Goal: Task Accomplishment & Management: Manage account settings

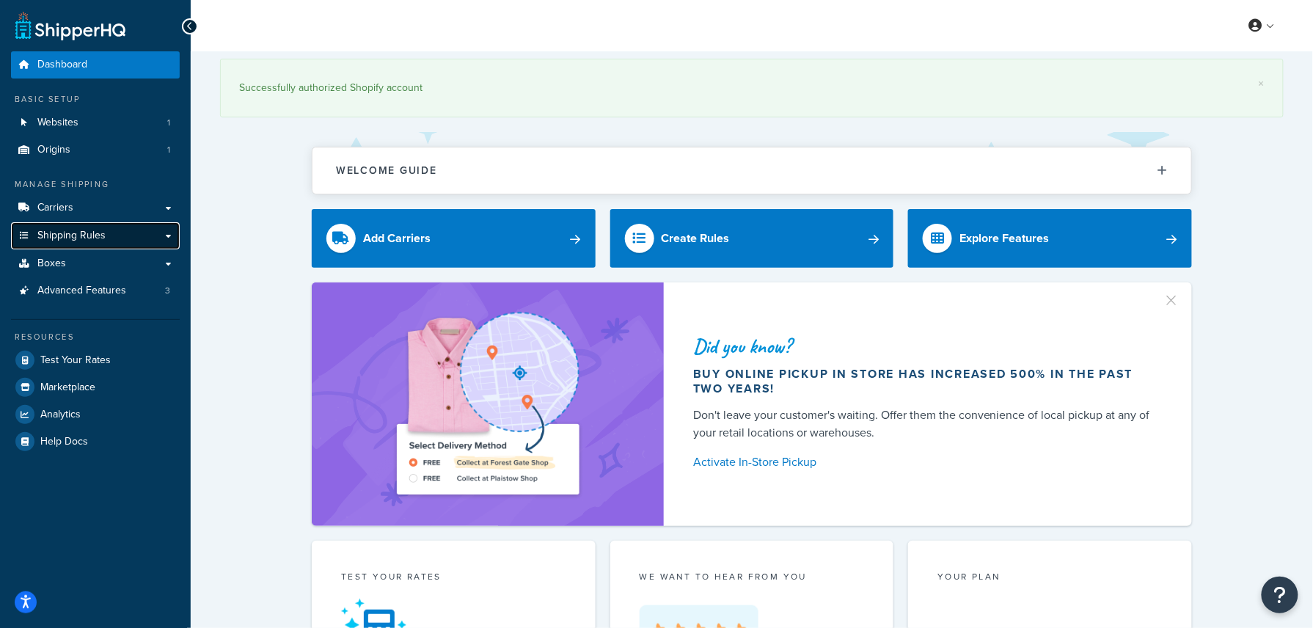
click at [86, 236] on span "Shipping Rules" at bounding box center [71, 236] width 68 height 12
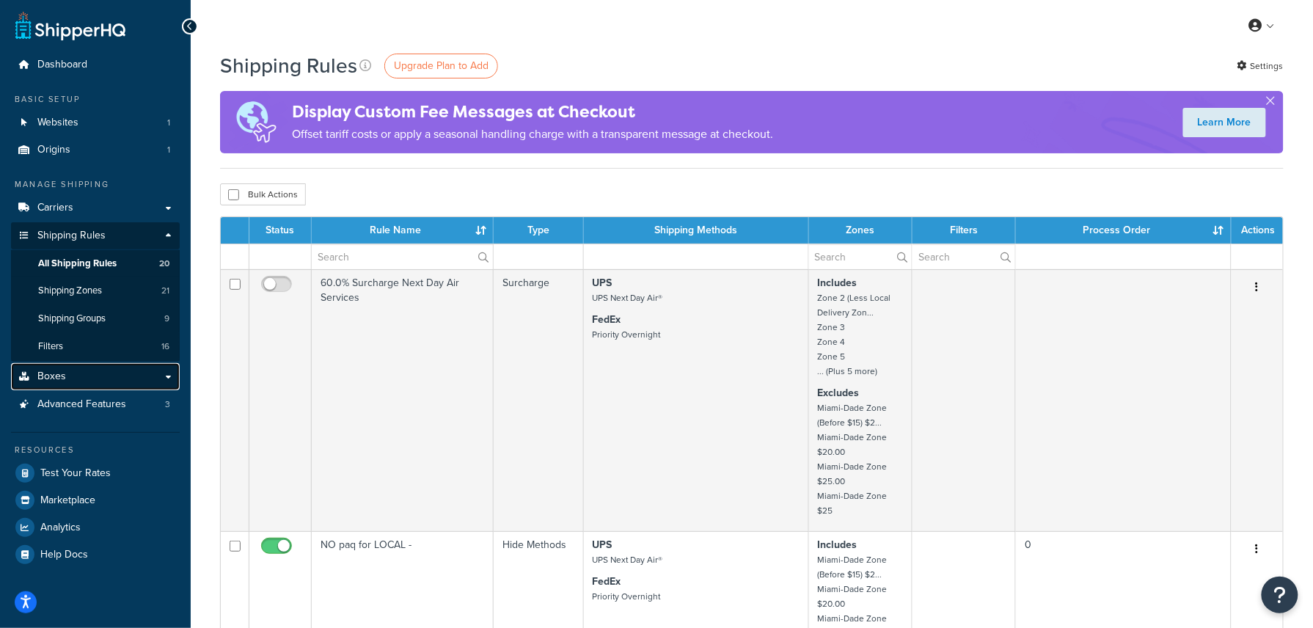
click at [88, 373] on link "Boxes" at bounding box center [95, 376] width 169 height 27
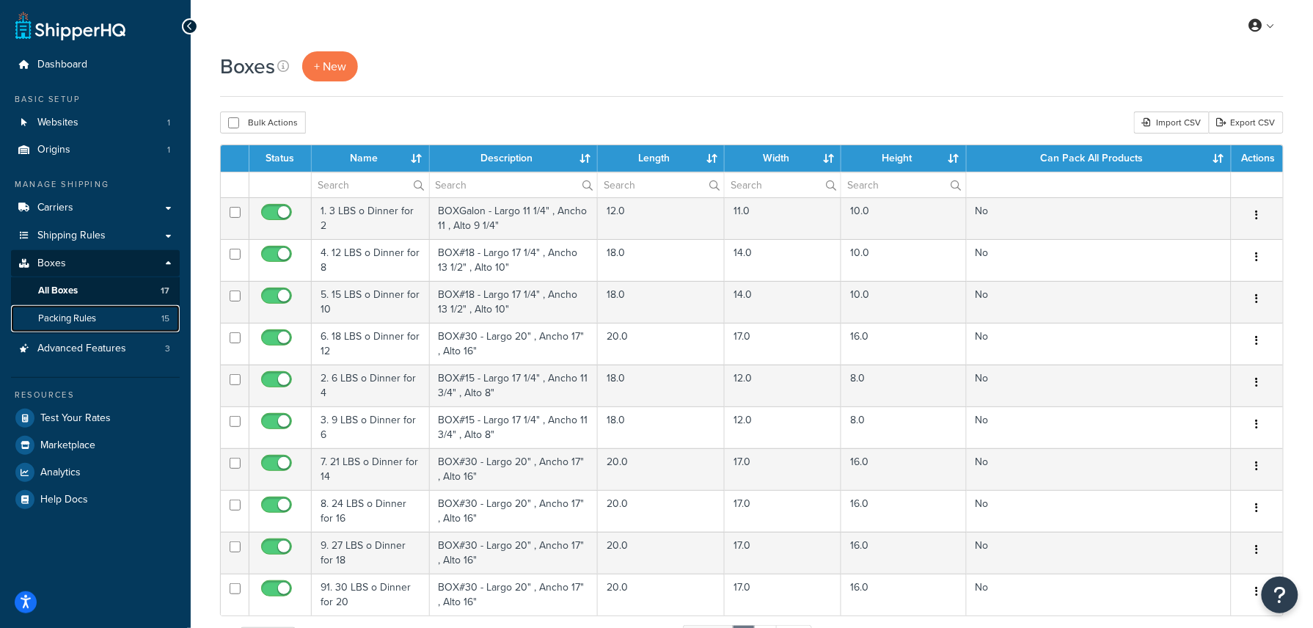
click at [94, 315] on span "Packing Rules" at bounding box center [67, 319] width 58 height 12
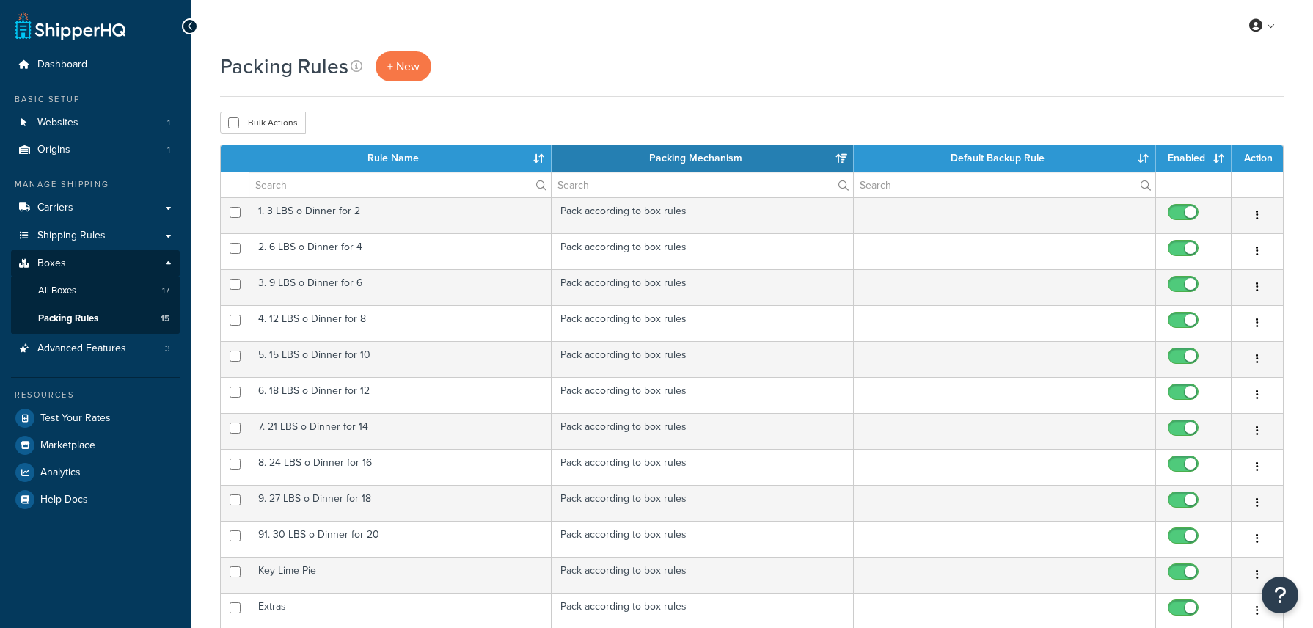
select select "15"
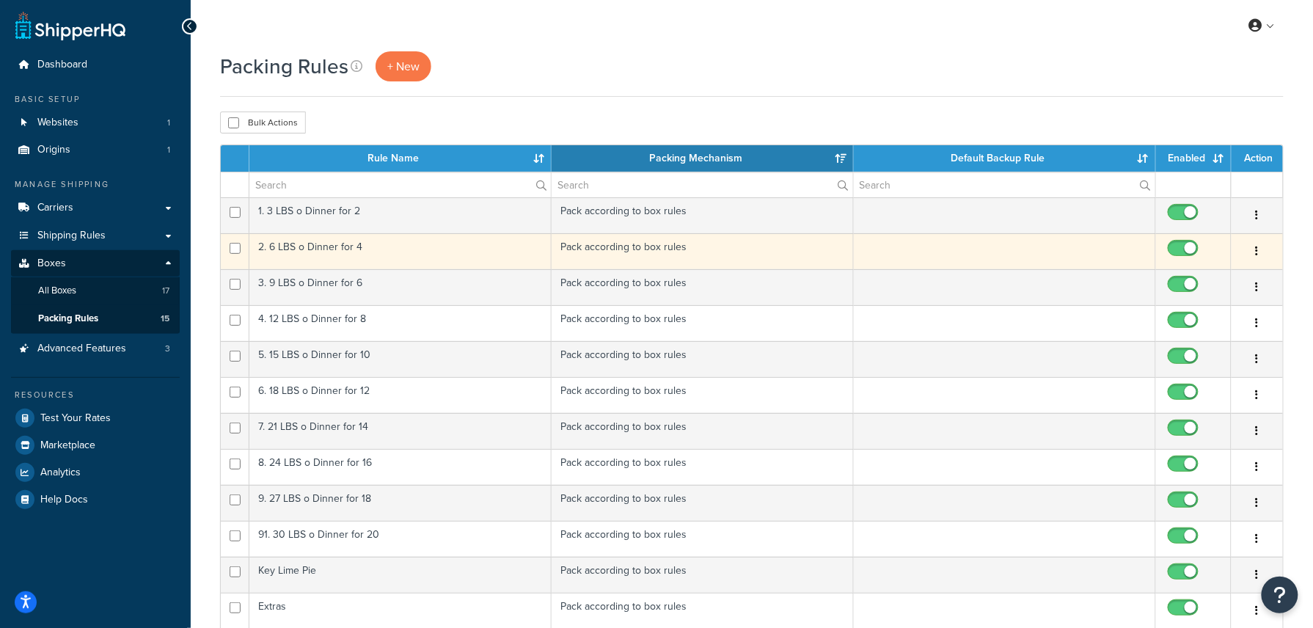
click at [368, 255] on td "2. 6 LBS o Dinner for 4" at bounding box center [400, 251] width 302 height 36
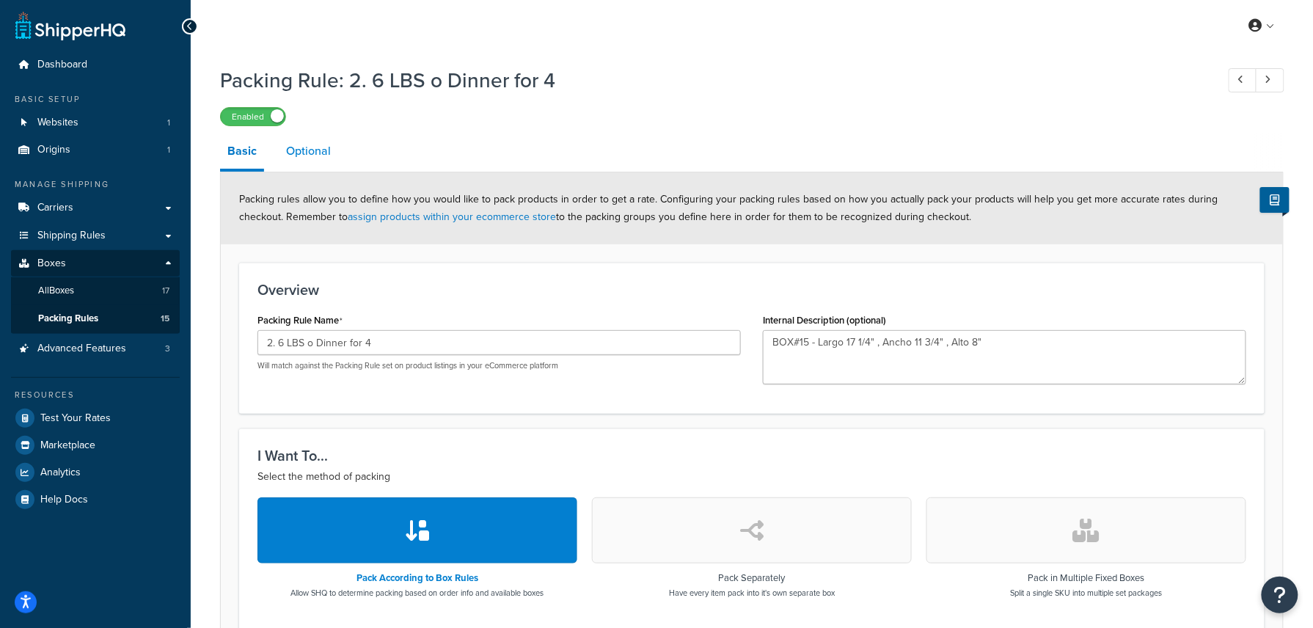
click at [303, 150] on link "Optional" at bounding box center [308, 151] width 59 height 35
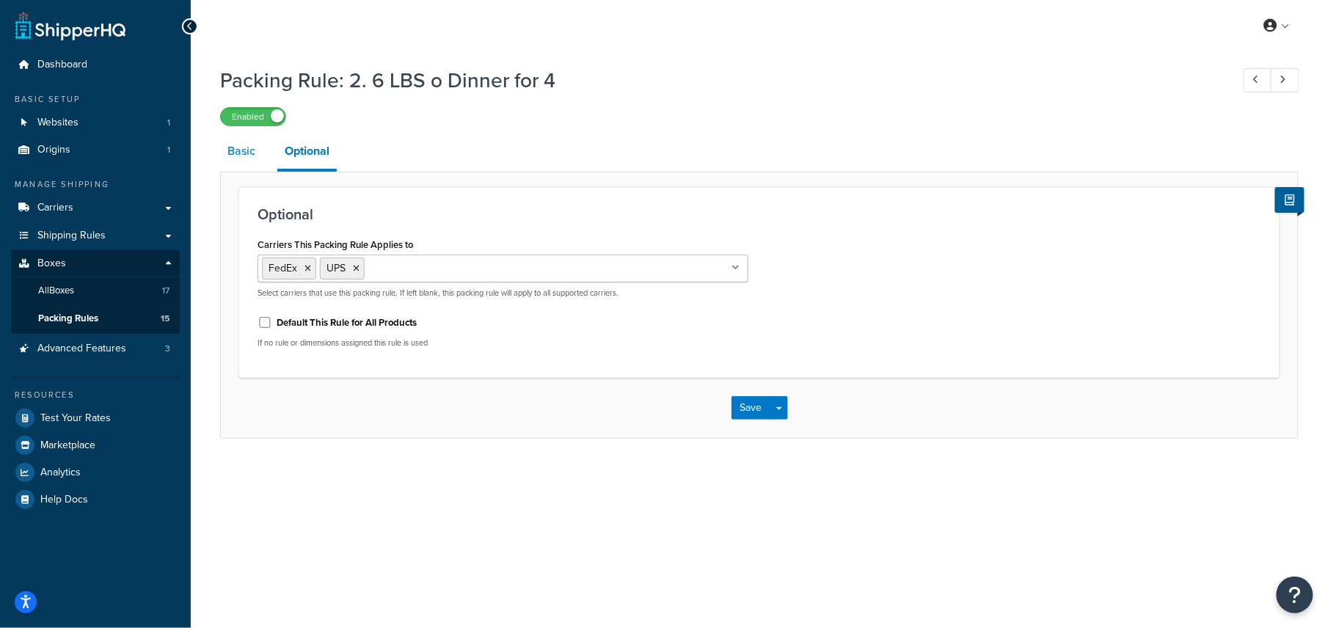
click at [248, 154] on link "Basic" at bounding box center [241, 151] width 43 height 35
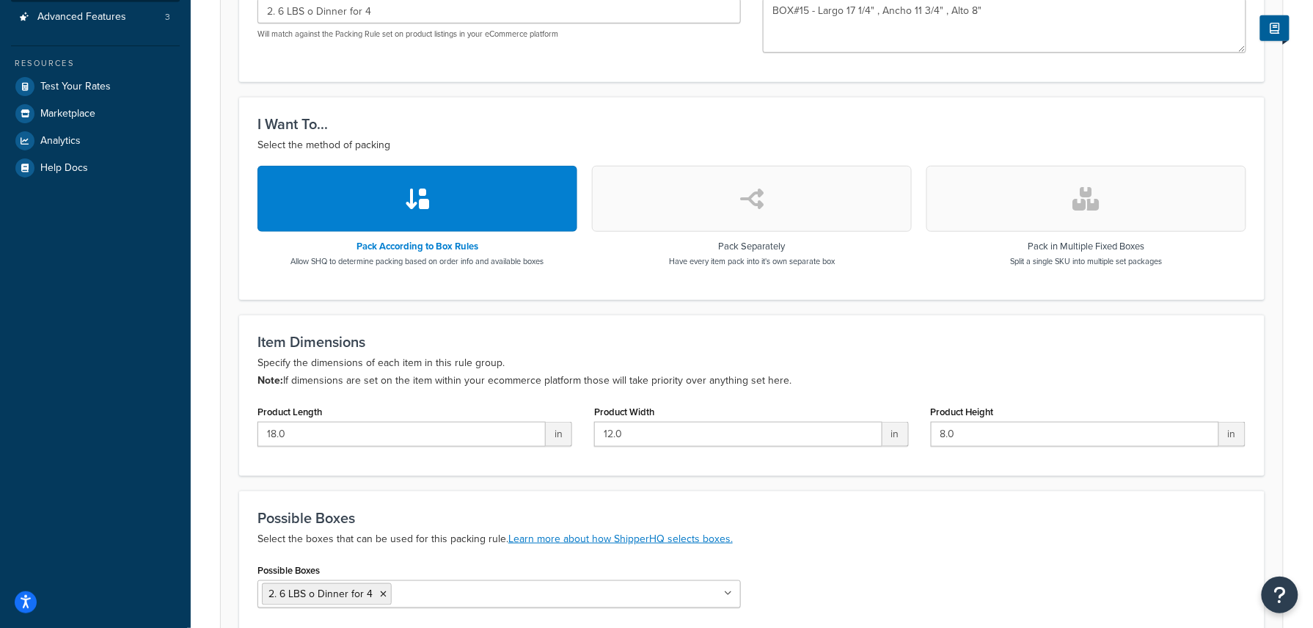
scroll to position [89, 0]
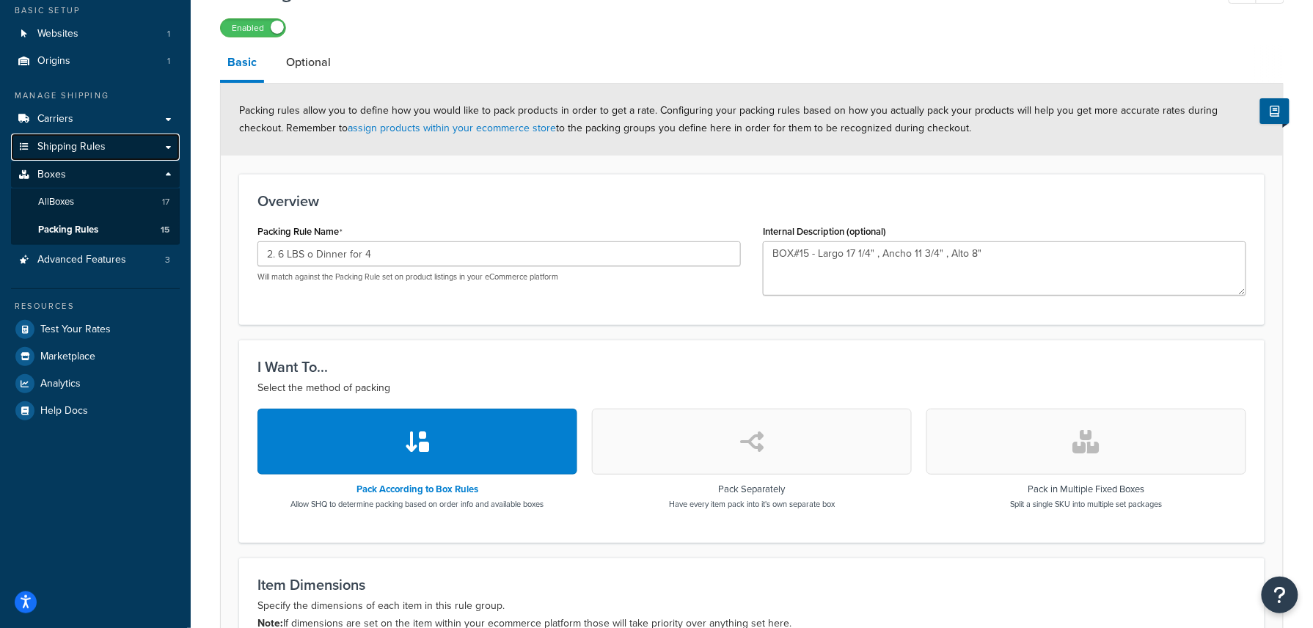
click at [75, 141] on span "Shipping Rules" at bounding box center [71, 147] width 68 height 12
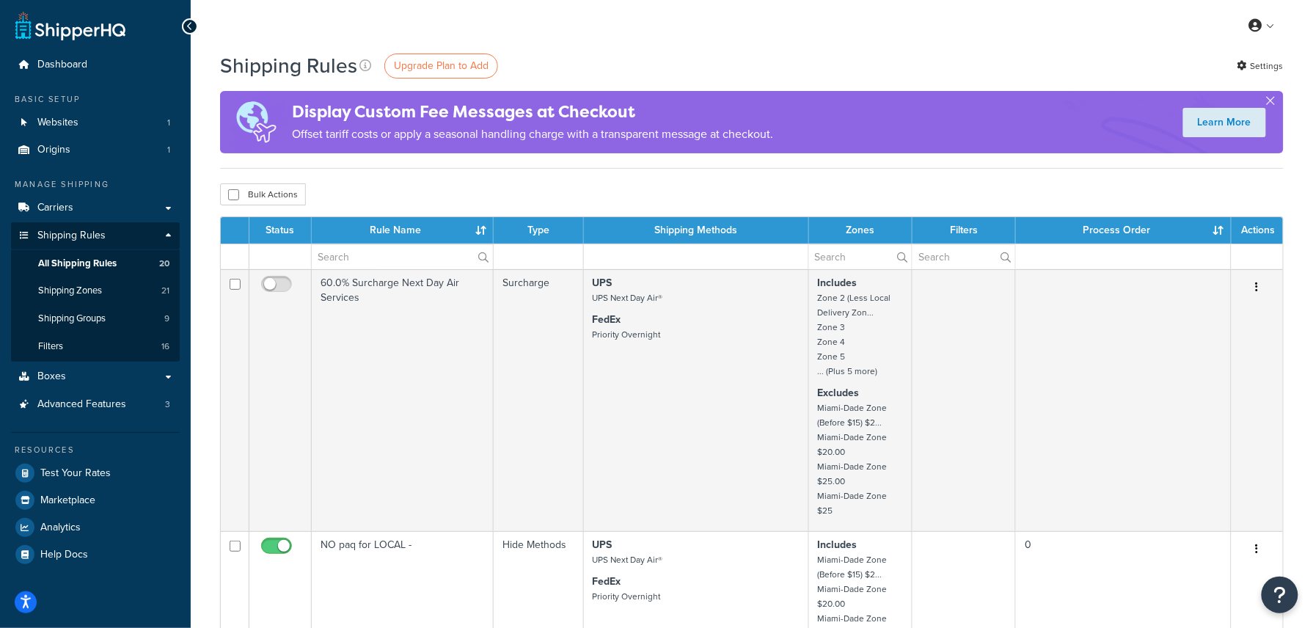
click at [80, 192] on div "Manage Shipping Carriers Carriers All Carriers 3 Method Merging Rules 0 Shippin…" at bounding box center [95, 297] width 169 height 239
click at [82, 210] on link "Carriers" at bounding box center [95, 207] width 169 height 27
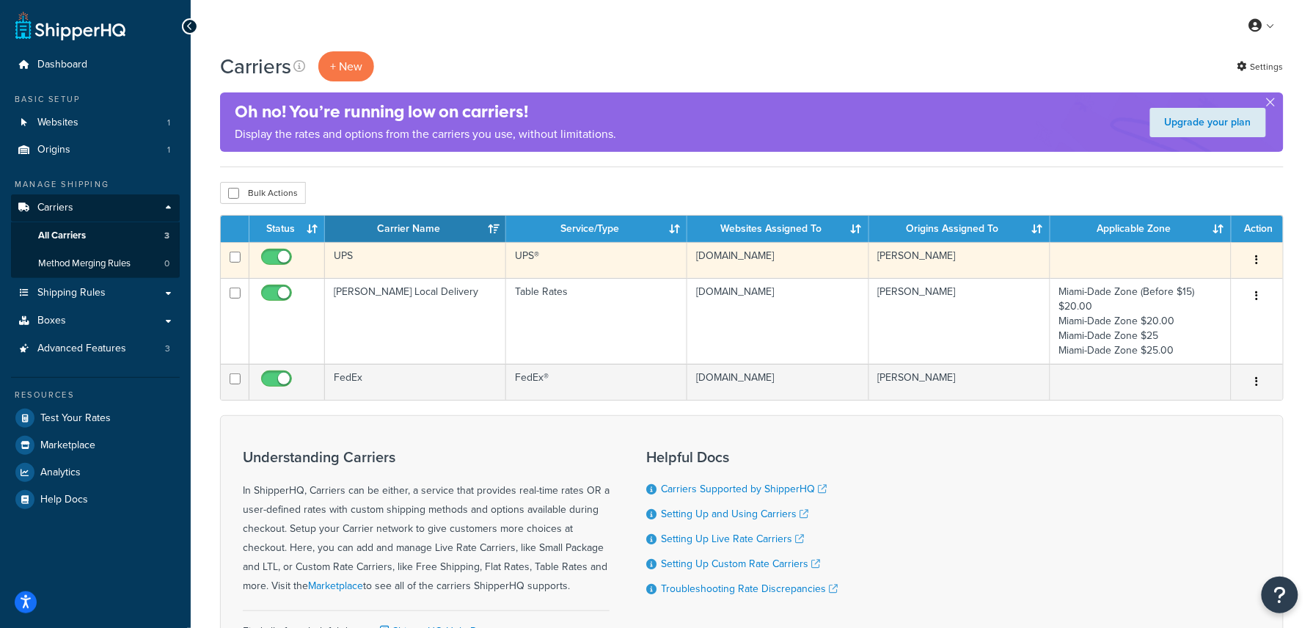
click at [471, 256] on td "UPS" at bounding box center [415, 260] width 181 height 36
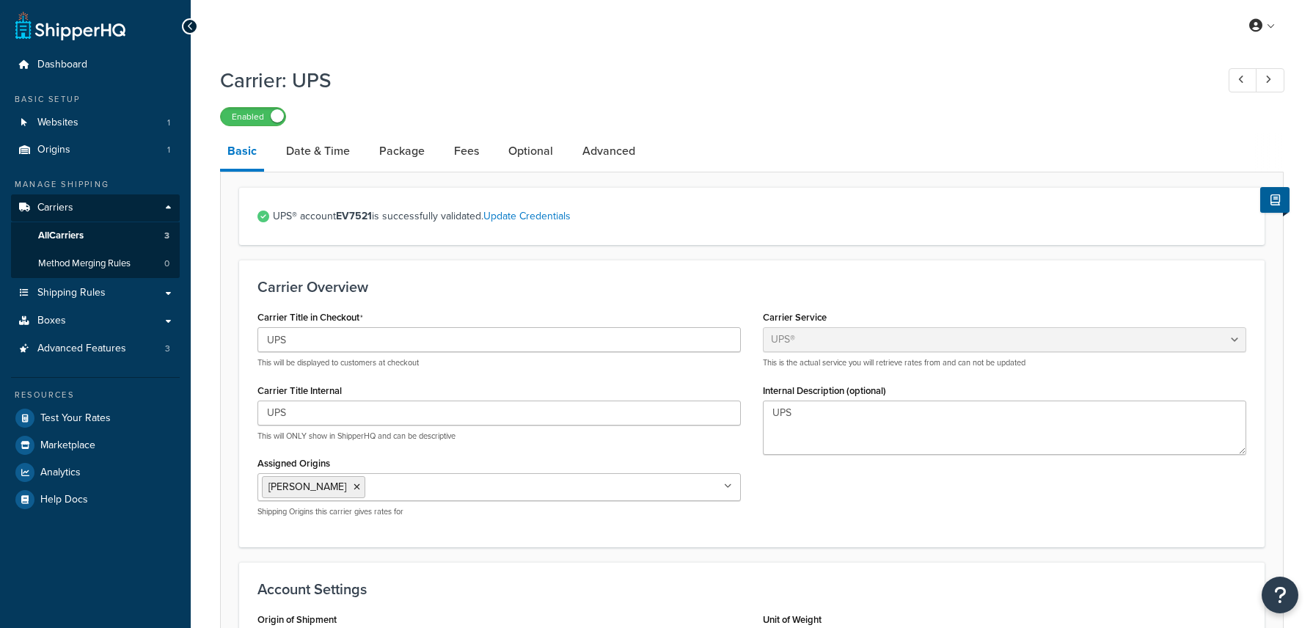
select select "ups"
click at [297, 156] on link "Date & Time" at bounding box center [318, 151] width 79 height 35
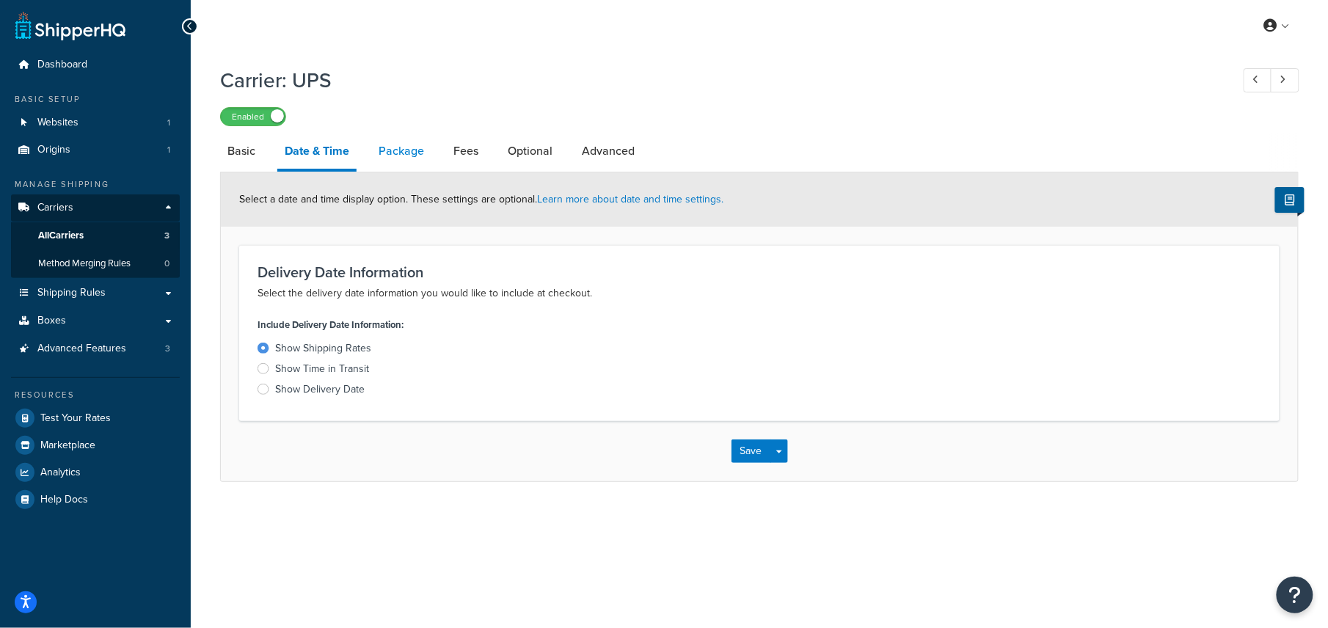
click at [399, 148] on link "Package" at bounding box center [401, 151] width 60 height 35
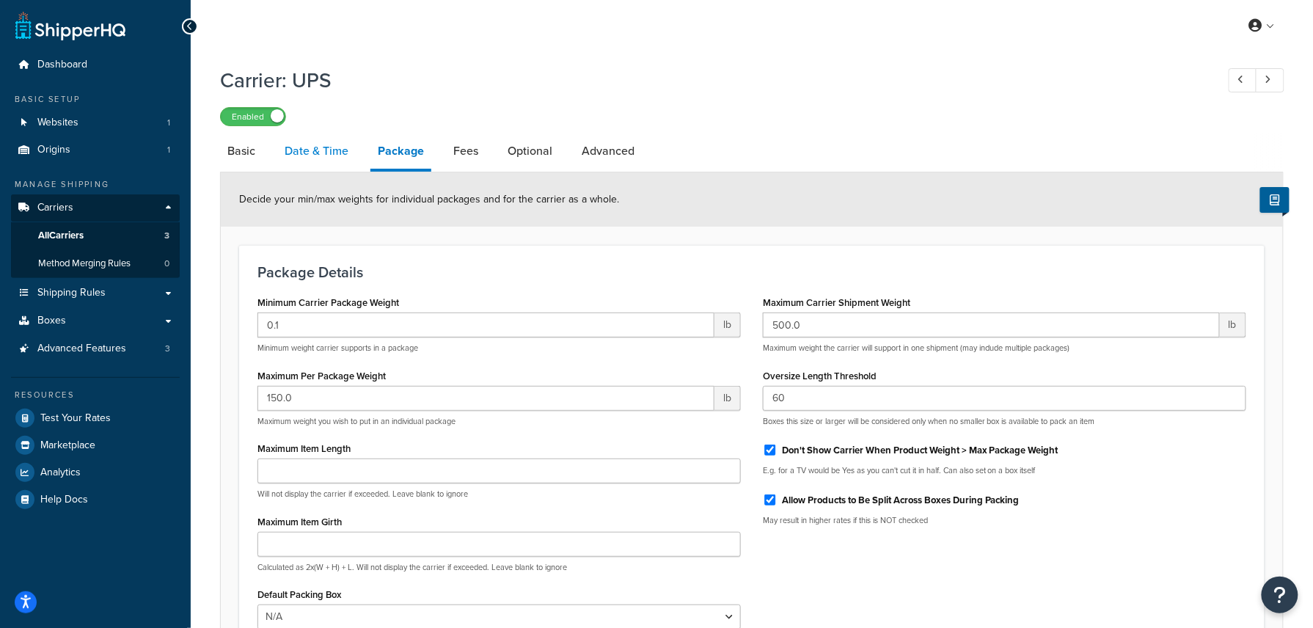
click at [345, 147] on link "Date & Time" at bounding box center [316, 151] width 79 height 35
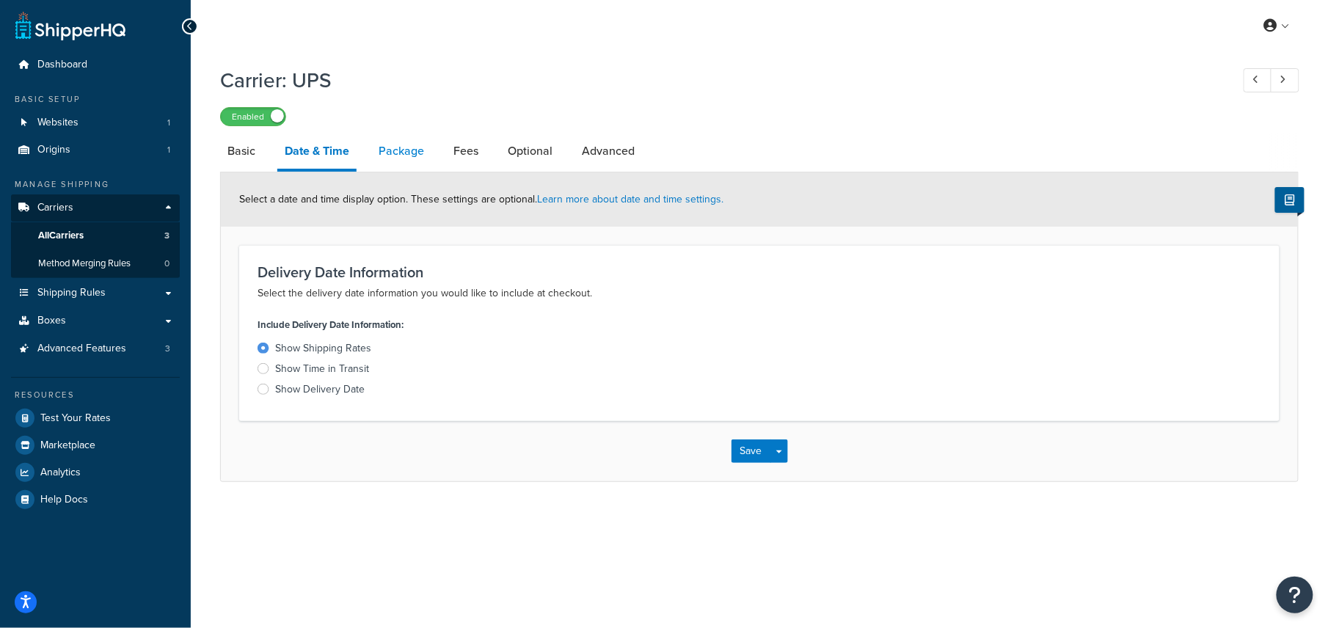
click at [402, 144] on link "Package" at bounding box center [401, 151] width 60 height 35
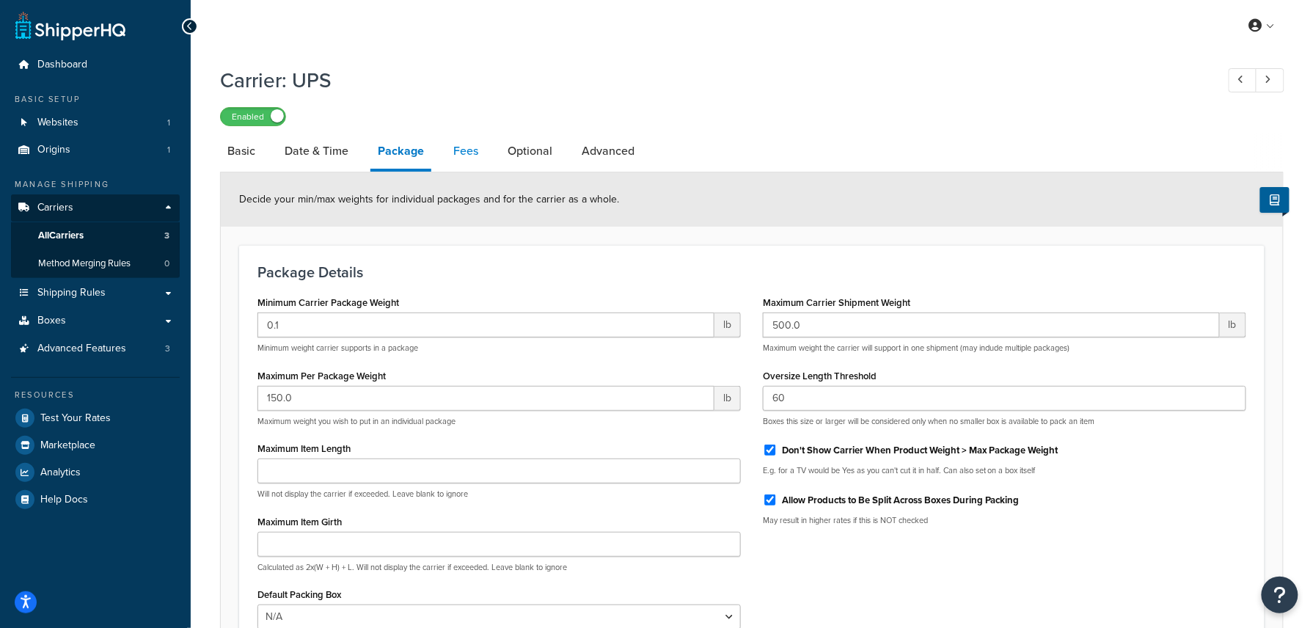
click at [447, 145] on link "Fees" at bounding box center [466, 151] width 40 height 35
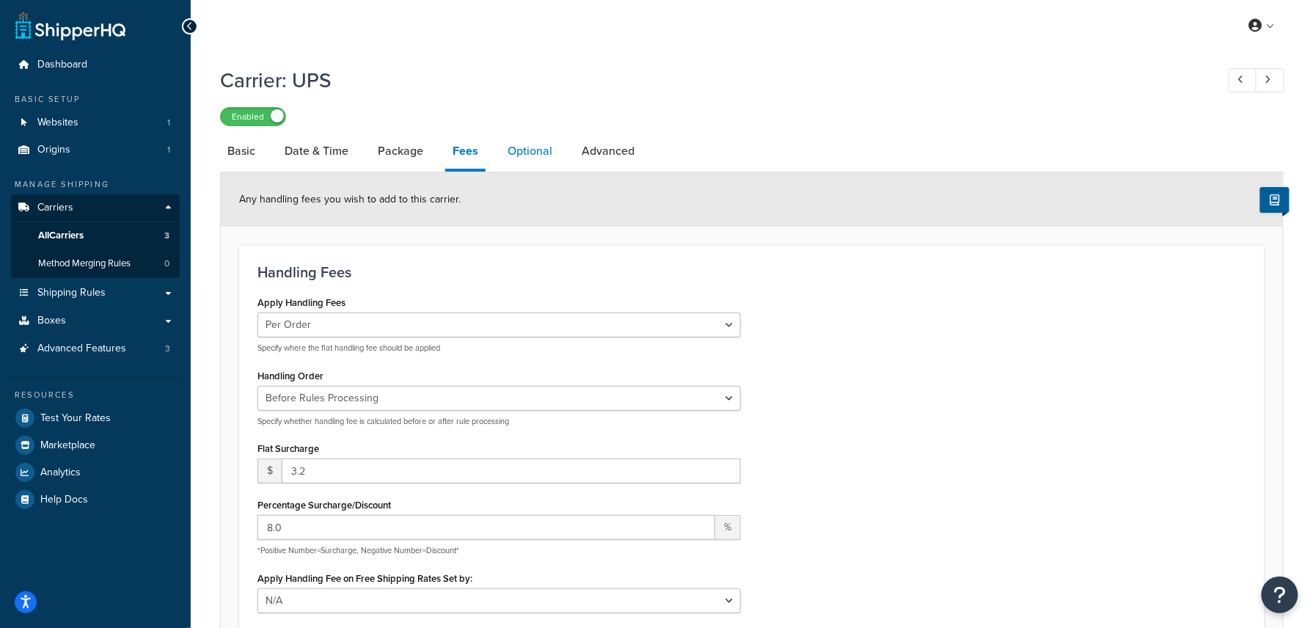
click at [530, 157] on link "Optional" at bounding box center [529, 151] width 59 height 35
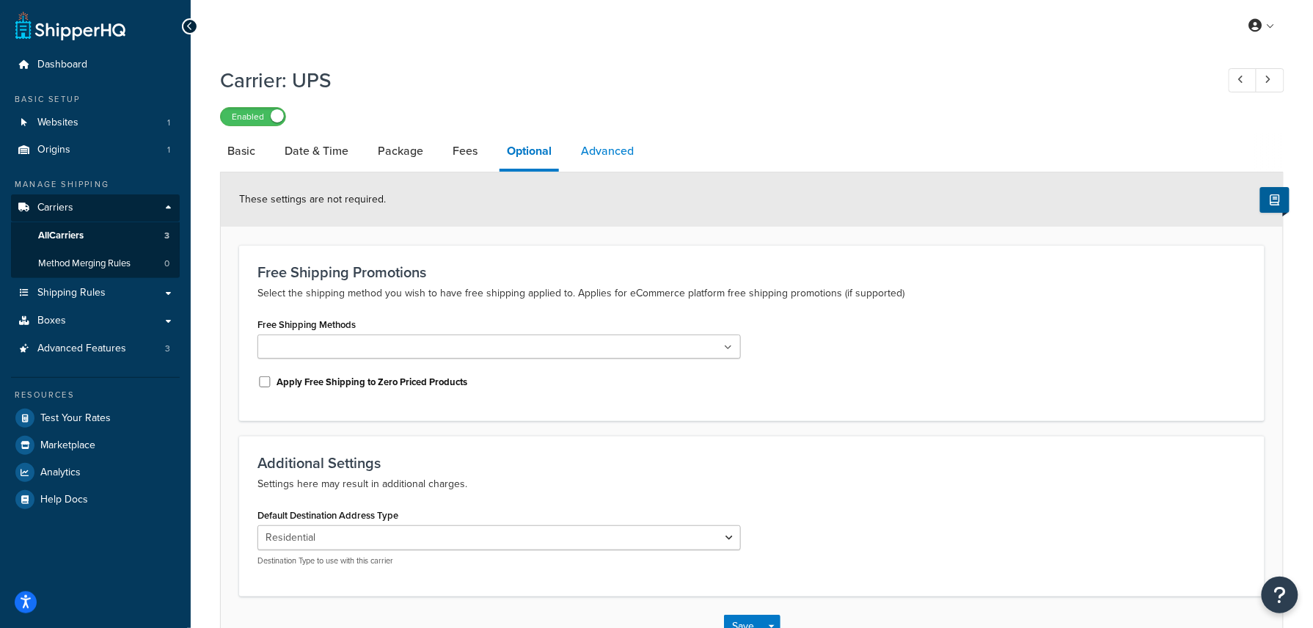
click at [628, 153] on link "Advanced" at bounding box center [608, 151] width 68 height 35
select select "false"
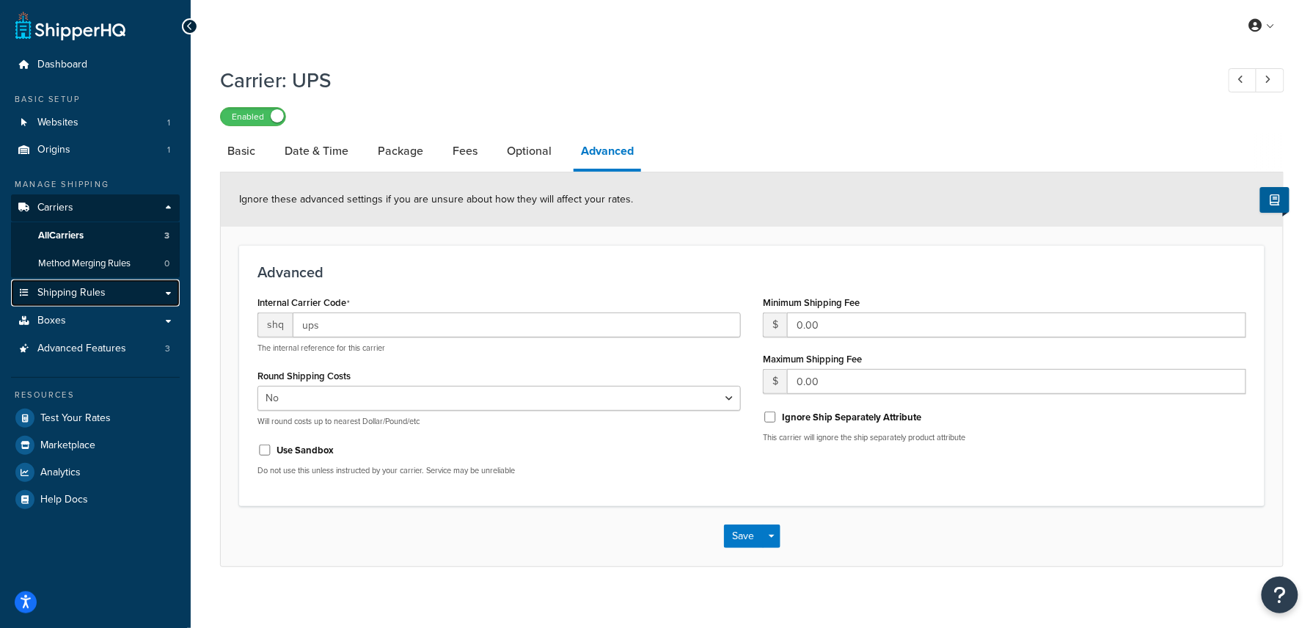
click at [88, 288] on span "Shipping Rules" at bounding box center [71, 293] width 68 height 12
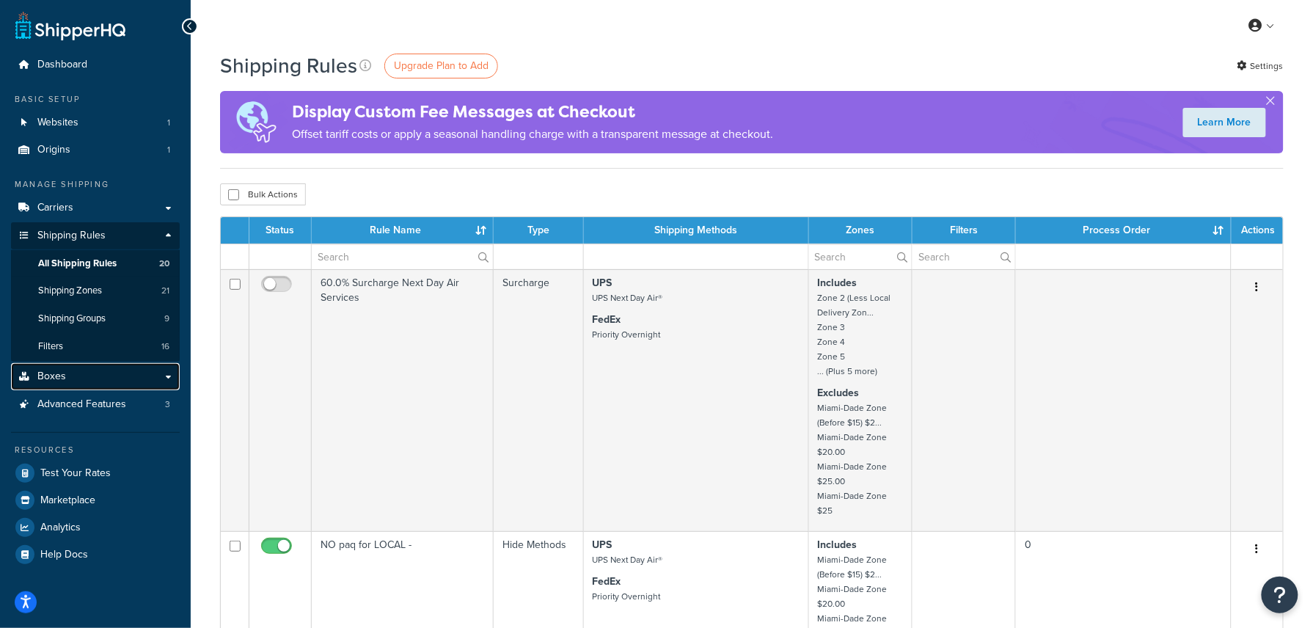
click at [54, 376] on span "Boxes" at bounding box center [51, 377] width 29 height 12
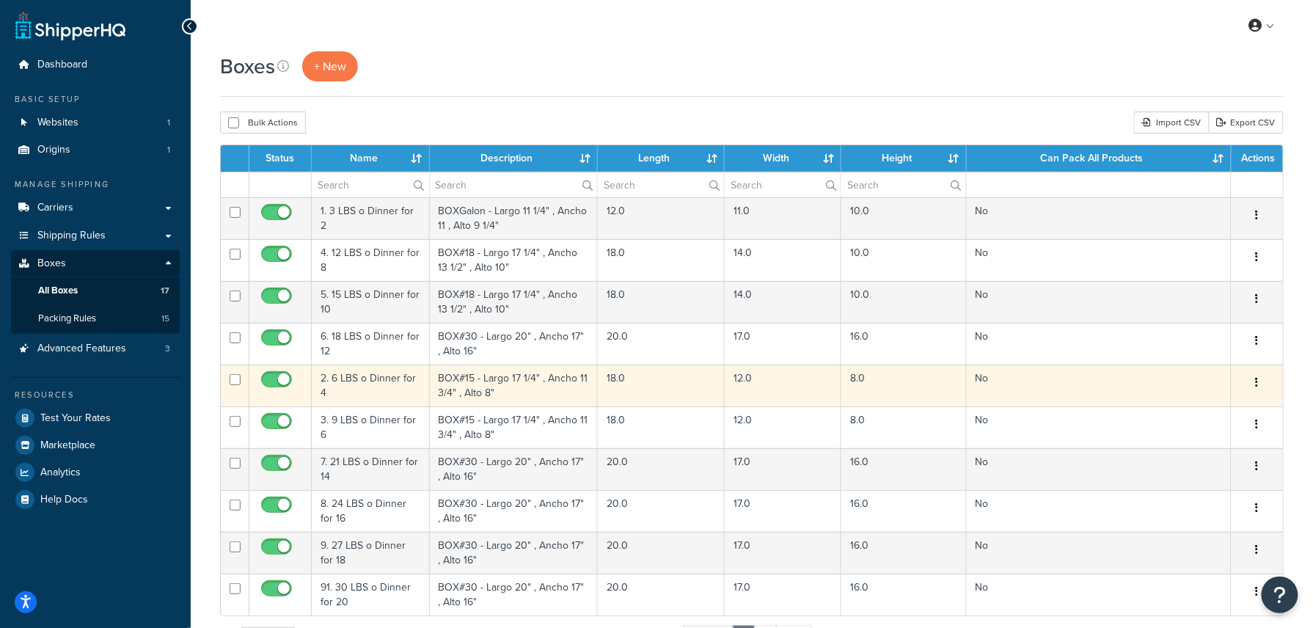
click at [355, 388] on td "2. 6 LBS o Dinner for 4" at bounding box center [371, 386] width 118 height 42
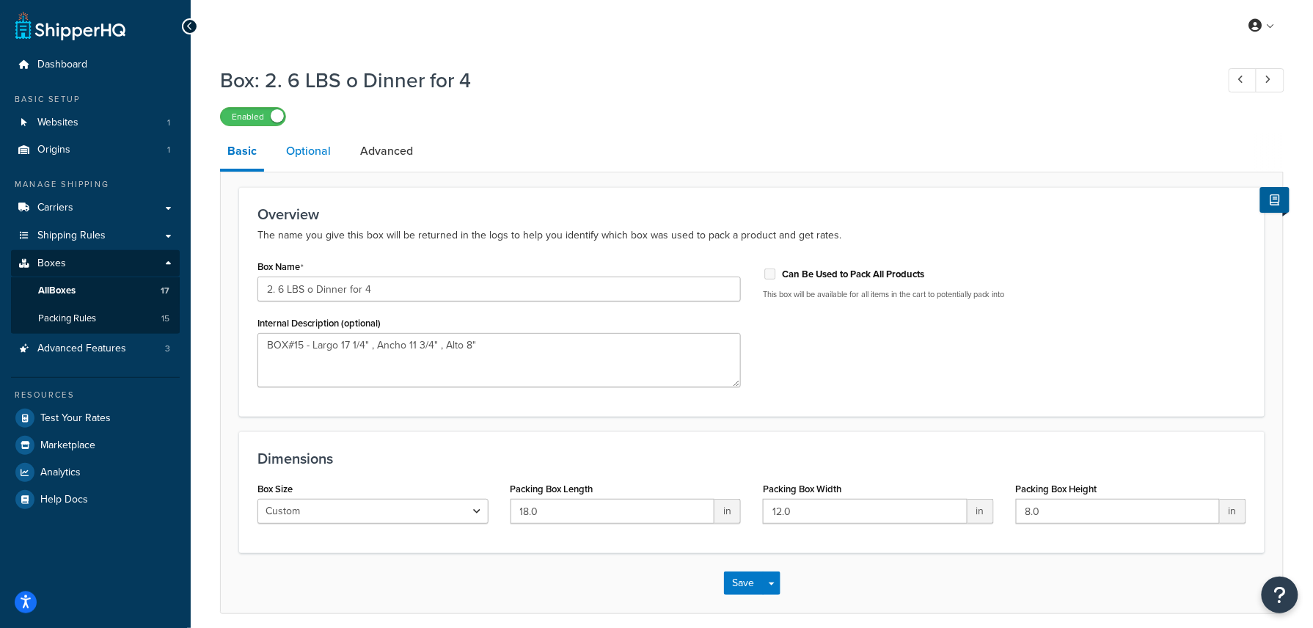
click at [318, 151] on link "Optional" at bounding box center [308, 151] width 59 height 35
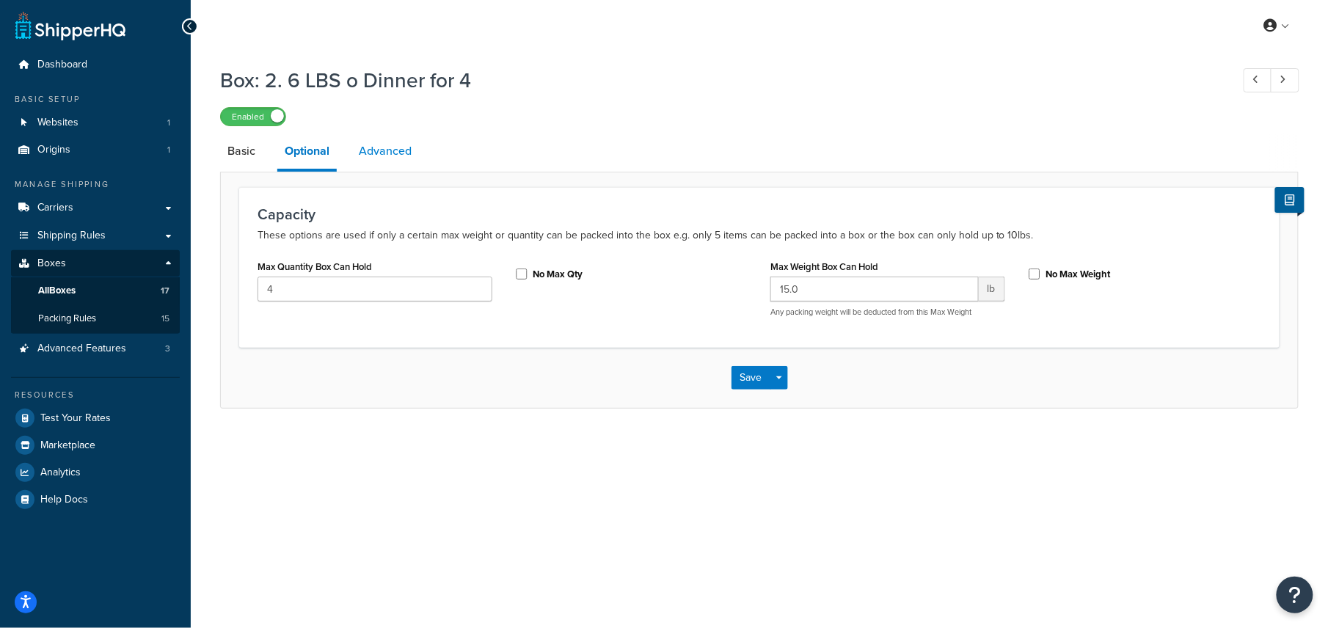
click at [401, 134] on link "Advanced" at bounding box center [385, 151] width 68 height 35
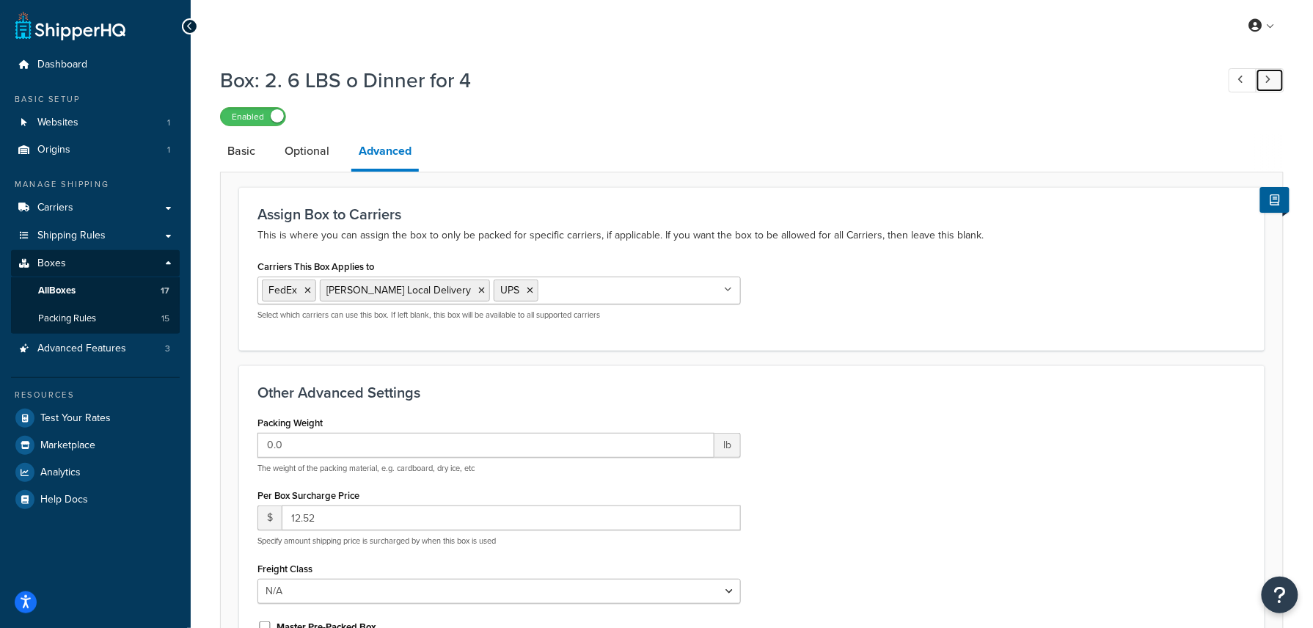
click at [1266, 86] on link at bounding box center [1270, 80] width 29 height 24
click at [1265, 86] on link at bounding box center [1270, 80] width 29 height 24
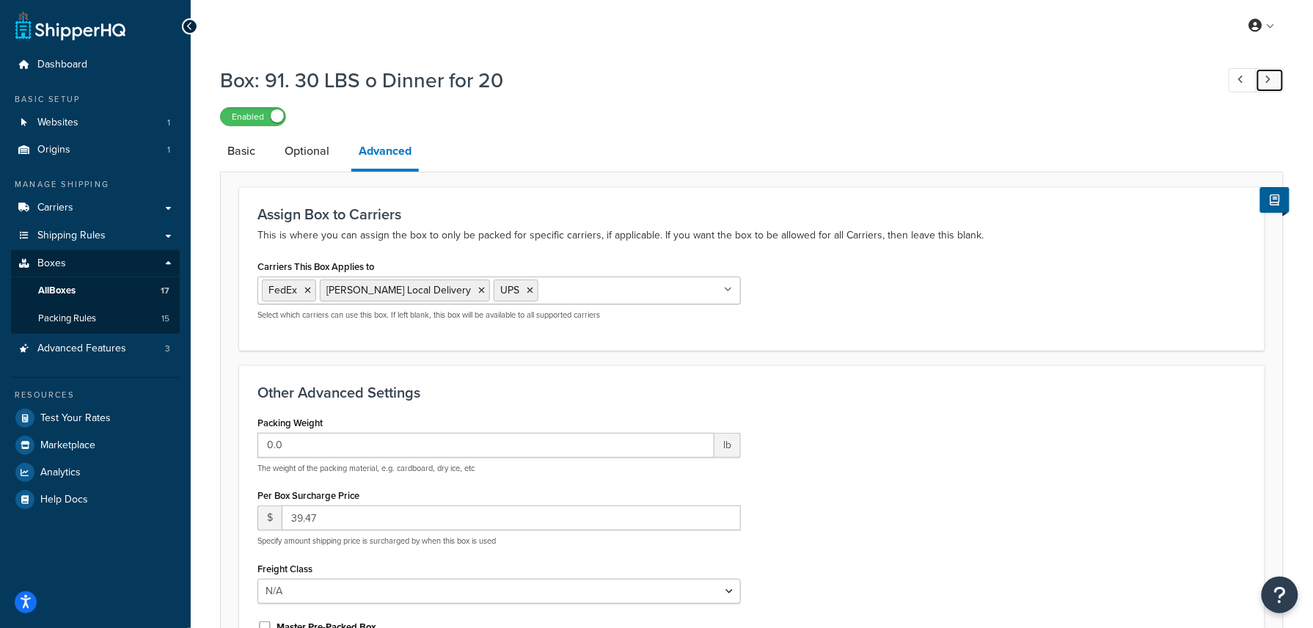
click at [1265, 86] on link at bounding box center [1270, 80] width 29 height 24
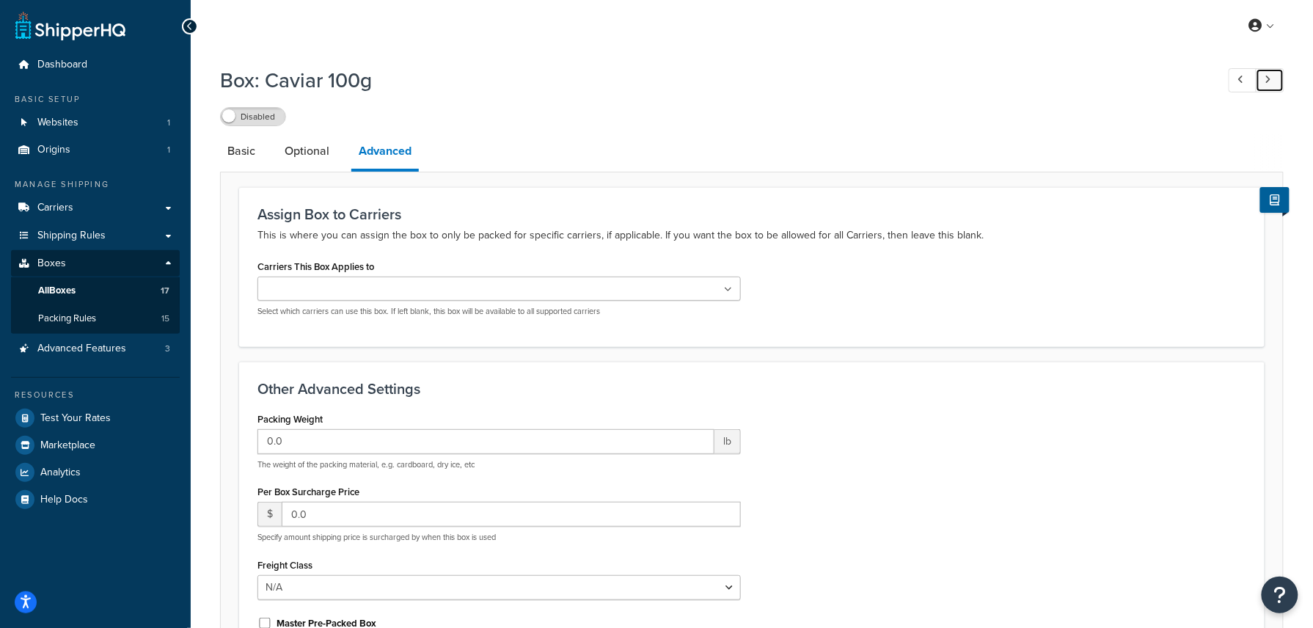
click at [1265, 86] on link at bounding box center [1270, 80] width 29 height 24
click at [1244, 86] on link at bounding box center [1243, 80] width 29 height 24
click at [1266, 84] on icon at bounding box center [1269, 80] width 6 height 10
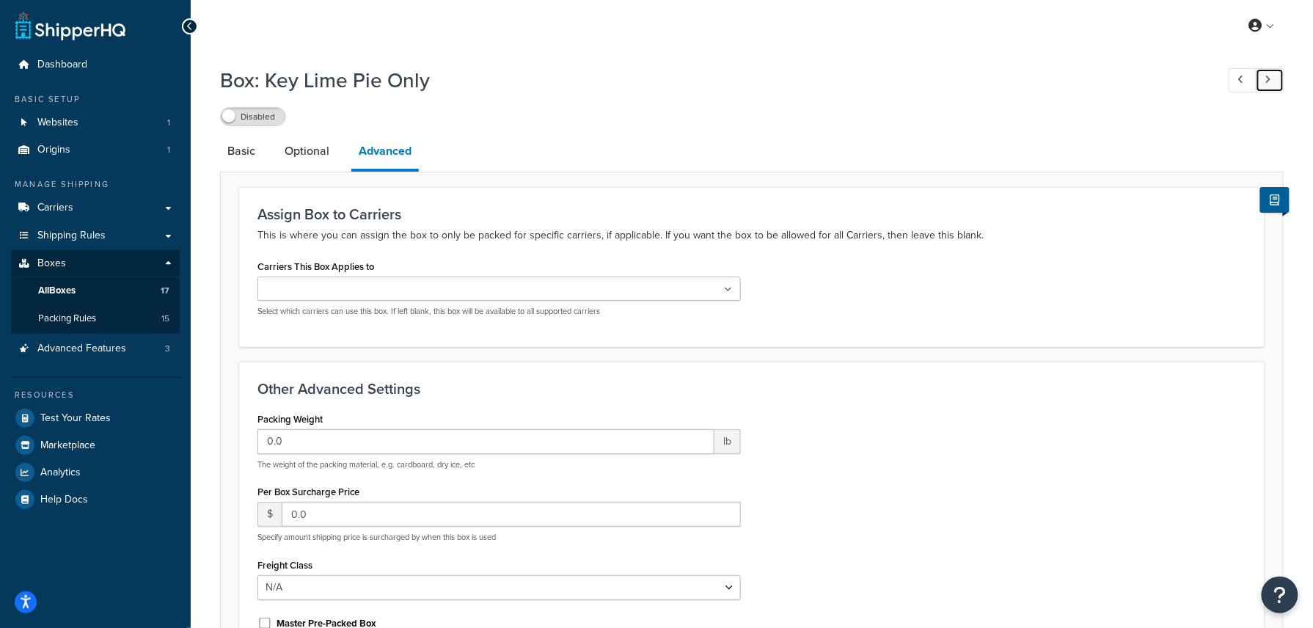
click at [1266, 84] on icon at bounding box center [1269, 80] width 6 height 10
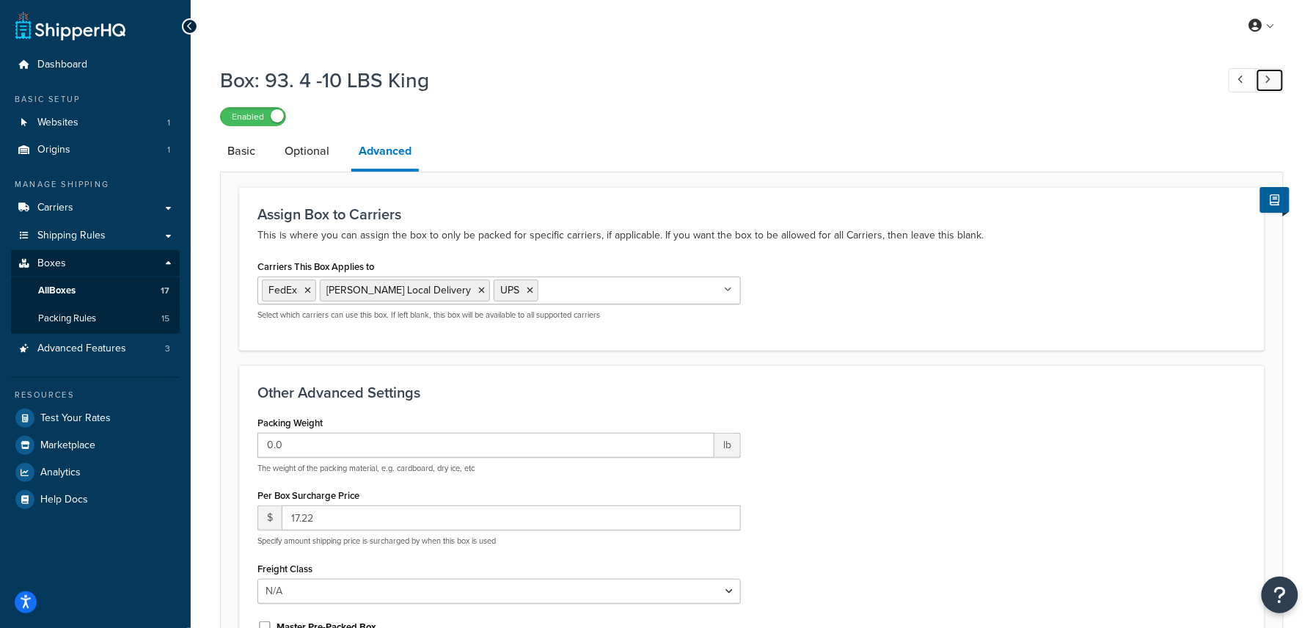
click at [1266, 84] on icon at bounding box center [1269, 80] width 6 height 10
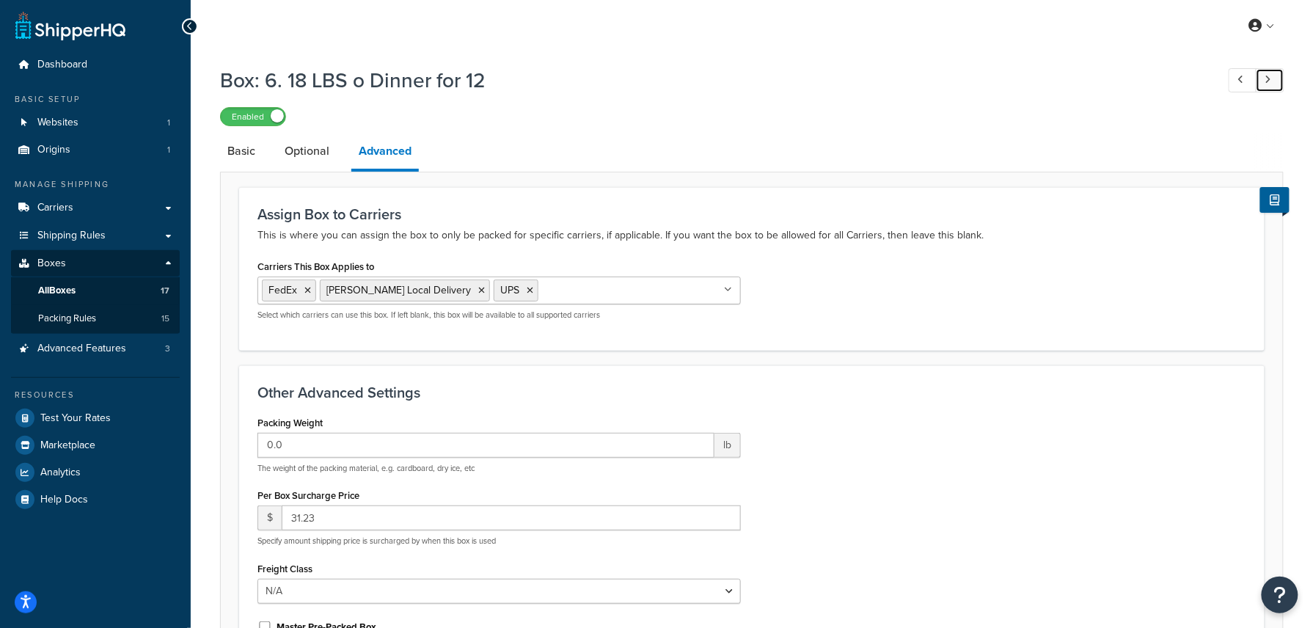
click at [1266, 84] on icon at bounding box center [1269, 80] width 6 height 10
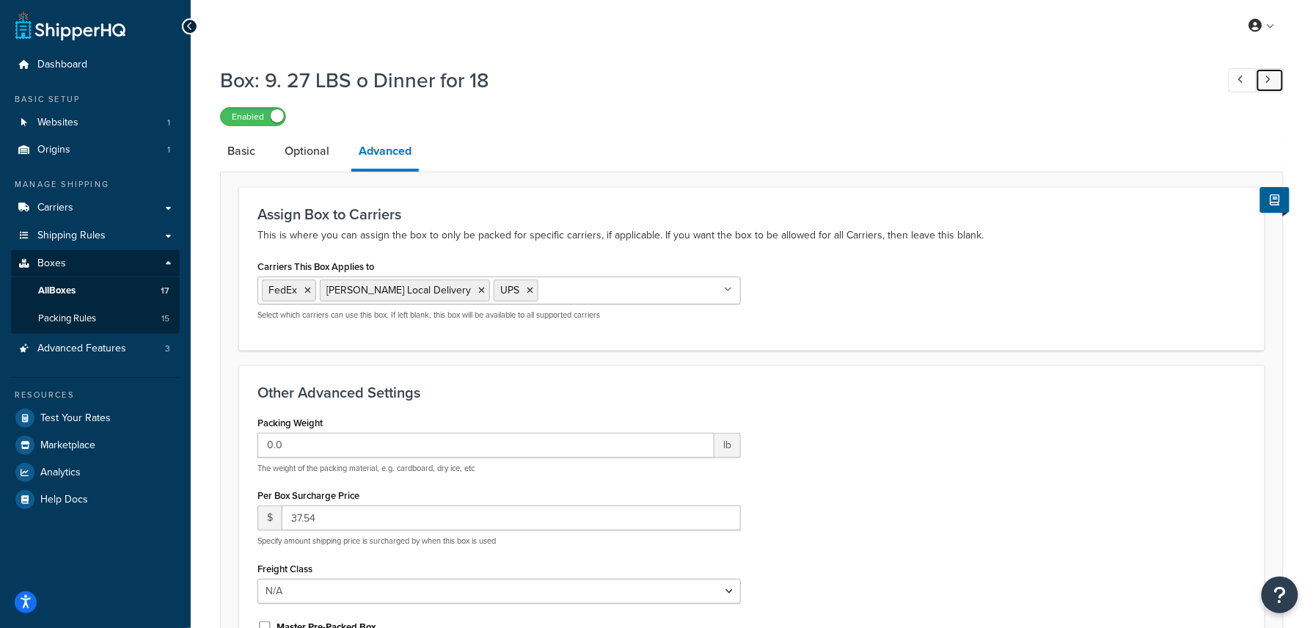
click at [1266, 84] on icon at bounding box center [1269, 80] width 6 height 10
type input "0.0"
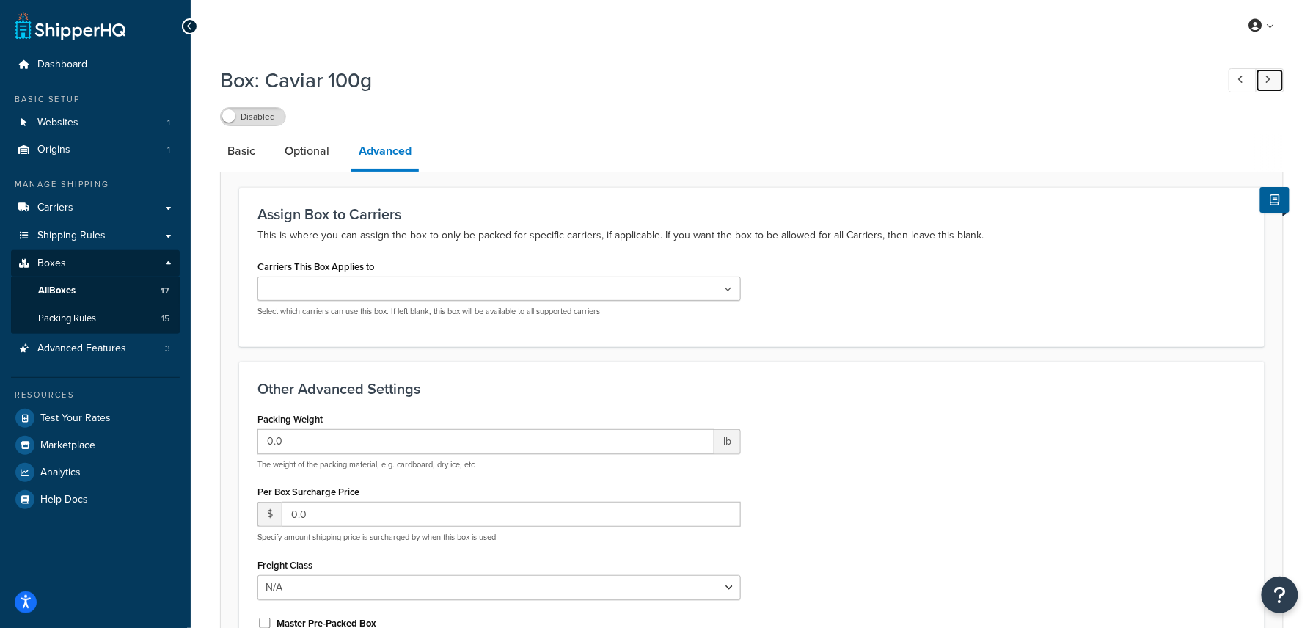
click at [1266, 84] on icon at bounding box center [1269, 80] width 6 height 10
click at [79, 321] on span "Packing Rules" at bounding box center [67, 319] width 58 height 12
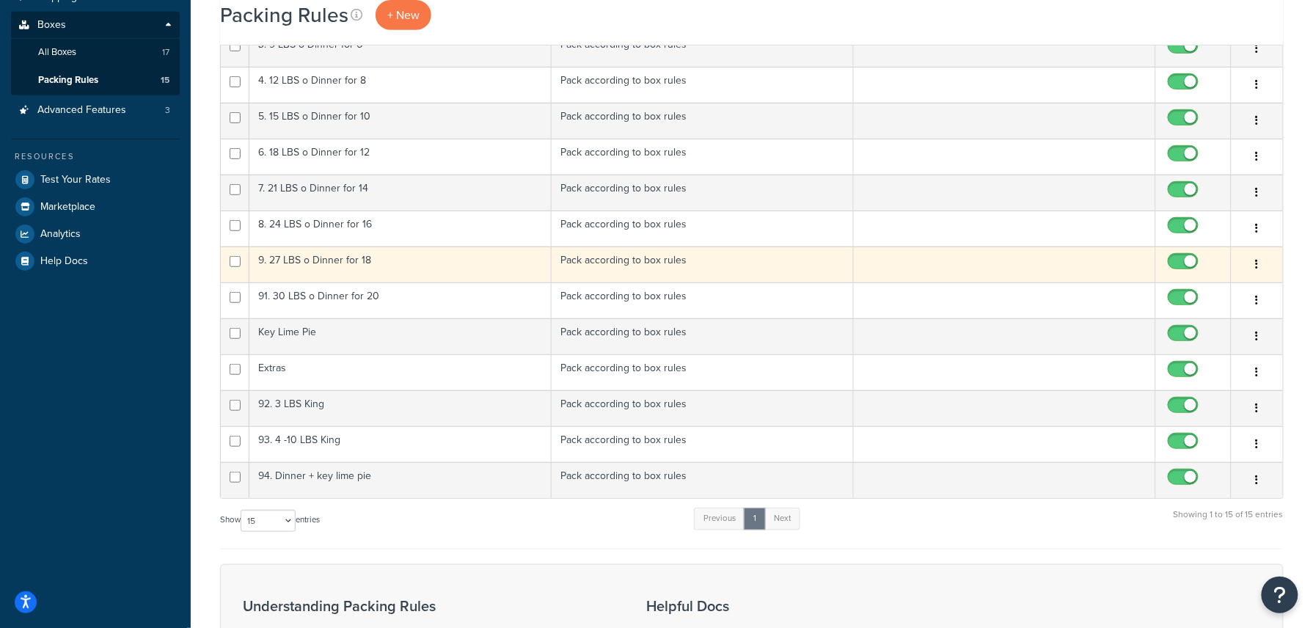
scroll to position [391, 0]
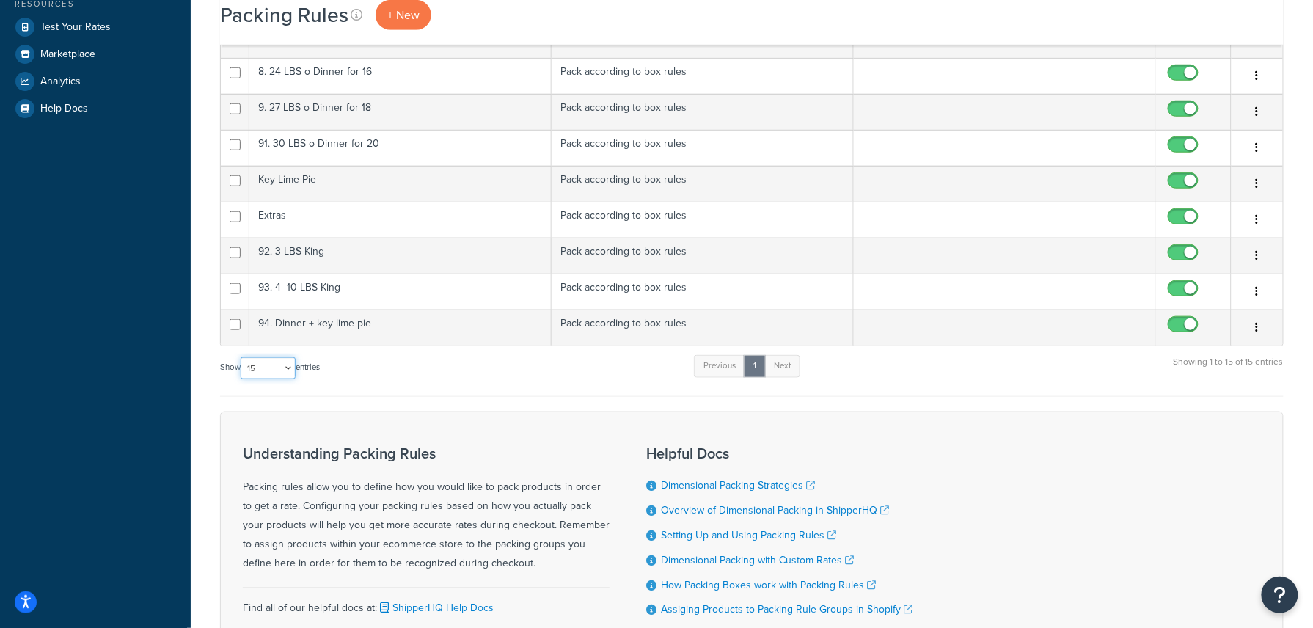
click at [286, 373] on select "10 15 25 50 100" at bounding box center [268, 368] width 55 height 22
select select "50"
click at [242, 362] on select "10 15 25 50 100" at bounding box center [268, 368] width 55 height 22
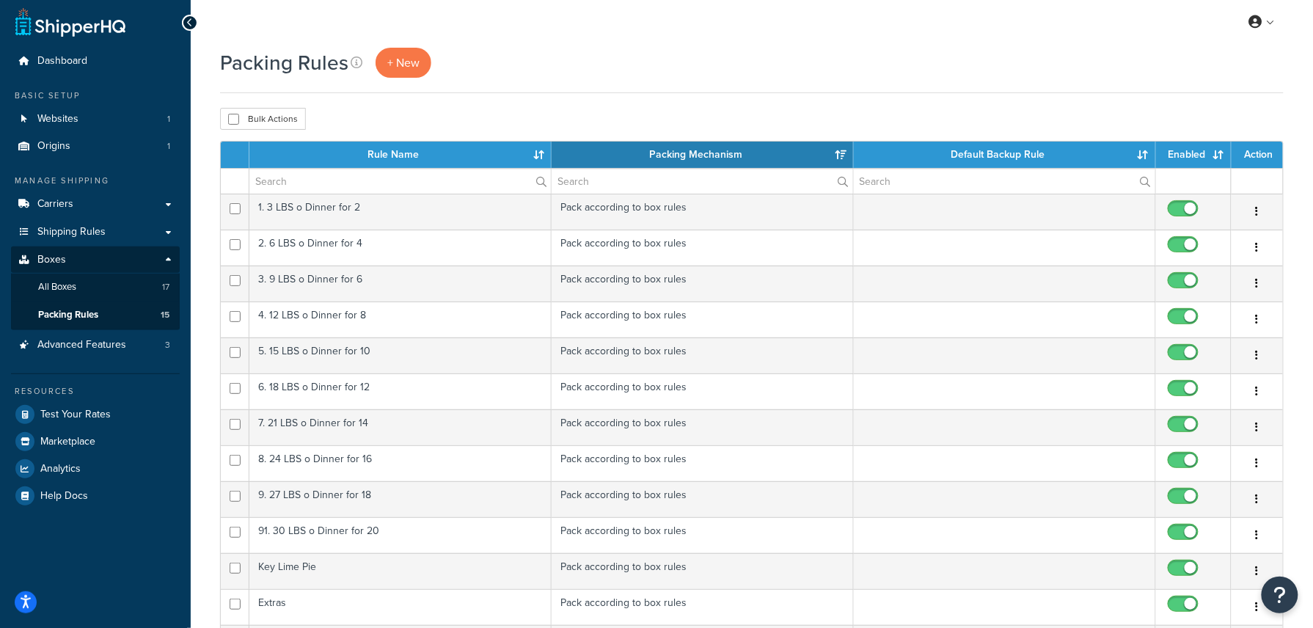
scroll to position [0, 0]
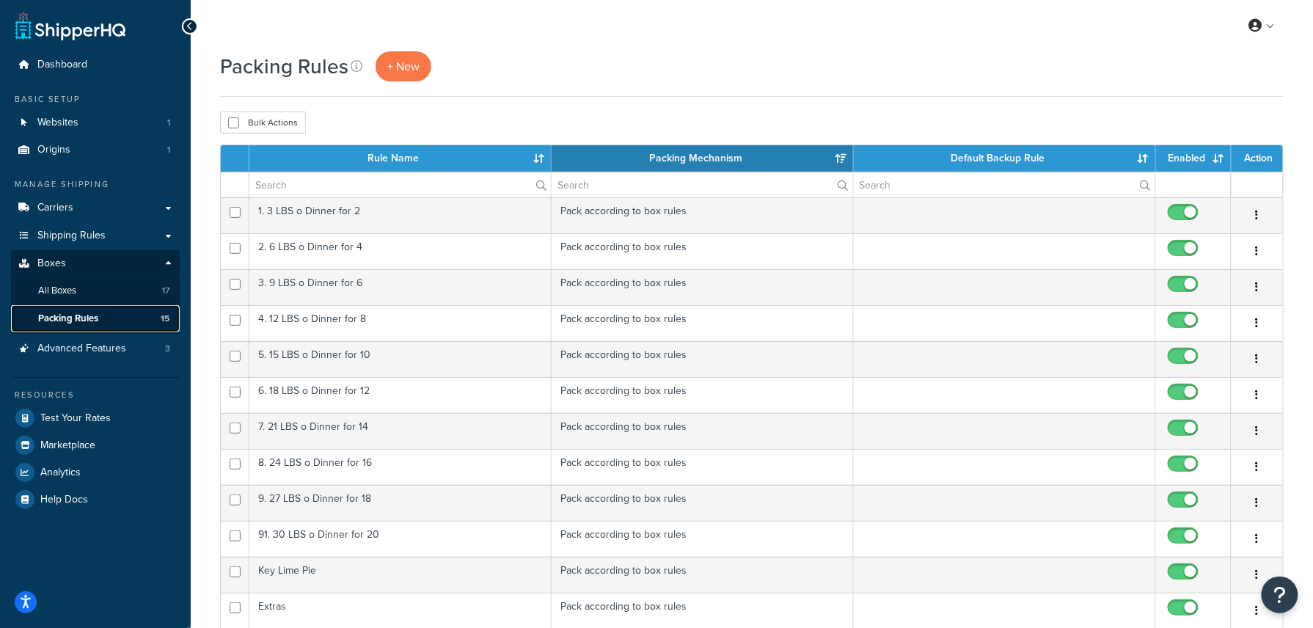
click at [79, 318] on span "Packing Rules" at bounding box center [68, 319] width 60 height 12
select select "15"
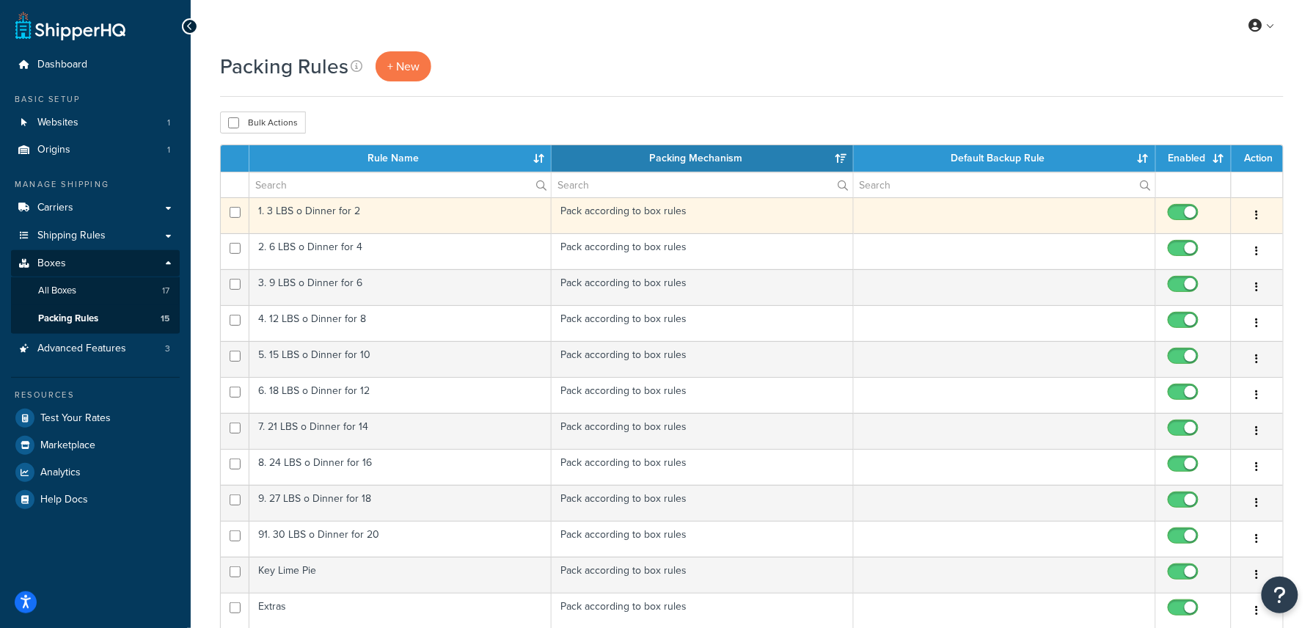
click at [380, 220] on td "1. 3 LBS o Dinner for 2" at bounding box center [400, 215] width 302 height 36
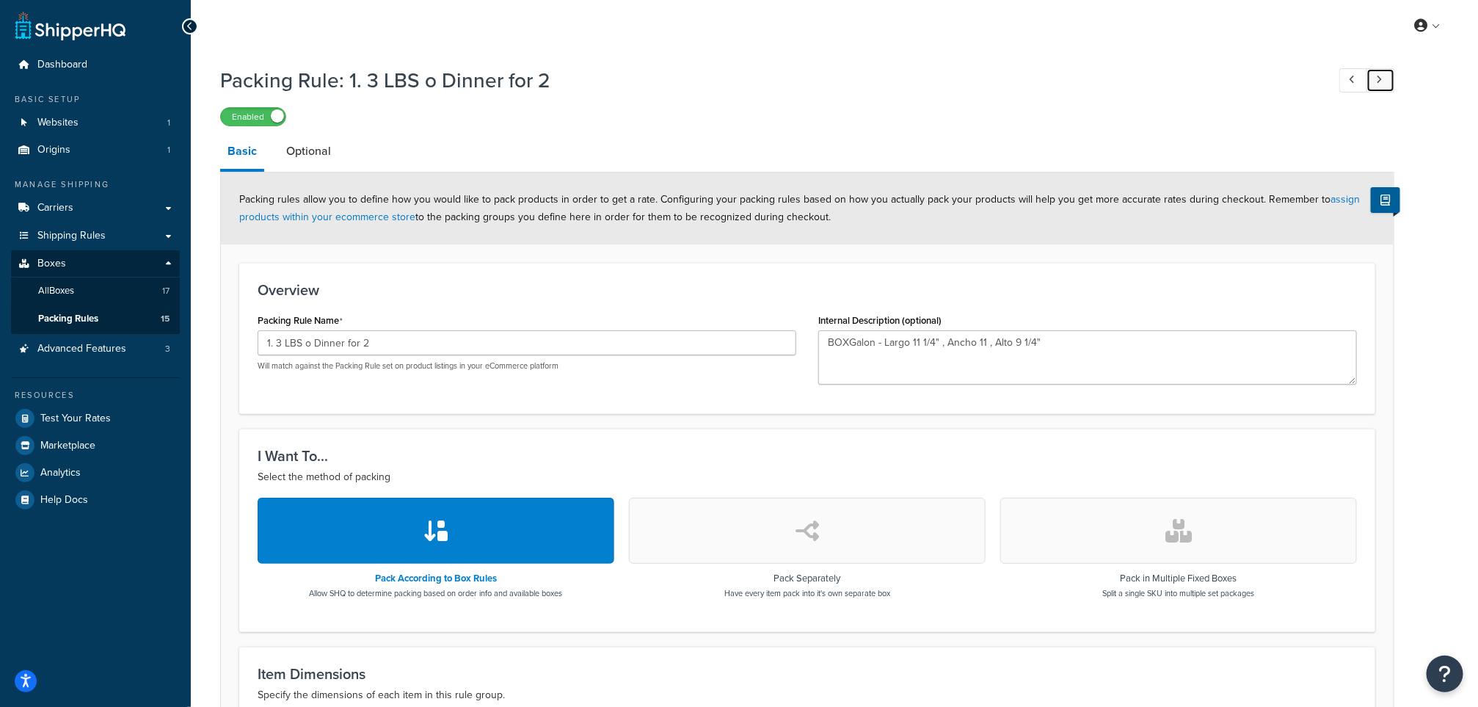
click at [1313, 89] on link at bounding box center [1380, 80] width 29 height 24
type input "2. 6 LBS o Dinner for 4"
type input "18.0"
type input "12.0"
type input "8.0"
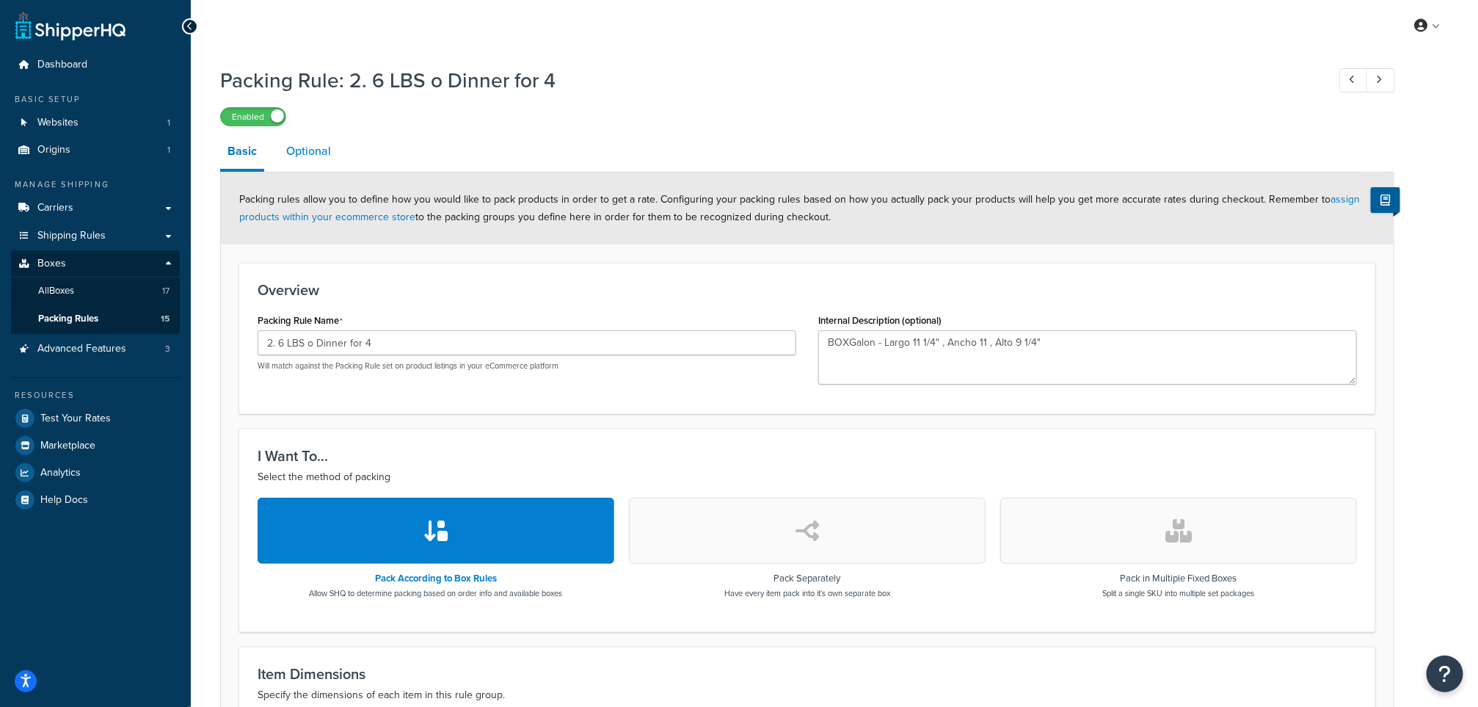
click at [310, 145] on link "Optional" at bounding box center [308, 151] width 59 height 35
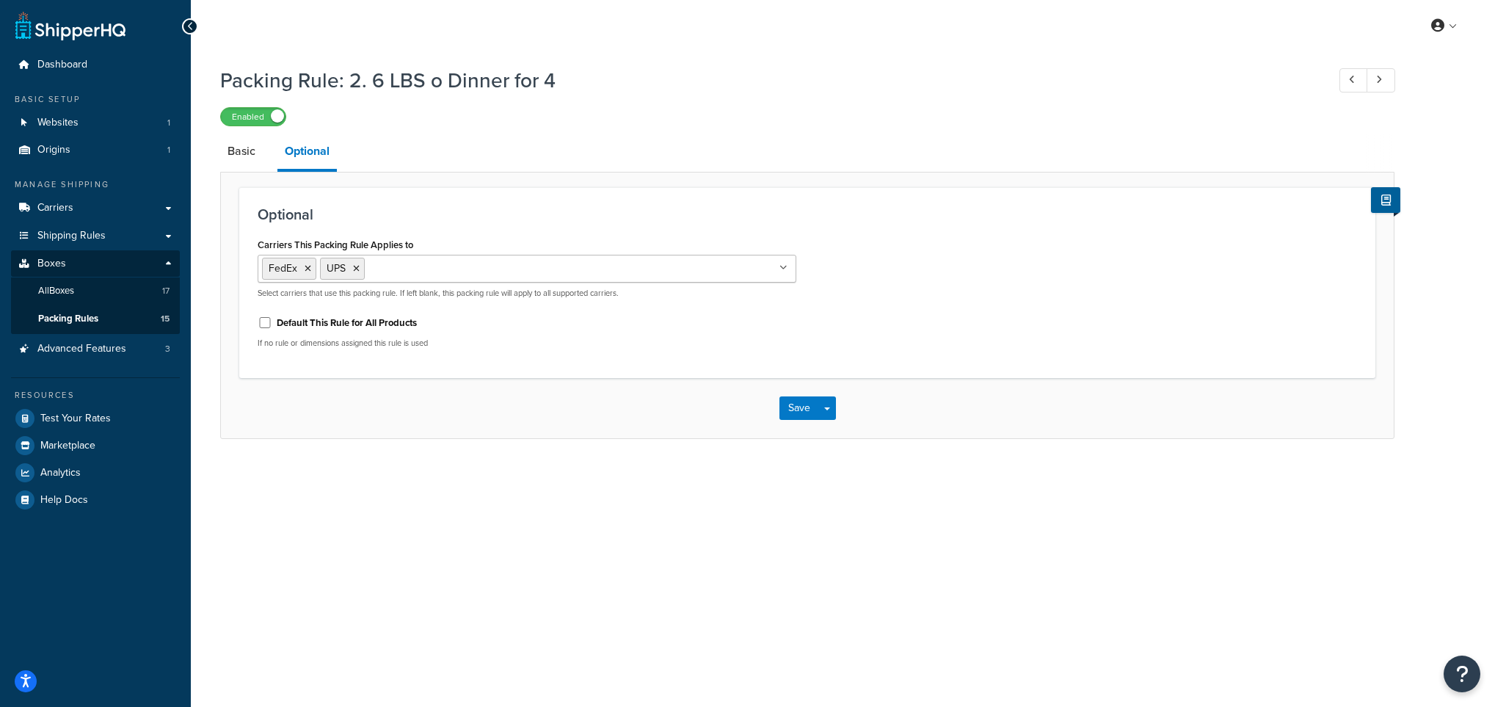
click at [756, 269] on ul "FedEx UPS" at bounding box center [527, 269] width 539 height 28
click at [987, 269] on div "Carriers This Packing Rule Applies to FedEx UPS George Local Delivery Select ca…" at bounding box center [807, 296] width 1121 height 125
click at [230, 148] on link "Basic" at bounding box center [241, 151] width 43 height 35
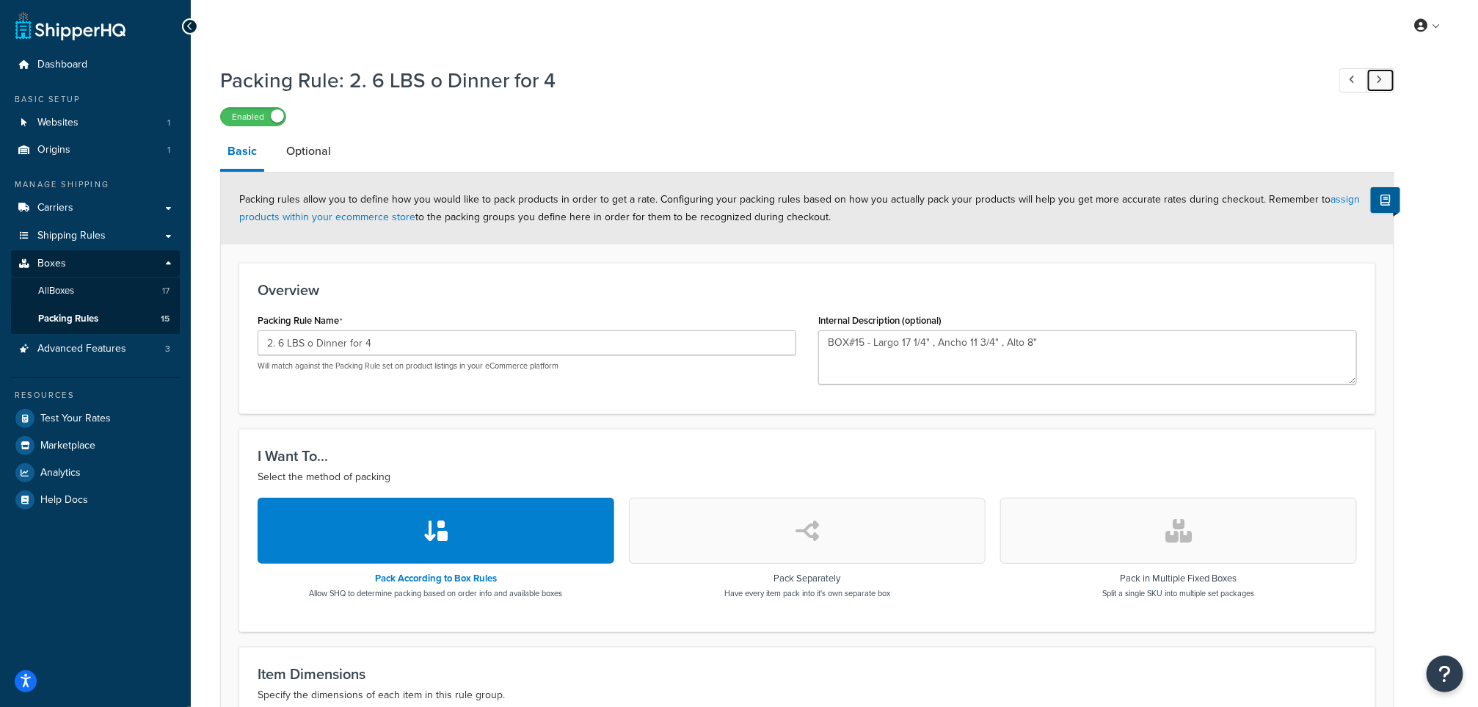
click at [1313, 79] on icon at bounding box center [1379, 80] width 6 height 10
click at [1313, 89] on link at bounding box center [1380, 80] width 29 height 24
type input "4. 12 LBS o Dinner for 8"
type textarea "BOX#18 - Largo 17 1/4" , Ancho 13 1/2" , Alto 10""
type input "14.0"
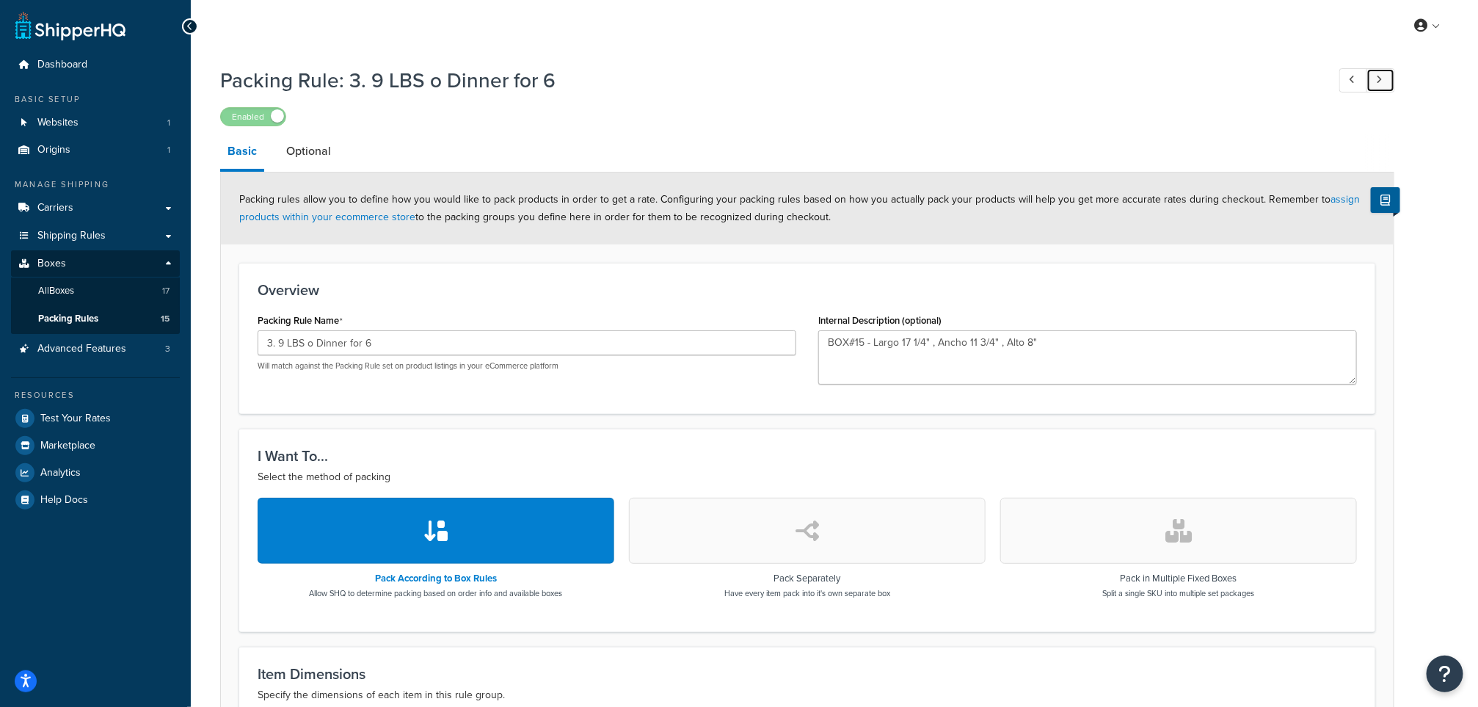
type input "10.0"
click at [1313, 90] on link at bounding box center [1380, 80] width 29 height 24
type input "6. 18 LBS o Dinner for 12"
type textarea "BOX#30 - Largo 20" , Ancho 17" , Alto 16""
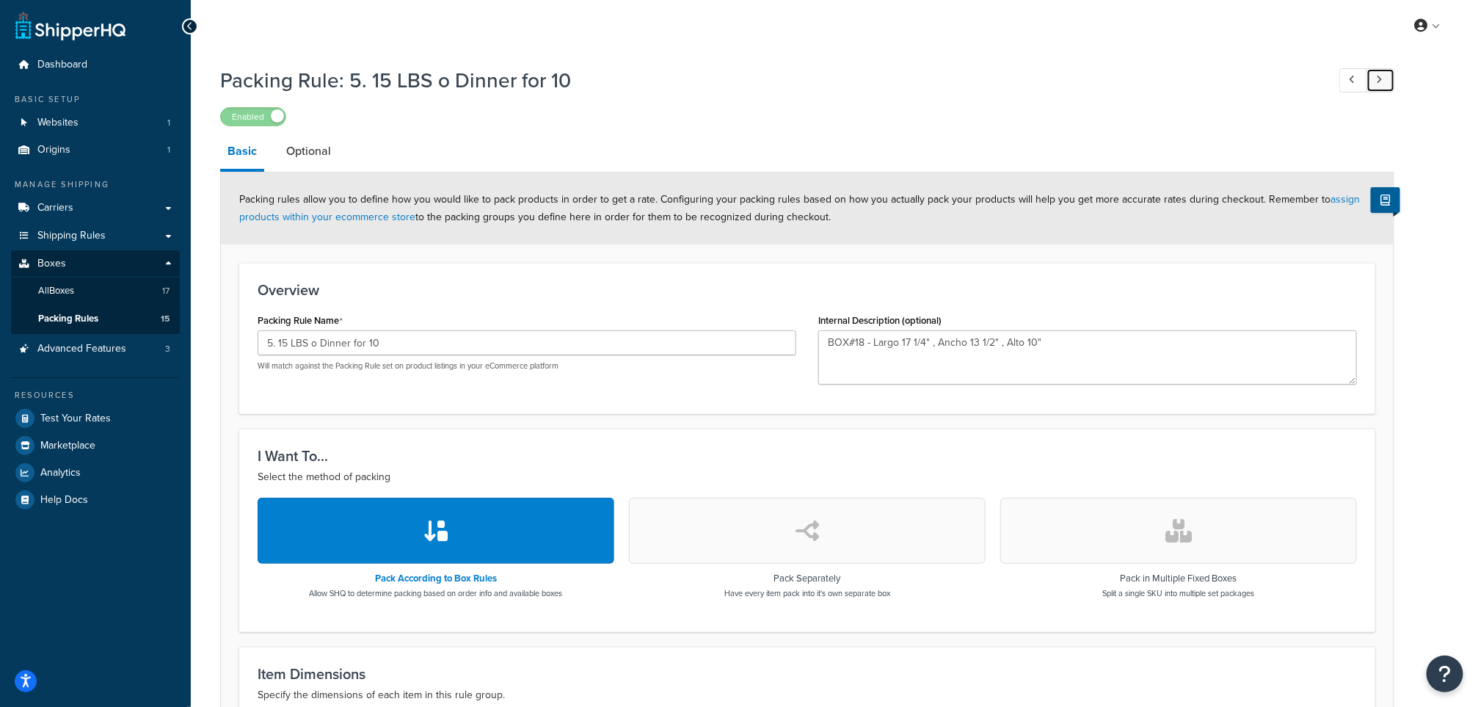
type input "20.0"
type input "17.0"
type input "16.0"
click at [1313, 90] on link at bounding box center [1380, 80] width 29 height 24
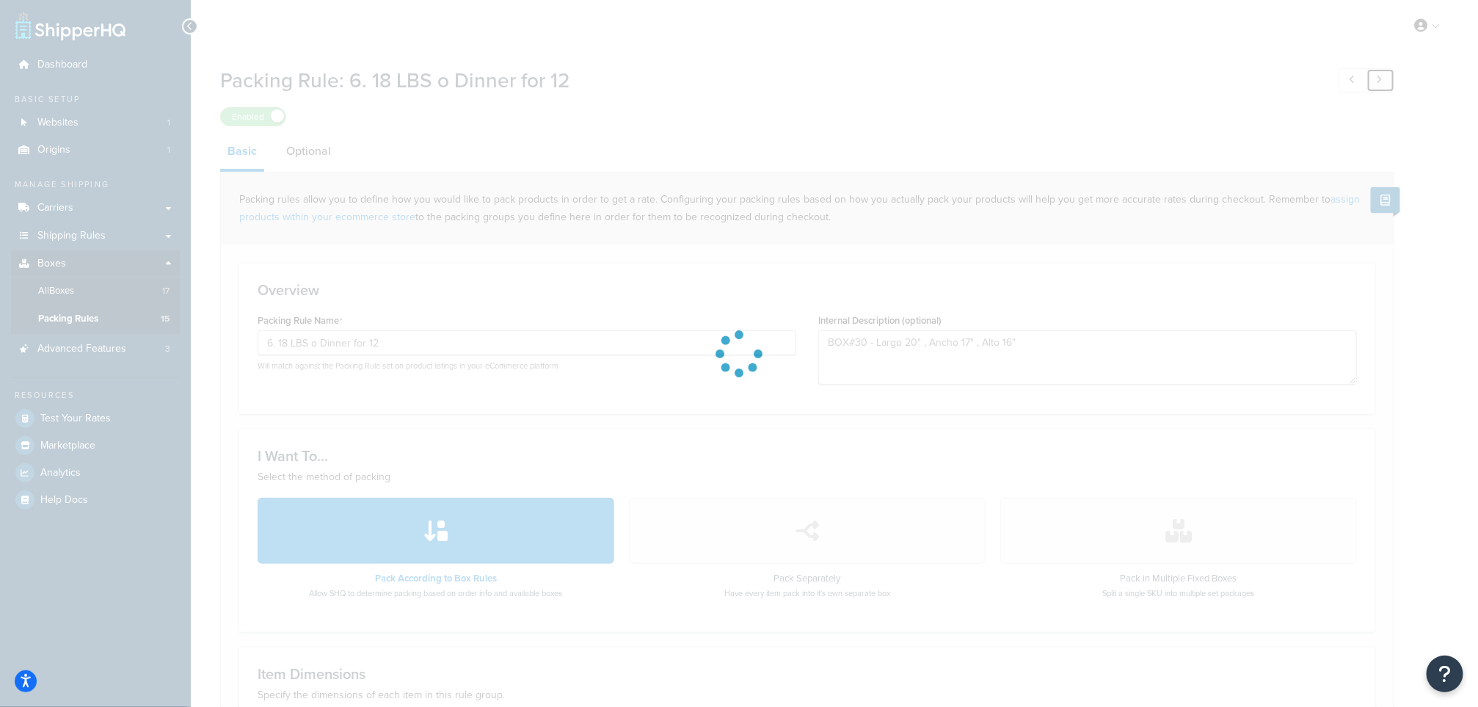
type input "7. 21 LBS o Dinner for 14"
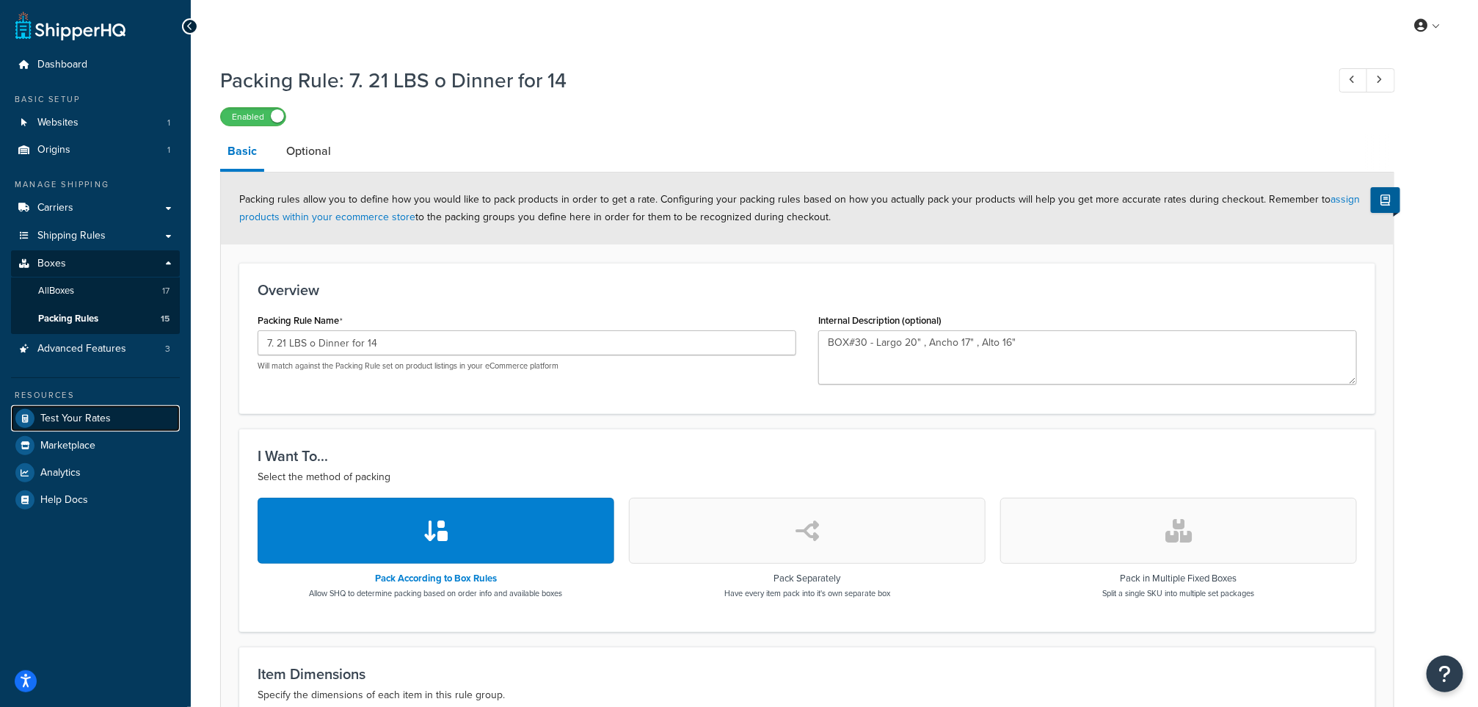
click at [57, 405] on link "Test Your Rates" at bounding box center [95, 418] width 169 height 26
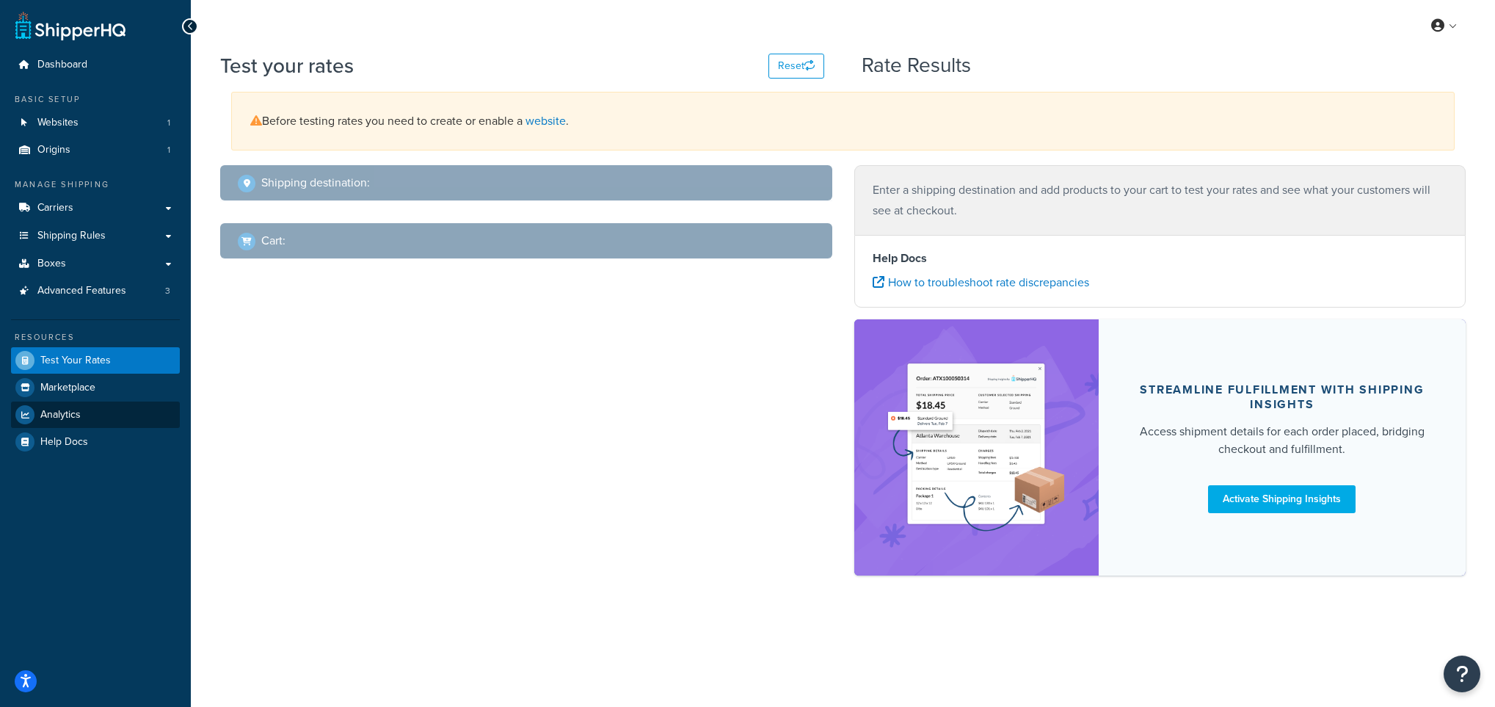
select select "TX"
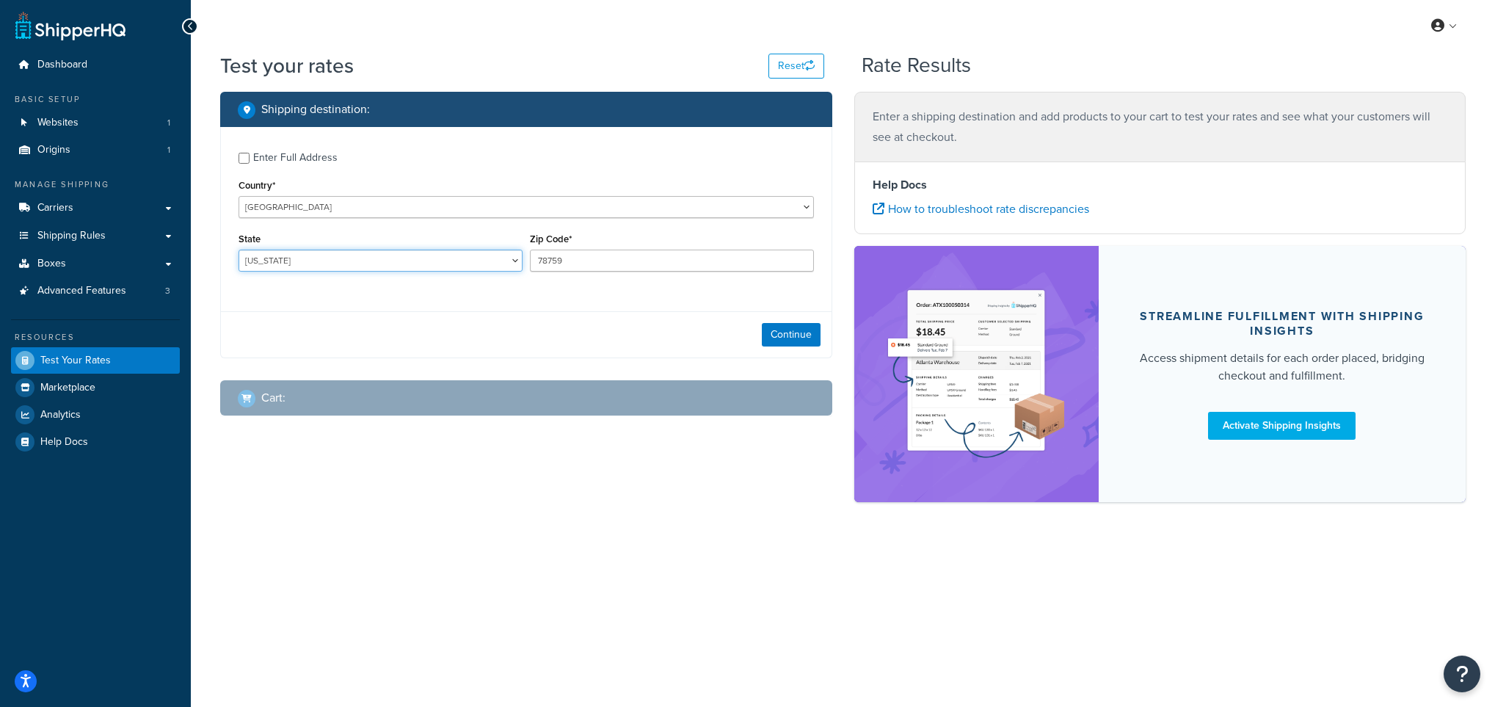
click at [401, 254] on select "Alabama Alaska American Samoa Arizona Arkansas Armed Forces Americas Armed Forc…" at bounding box center [380, 260] width 284 height 22
click at [249, 155] on div "Enter Full Address" at bounding box center [525, 156] width 575 height 23
click at [244, 153] on input "Enter Full Address" at bounding box center [243, 158] width 11 height 11
checkbox input "true"
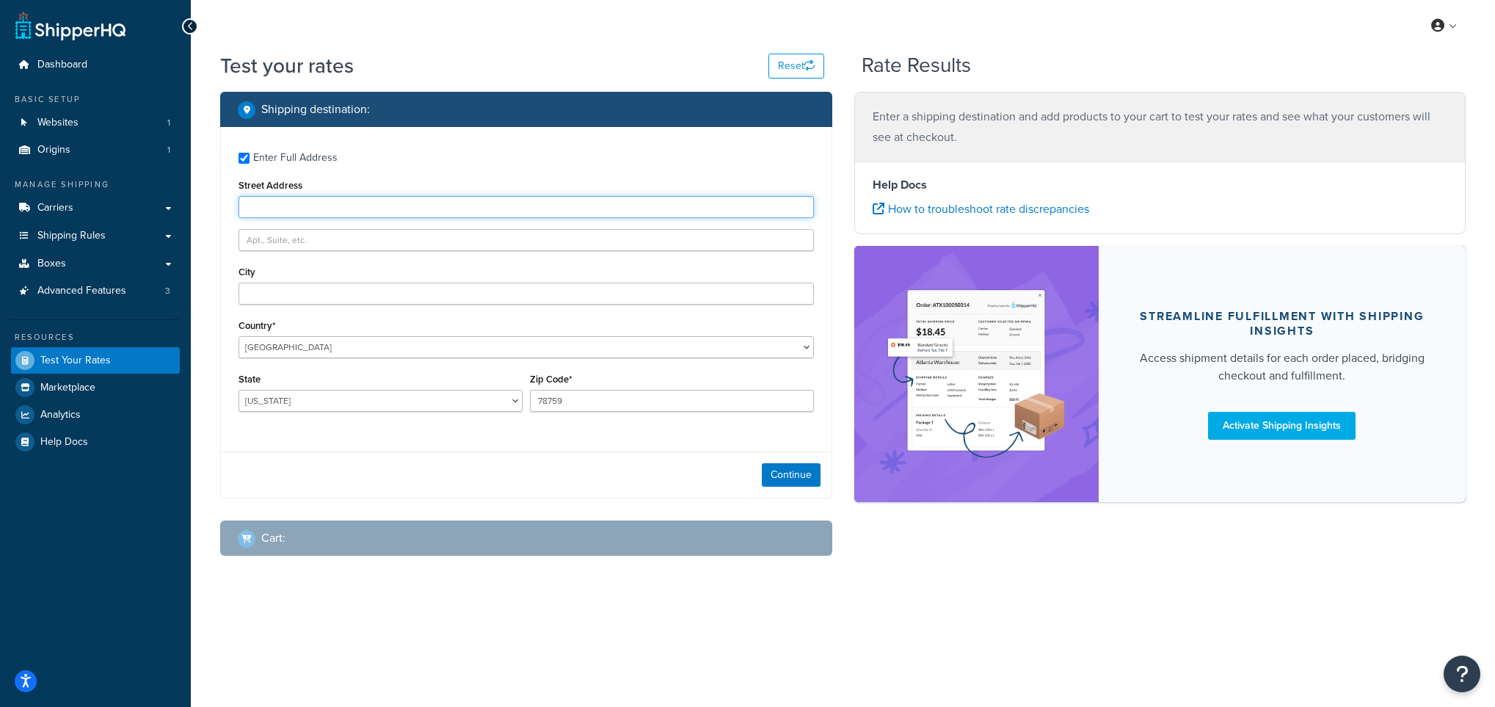
click at [295, 200] on input "Street Address" at bounding box center [525, 207] width 575 height 22
type input "8240 SW 55th CT"
drag, startPoint x: 591, startPoint y: 399, endPoint x: 498, endPoint y: 392, distance: 92.7
click at [498, 392] on div "State Alabama Alaska American Samoa Arizona Arkansas Armed Forces Americas Arme…" at bounding box center [526, 396] width 583 height 54
type input "33328"
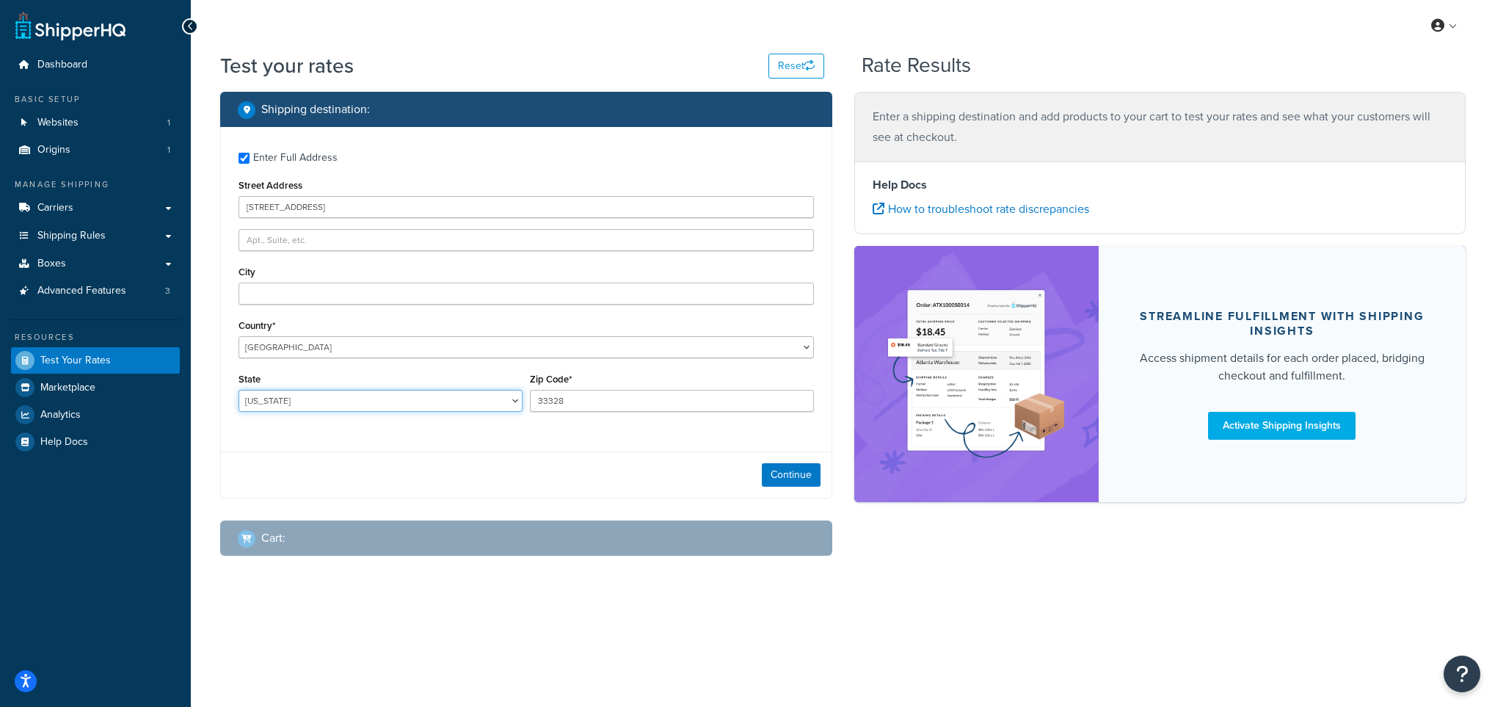
click at [401, 397] on select "Alabama Alaska American Samoa Arizona Arkansas Armed Forces Americas Armed Forc…" at bounding box center [380, 401] width 284 height 22
select select "FL"
click at [238, 390] on select "Alabama Alaska American Samoa Arizona Arkansas Armed Forces Americas Armed Forc…" at bounding box center [380, 401] width 284 height 22
click at [299, 286] on input "City" at bounding box center [525, 293] width 575 height 22
type input "Fort Lauderdale"
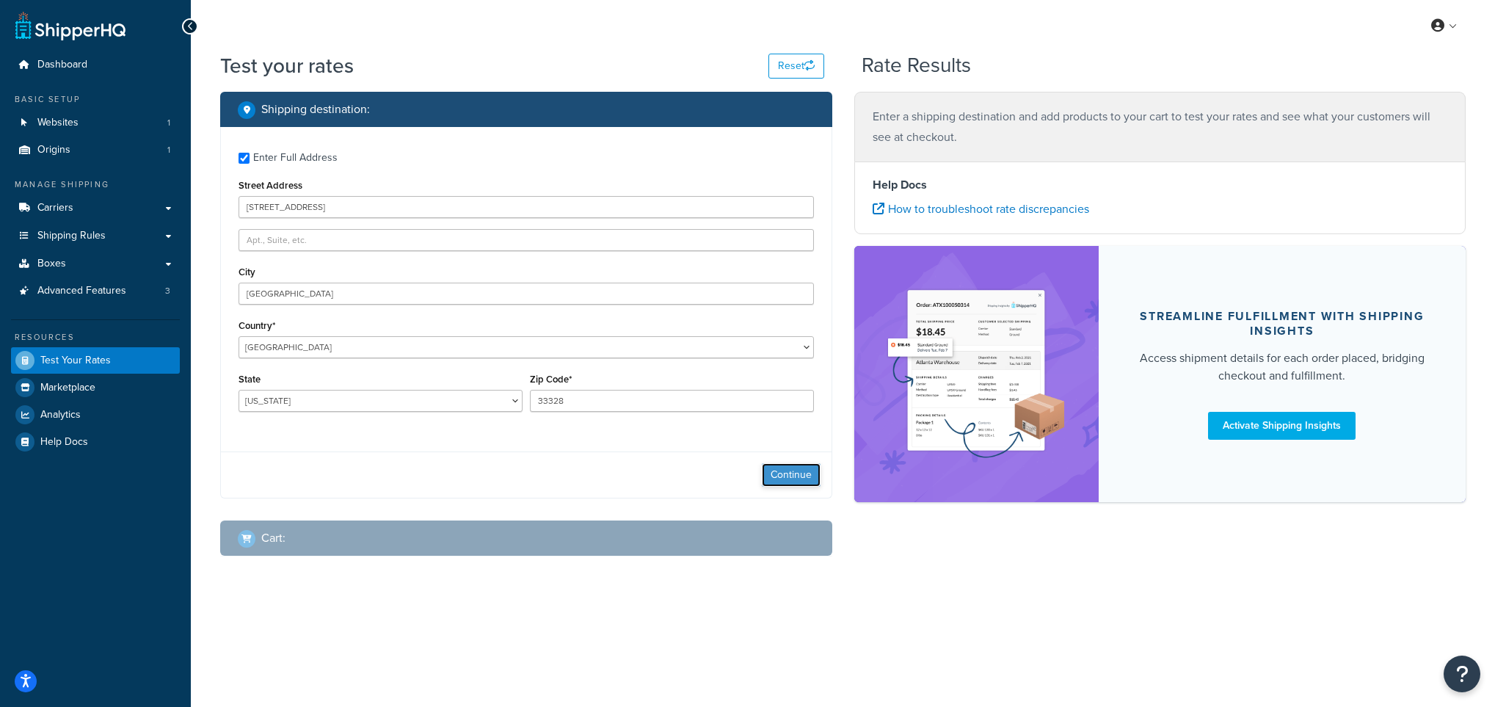
click at [781, 478] on button "Continue" at bounding box center [791, 474] width 59 height 23
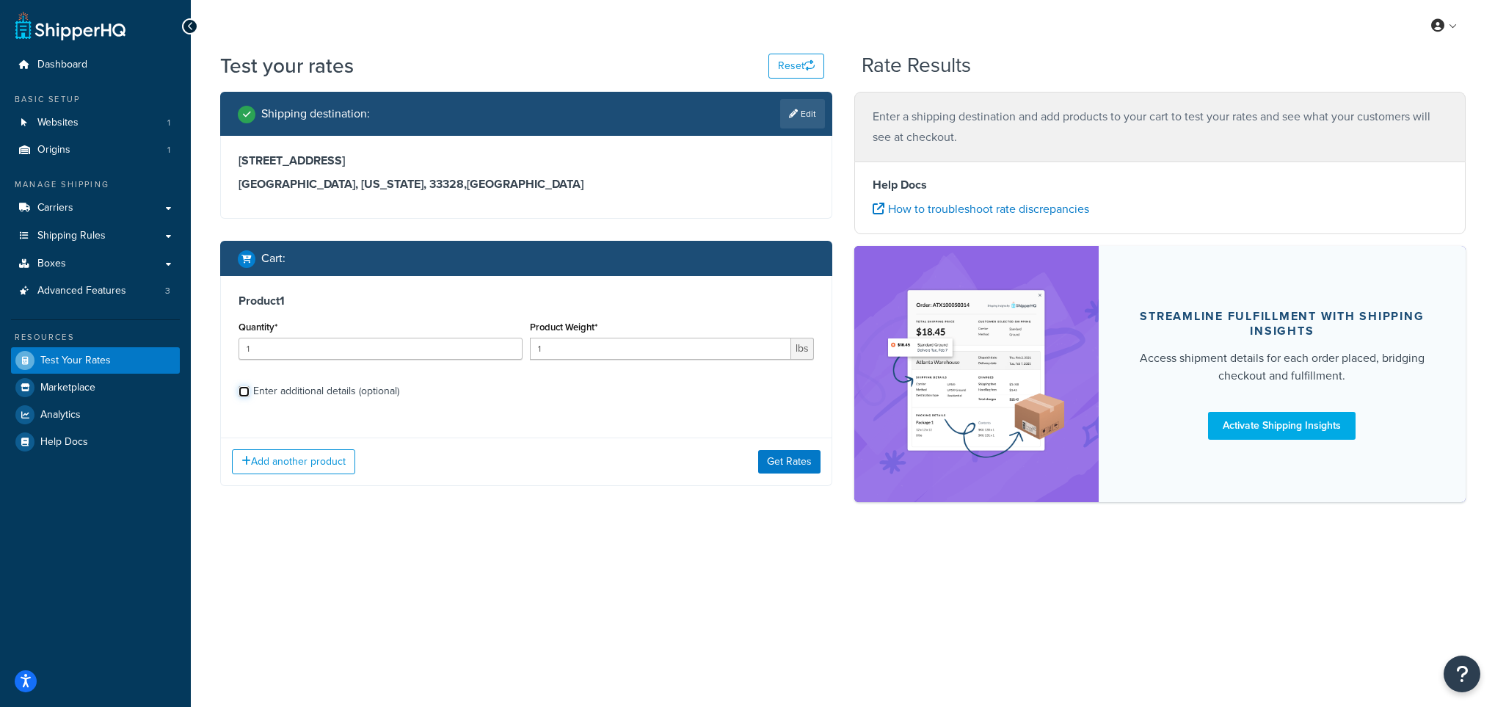
click at [241, 387] on input "Enter additional details (optional)" at bounding box center [243, 391] width 11 height 11
checkbox input "true"
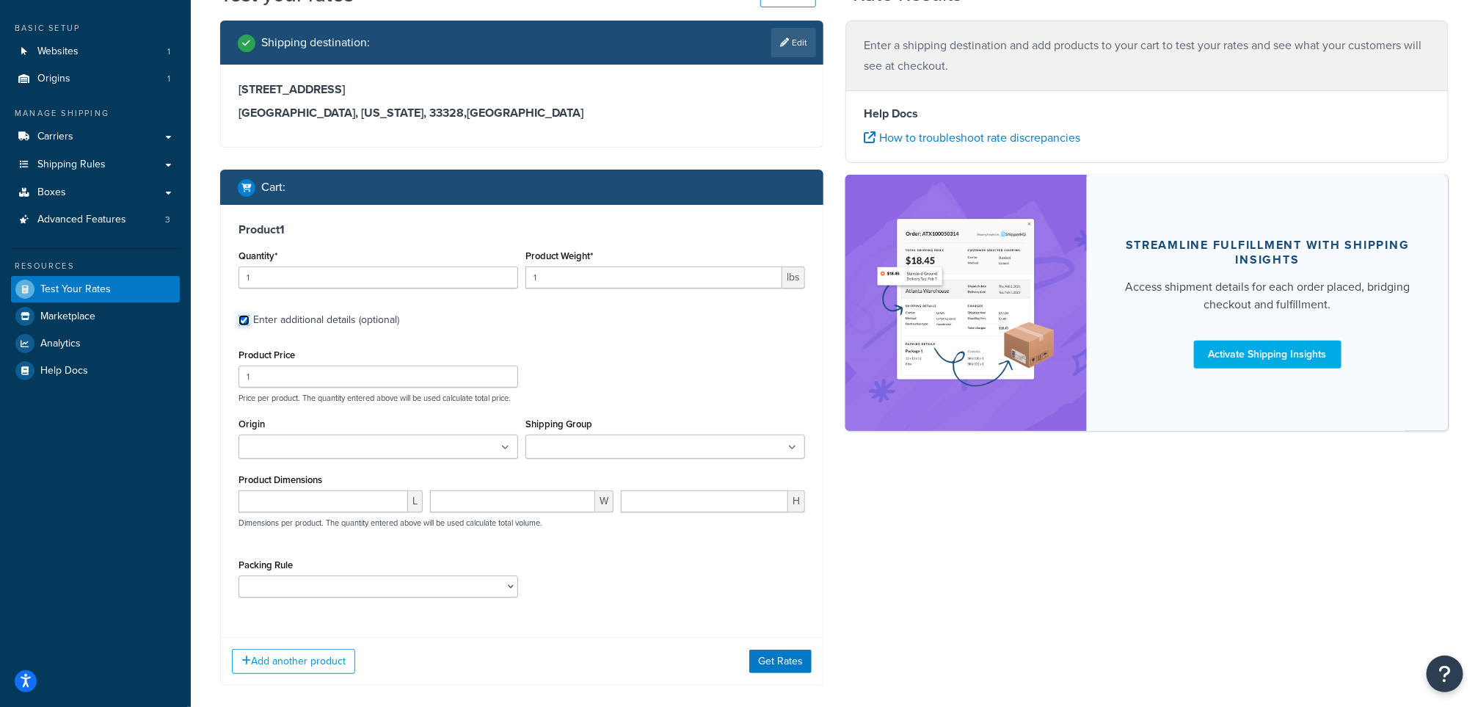
scroll to position [110, 0]
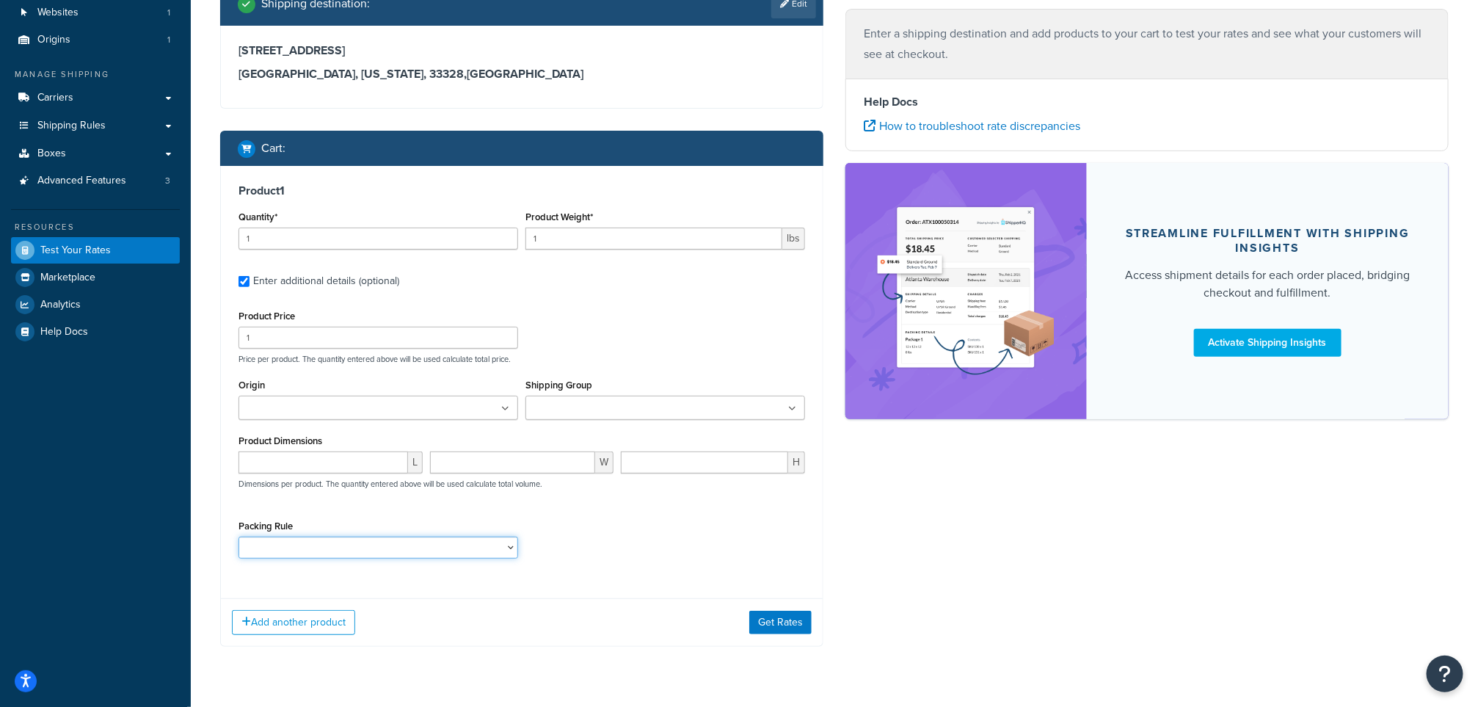
click at [509, 548] on select "1. 3 LBS o Dinner for 2 2. 6 LBS o Dinner for 4 3. 9 LBS o Dinner for 6 4. 12 L…" at bounding box center [378, 547] width 280 height 22
select select "59329"
click at [238, 537] on select "1. 3 LBS o Dinner for 2 2. 6 LBS o Dinner for 4 3. 9 LBS o Dinner for 6 4. 12 L…" at bounding box center [378, 547] width 280 height 22
click at [744, 352] on div "Product Price 1 Price per product. The quantity entered above will be used calc…" at bounding box center [522, 335] width 574 height 58
click at [311, 610] on div "Add another product Get Rates" at bounding box center [522, 622] width 602 height 48
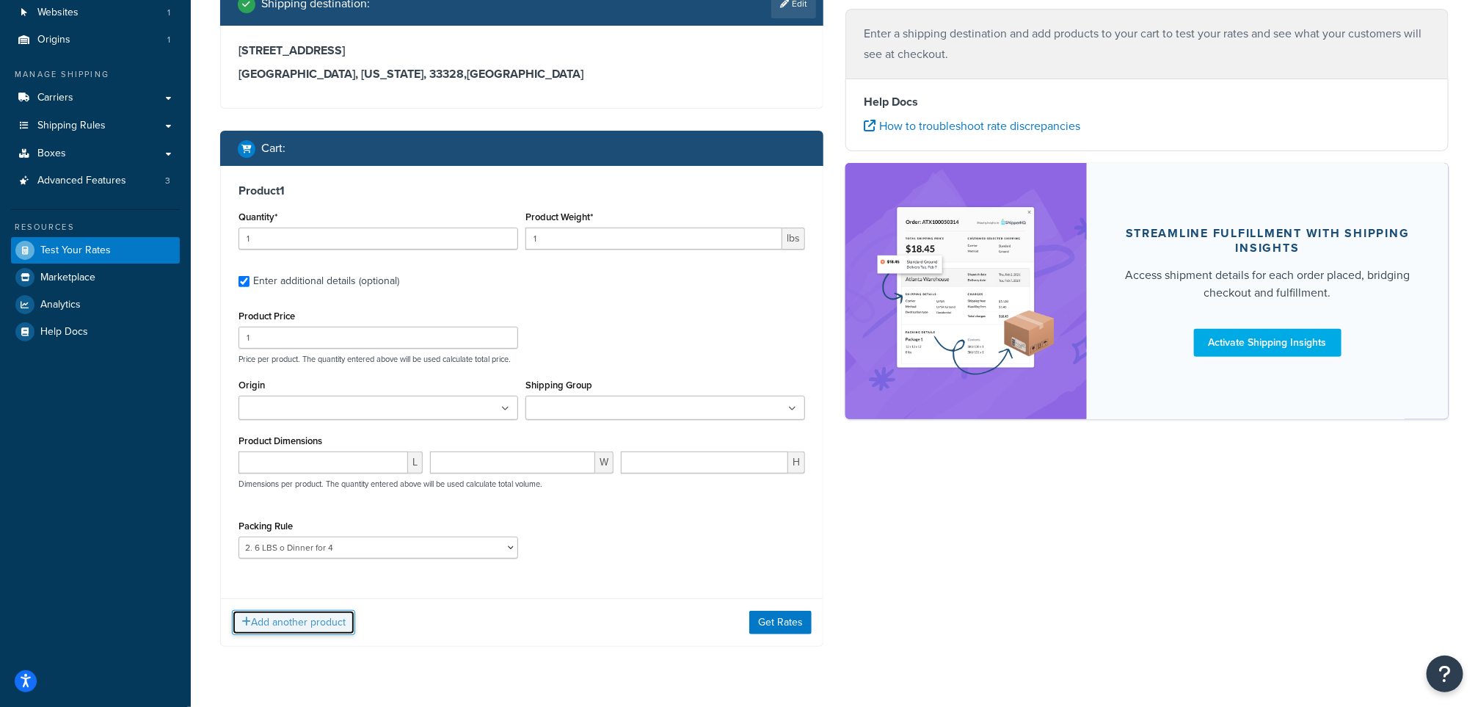
click at [309, 614] on button "Add another product" at bounding box center [293, 622] width 123 height 25
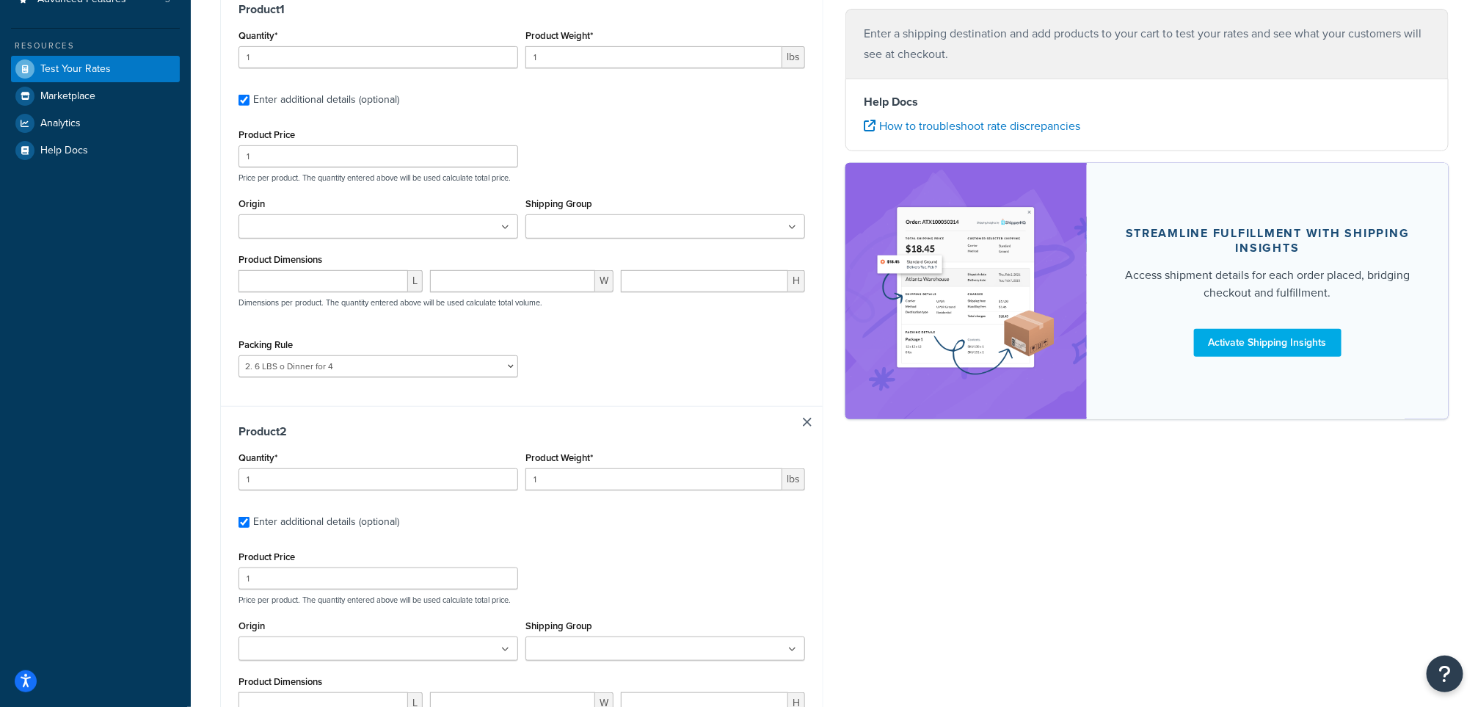
scroll to position [330, 0]
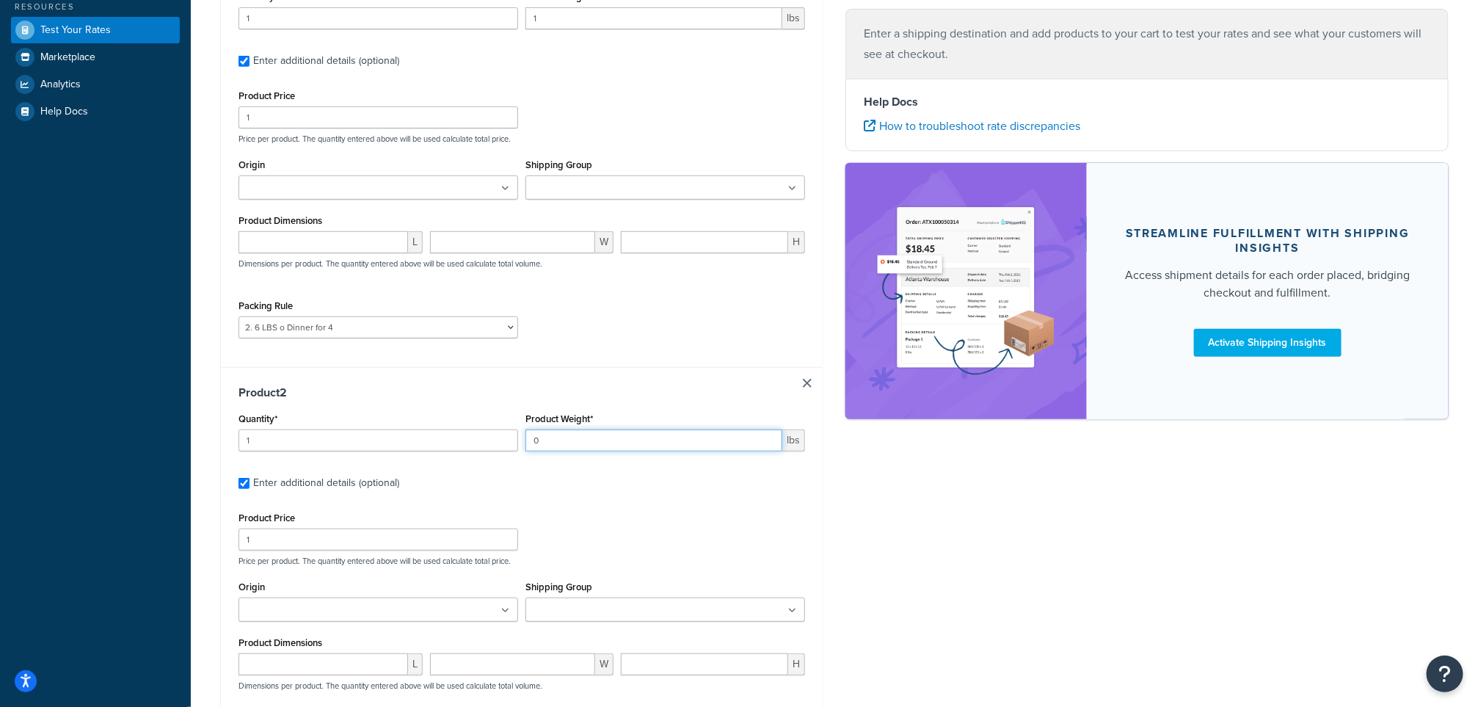
click at [771, 443] on input "0" at bounding box center [653, 440] width 257 height 22
click at [641, 440] on input "0" at bounding box center [653, 440] width 257 height 22
drag, startPoint x: 641, startPoint y: 440, endPoint x: 494, endPoint y: 440, distance: 147.5
click at [494, 440] on div "Quantity* 1 Product Weight* 0 lbs" at bounding box center [522, 436] width 574 height 54
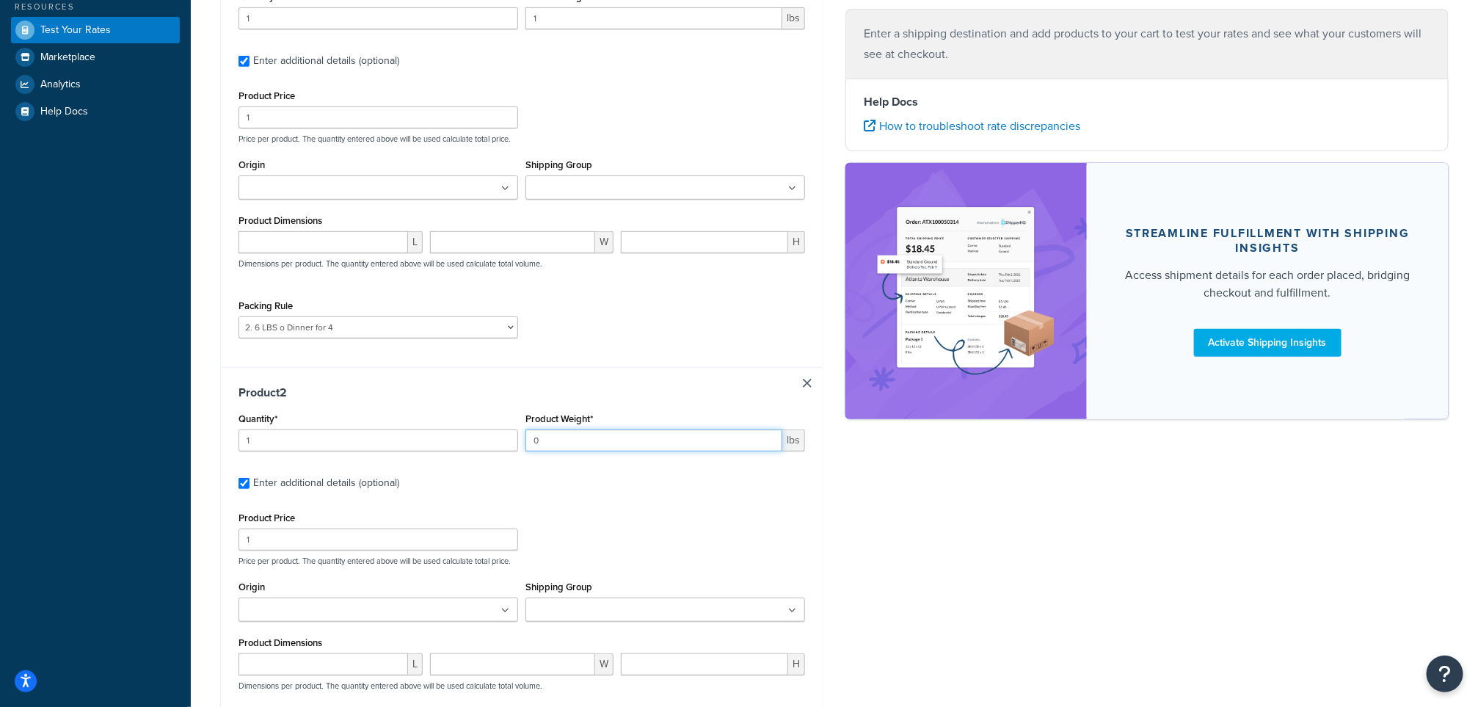
type input "8"
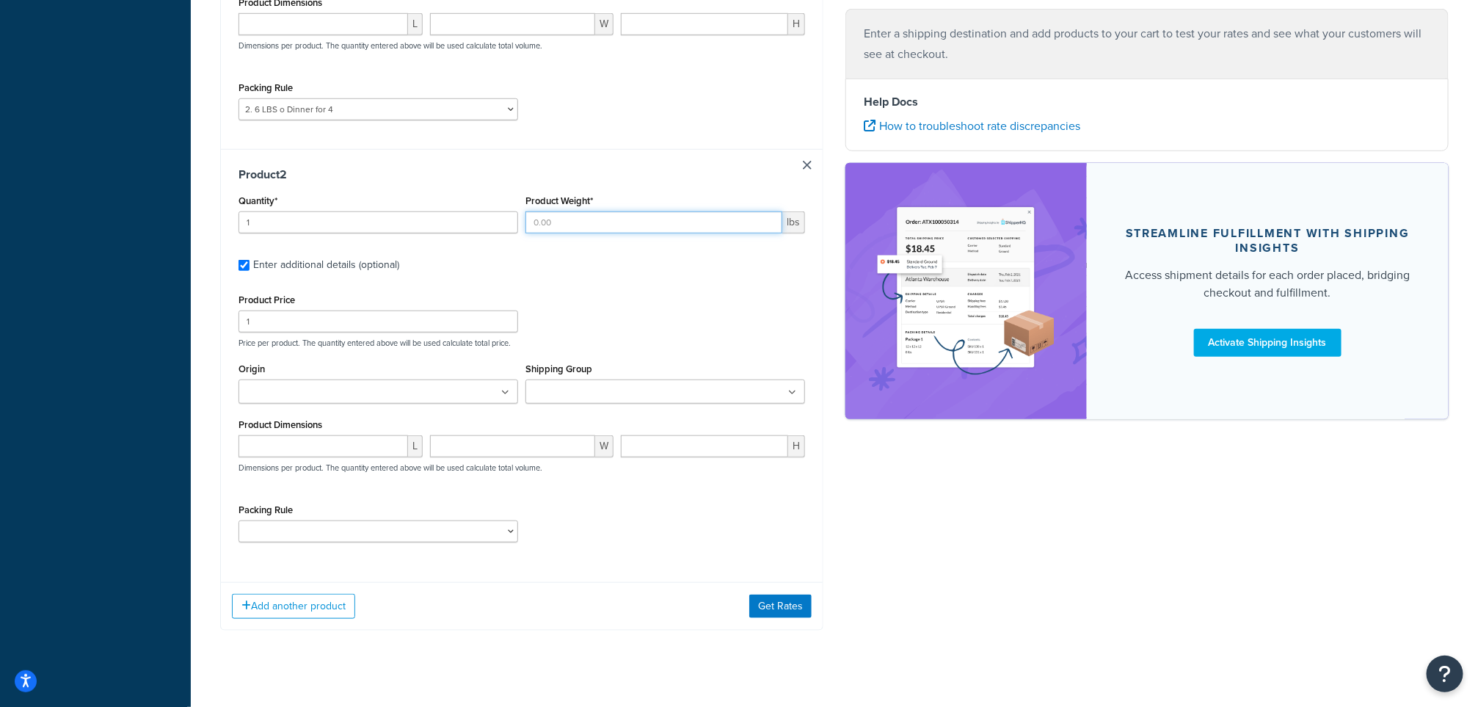
scroll to position [550, 0]
click at [511, 528] on div "Packing Rule 1. 3 LBS o Dinner for 2 2. 6 LBS o Dinner for 4 3. 9 LBS o Dinner …" at bounding box center [378, 518] width 280 height 43
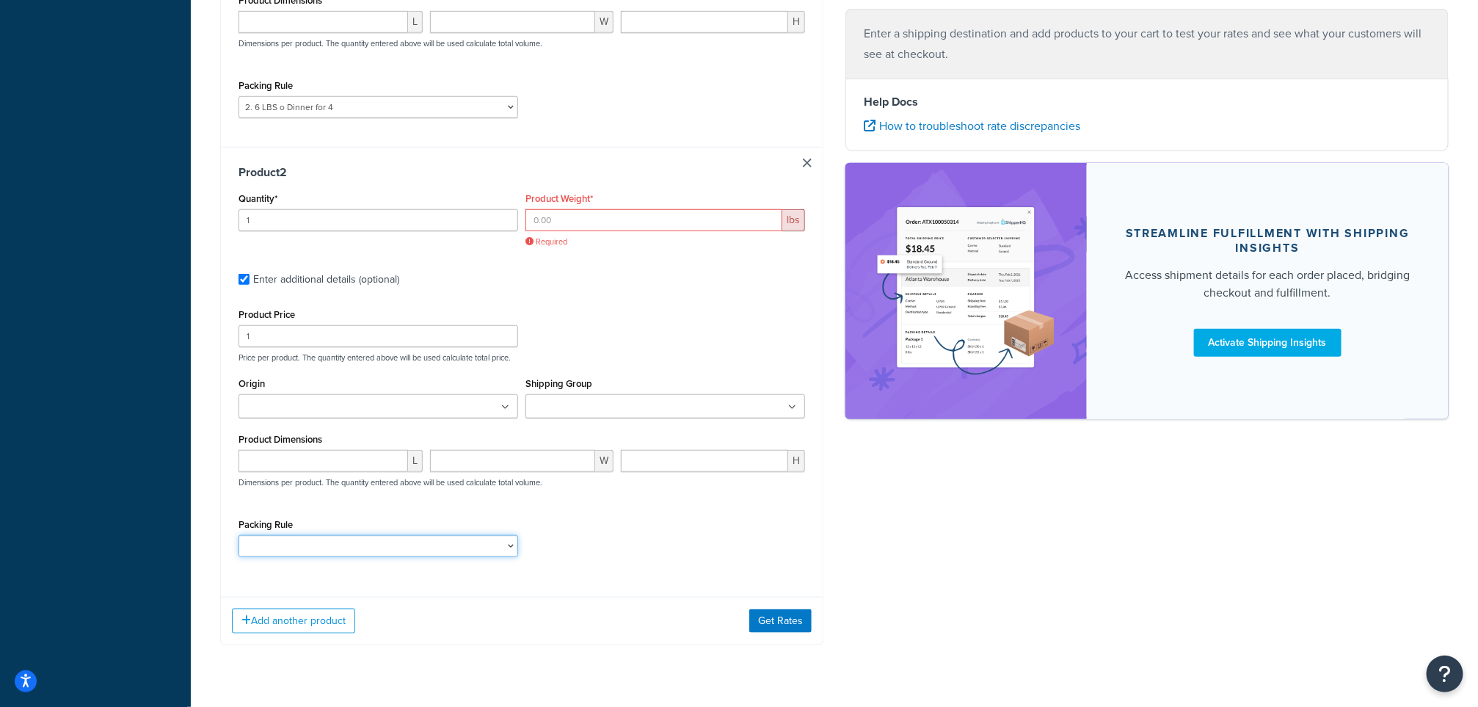
select select "59486"
click at [238, 536] on select "1. 3 LBS o Dinner for 2 2. 6 LBS o Dinner for 4 3. 9 LBS o Dinner for 6 4. 12 L…" at bounding box center [378, 546] width 280 height 22
click at [635, 518] on div "Packing Rule 1. 3 LBS o Dinner for 2 2. 6 LBS o Dinner for 4 3. 9 LBS o Dinner …" at bounding box center [522, 541] width 574 height 54
click at [511, 551] on select "1. 3 LBS o Dinner for 2 2. 6 LBS o Dinner for 4 3. 9 LBS o Dinner for 6 4. 12 L…" at bounding box center [378, 546] width 280 height 22
click at [639, 313] on div "Product Price 1 Price per product. The quantity entered above will be used calc…" at bounding box center [522, 334] width 574 height 58
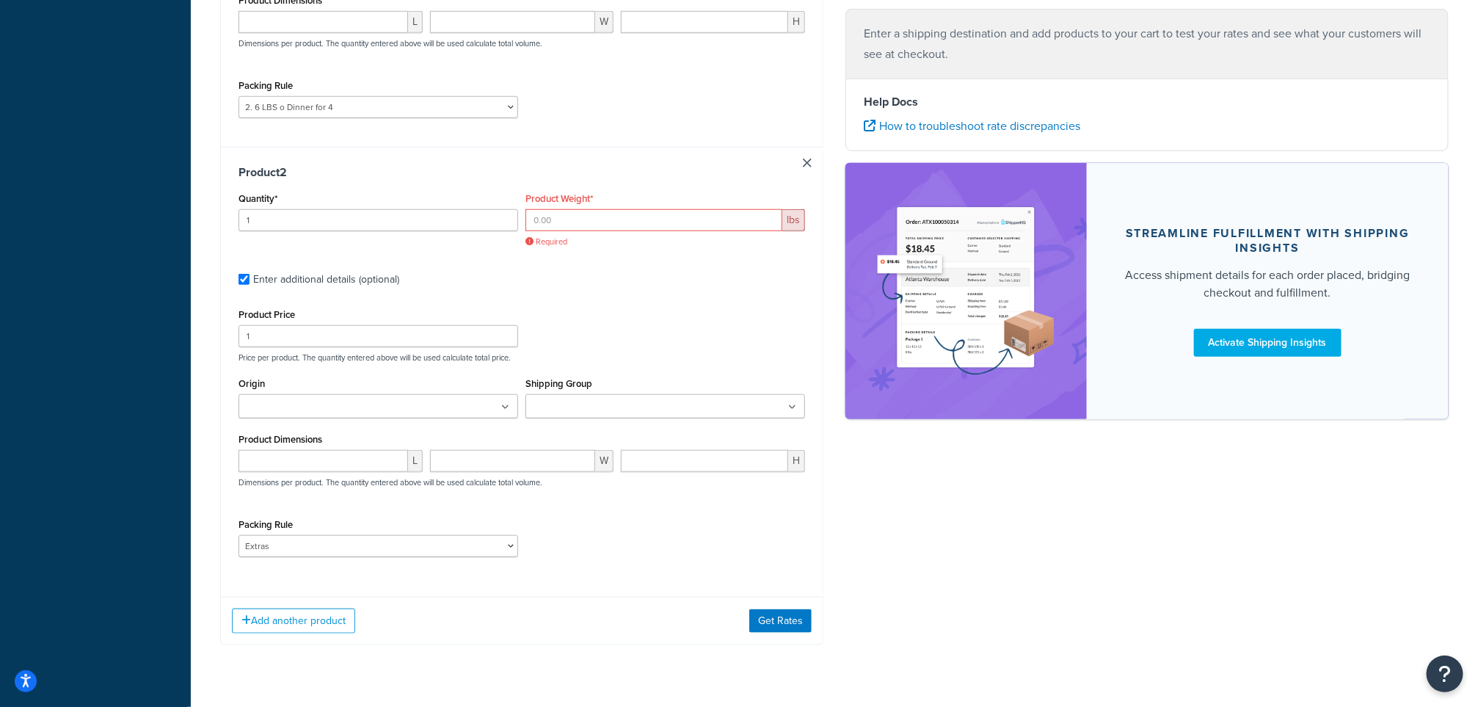
click at [806, 153] on div "Product 2 Quantity* 1 Product Weight* lbs Required Enter additional details (op…" at bounding box center [522, 366] width 602 height 438
click at [799, 161] on div "Product 2 Quantity* 1 Product Weight* lbs Required Enter additional details (op…" at bounding box center [522, 366] width 602 height 438
click at [806, 172] on div "Product 2 Quantity* 1 Product Weight* lbs Required Enter additional details (op…" at bounding box center [522, 366] width 602 height 438
click at [806, 164] on link at bounding box center [807, 162] width 9 height 9
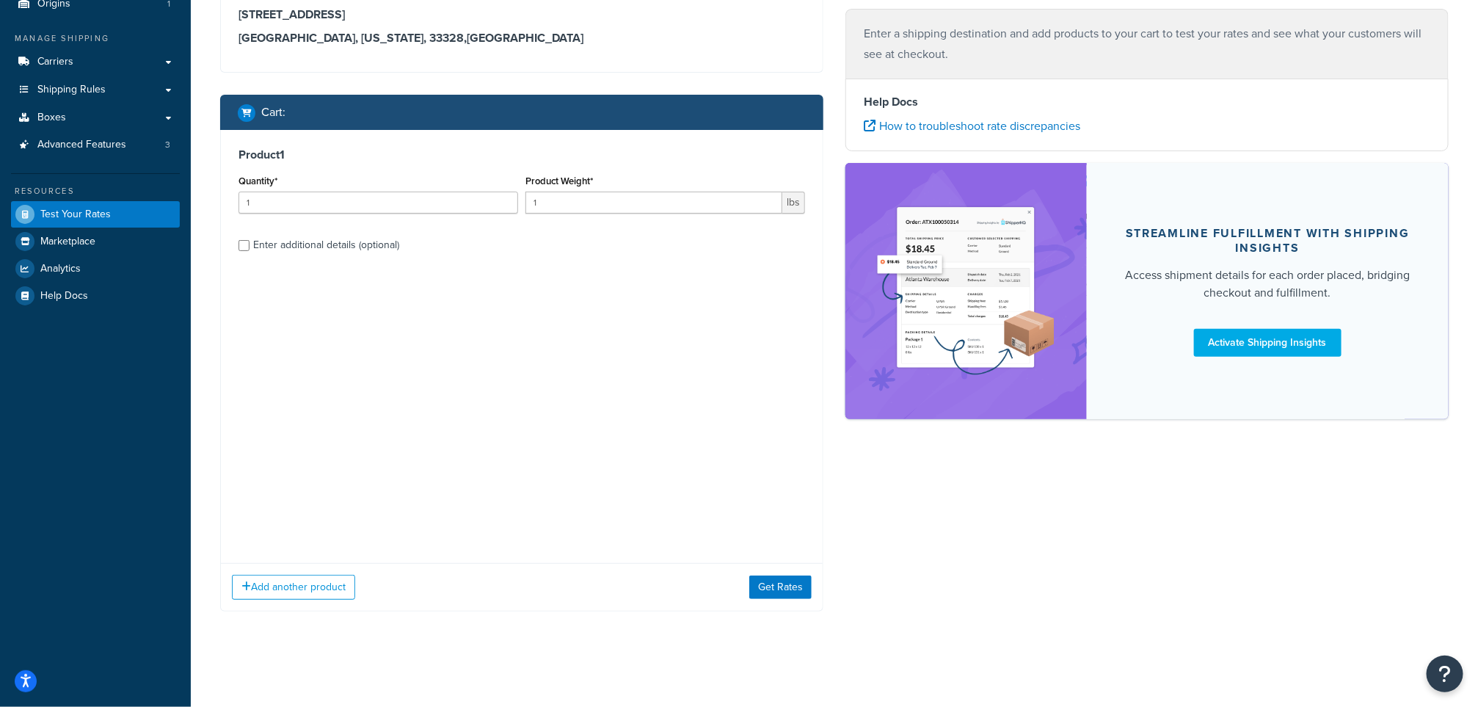
scroll to position [0, 0]
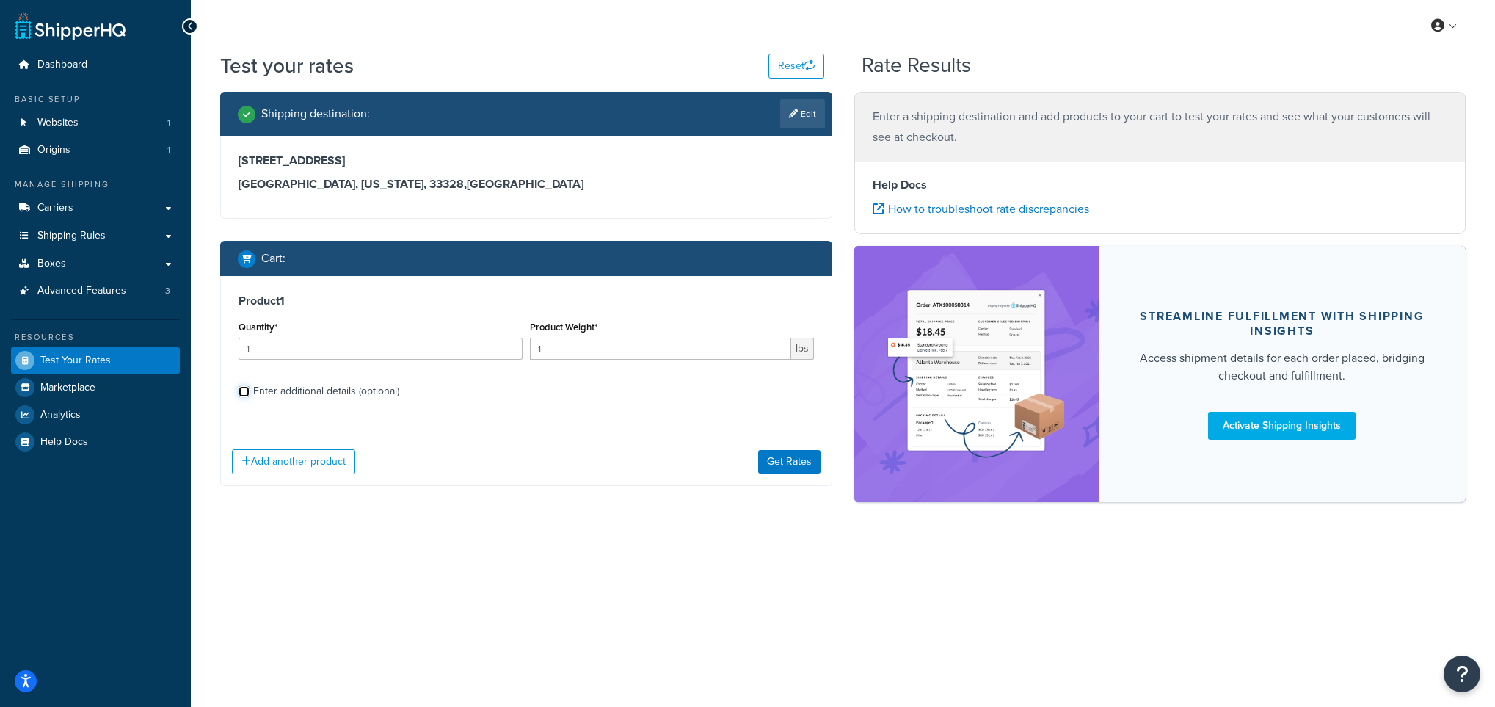
click at [247, 392] on input "Enter additional details (optional)" at bounding box center [243, 391] width 11 height 11
checkbox input "true"
select select "59329"
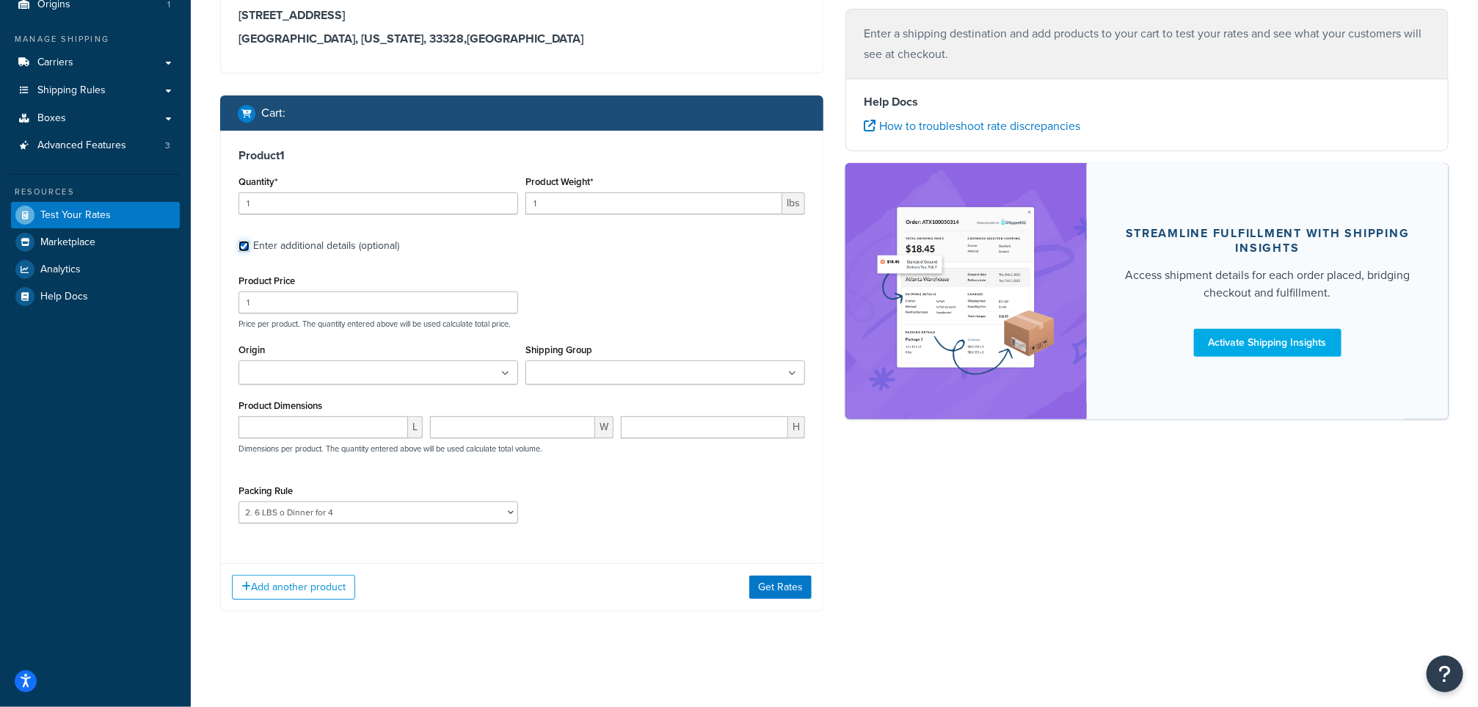
scroll to position [147, 0]
click at [599, 208] on input "1" at bounding box center [653, 203] width 257 height 22
click at [786, 590] on button "Get Rates" at bounding box center [780, 586] width 62 height 23
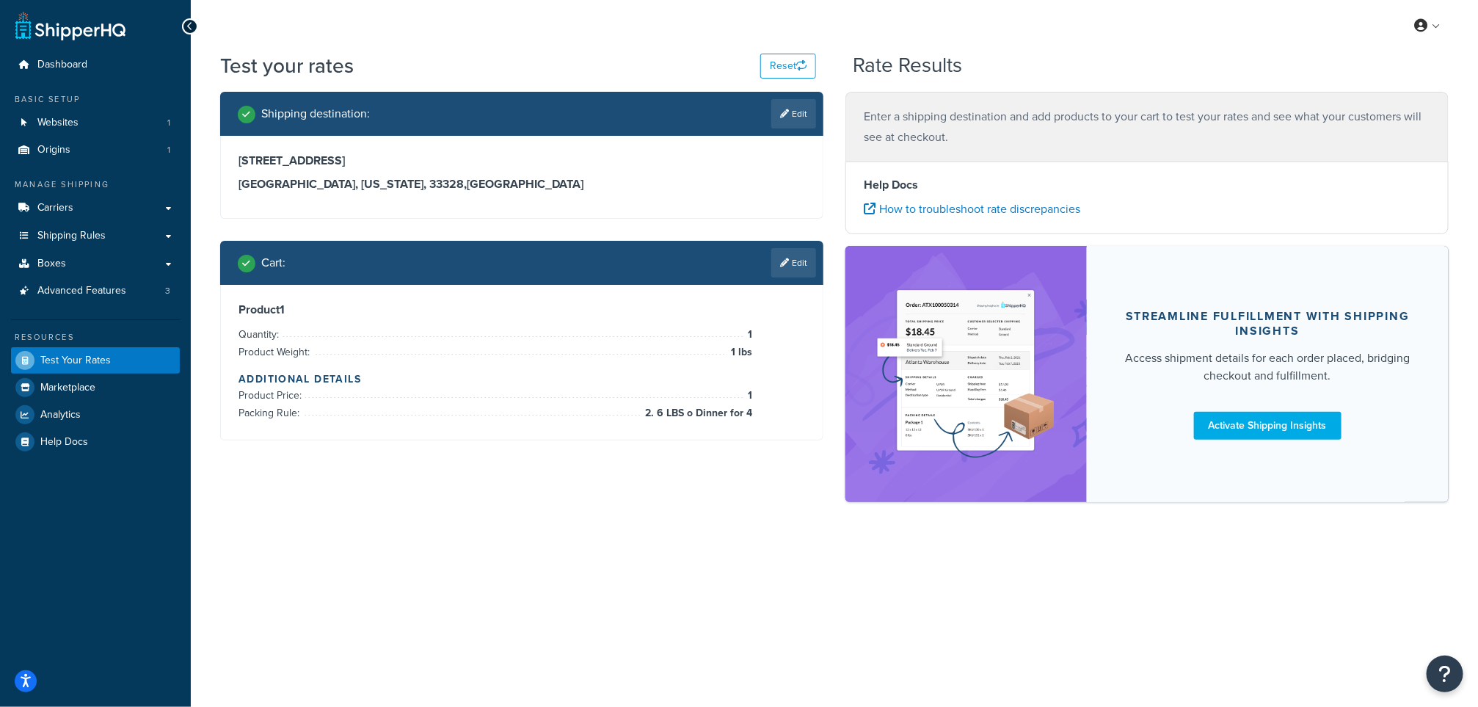
scroll to position [0, 0]
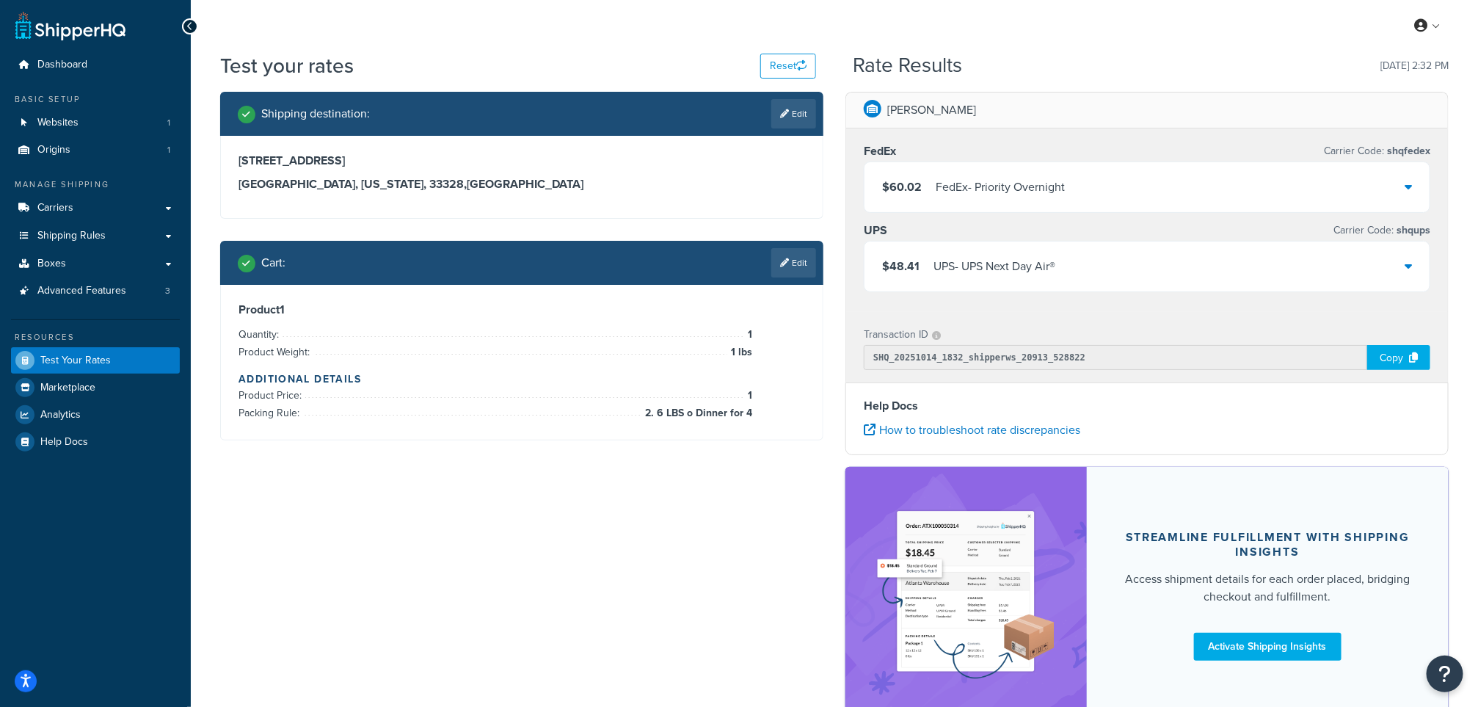
click at [1313, 188] on icon at bounding box center [1407, 187] width 7 height 12
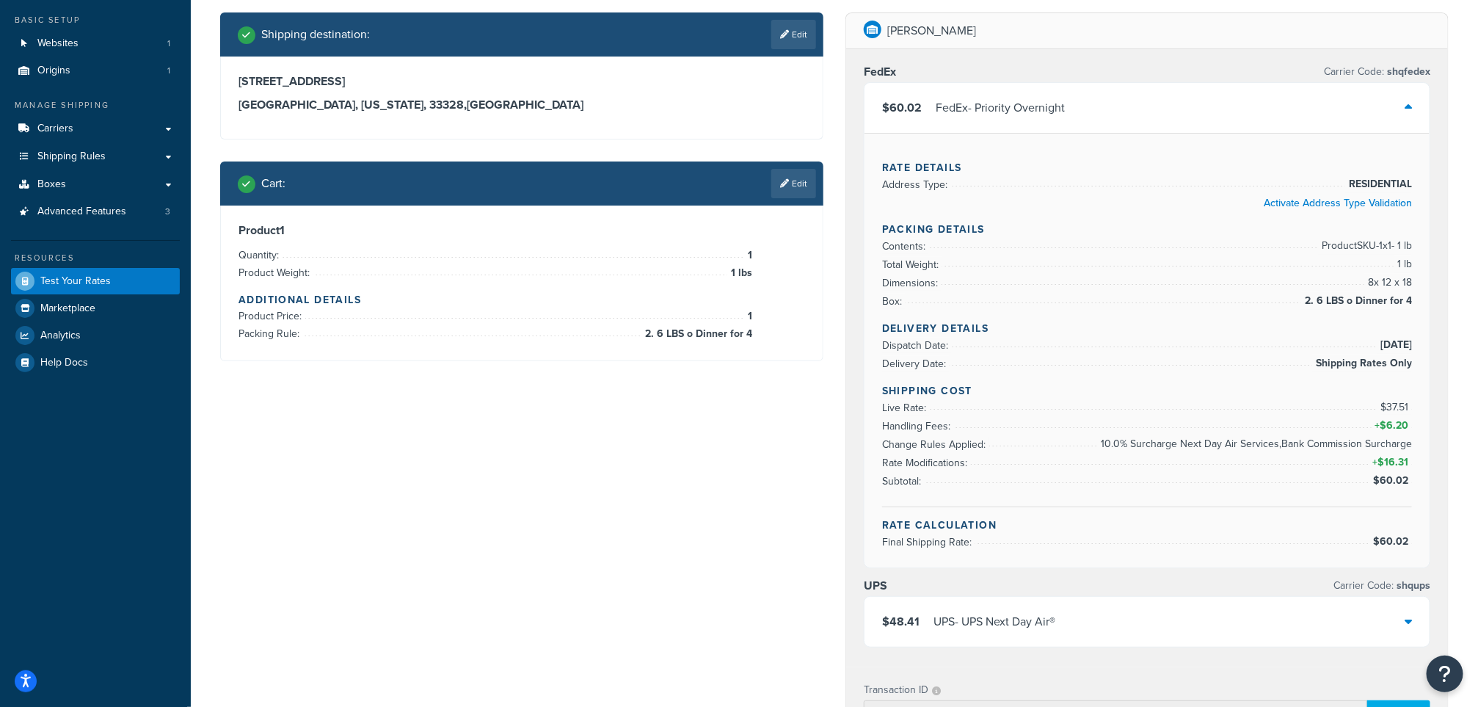
scroll to position [220, 0]
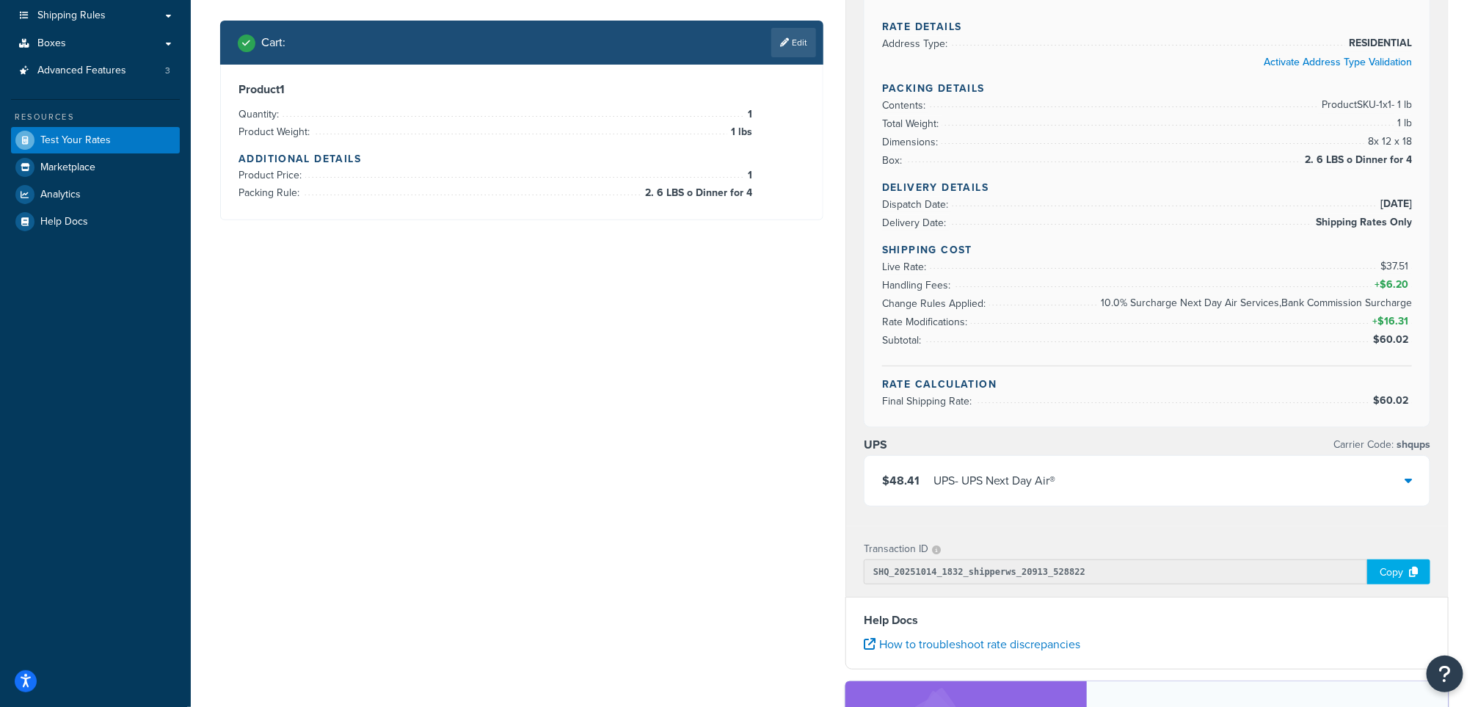
click at [1313, 482] on div "$48.41 UPS - UPS Next Day Air®" at bounding box center [1146, 481] width 565 height 50
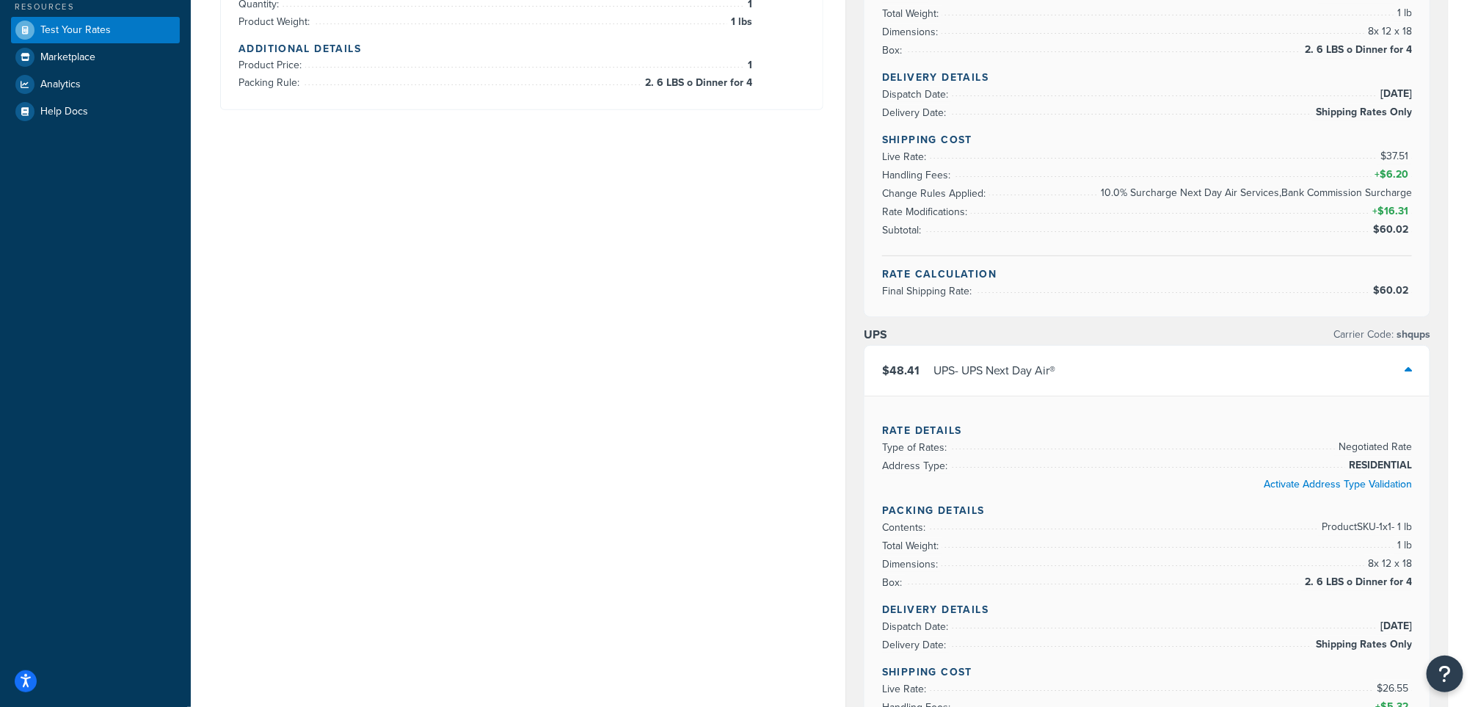
scroll to position [0, 0]
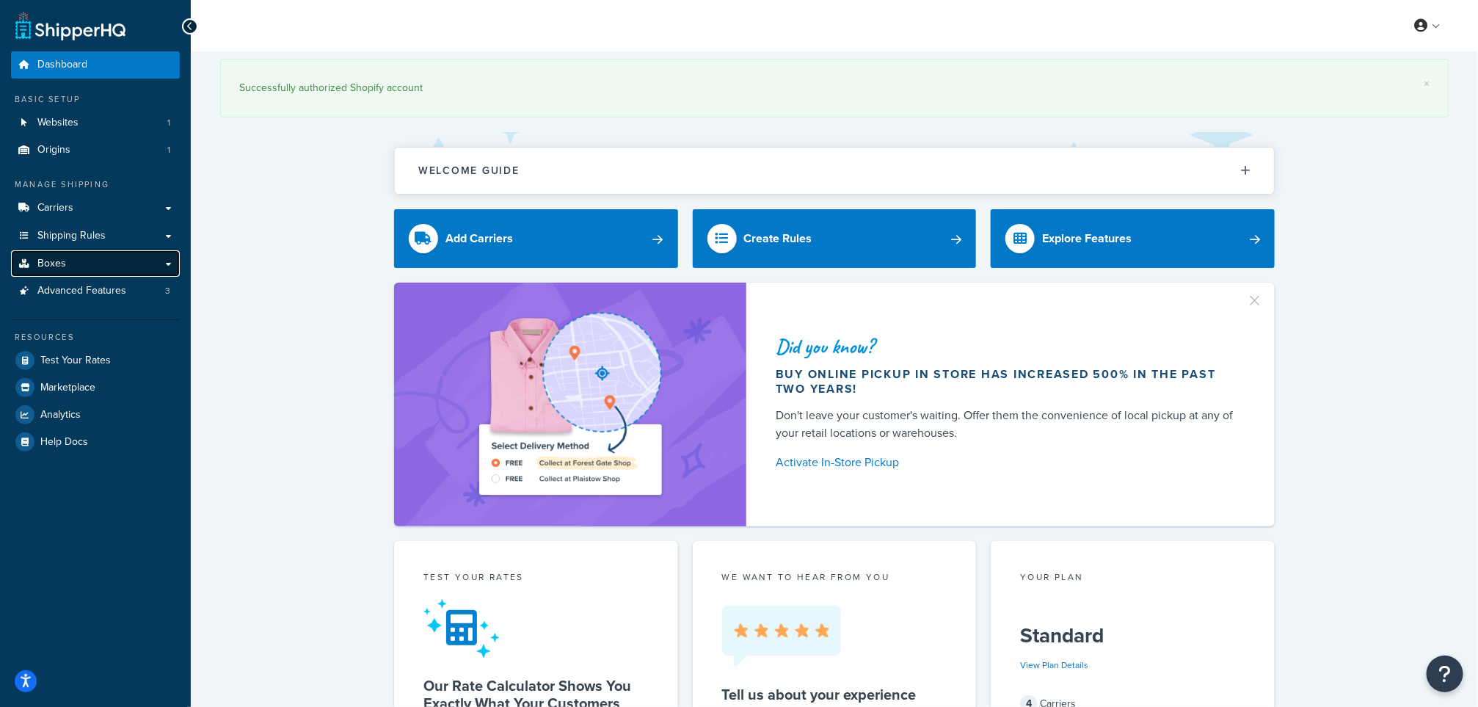
click at [55, 258] on span "Boxes" at bounding box center [51, 264] width 29 height 12
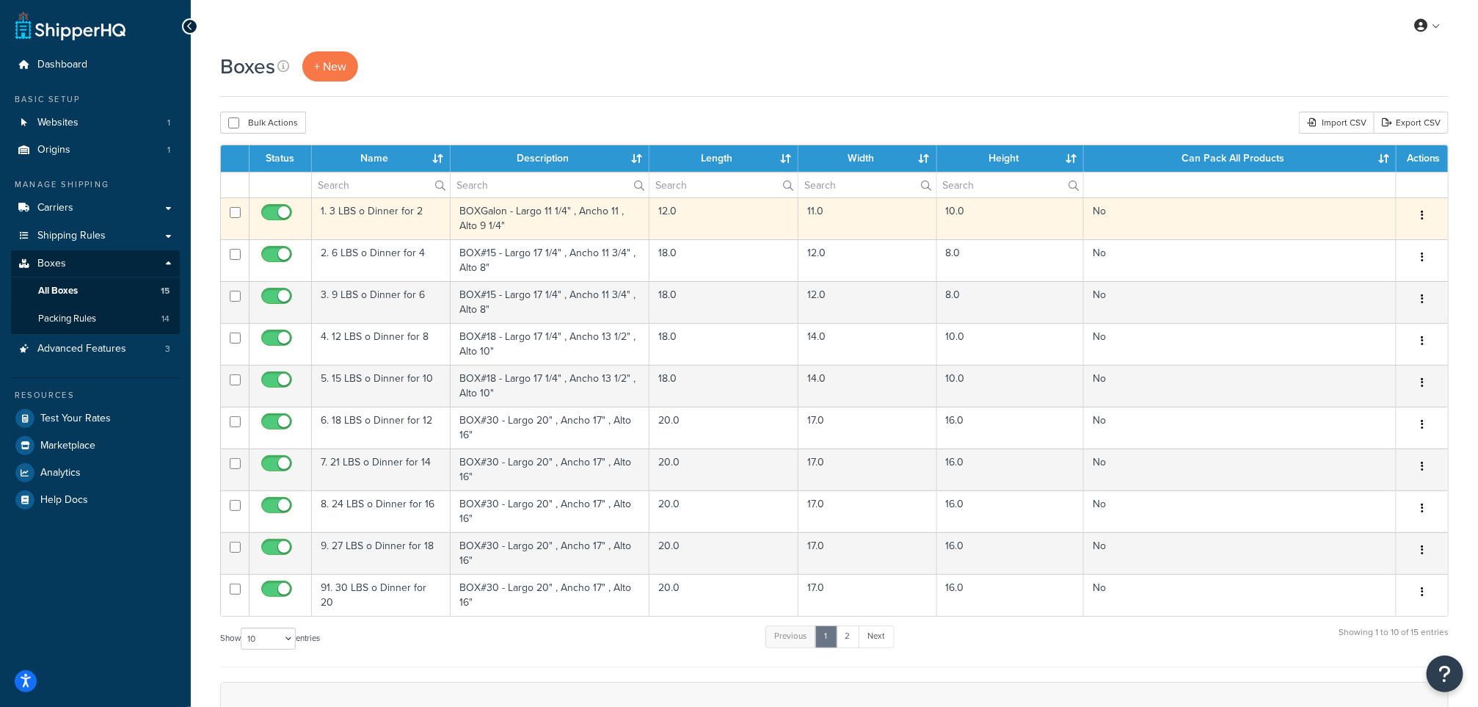
click at [386, 209] on td "1. 3 LBS o Dinner for 2" at bounding box center [381, 218] width 139 height 42
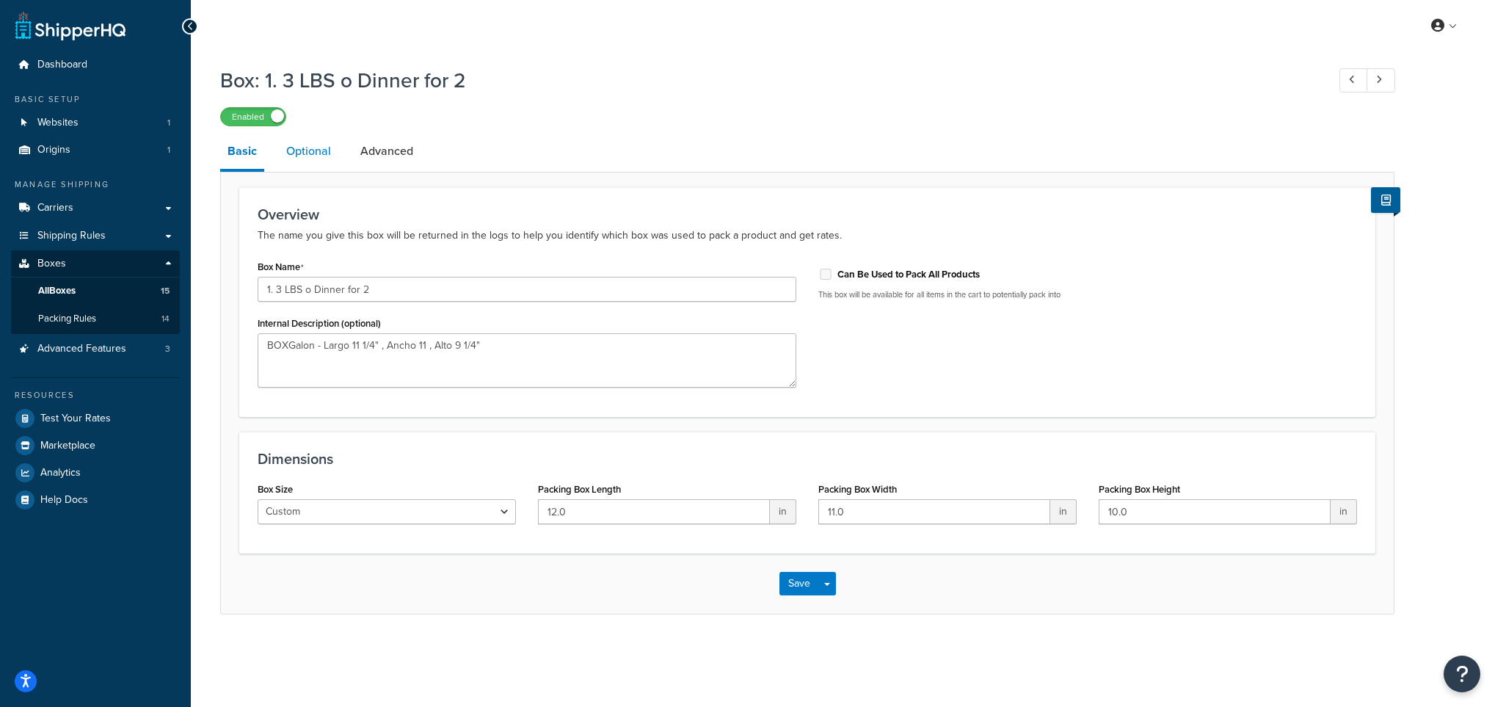
click at [327, 146] on link "Optional" at bounding box center [308, 151] width 59 height 35
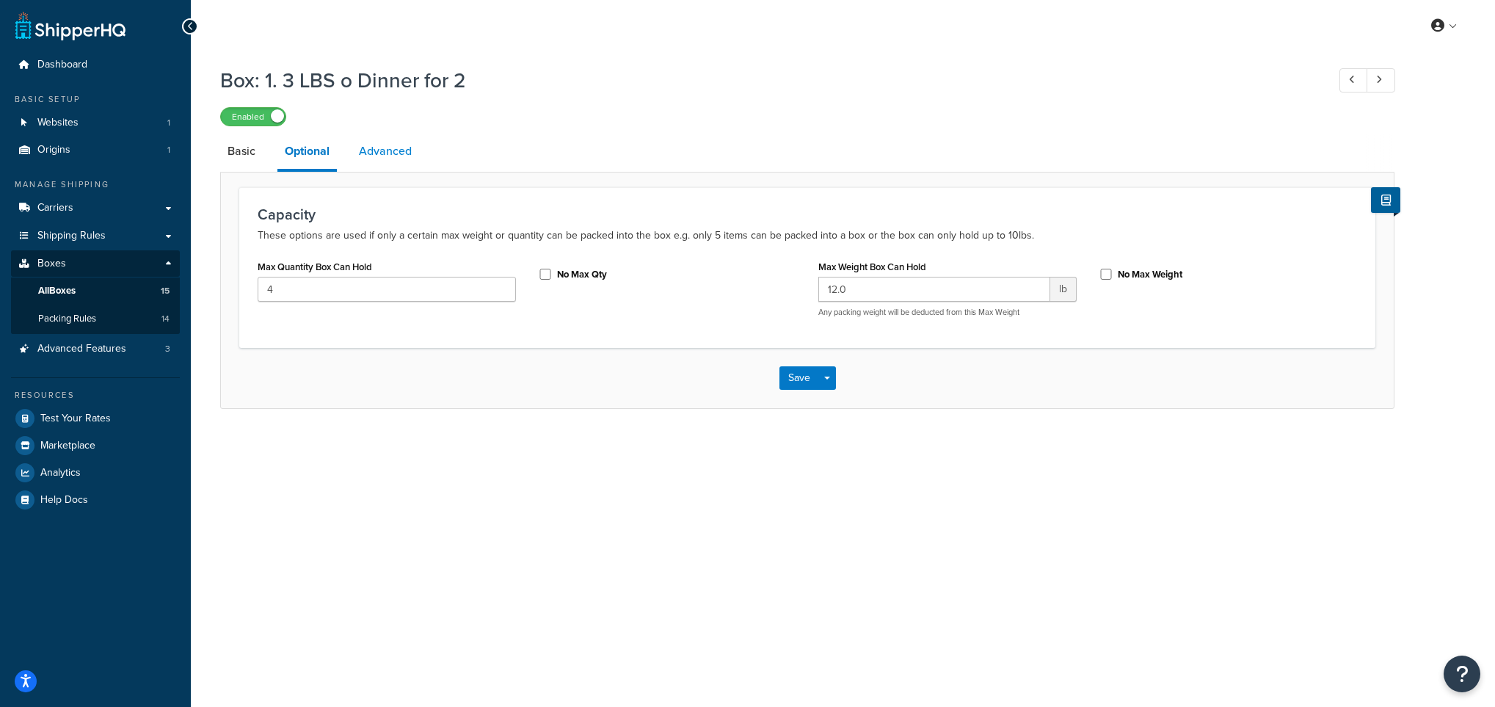
click at [408, 163] on link "Advanced" at bounding box center [385, 151] width 68 height 35
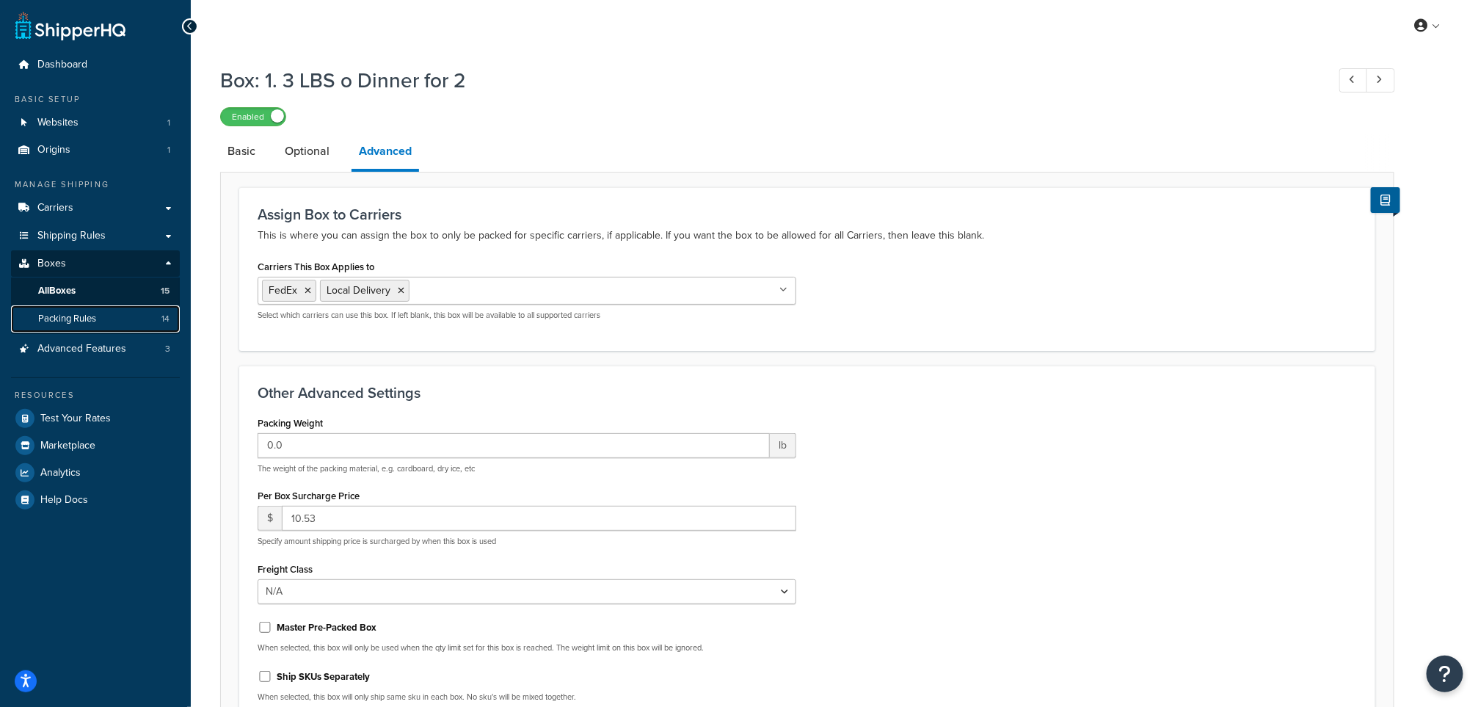
click at [75, 318] on span "Packing Rules" at bounding box center [67, 319] width 58 height 12
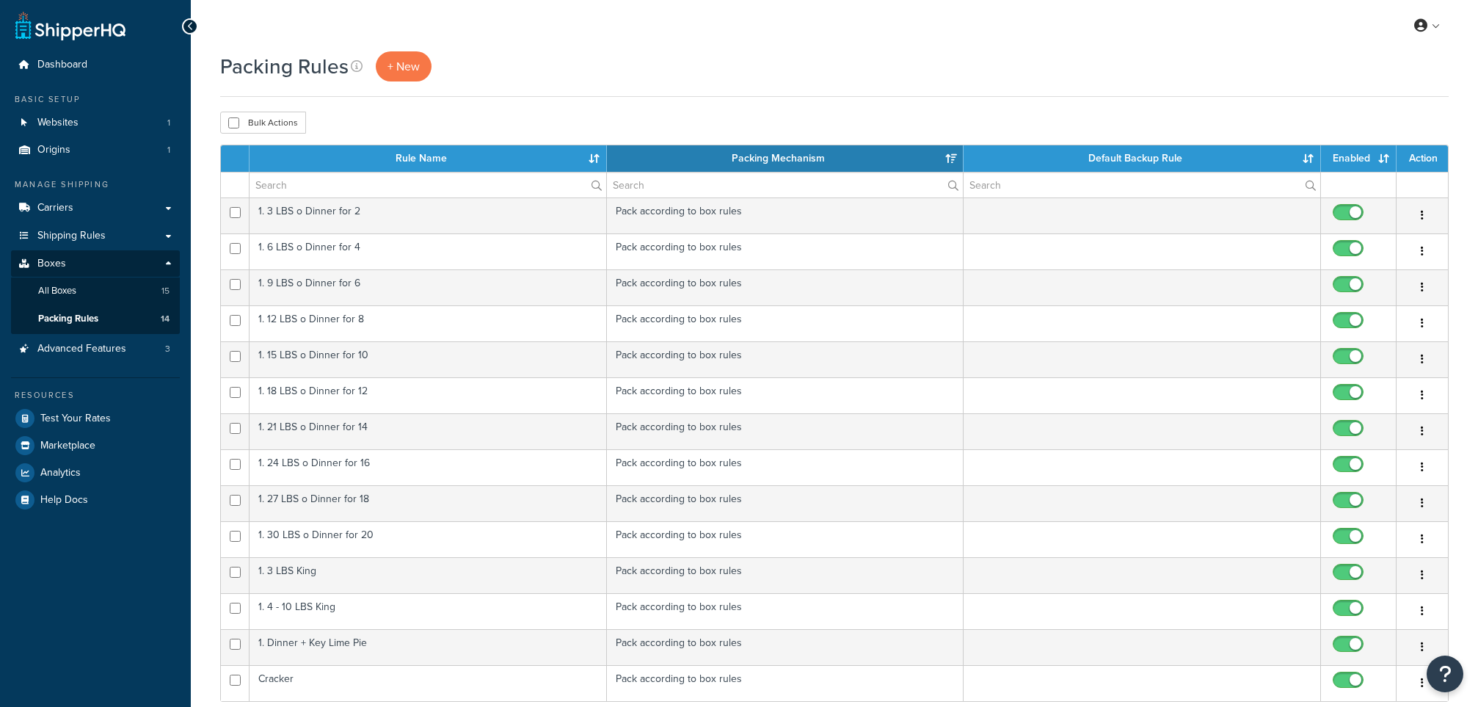
select select "15"
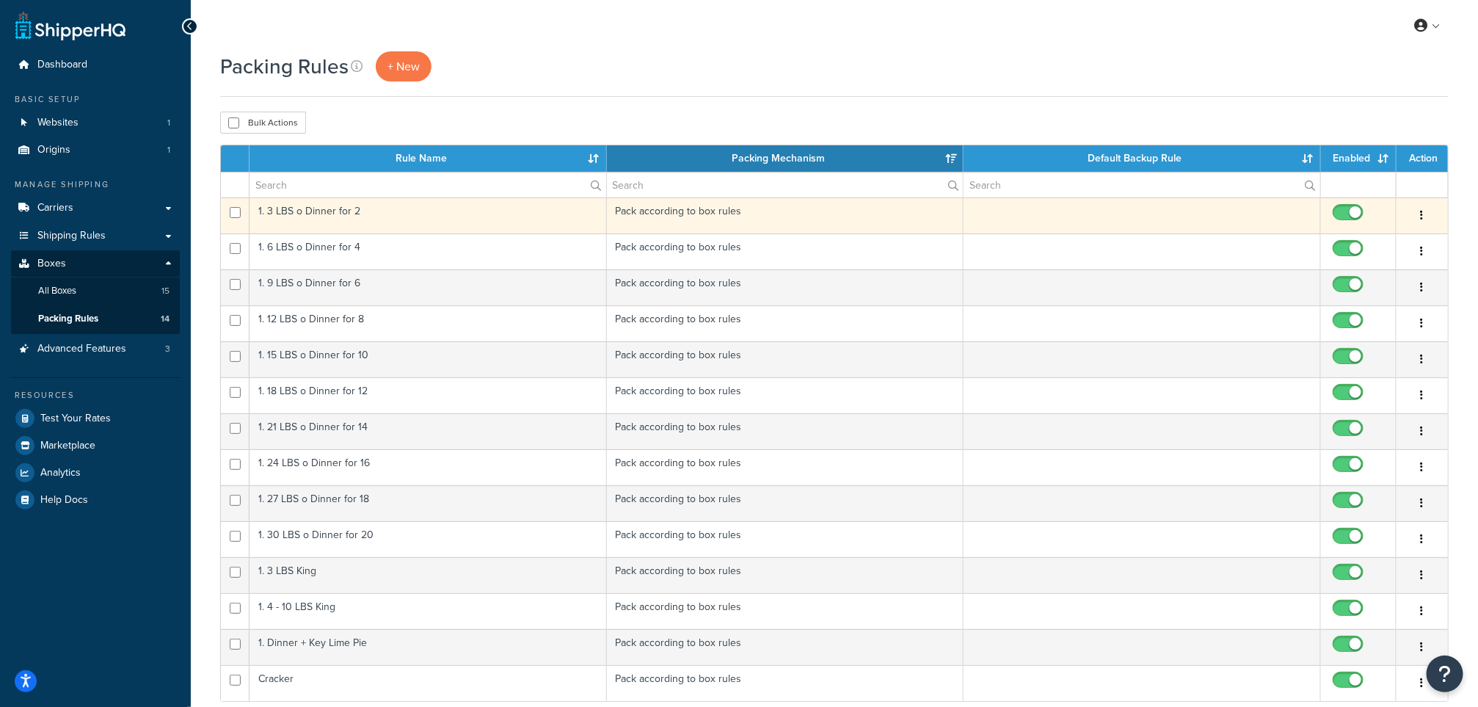
click at [309, 212] on td "1. 3 LBS o Dinner for 2" at bounding box center [427, 215] width 357 height 36
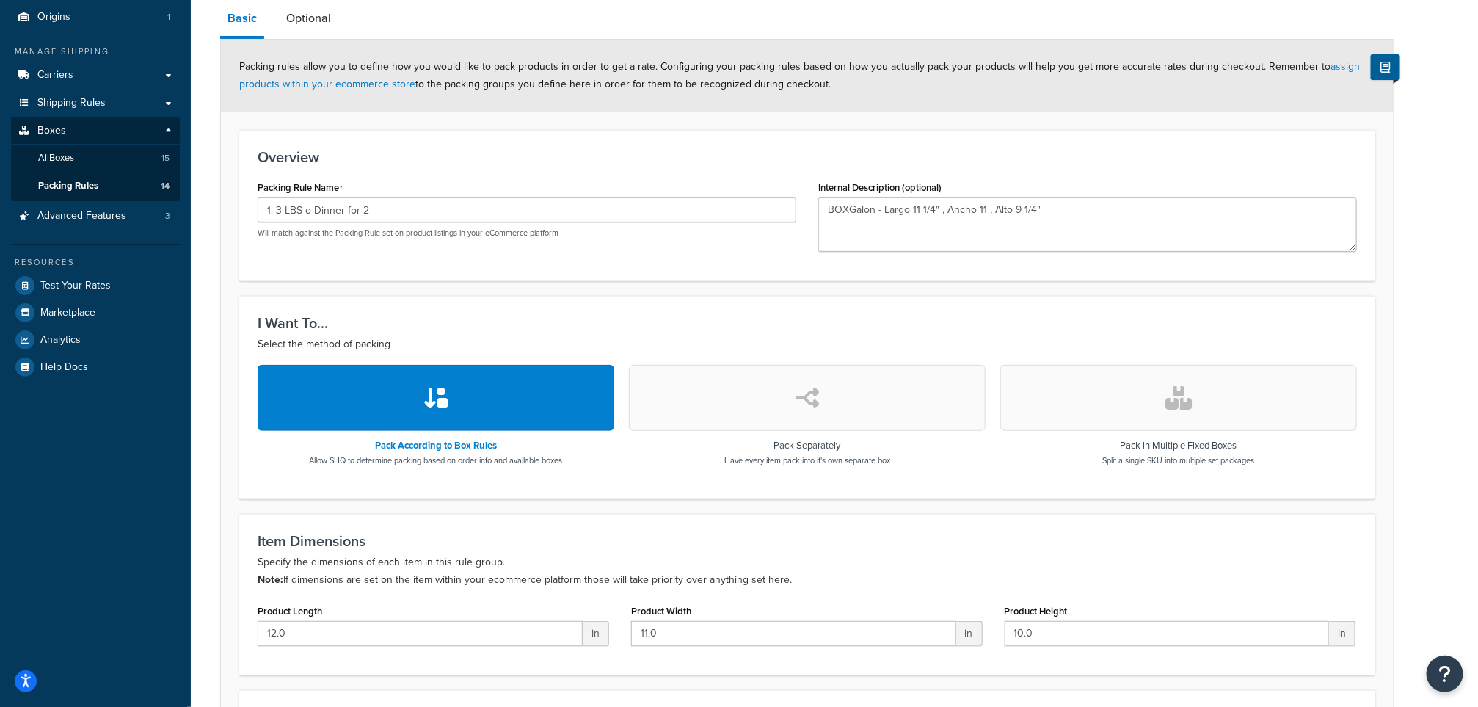
scroll to position [220, 0]
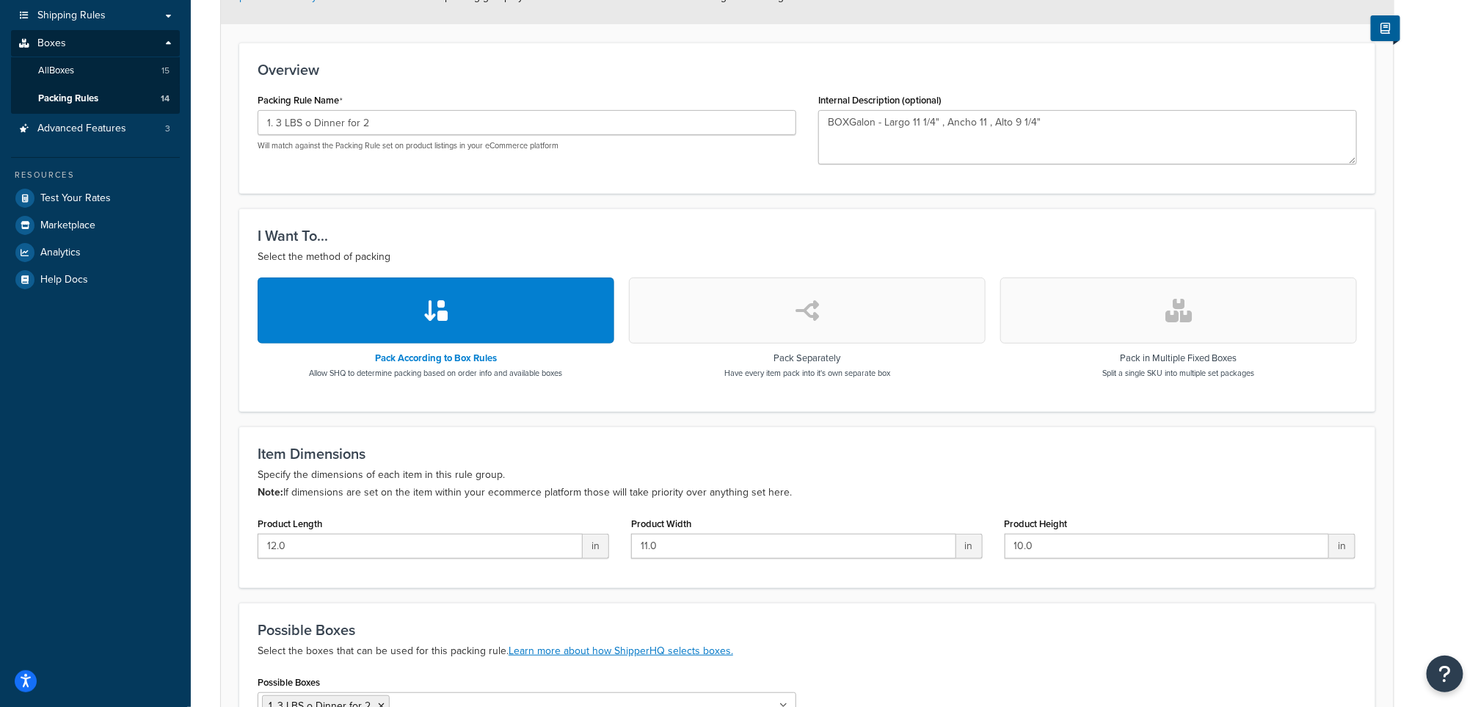
click at [456, 318] on button "button" at bounding box center [436, 310] width 357 height 66
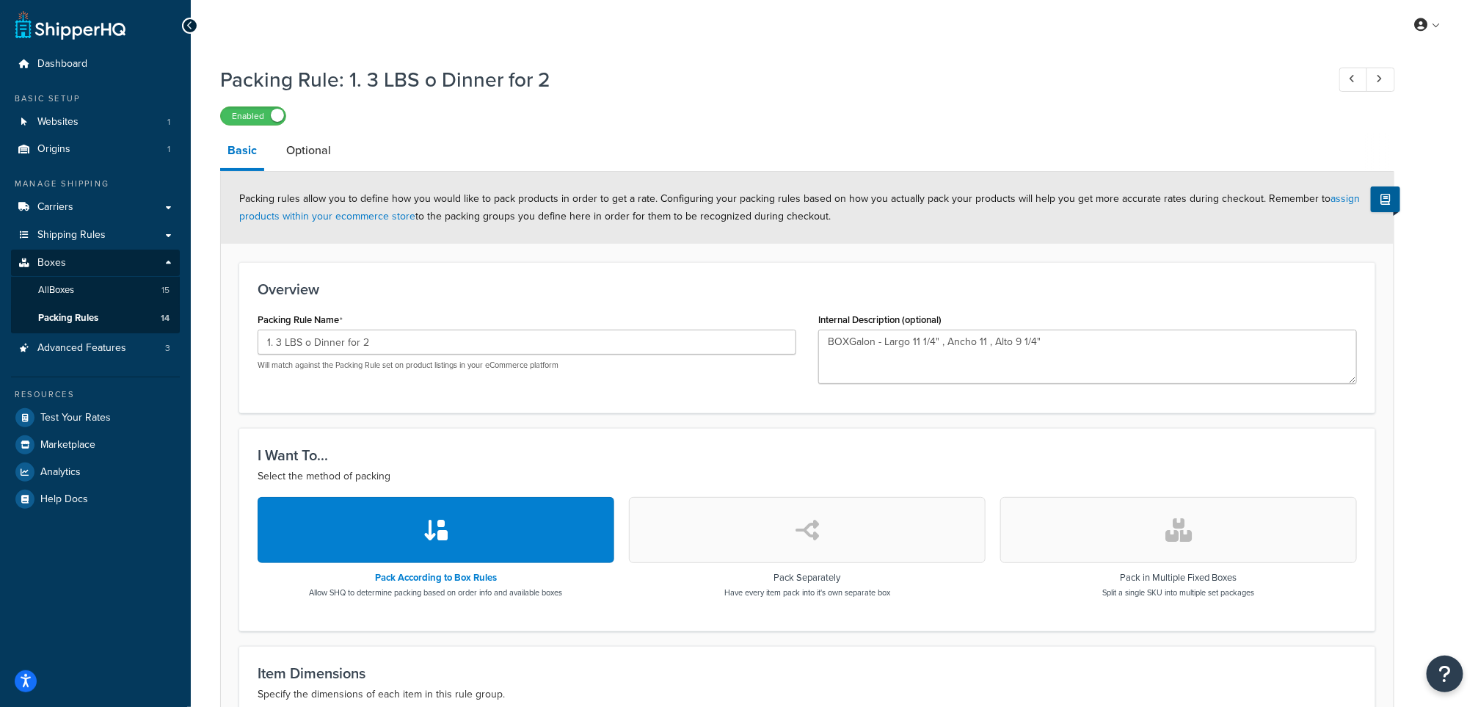
scroll to position [0, 0]
click at [322, 142] on link "Optional" at bounding box center [308, 151] width 59 height 35
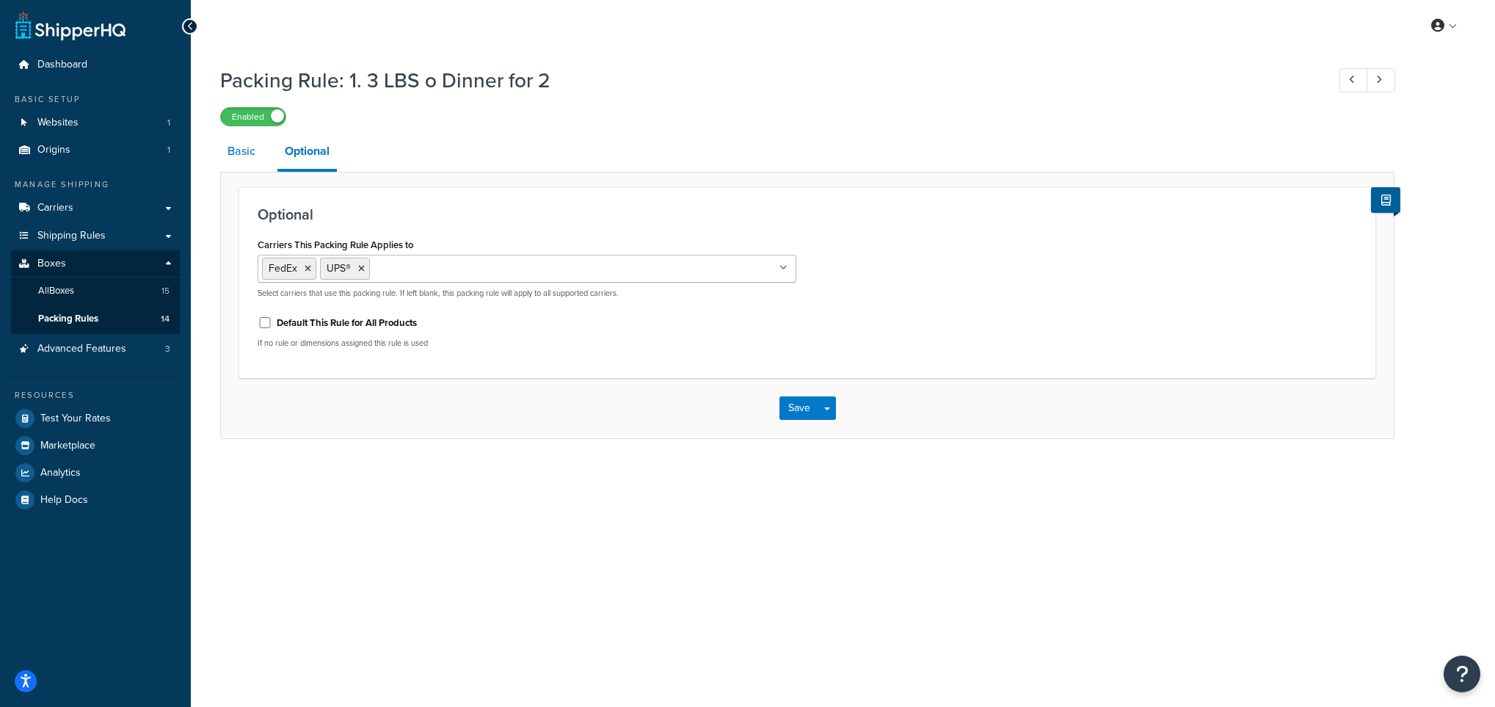
click at [238, 157] on link "Basic" at bounding box center [241, 151] width 43 height 35
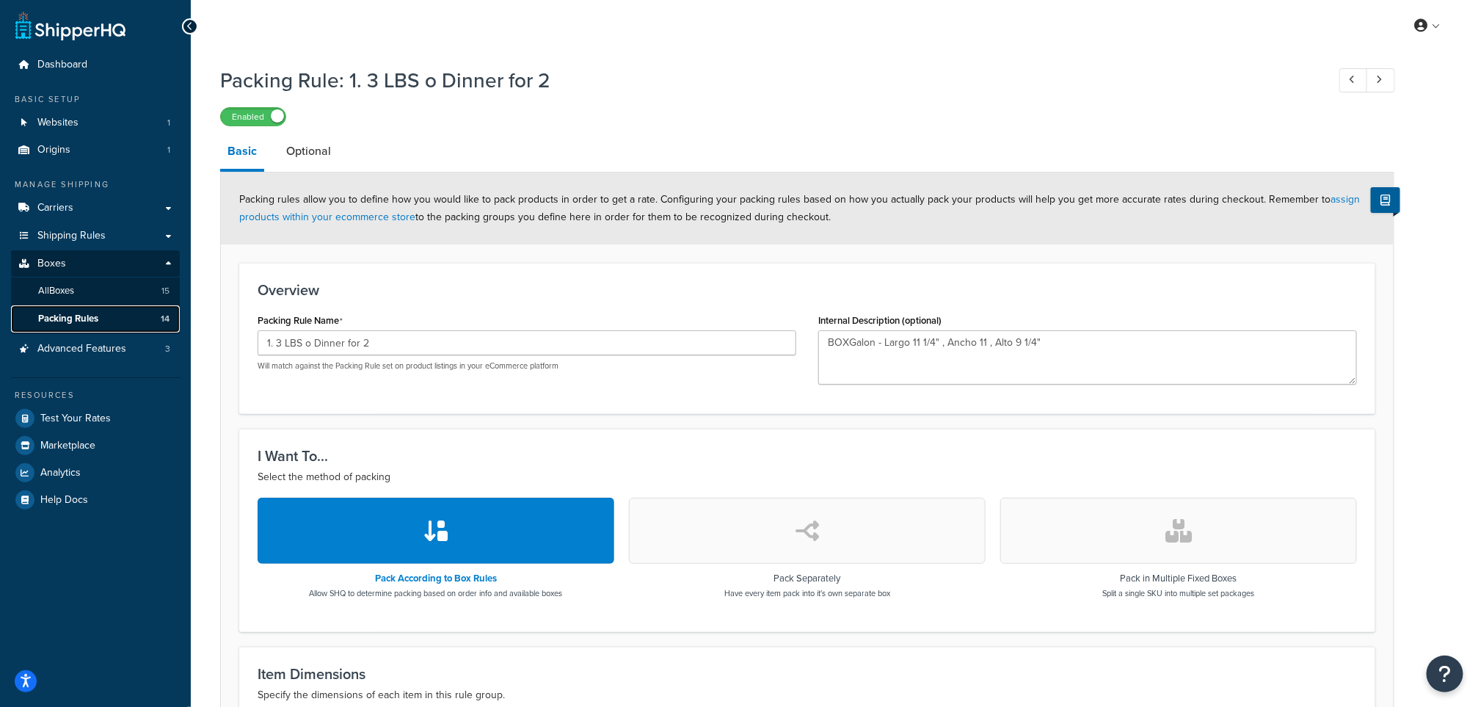
click at [60, 313] on span "Packing Rules" at bounding box center [68, 319] width 60 height 12
click at [62, 285] on span "All Boxes" at bounding box center [56, 291] width 36 height 12
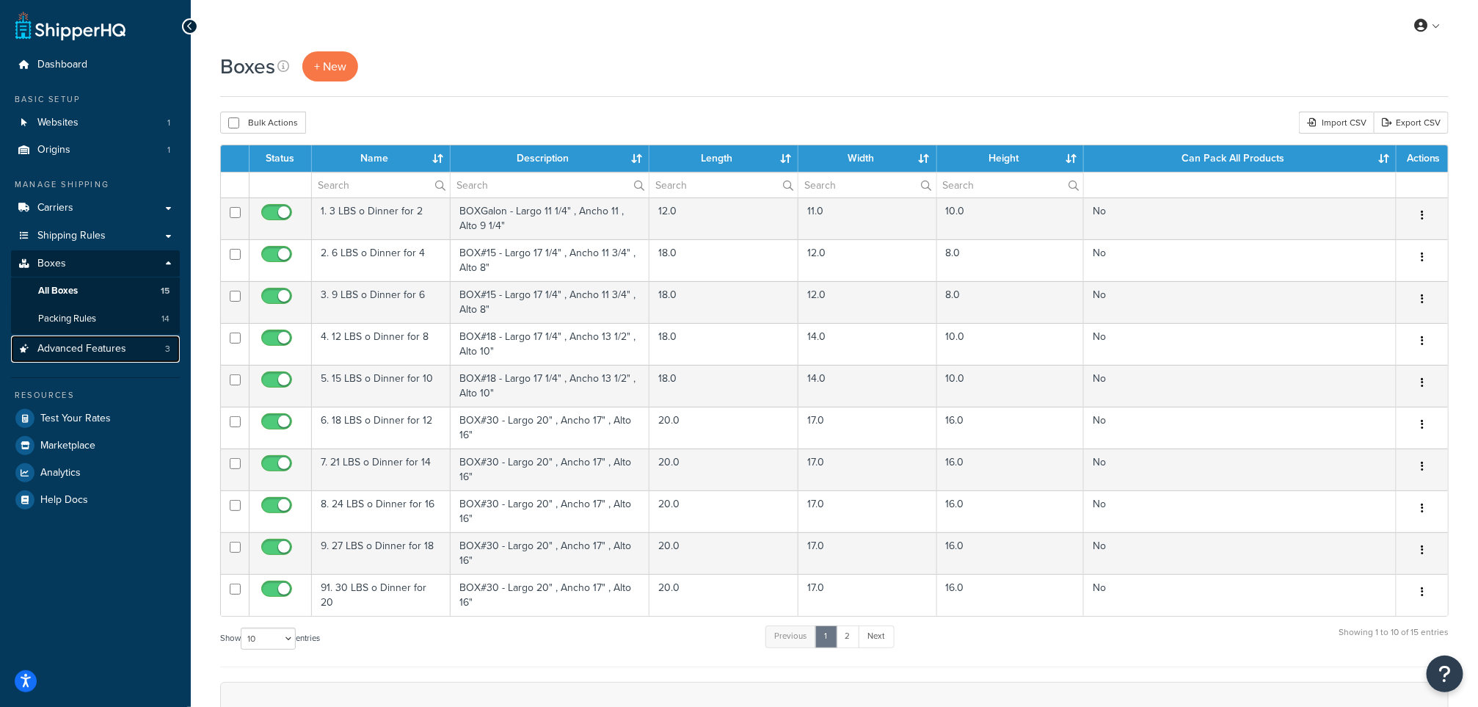
click at [86, 346] on span "Advanced Features" at bounding box center [81, 349] width 89 height 12
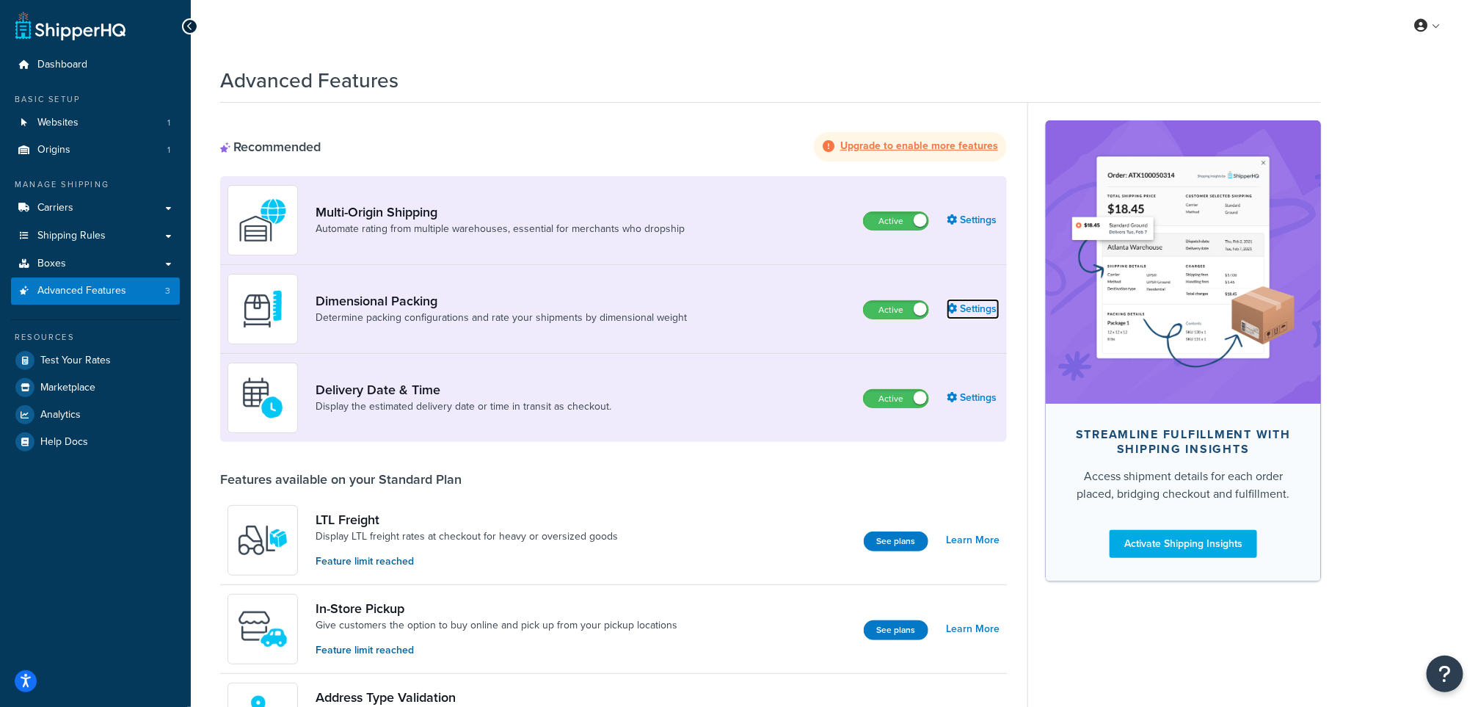
click at [967, 307] on link "Settings" at bounding box center [973, 309] width 53 height 21
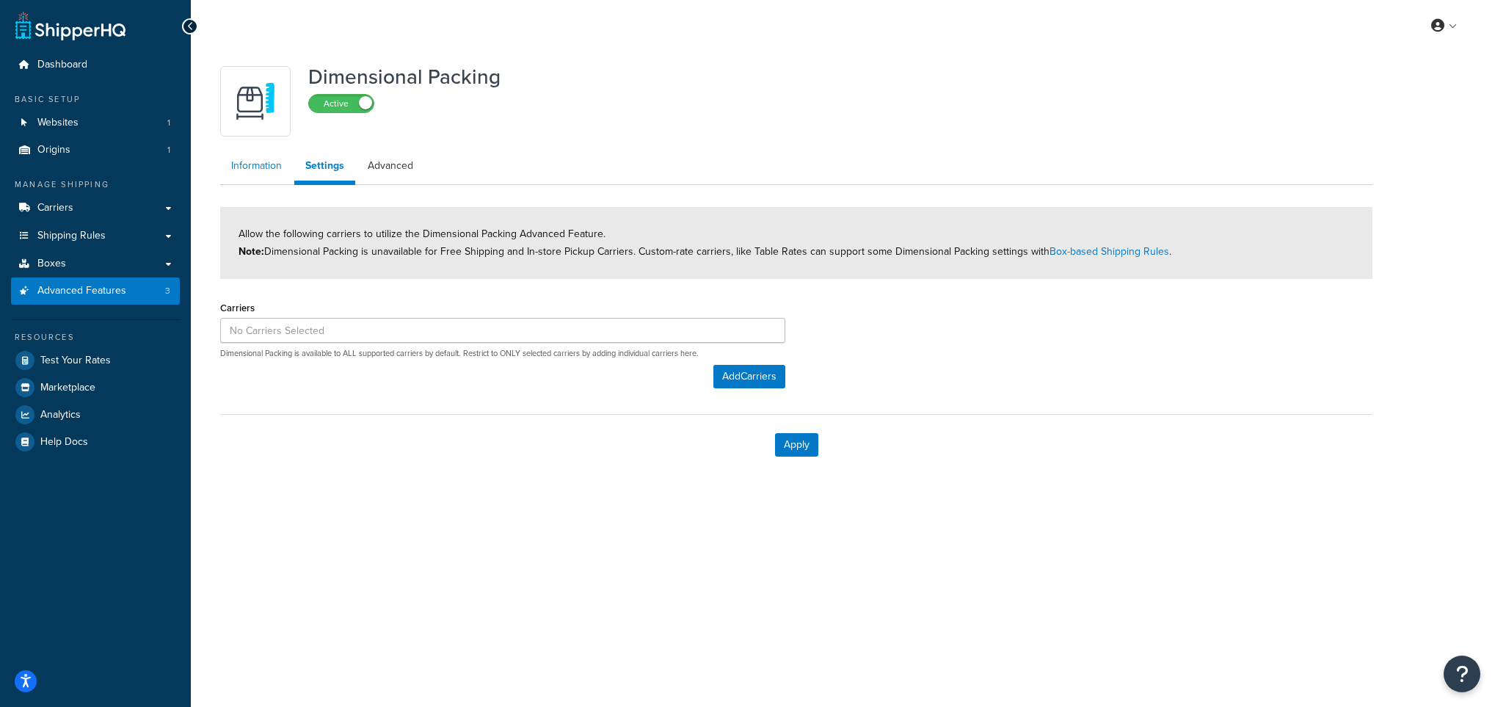
click at [253, 166] on link "Information" at bounding box center [256, 165] width 73 height 29
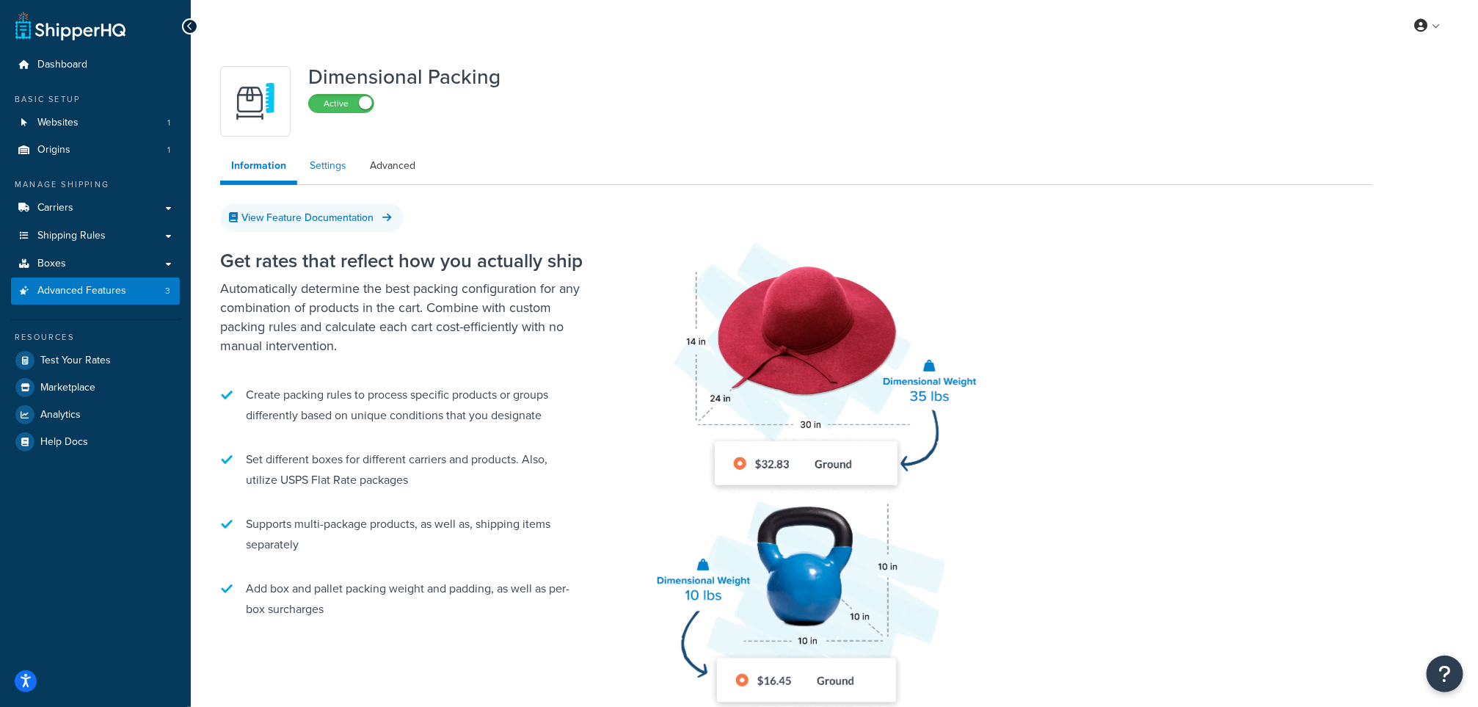
click at [319, 168] on link "Settings" at bounding box center [328, 165] width 59 height 29
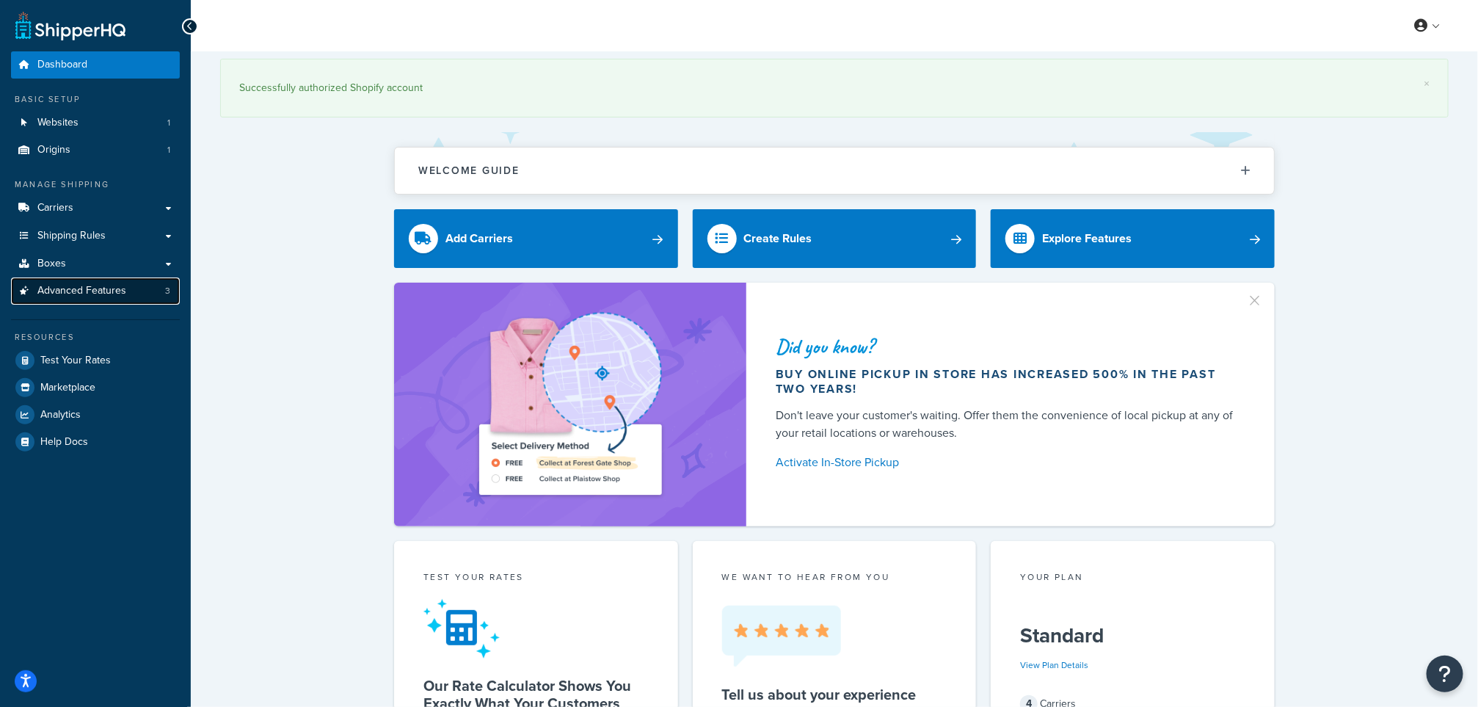
click at [88, 285] on span "Advanced Features" at bounding box center [81, 291] width 89 height 12
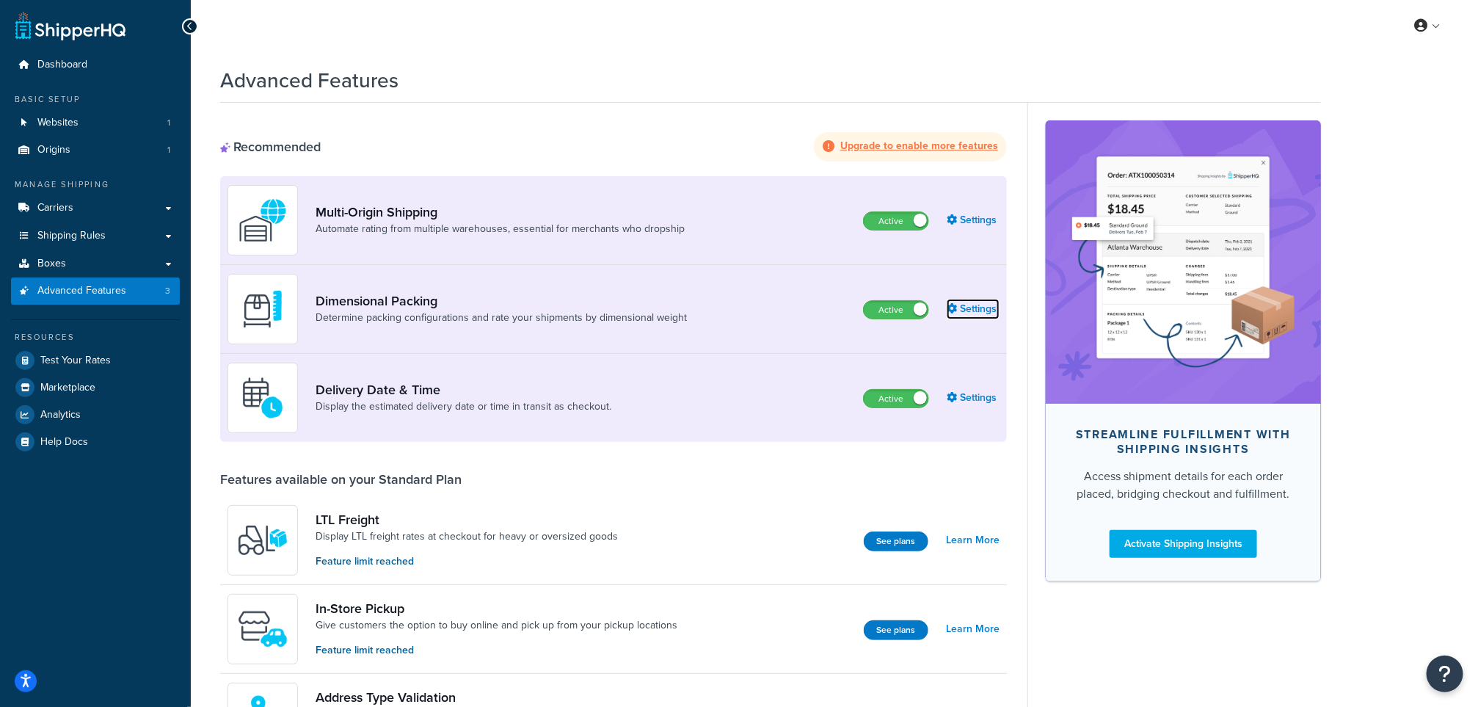
click at [982, 305] on link "Settings" at bounding box center [973, 309] width 53 height 21
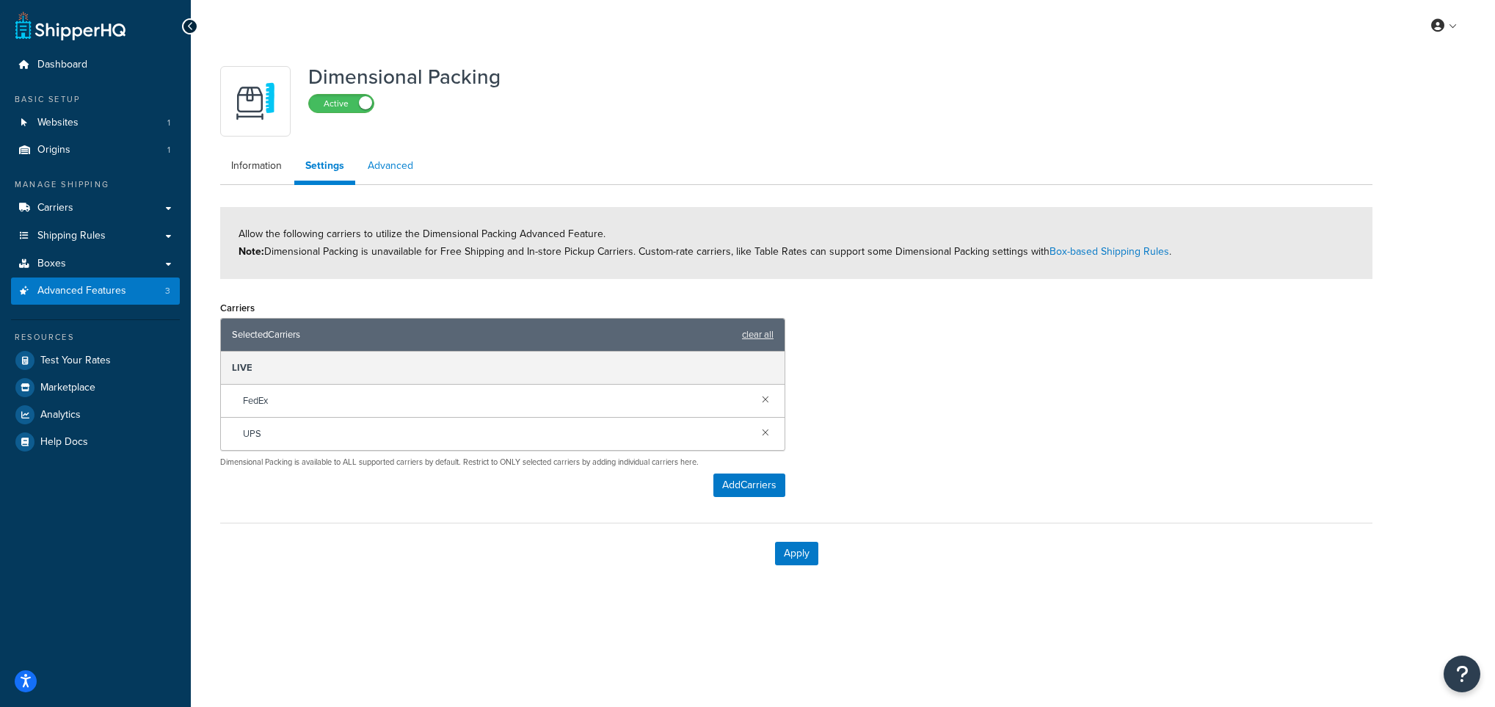
click at [397, 170] on link "Advanced" at bounding box center [391, 165] width 68 height 29
select select "false"
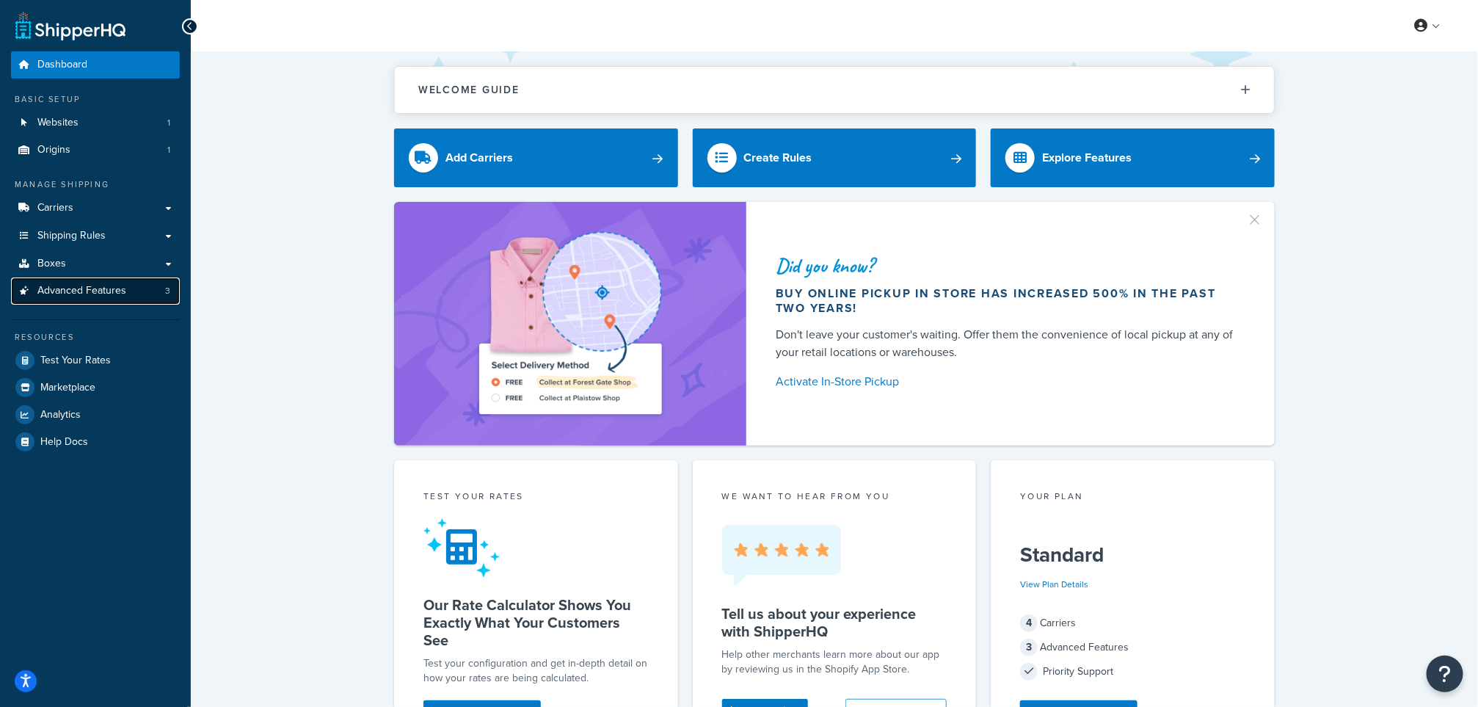
click at [56, 285] on span "Advanced Features" at bounding box center [81, 291] width 89 height 12
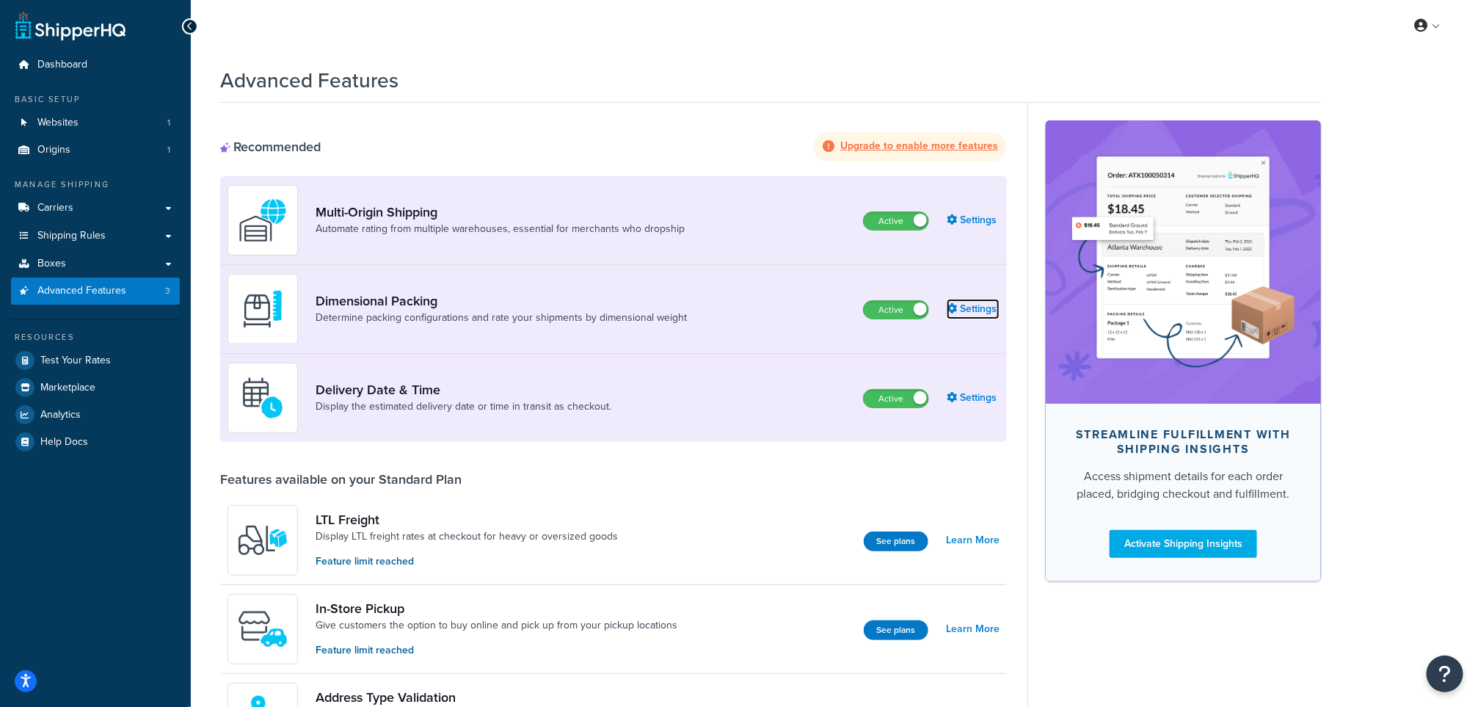
click at [976, 304] on link "Settings" at bounding box center [973, 309] width 53 height 21
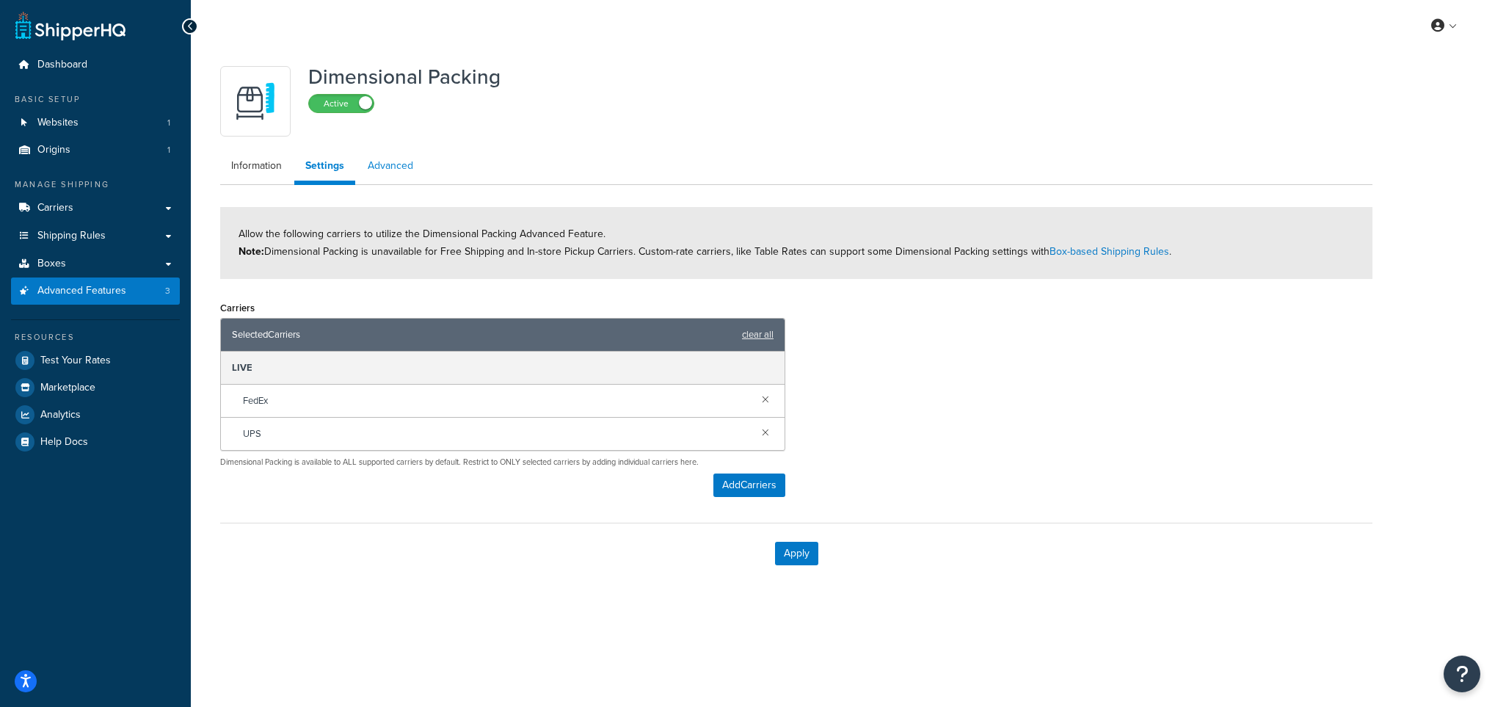
click at [399, 163] on link "Advanced" at bounding box center [391, 165] width 68 height 29
select select "false"
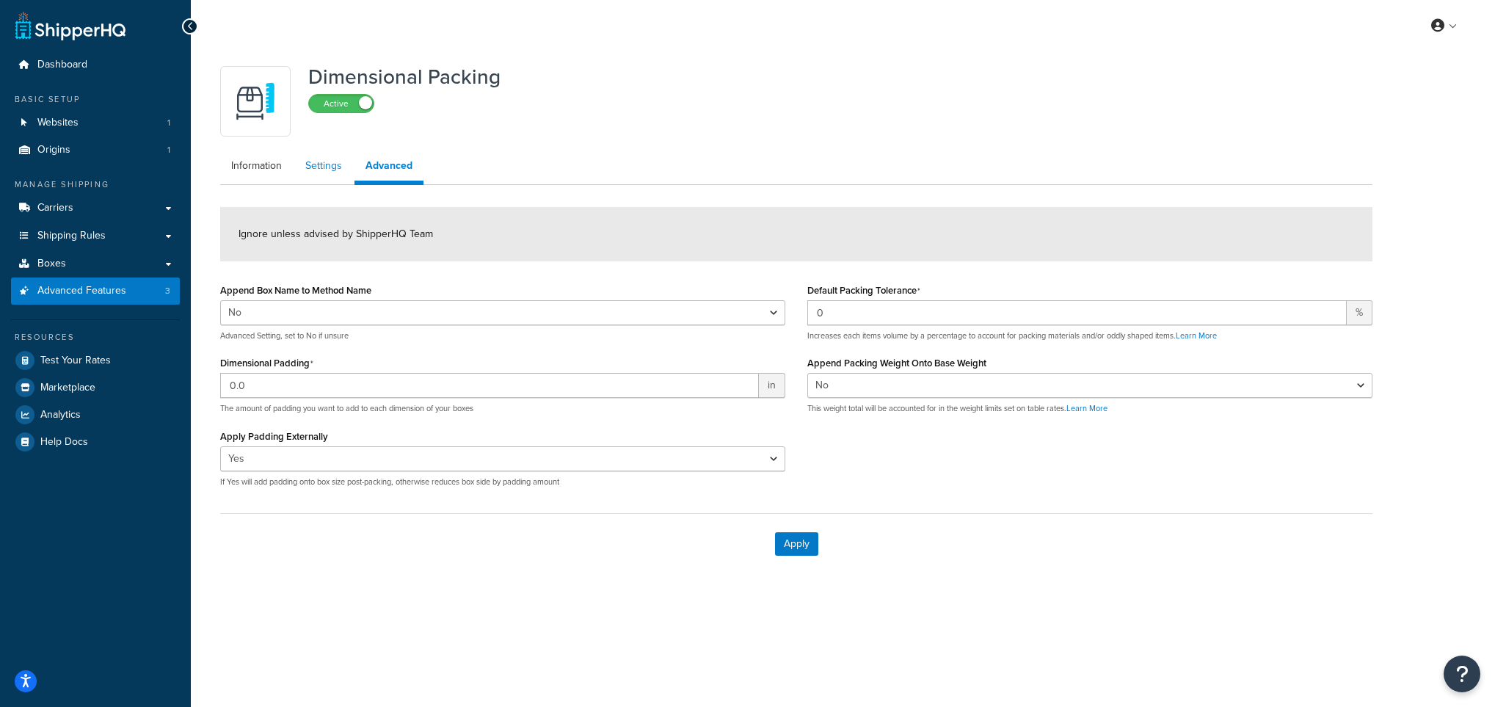
click at [316, 164] on link "Settings" at bounding box center [323, 165] width 59 height 29
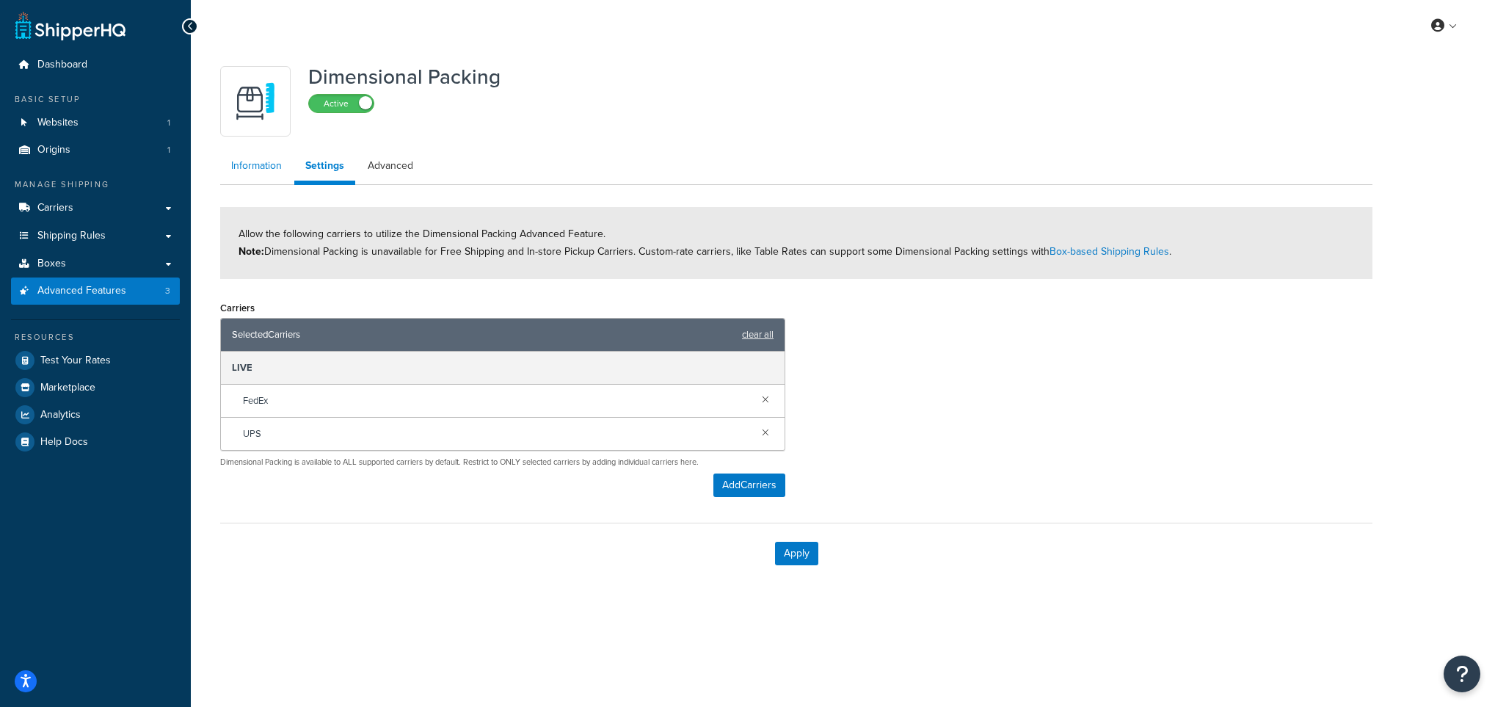
click at [260, 165] on link "Information" at bounding box center [256, 165] width 73 height 29
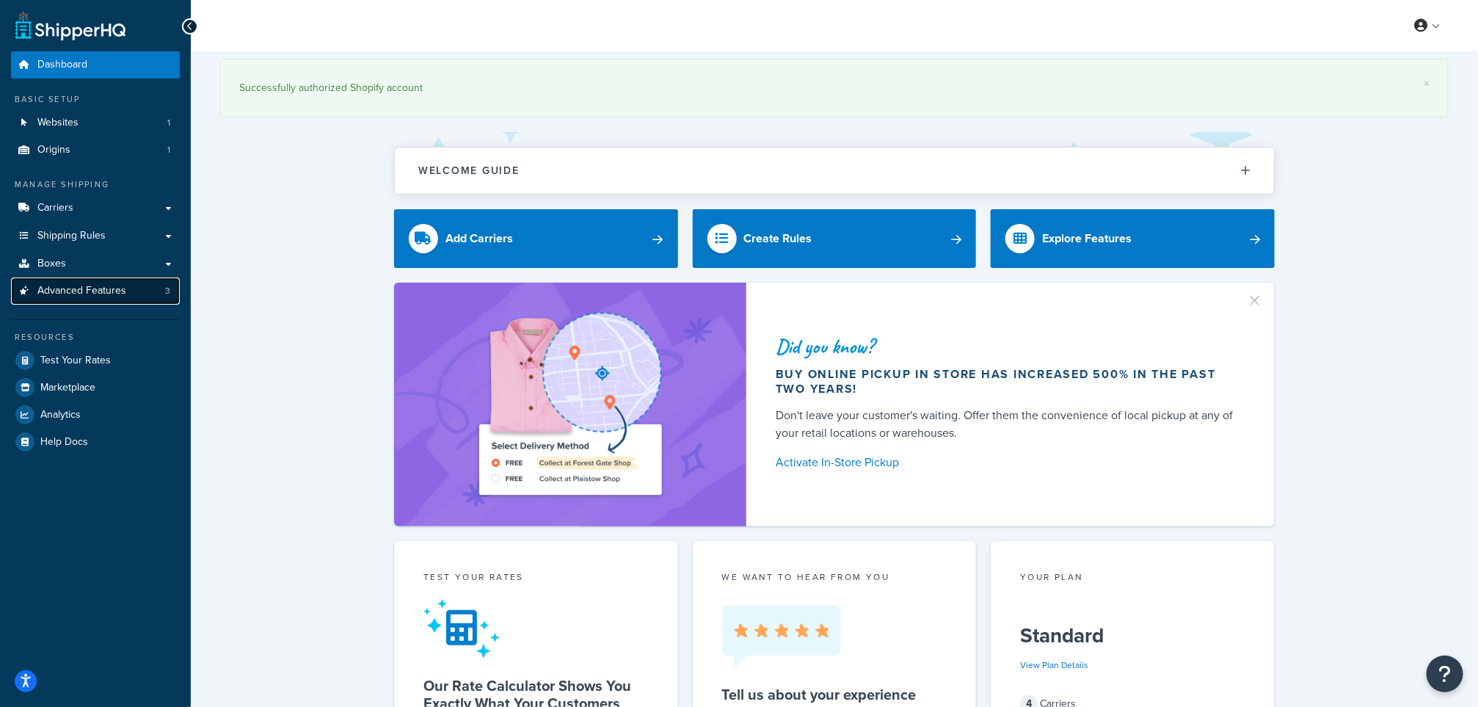
click at [92, 291] on span "Advanced Features" at bounding box center [81, 291] width 89 height 12
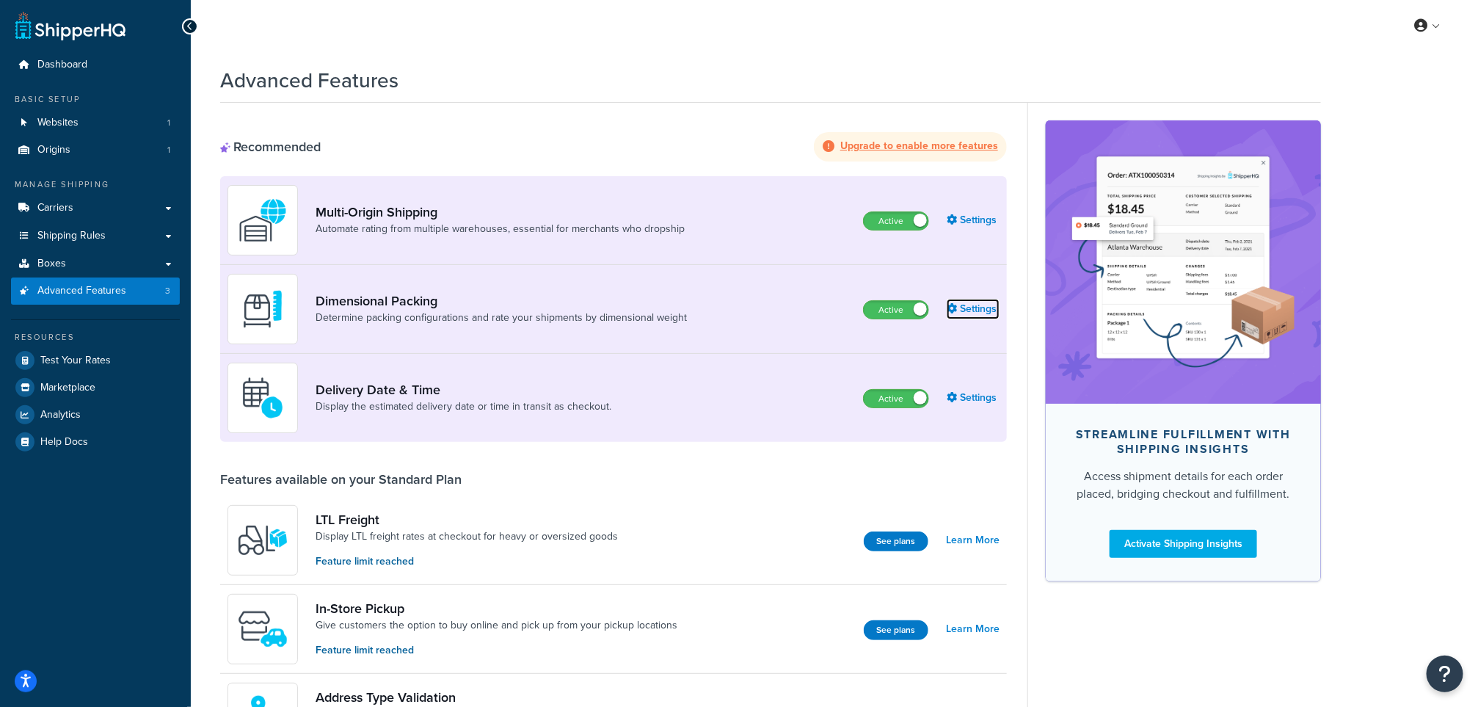
click at [977, 306] on link "Settings" at bounding box center [973, 309] width 53 height 21
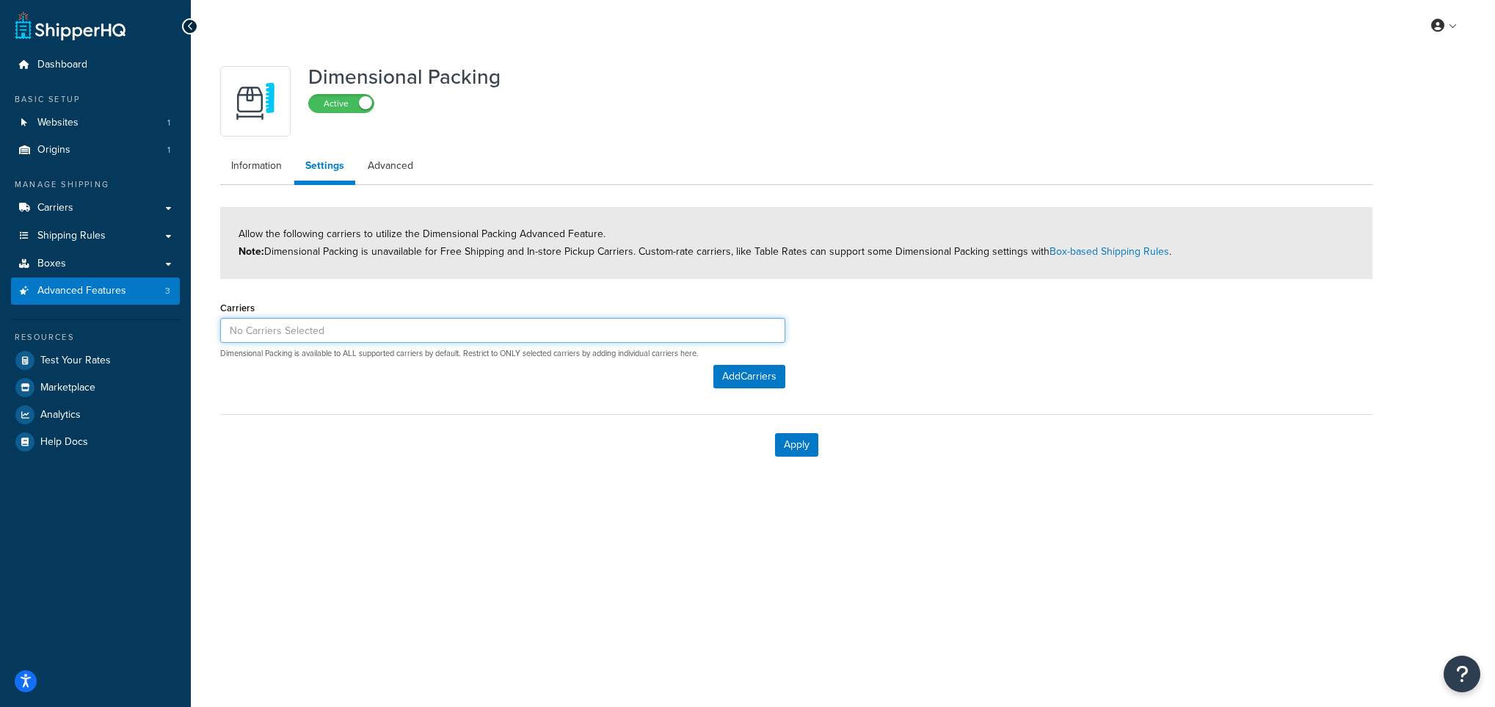
click at [536, 337] on input at bounding box center [502, 330] width 565 height 25
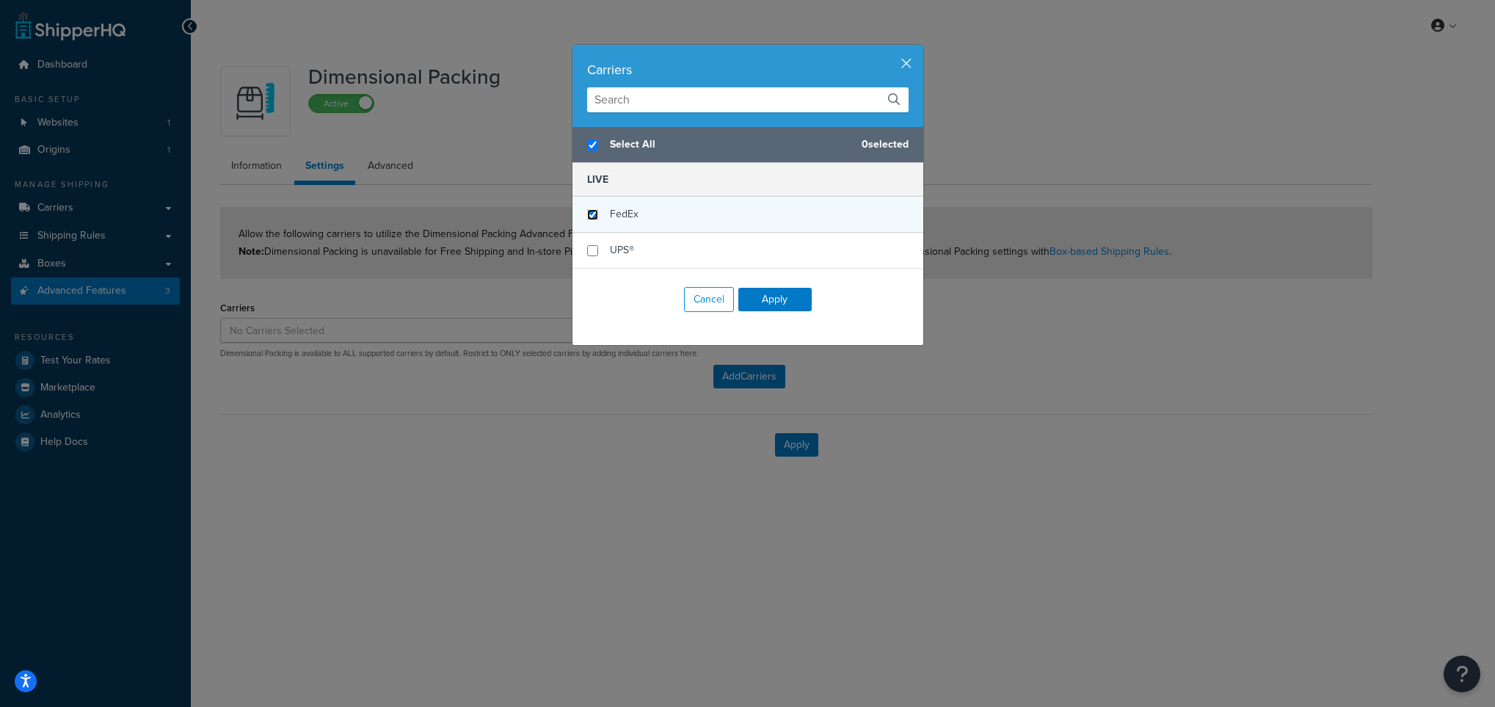
checkbox input "true"
click at [588, 212] on input "checkbox" at bounding box center [592, 214] width 11 height 11
checkbox input "true"
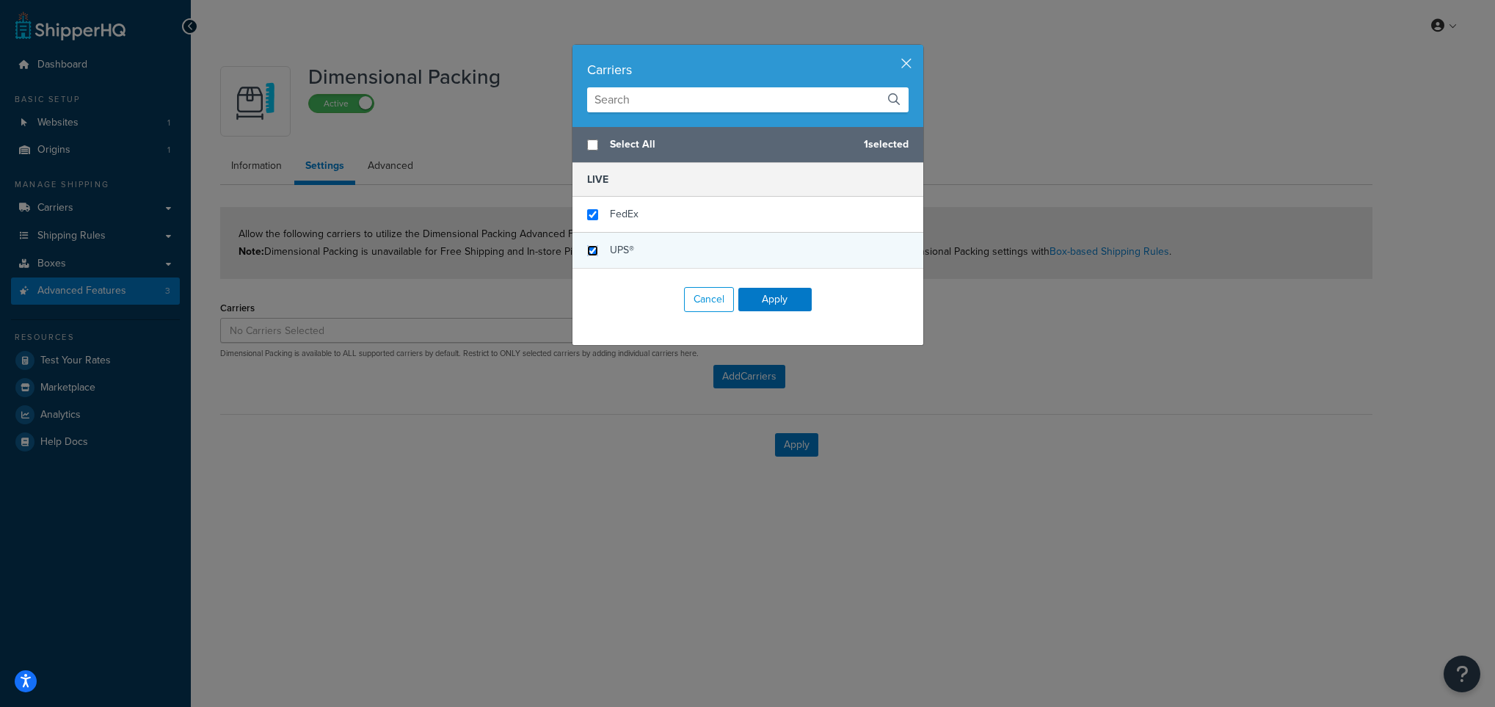
checkbox input "false"
click at [587, 255] on input "checkbox" at bounding box center [592, 250] width 11 height 11
checkbox input "true"
click at [777, 308] on button "Apply" at bounding box center [774, 299] width 73 height 23
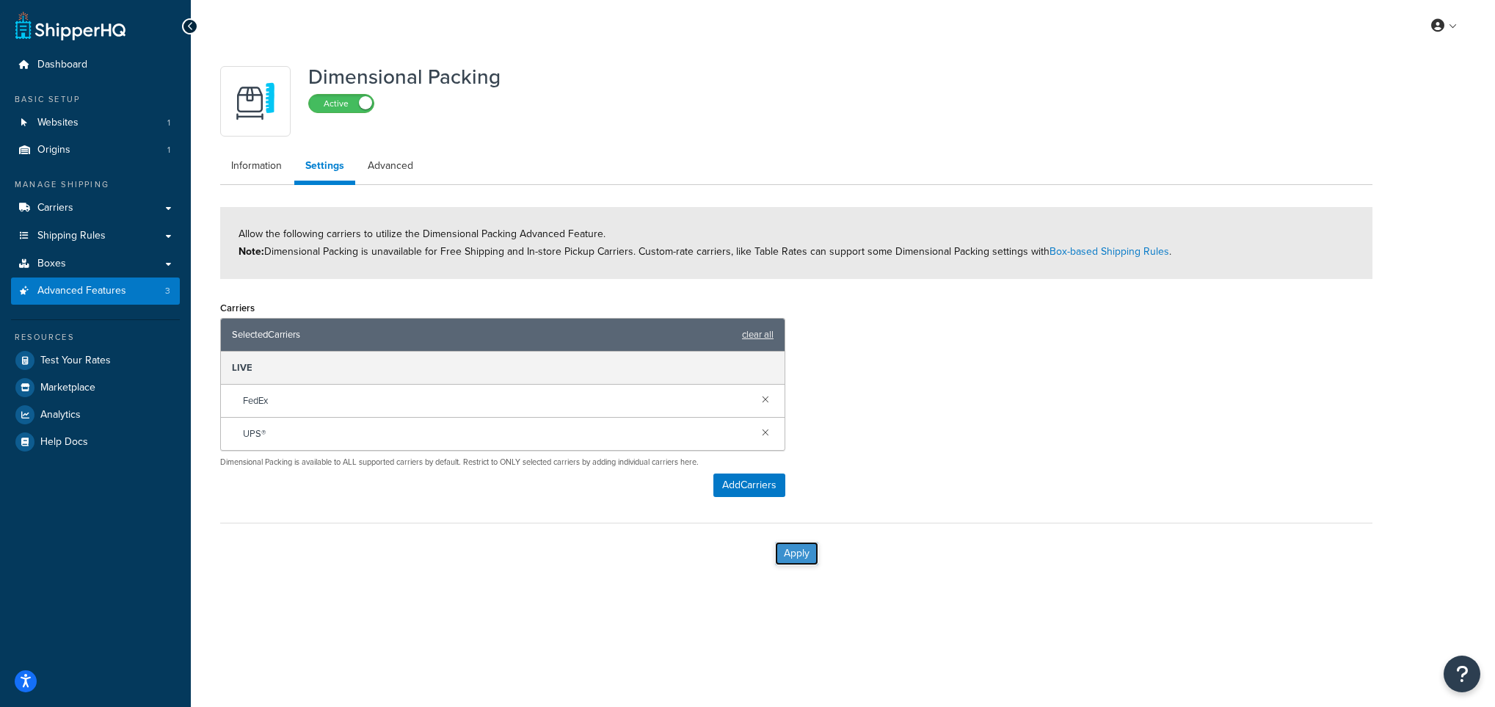
click at [799, 555] on button "Apply" at bounding box center [796, 553] width 43 height 23
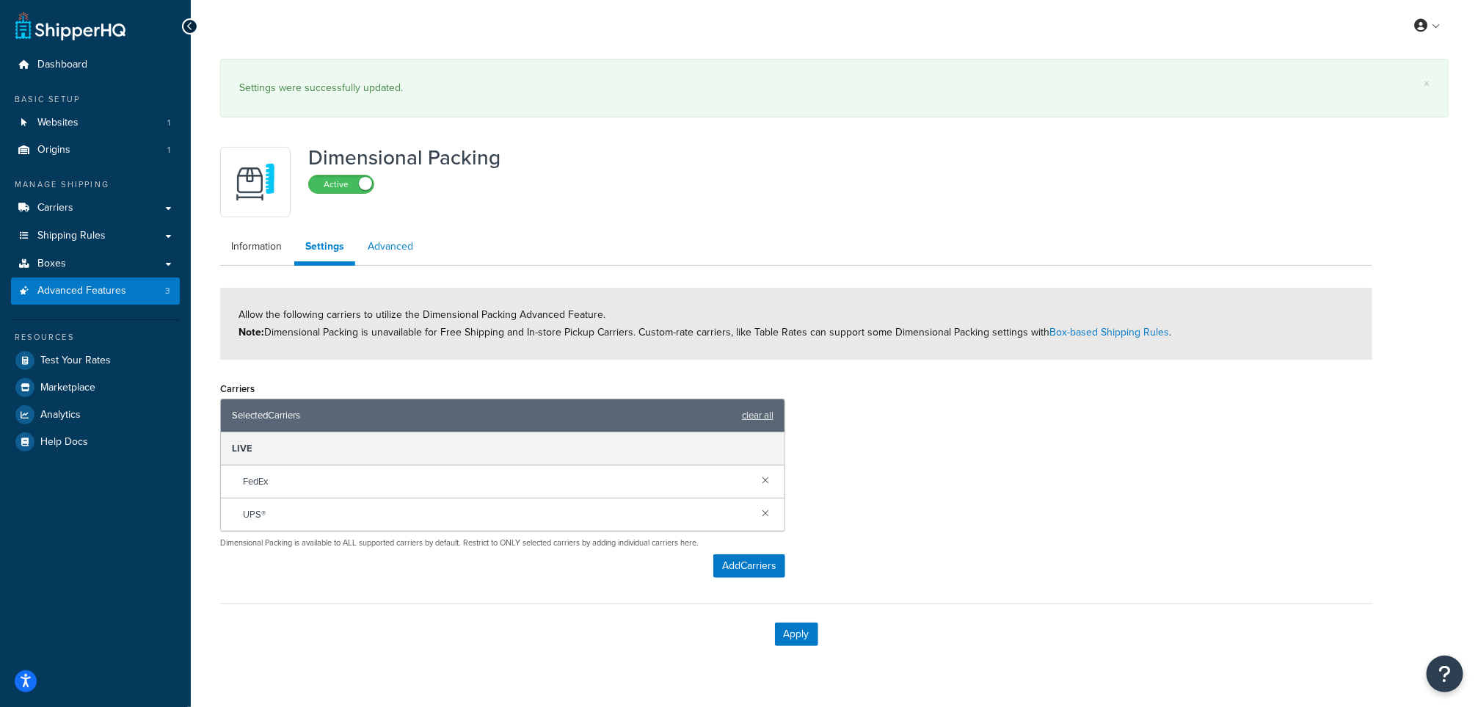
click at [381, 238] on link "Advanced" at bounding box center [391, 246] width 68 height 29
select select "false"
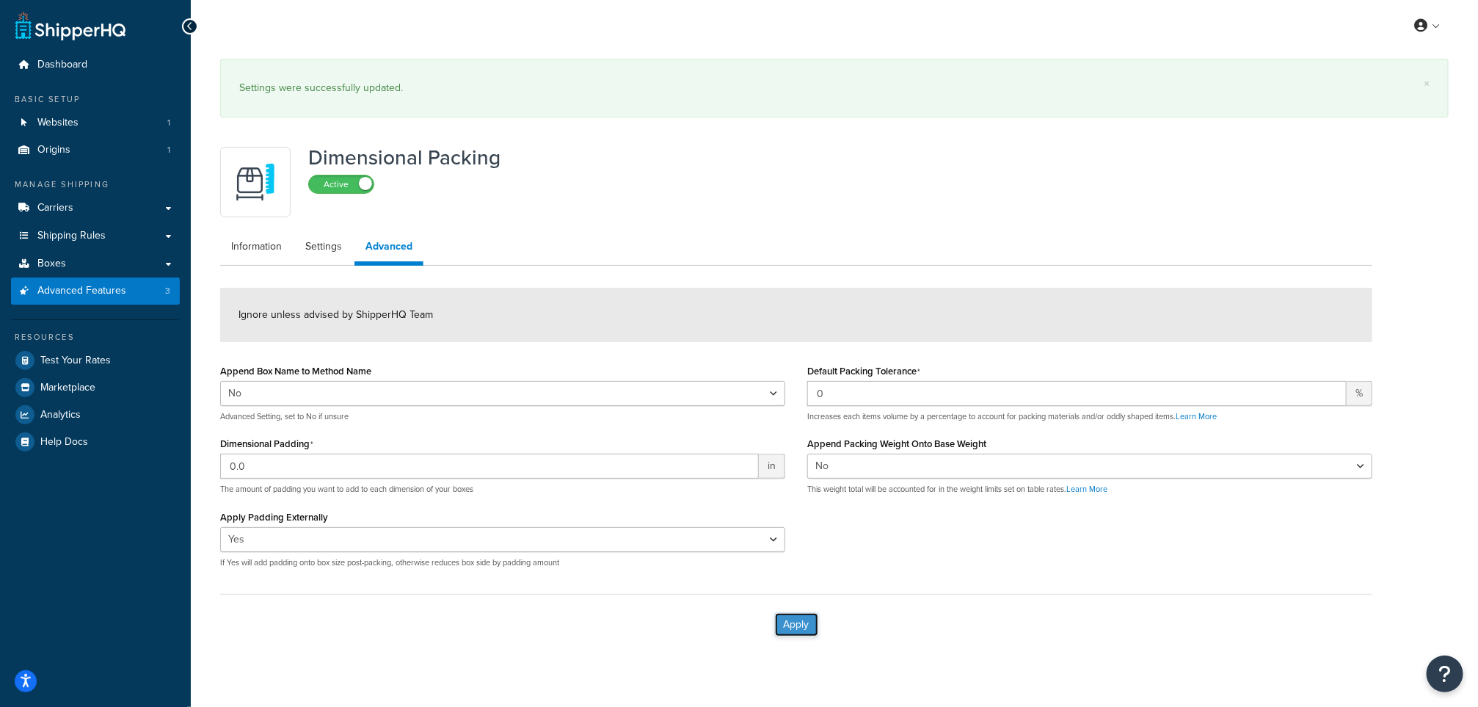
click at [795, 626] on button "Apply" at bounding box center [796, 624] width 43 height 23
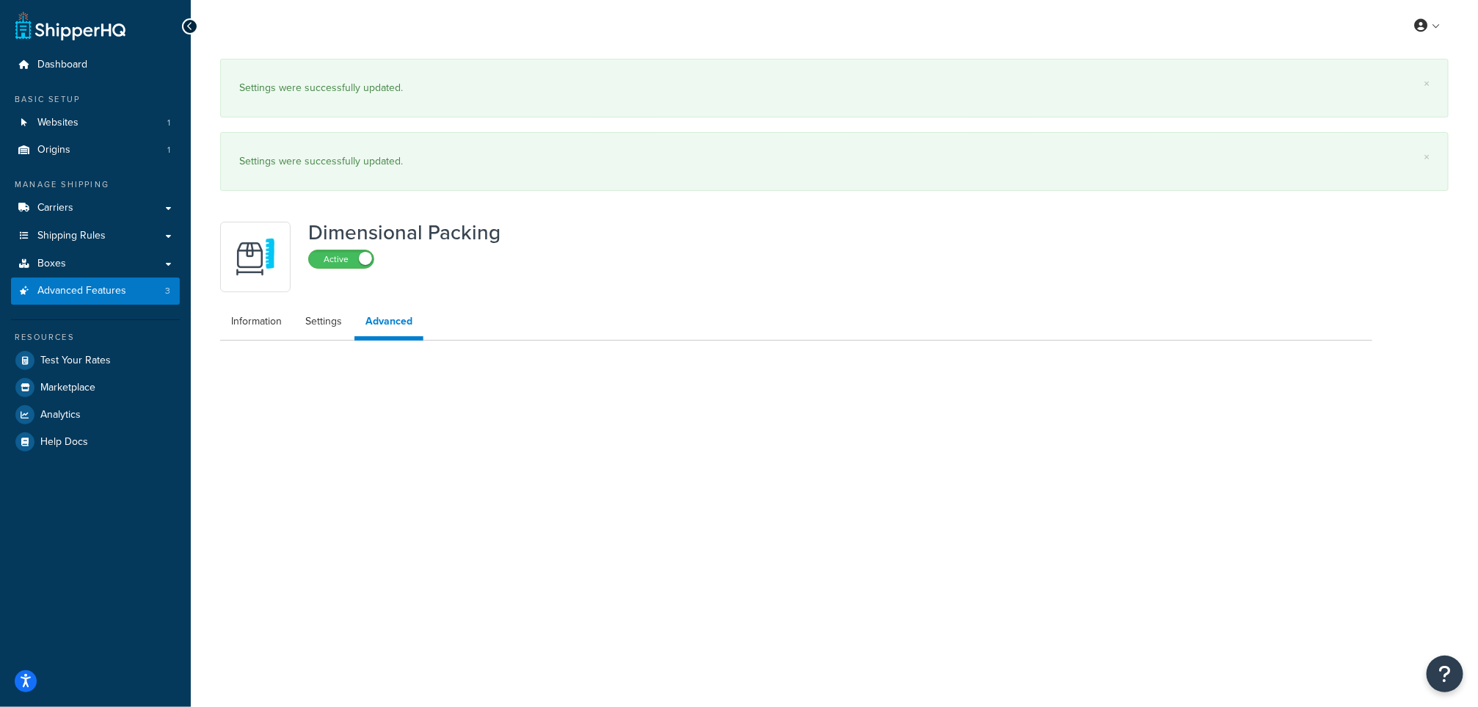
select select "false"
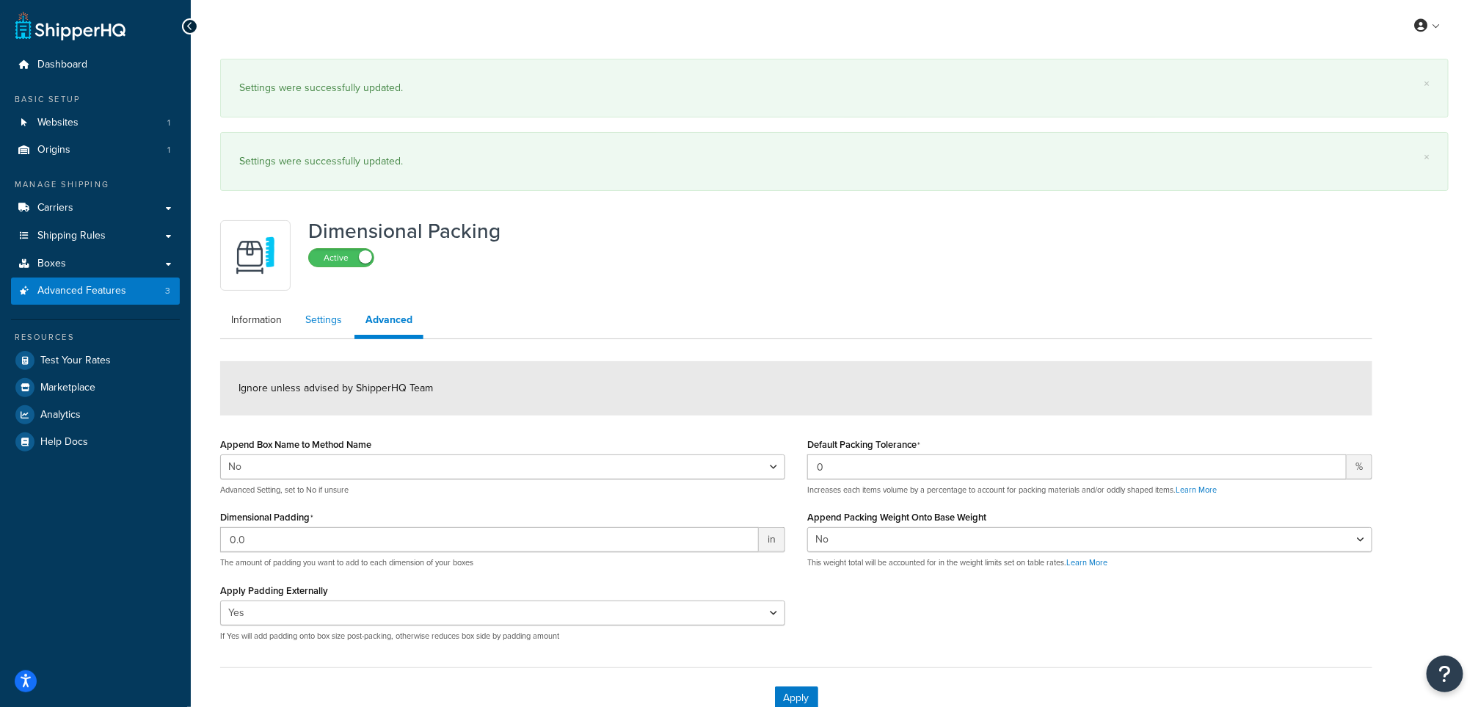
click at [316, 322] on link "Settings" at bounding box center [323, 319] width 59 height 29
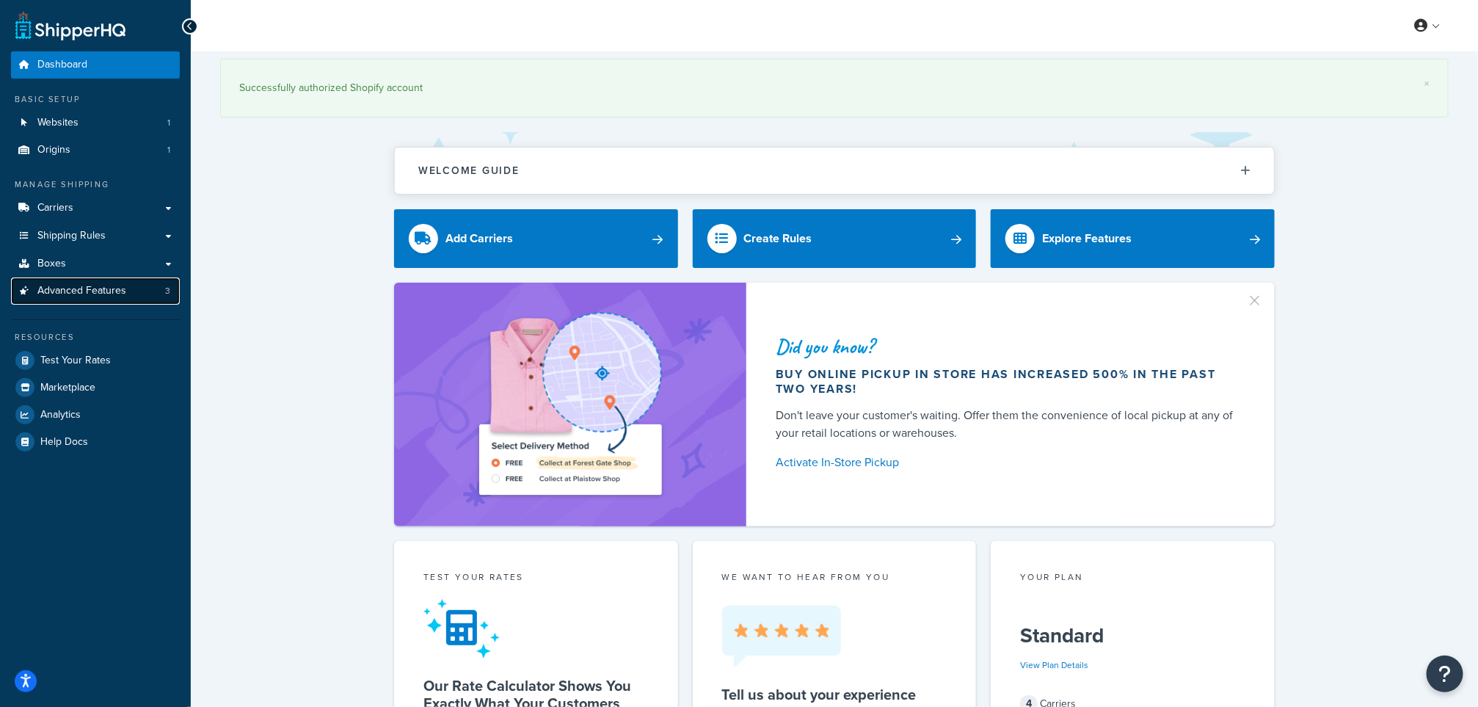
click at [95, 293] on span "Advanced Features" at bounding box center [81, 291] width 89 height 12
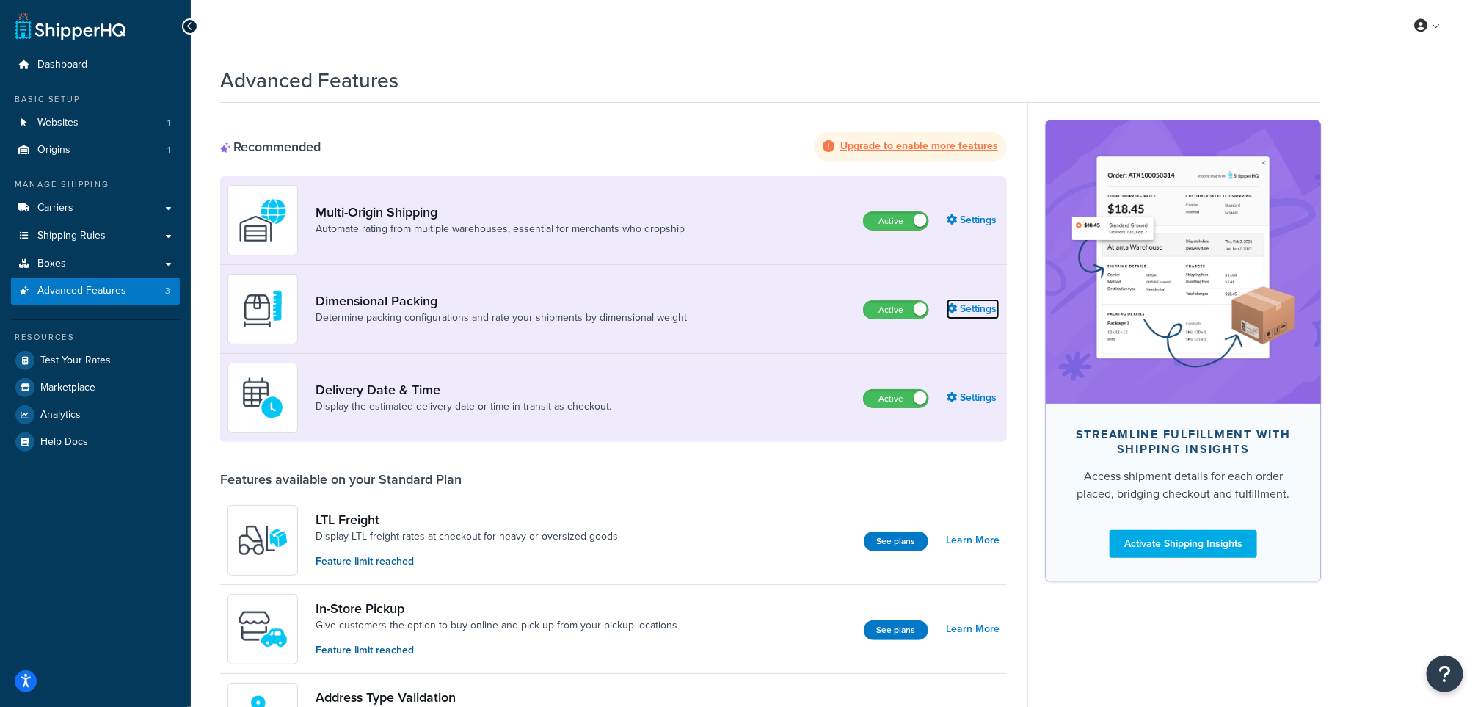
click at [977, 315] on link "Settings" at bounding box center [973, 309] width 53 height 21
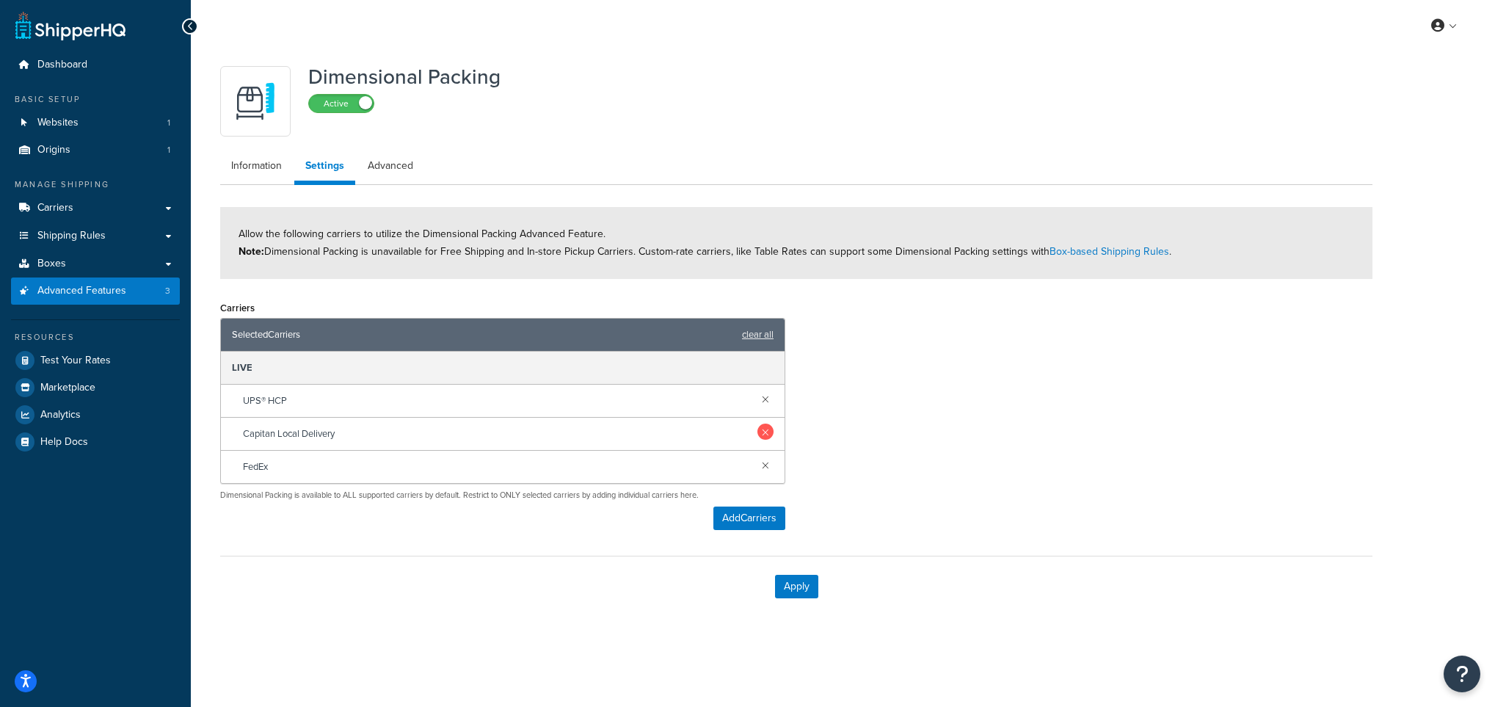
click at [760, 429] on link at bounding box center [765, 431] width 16 height 16
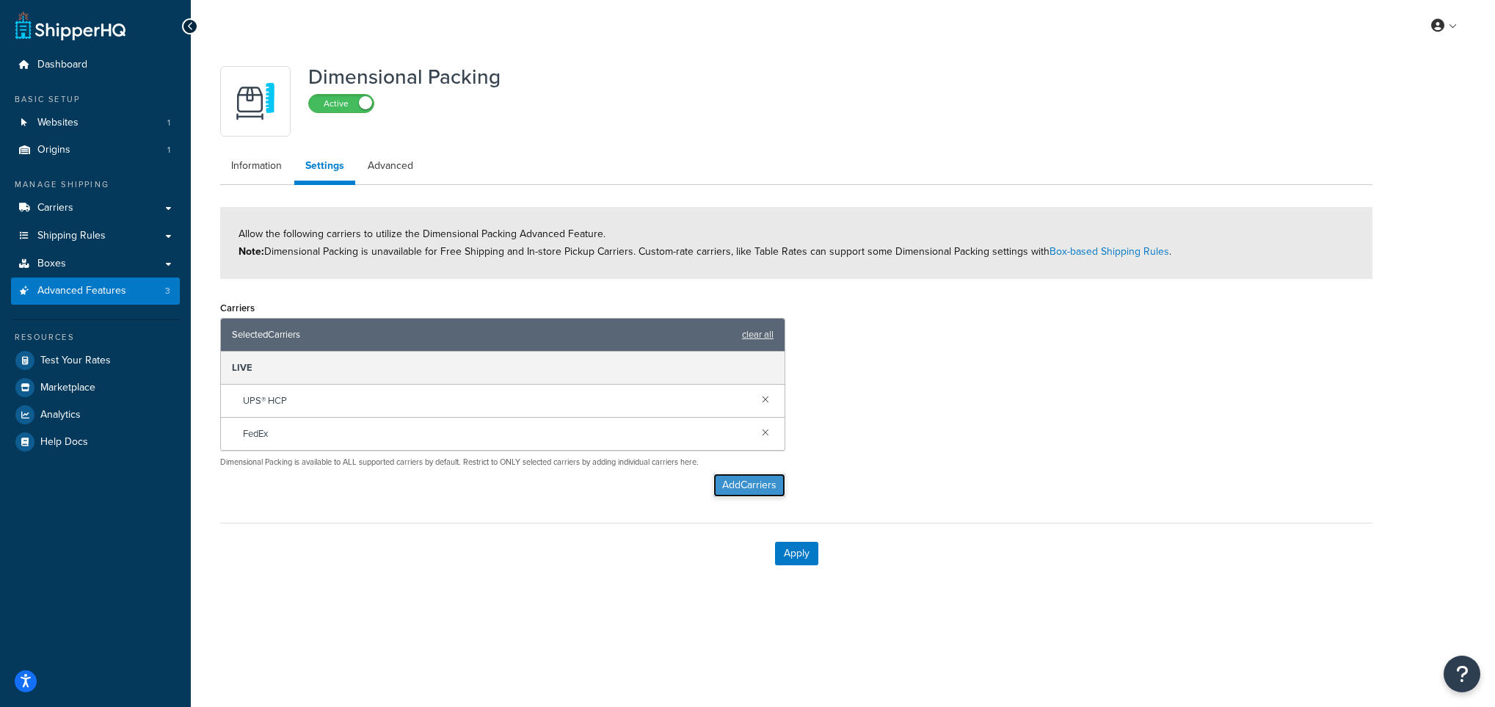
click at [725, 484] on button "Add Carriers" at bounding box center [749, 484] width 72 height 23
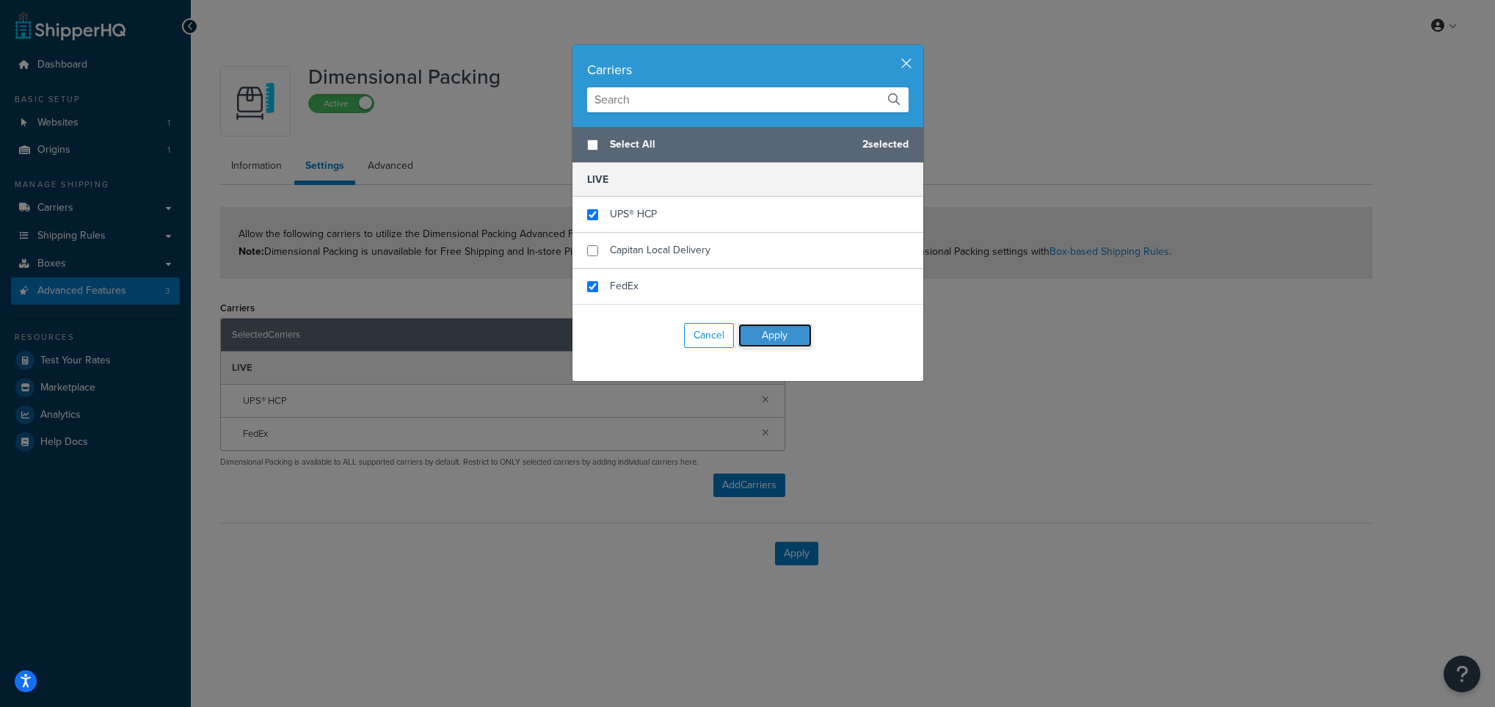
click at [765, 335] on button "Apply" at bounding box center [774, 335] width 73 height 23
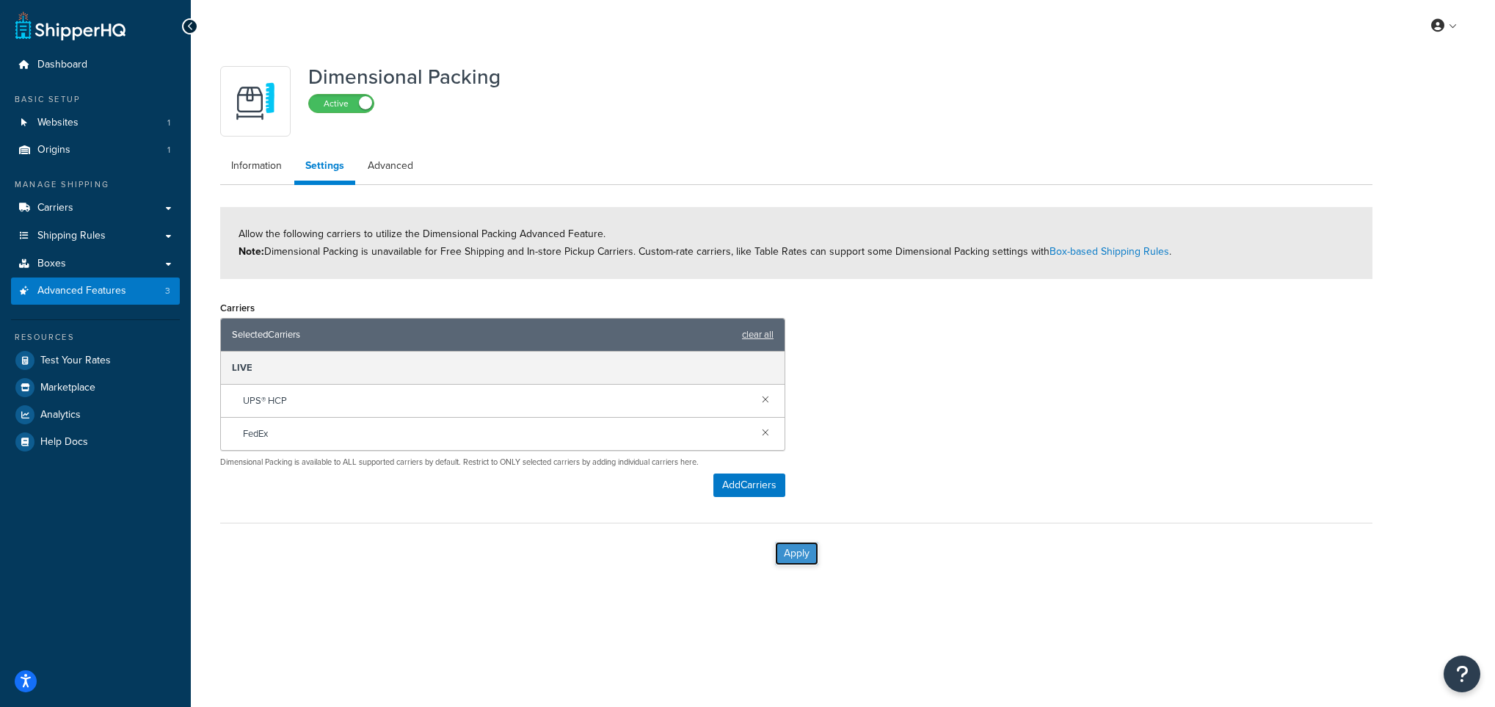
click at [784, 550] on button "Apply" at bounding box center [796, 553] width 43 height 23
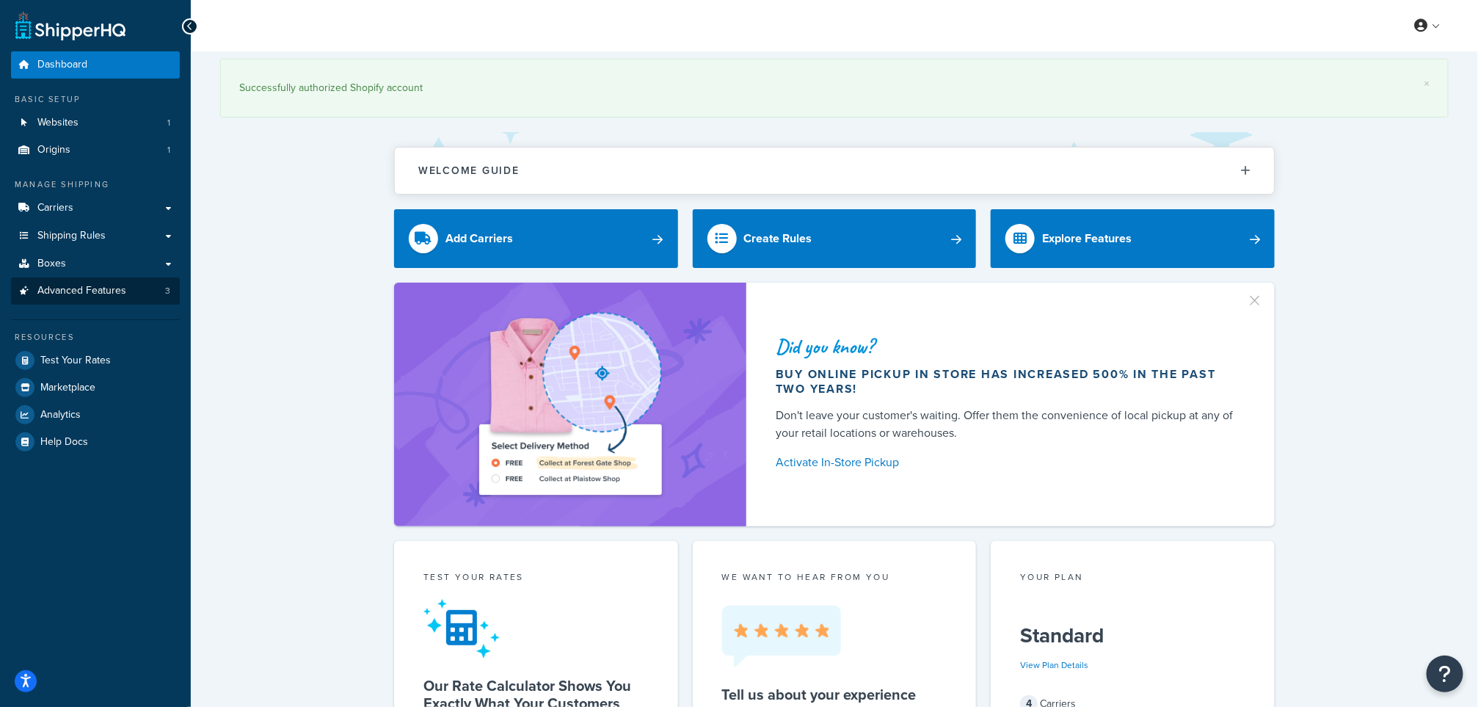
click at [113, 304] on ul "Dashboard Basic Setup Websites 1 Origins 1 Manage Shipping Carriers Carriers Al…" at bounding box center [95, 253] width 169 height 404
click at [109, 295] on span "Advanced Features" at bounding box center [81, 291] width 89 height 12
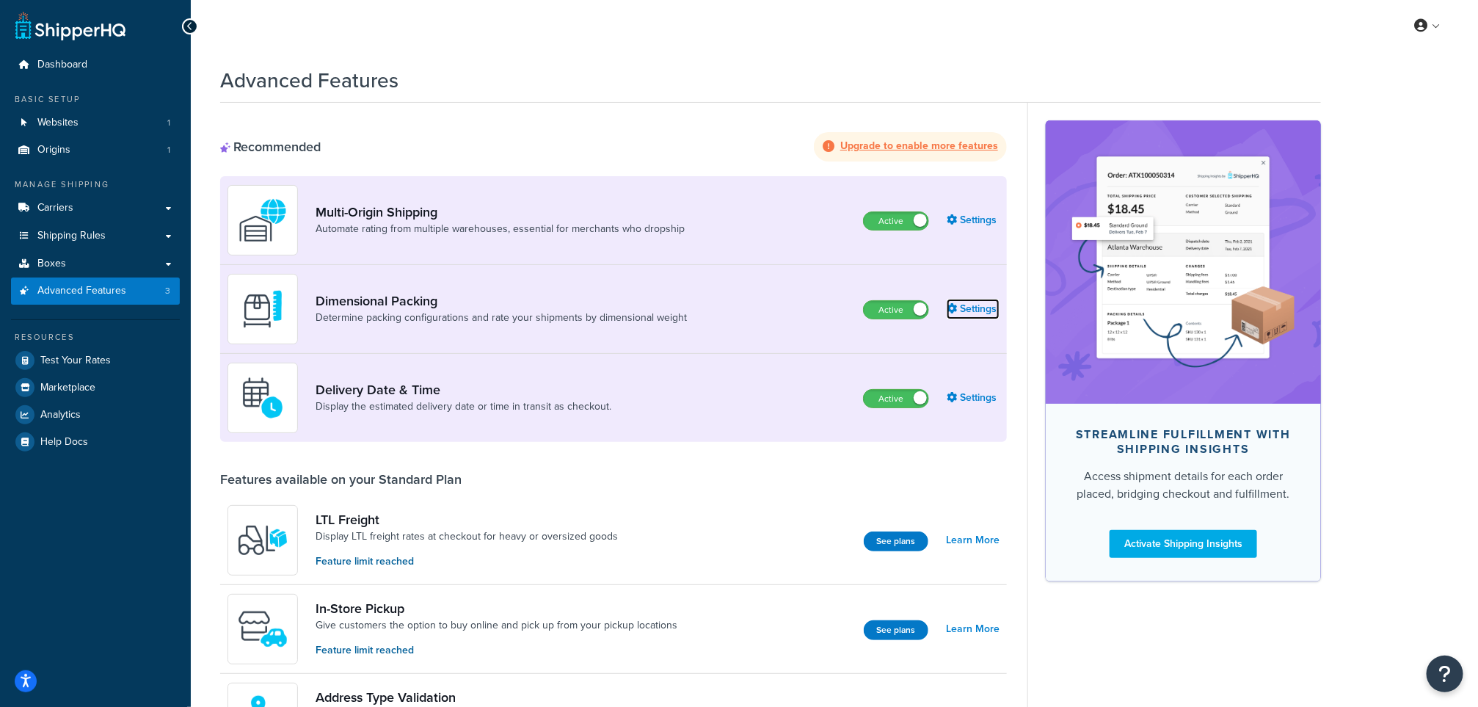
click at [976, 305] on link "Settings" at bounding box center [973, 309] width 53 height 21
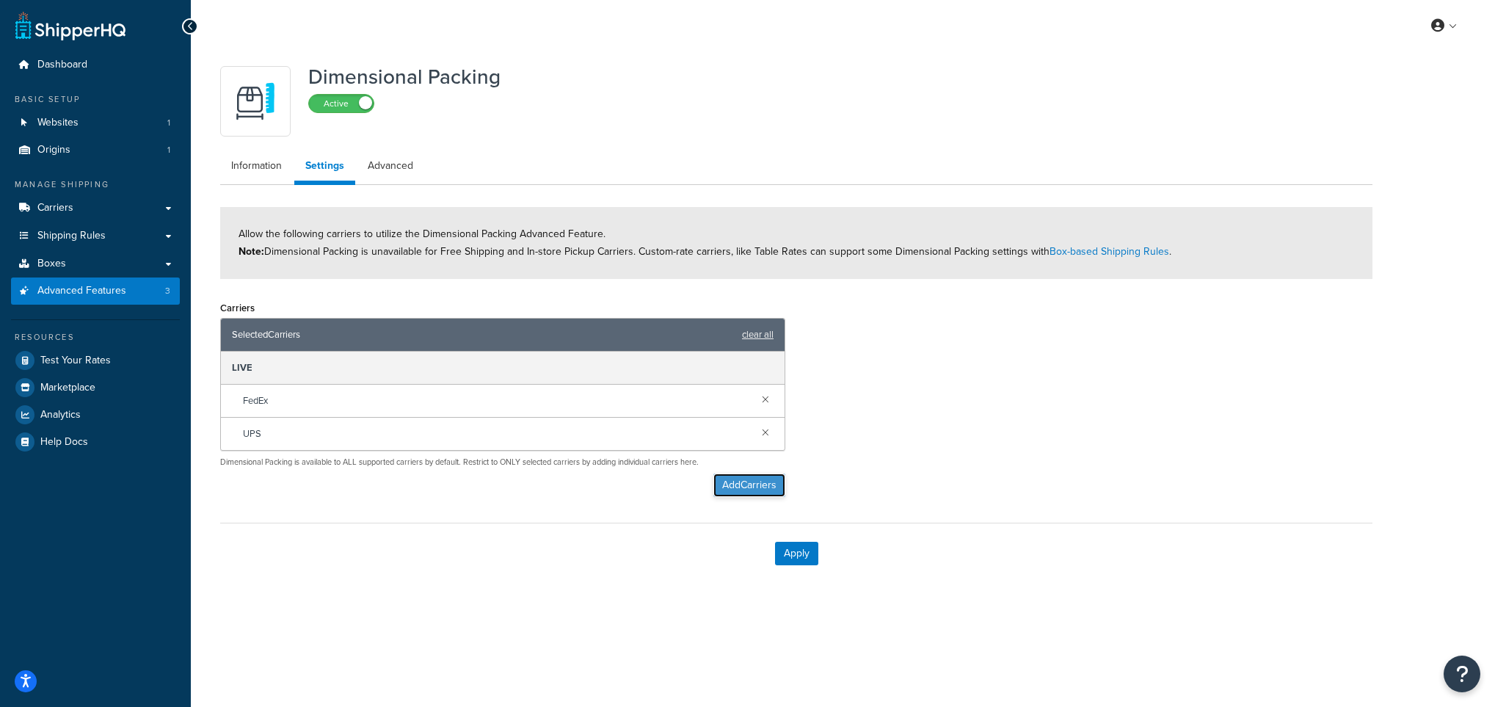
click at [754, 487] on button "Add Carriers" at bounding box center [749, 484] width 72 height 23
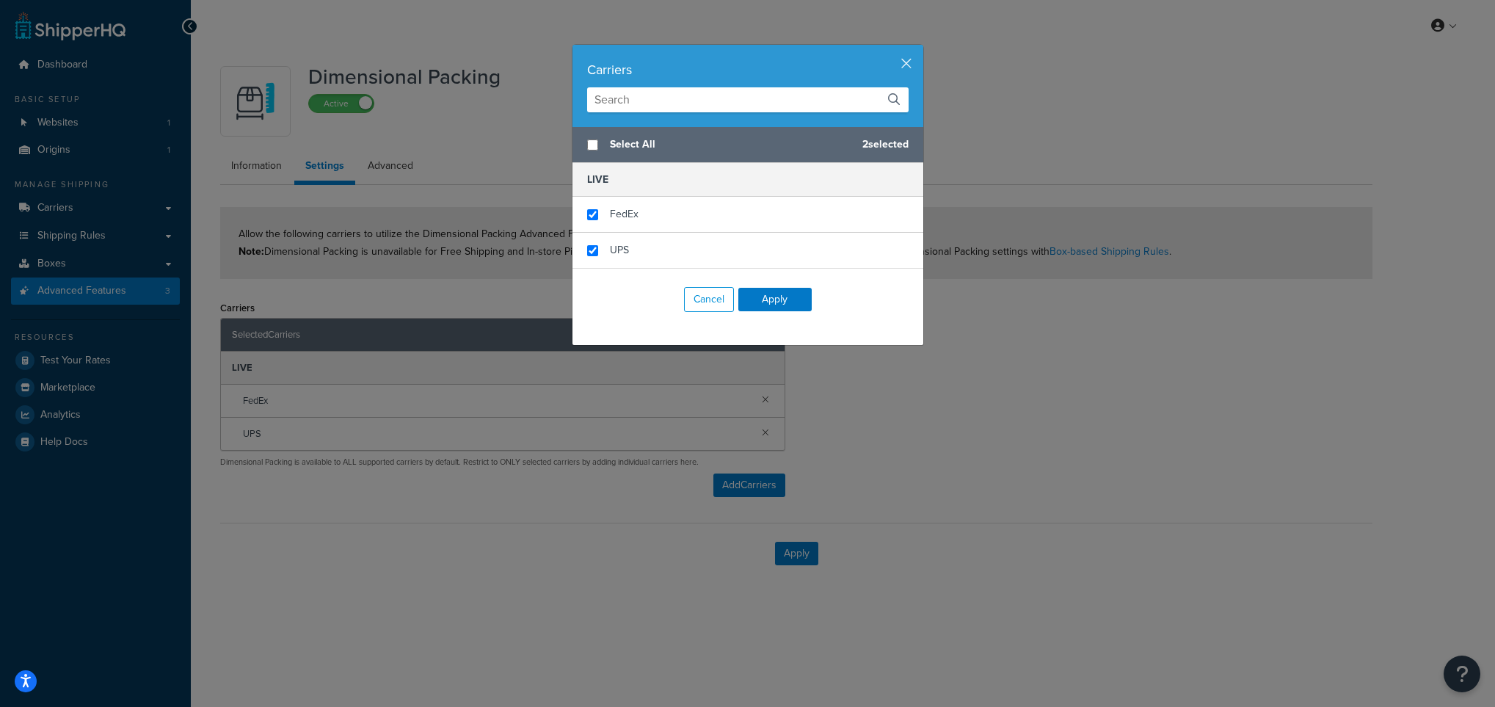
click at [627, 103] on input "text" at bounding box center [747, 99] width 321 height 25
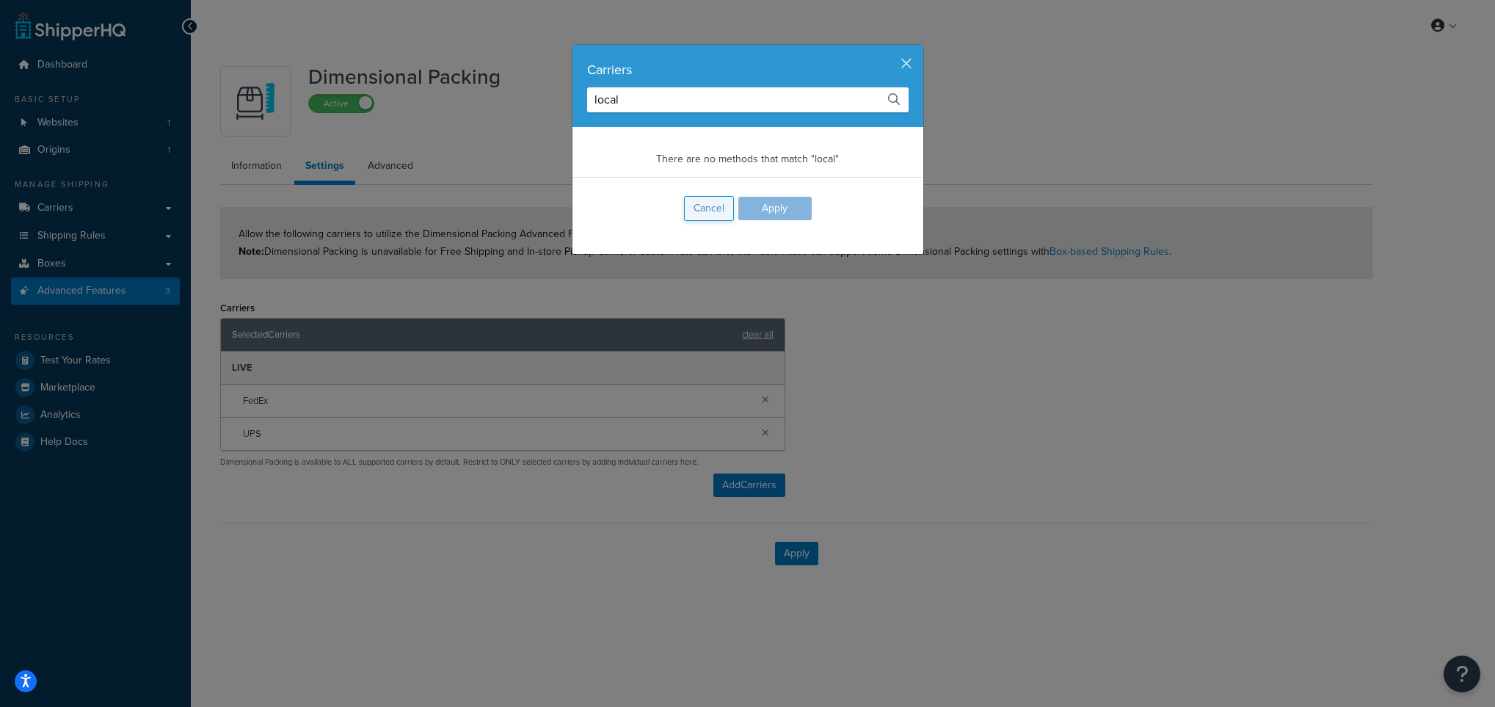
type input "local"
click at [696, 211] on button "Cancel" at bounding box center [709, 208] width 50 height 25
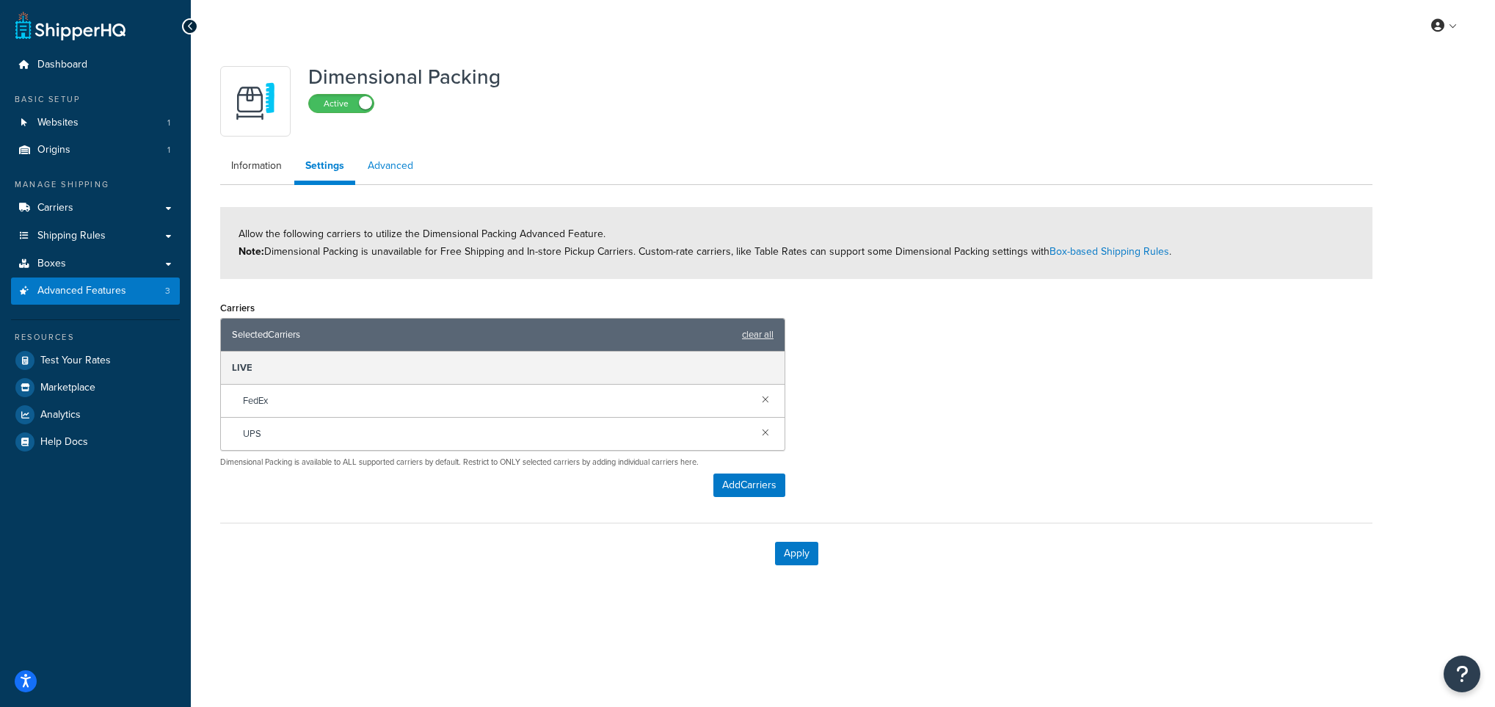
click at [403, 169] on link "Advanced" at bounding box center [391, 165] width 68 height 29
select select "false"
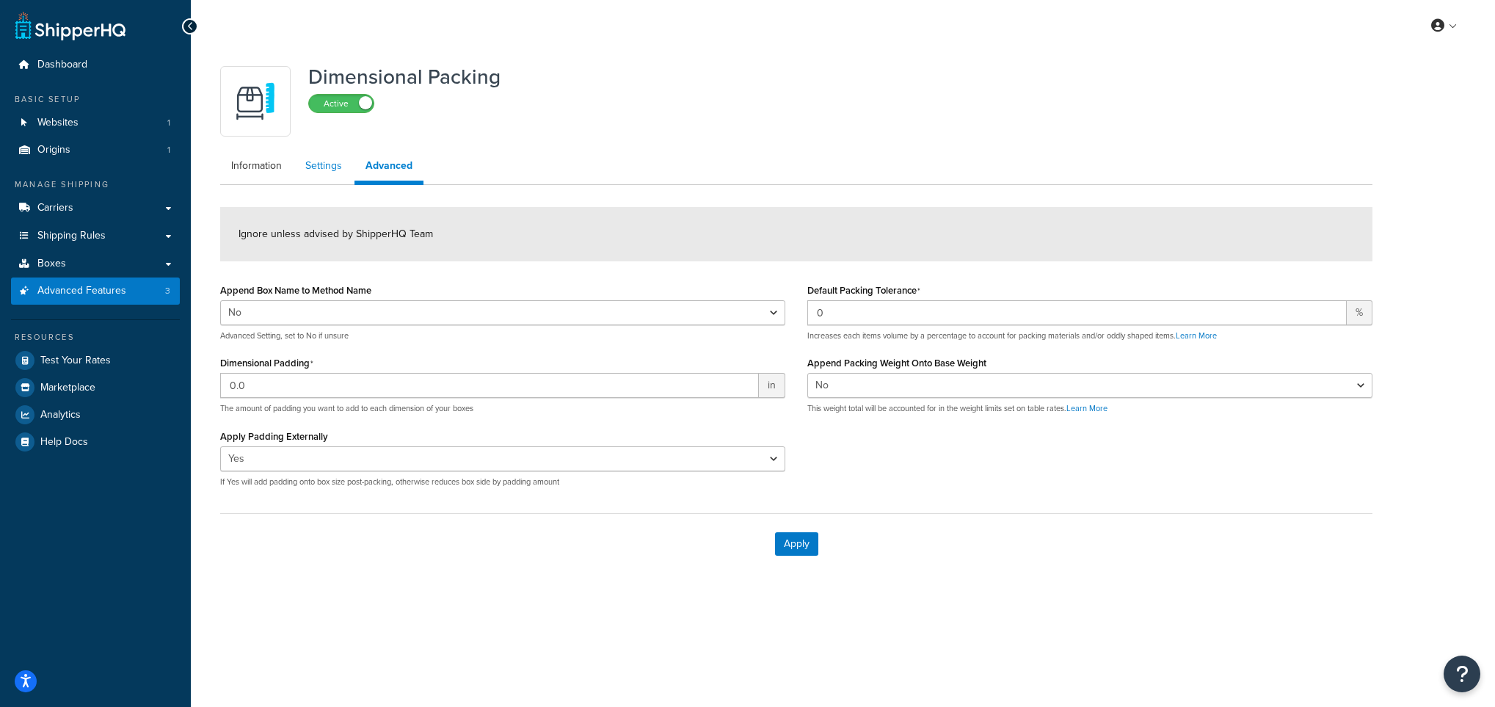
click at [321, 161] on link "Settings" at bounding box center [323, 165] width 59 height 29
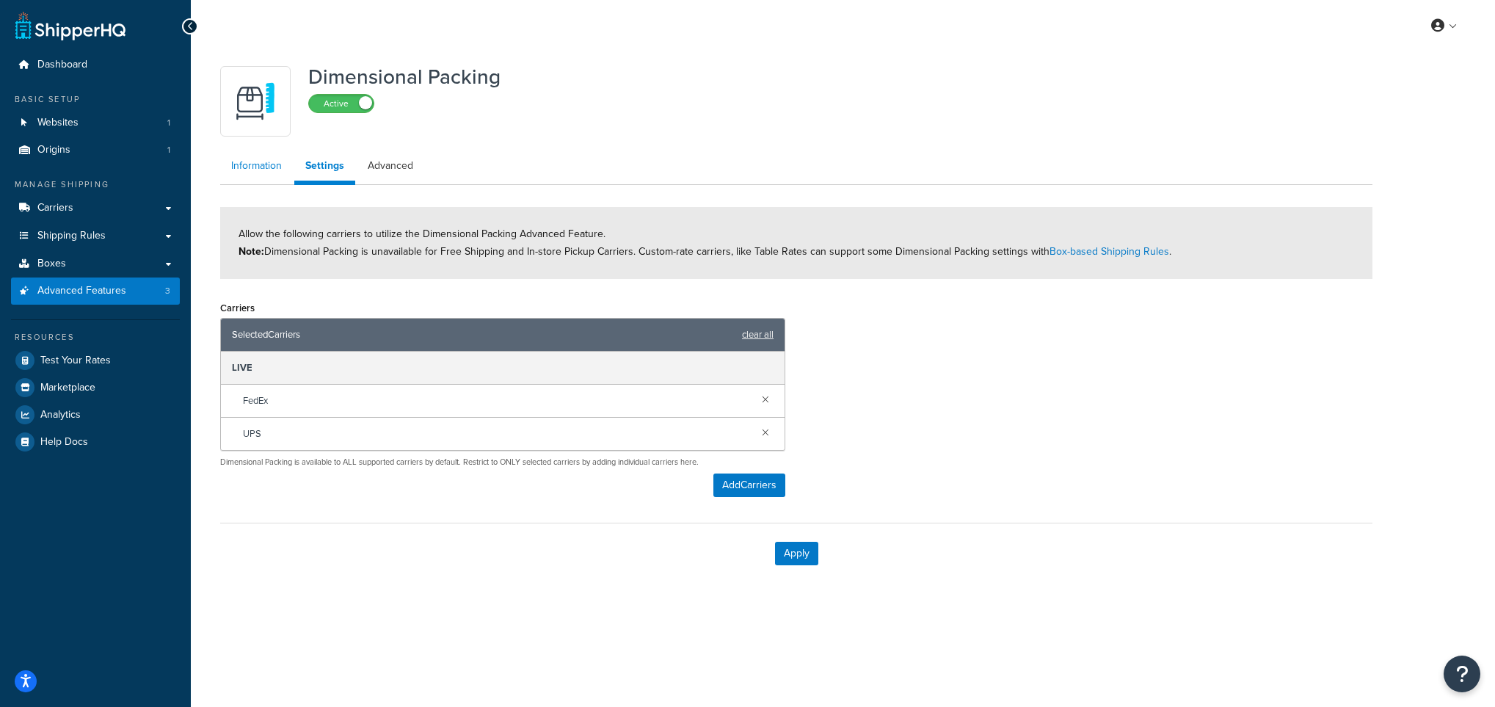
click at [263, 169] on link "Information" at bounding box center [256, 165] width 73 height 29
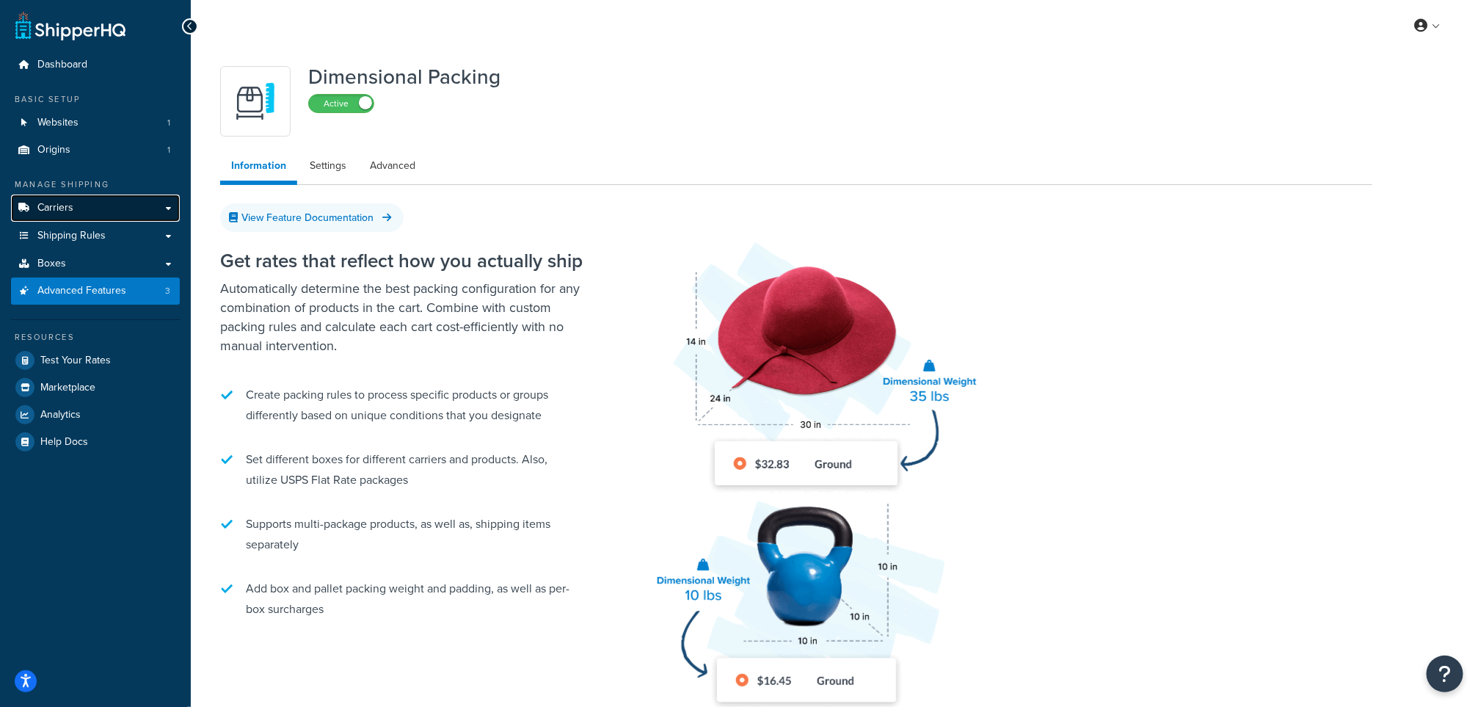
click at [73, 194] on link "Carriers" at bounding box center [95, 207] width 169 height 27
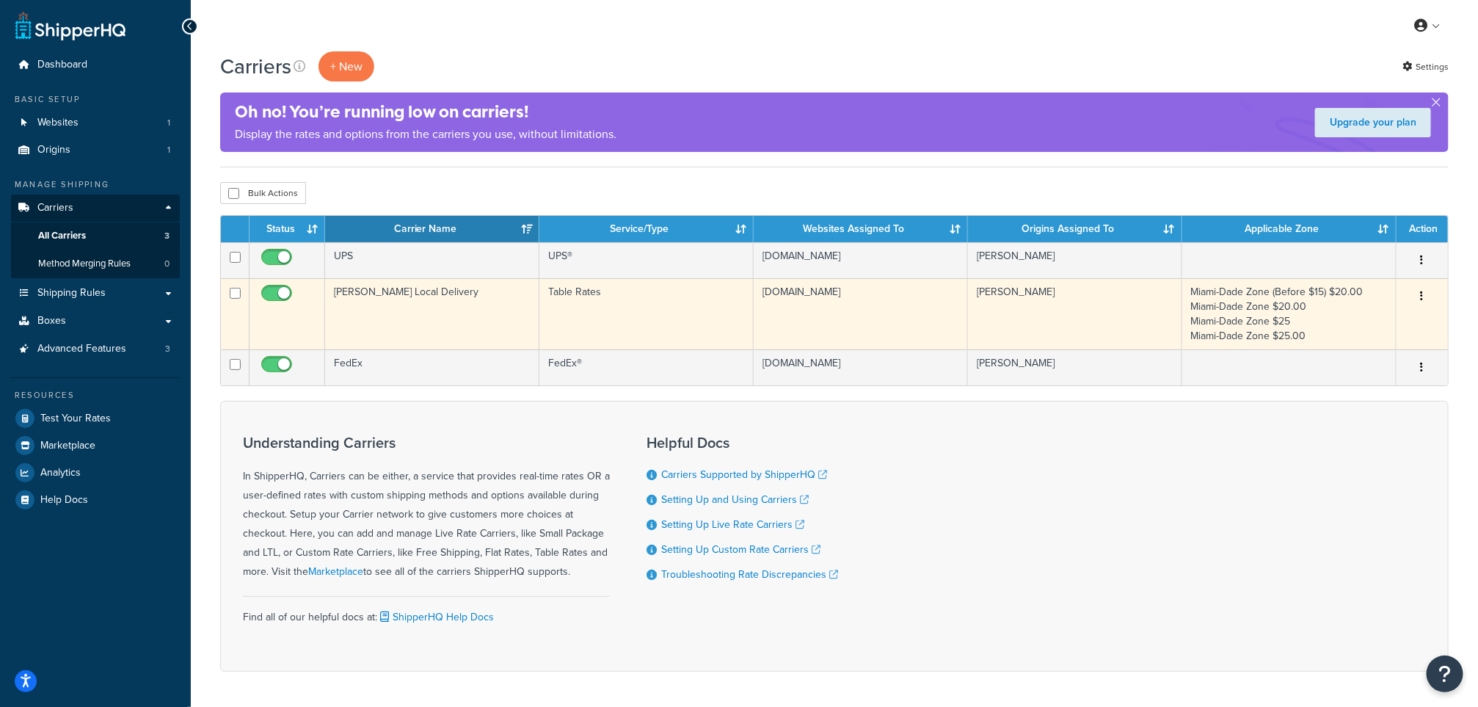
click at [480, 302] on td "[PERSON_NAME] Local Delivery" at bounding box center [432, 313] width 214 height 71
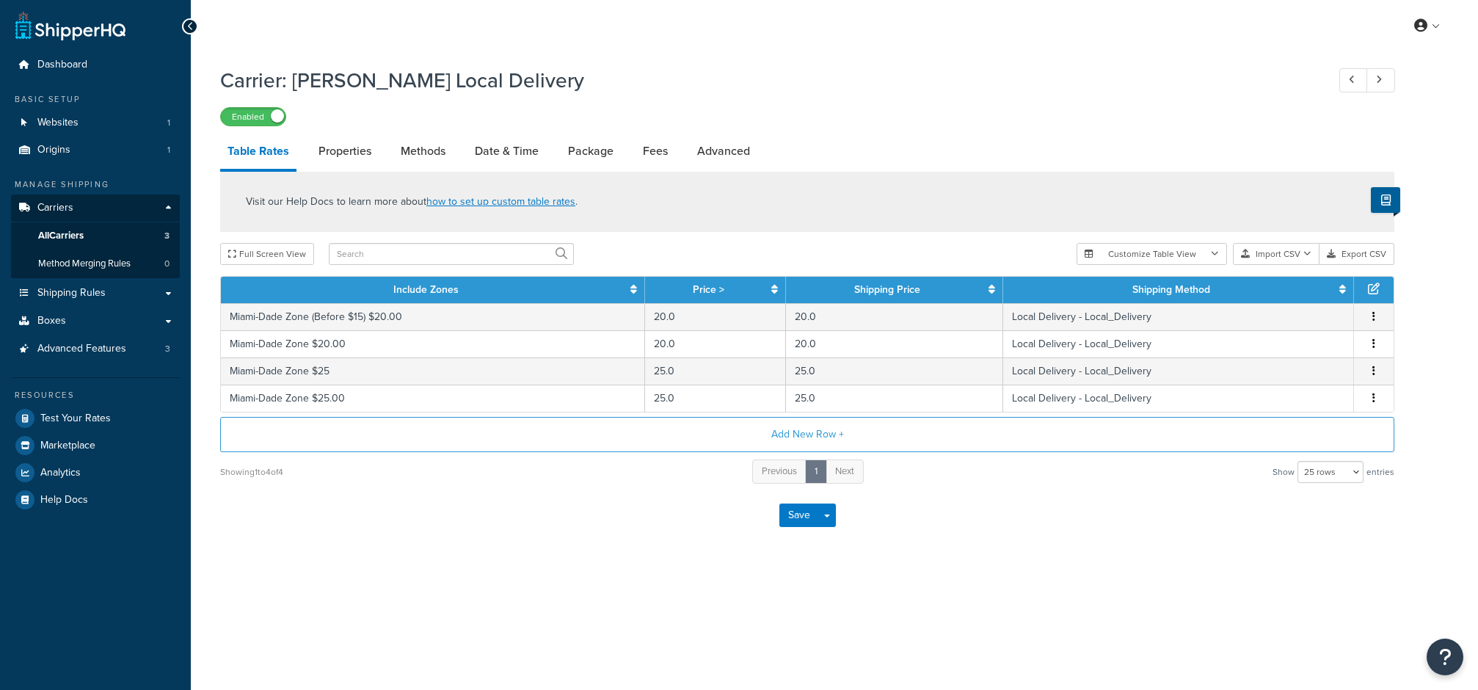
select select "25"
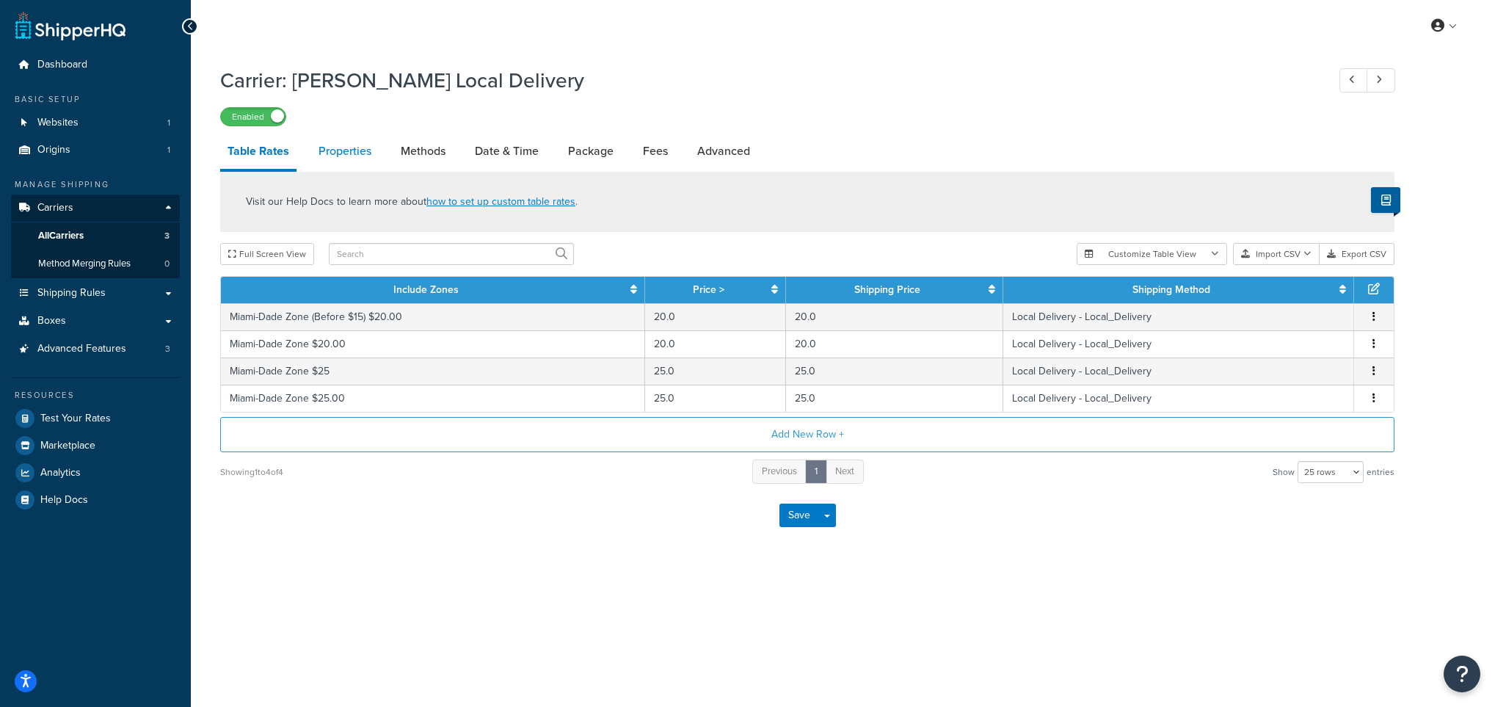
click at [316, 143] on link "Properties" at bounding box center [345, 151] width 68 height 35
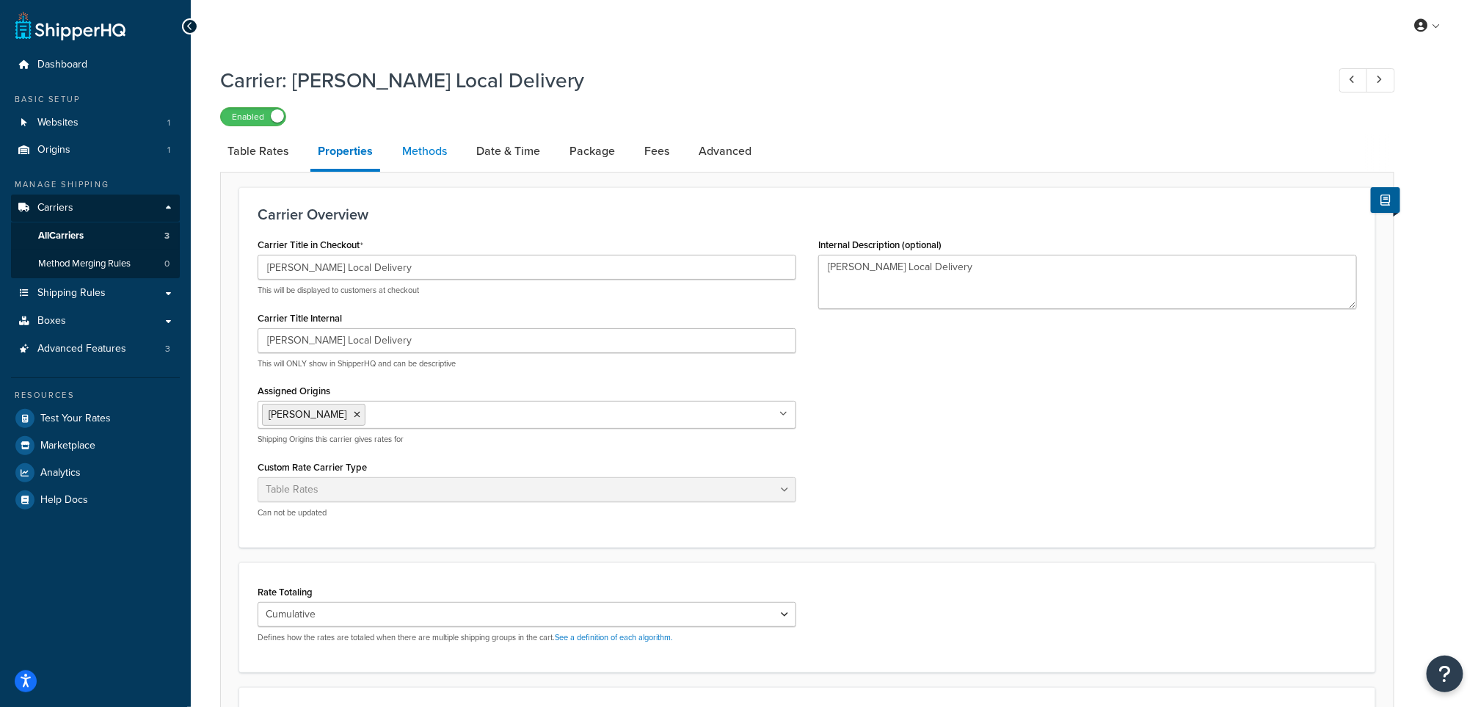
click at [442, 161] on link "Methods" at bounding box center [424, 151] width 59 height 35
select select "25"
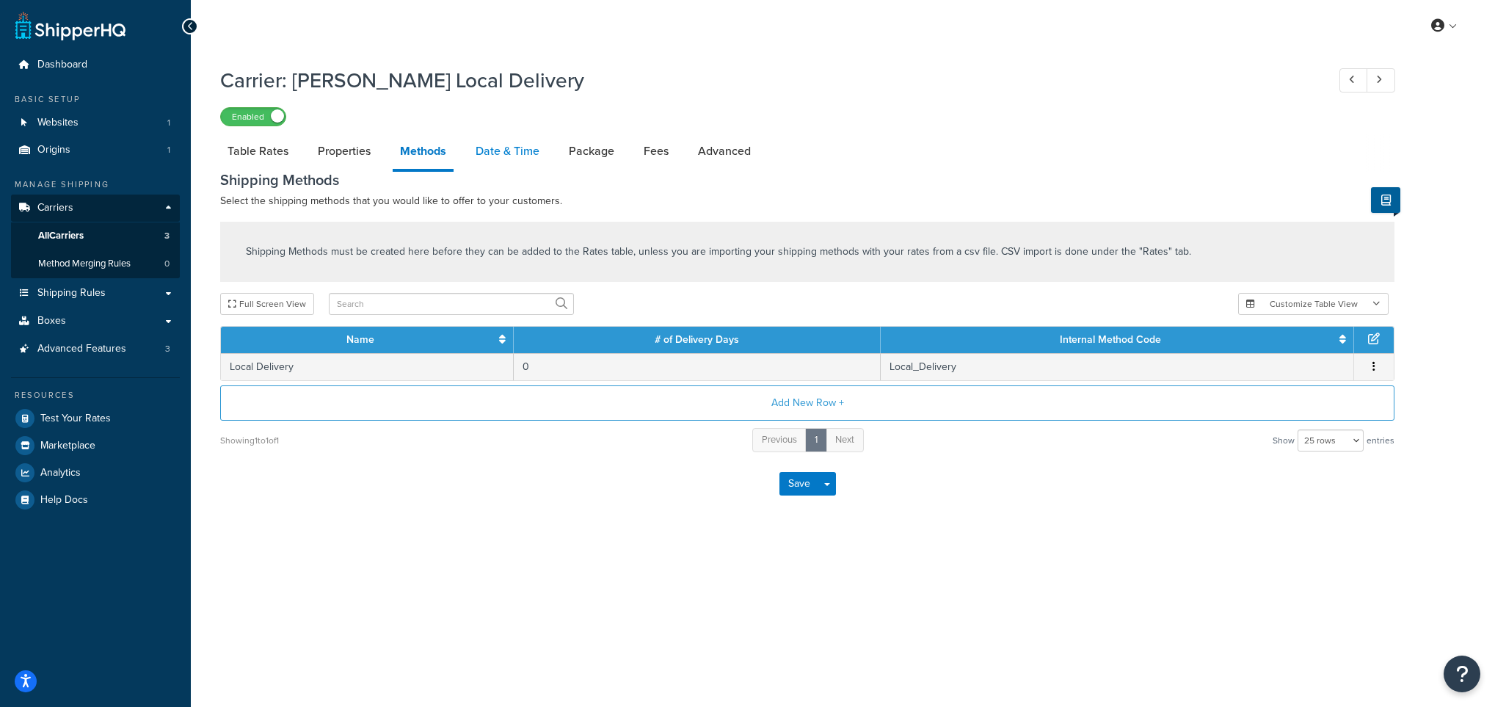
click at [489, 152] on link "Date & Time" at bounding box center [507, 151] width 79 height 35
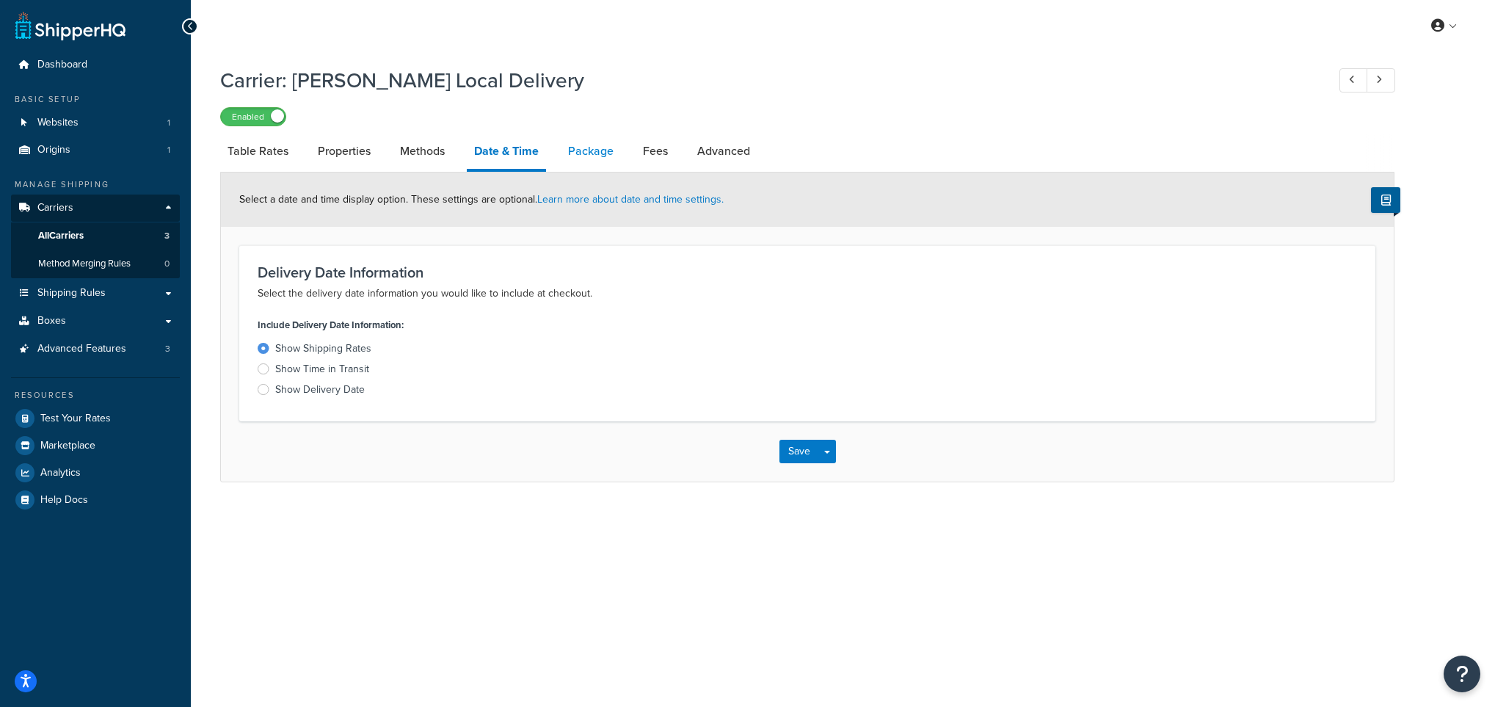
click at [579, 150] on link "Package" at bounding box center [591, 151] width 60 height 35
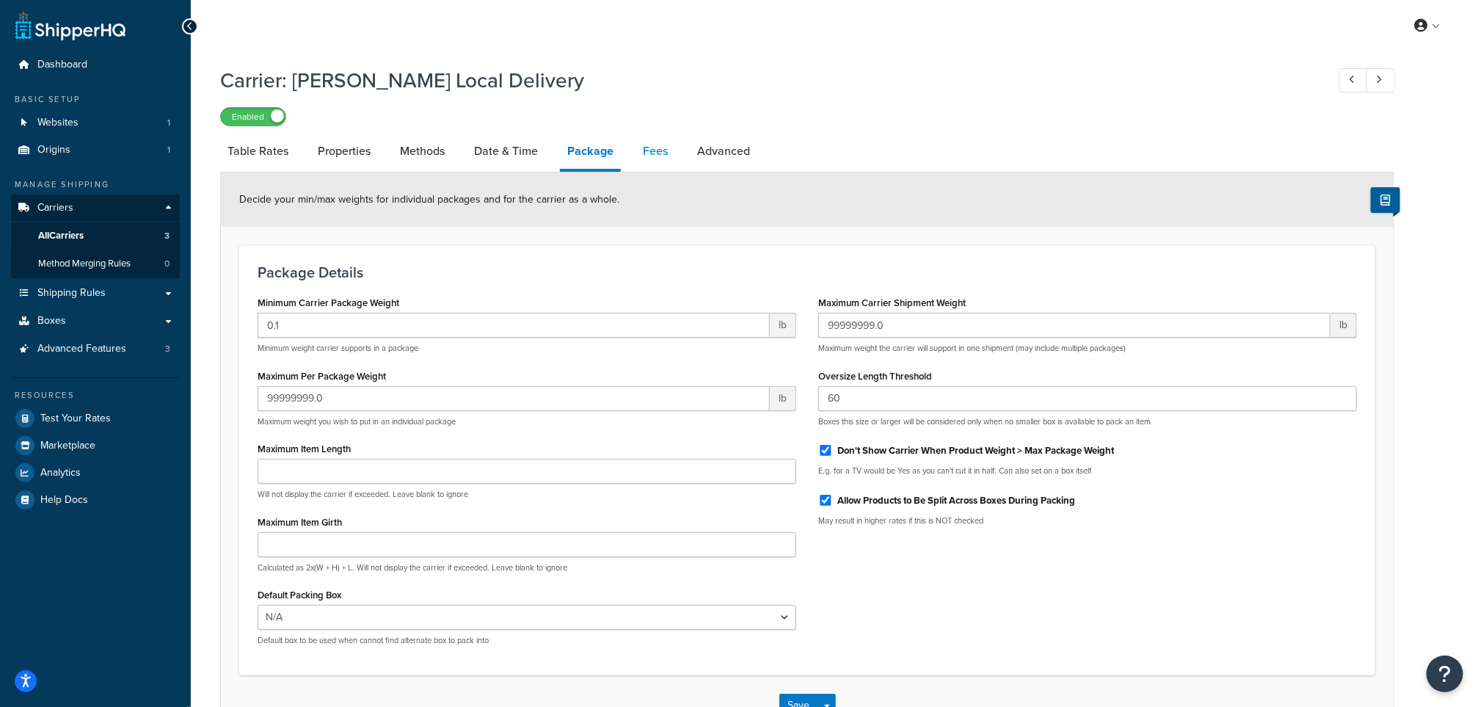
click at [665, 146] on link "Fees" at bounding box center [655, 151] width 40 height 35
select select "AFTER"
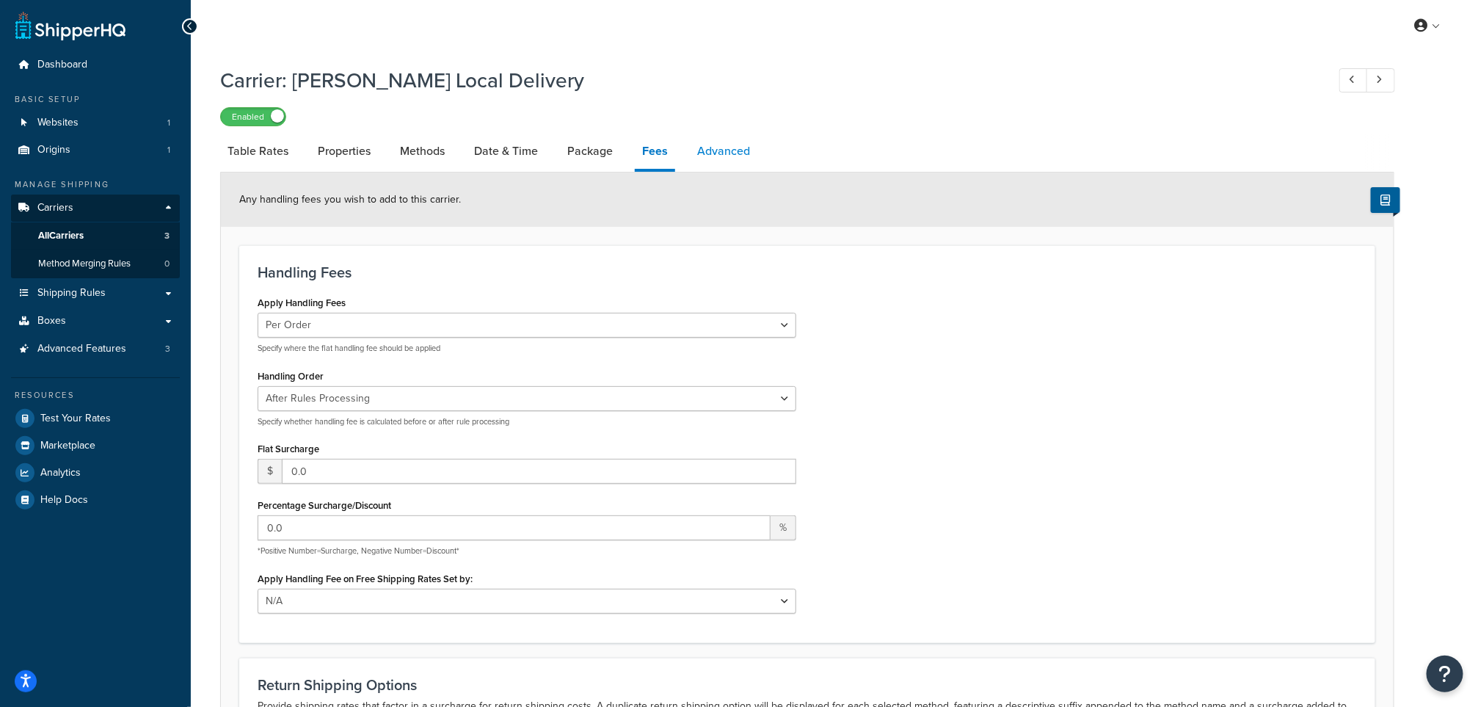
click at [734, 161] on link "Advanced" at bounding box center [724, 151] width 68 height 35
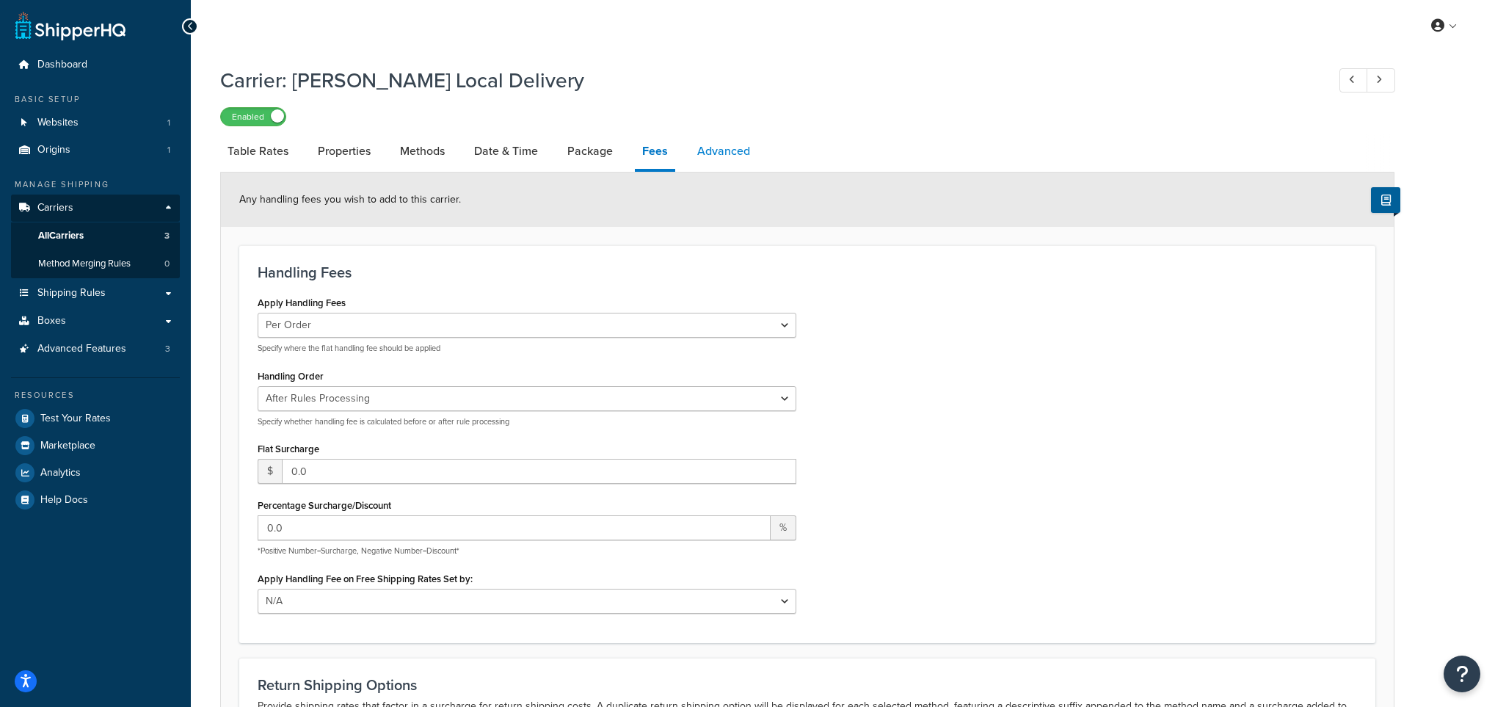
select select "false"
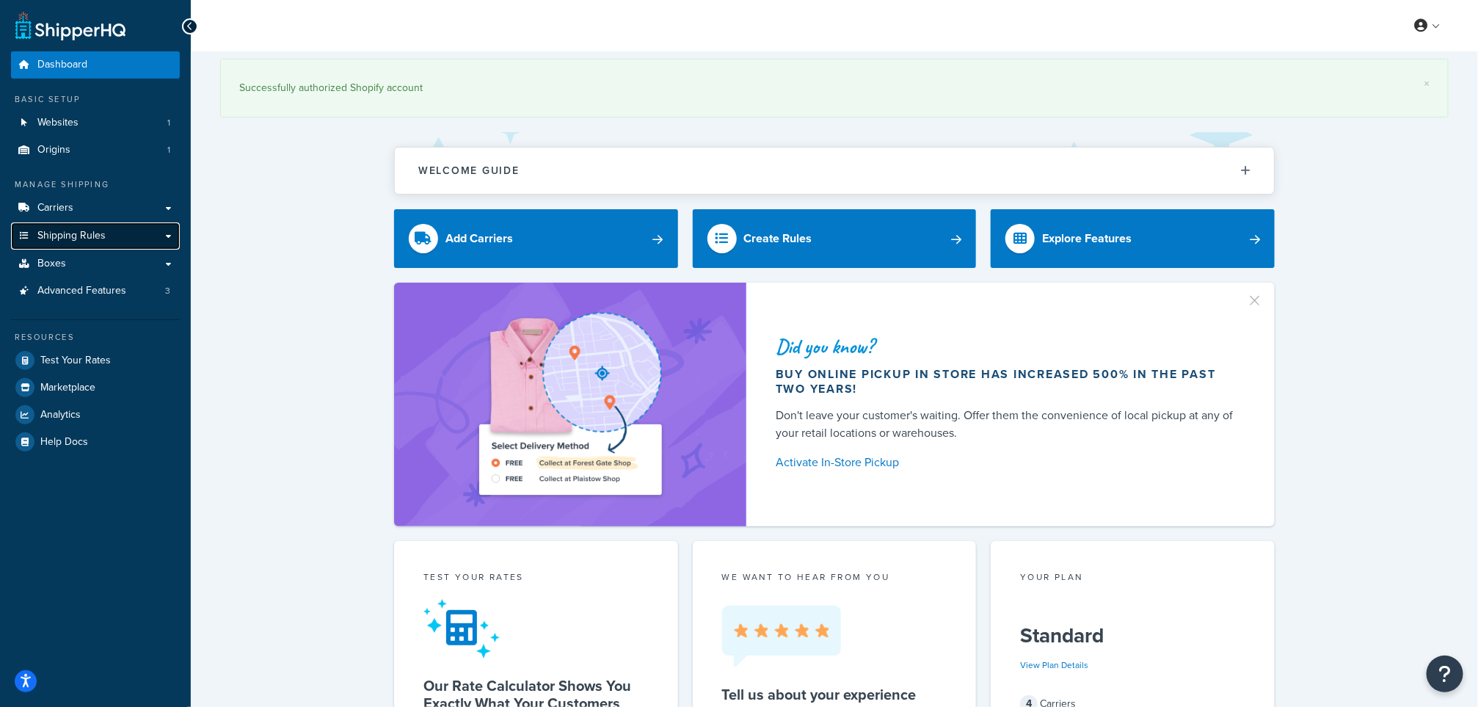
click at [91, 231] on span "Shipping Rules" at bounding box center [71, 236] width 68 height 12
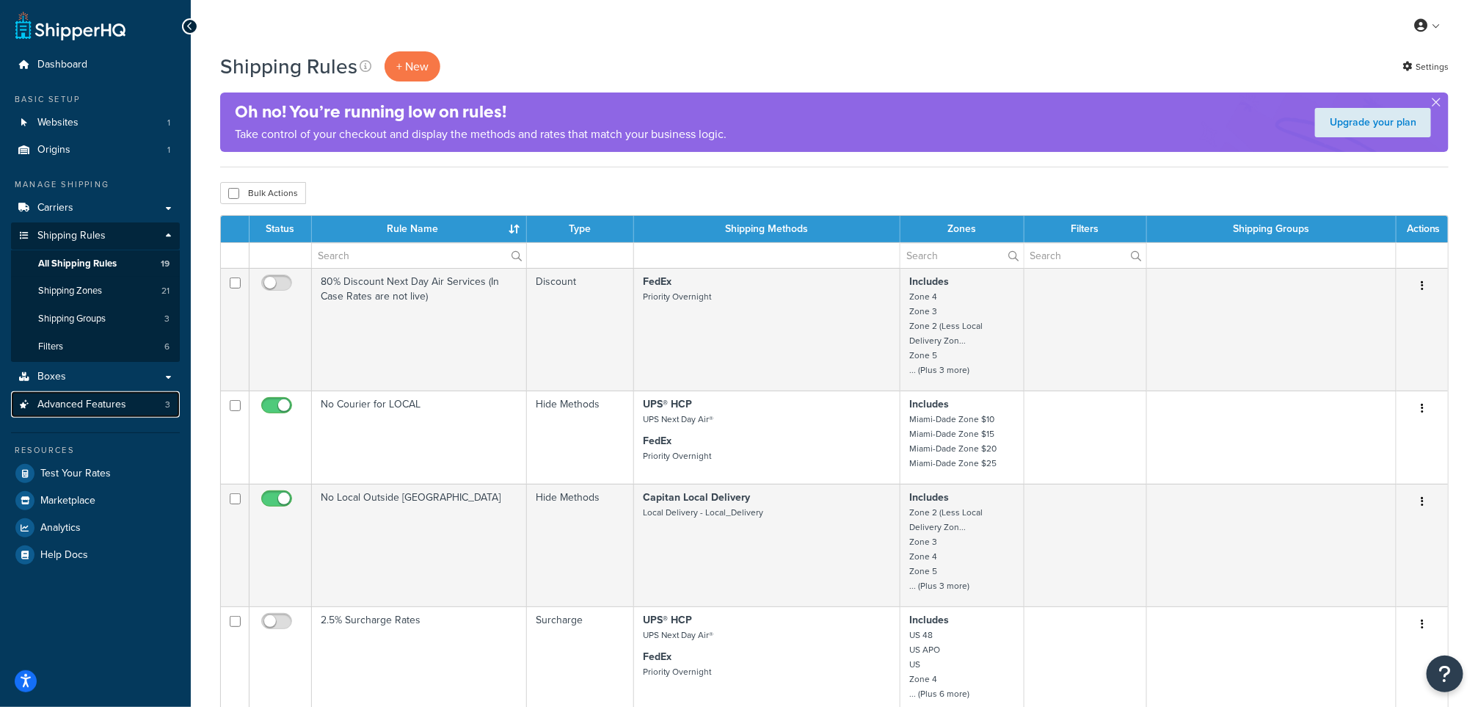
click at [88, 391] on link "Advanced Features 3" at bounding box center [95, 404] width 169 height 27
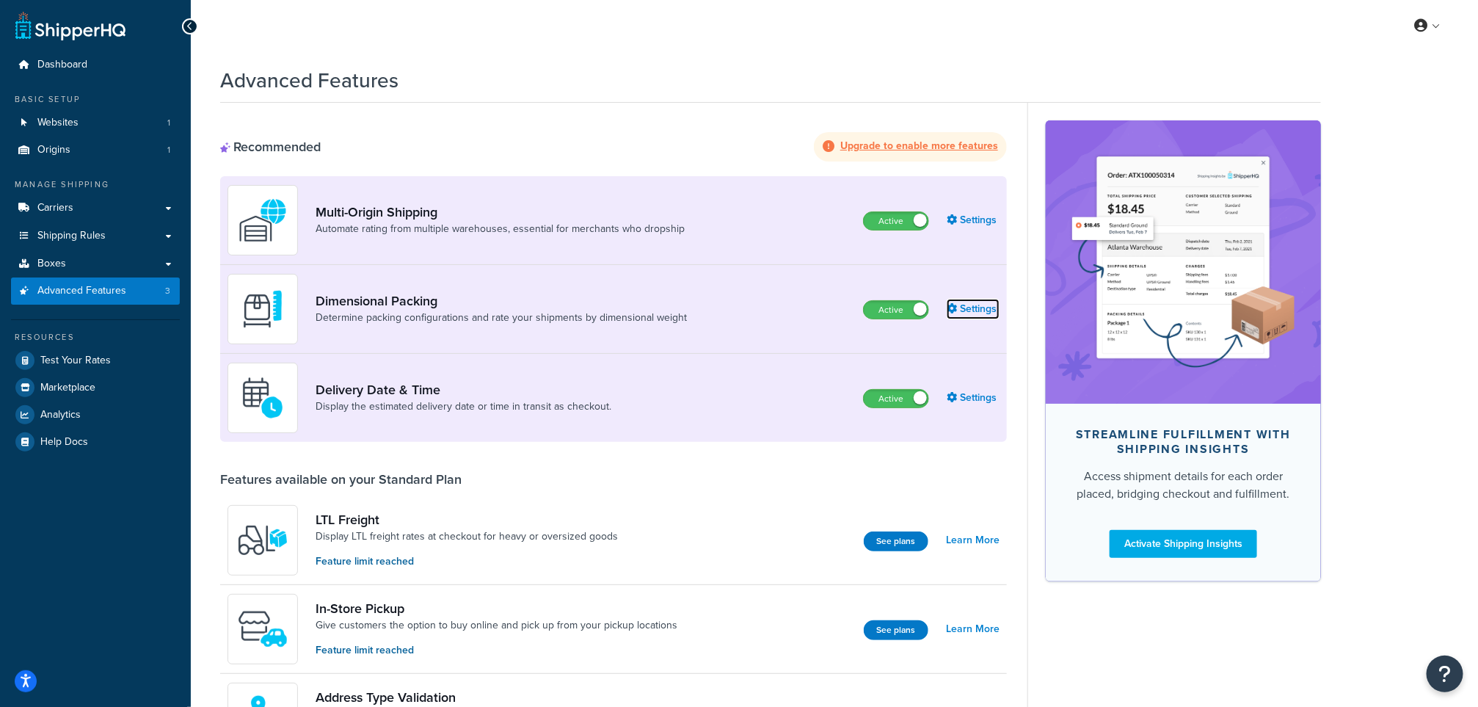
click at [969, 305] on link "Settings" at bounding box center [973, 309] width 53 height 21
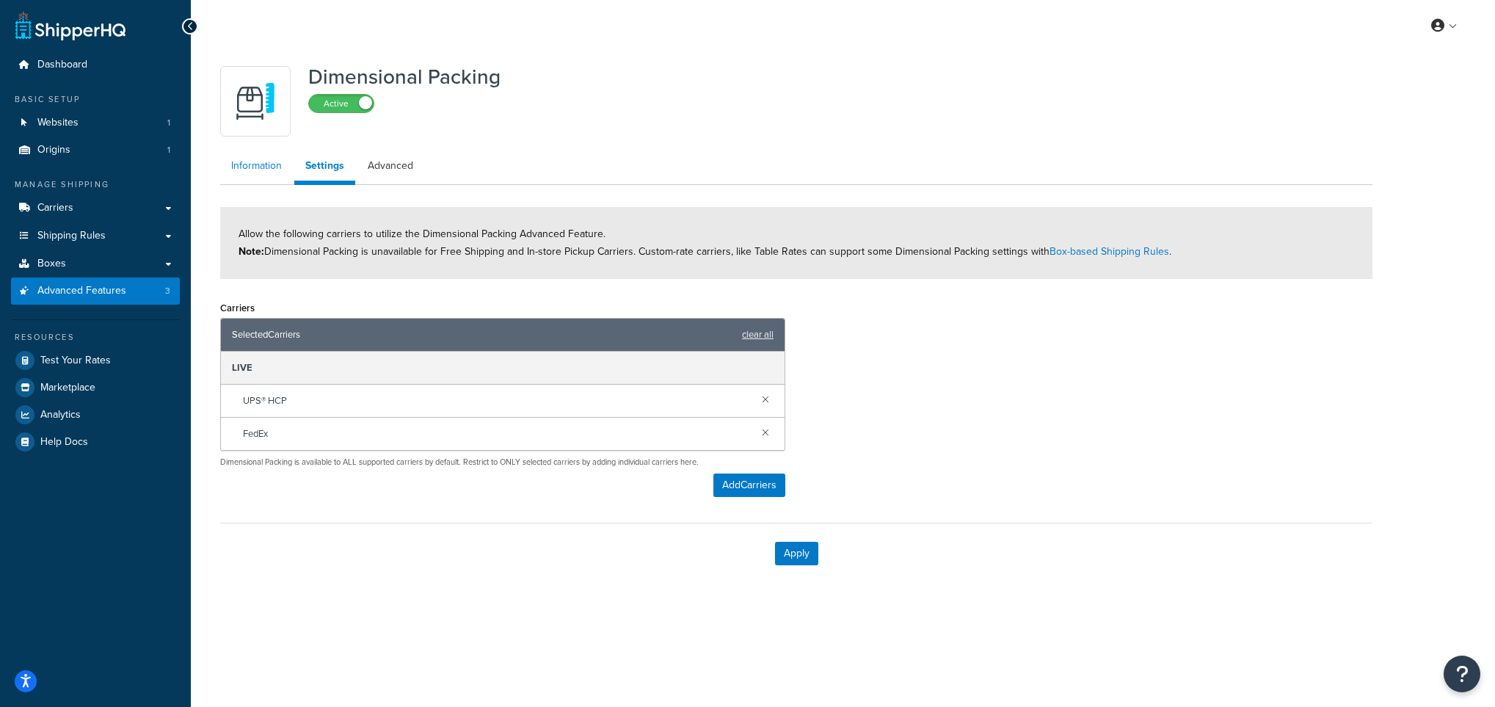
click at [243, 159] on link "Information" at bounding box center [256, 165] width 73 height 29
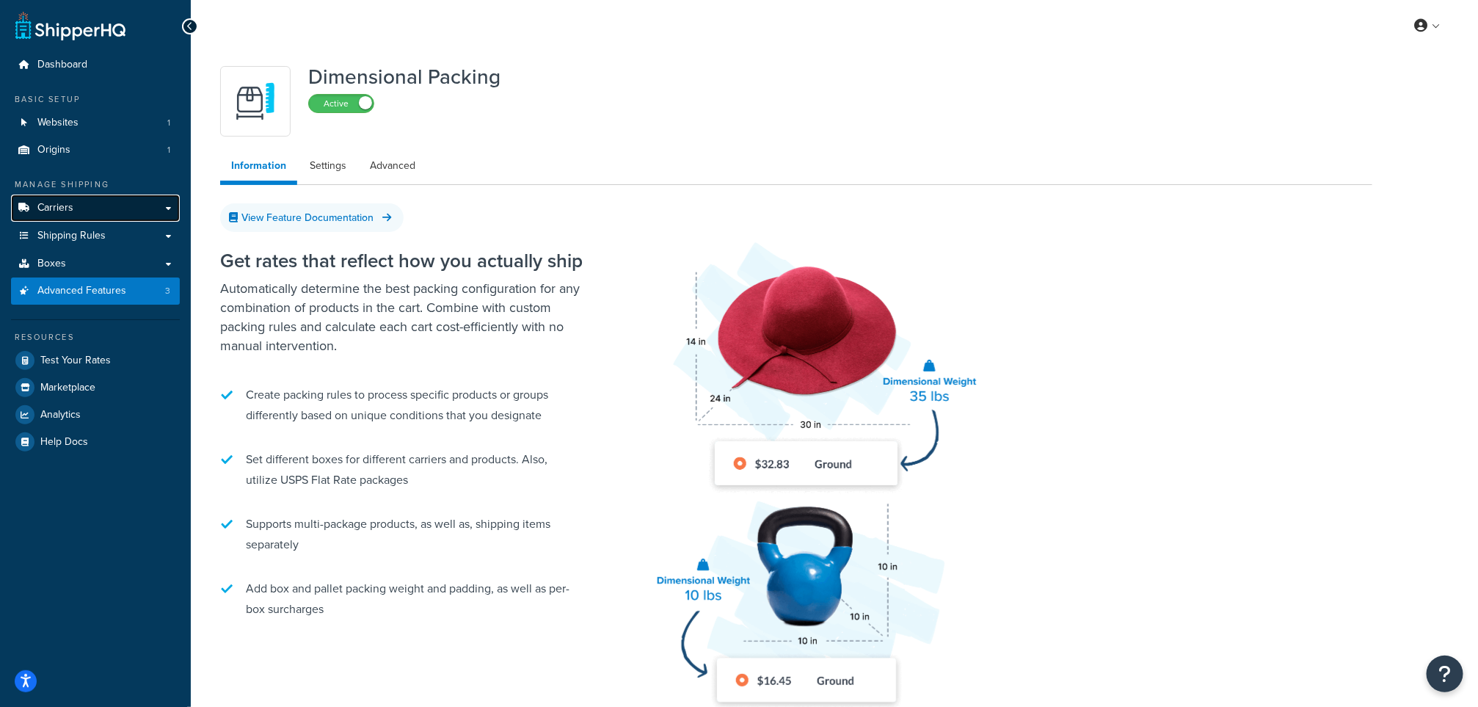
click at [77, 208] on link "Carriers" at bounding box center [95, 207] width 169 height 27
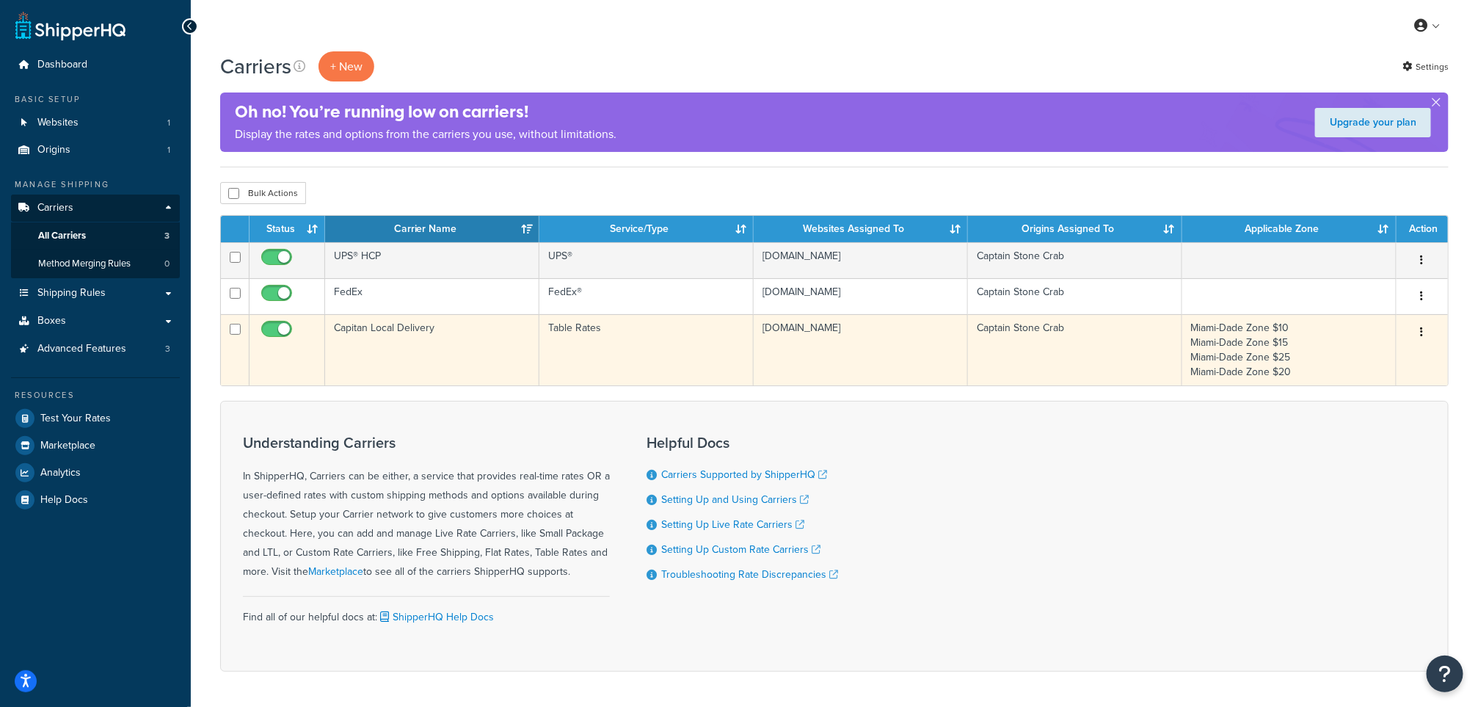
click at [386, 328] on td "Capitan Local Delivery" at bounding box center [432, 349] width 214 height 71
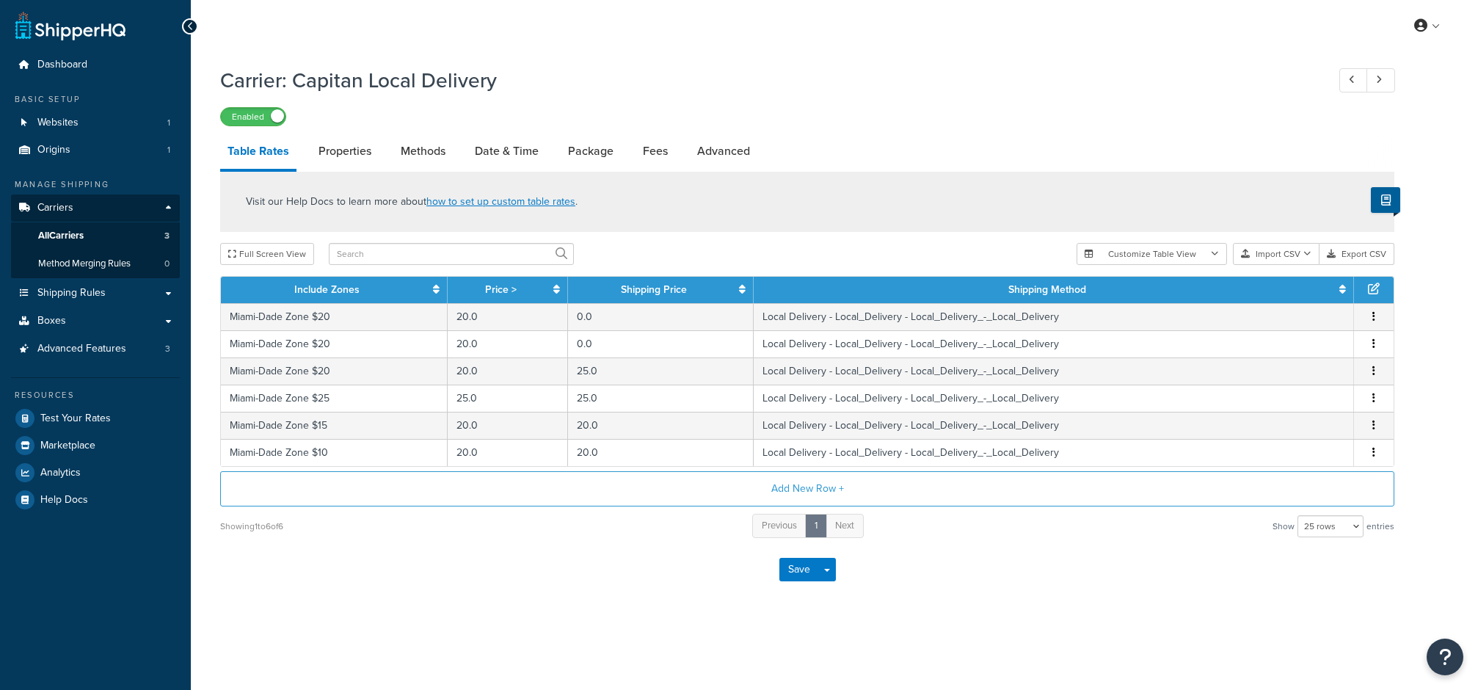
select select "25"
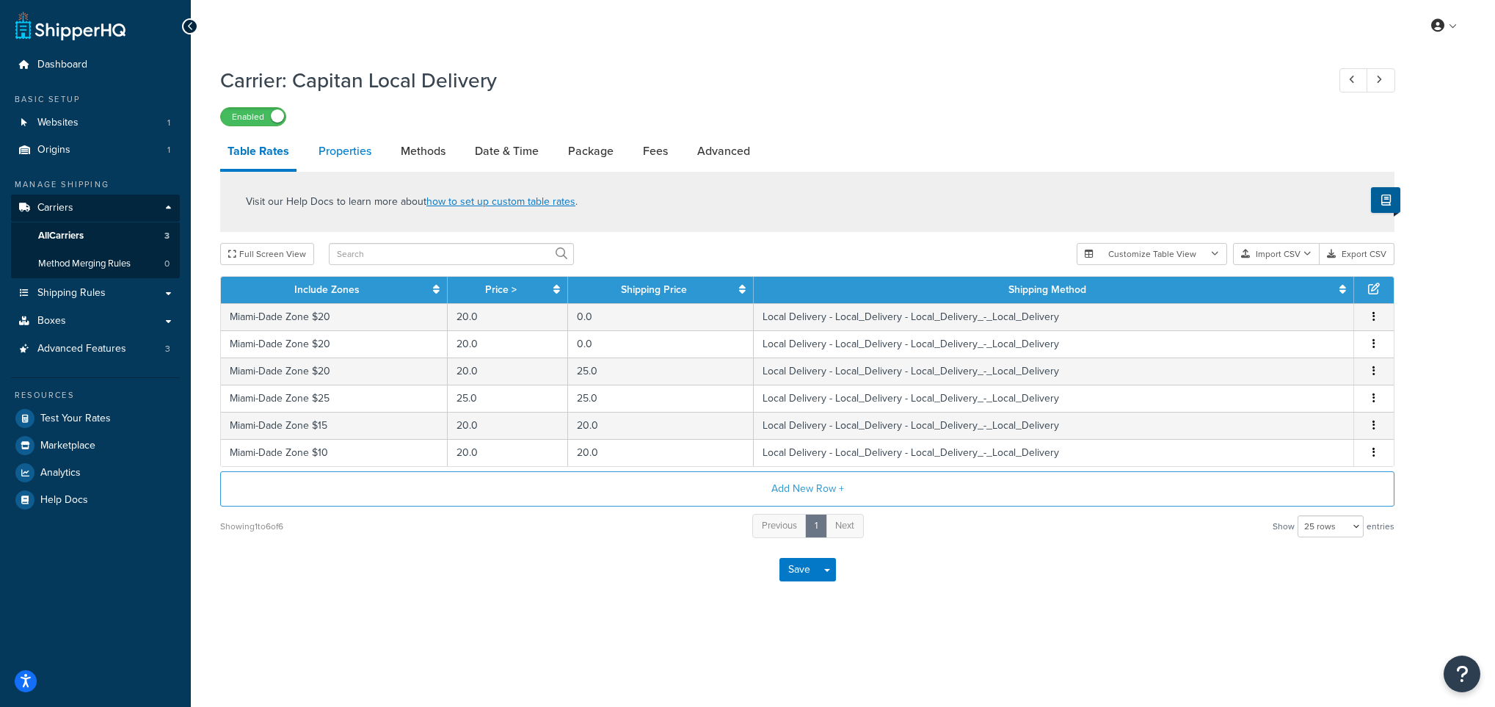
click at [343, 155] on link "Properties" at bounding box center [345, 151] width 68 height 35
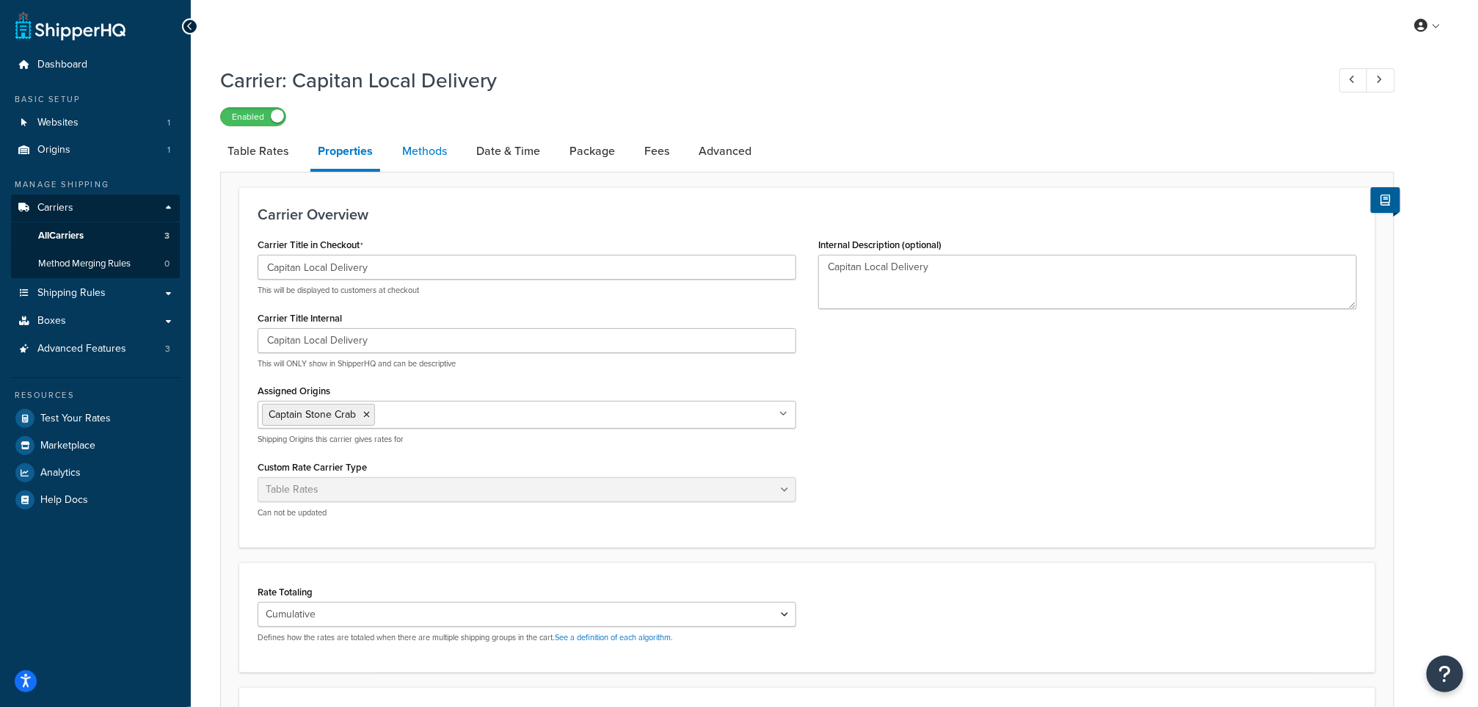
click at [414, 147] on link "Methods" at bounding box center [424, 151] width 59 height 35
select select "25"
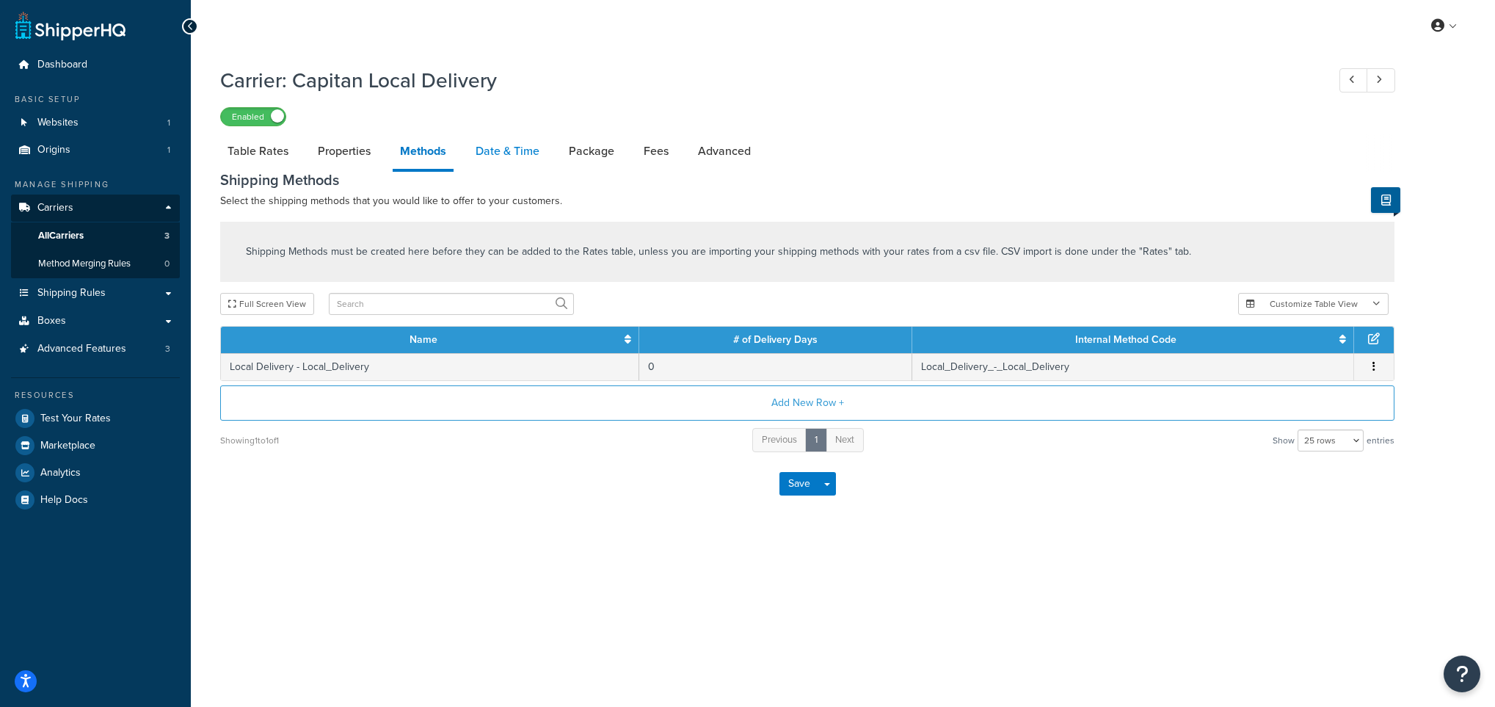
click at [513, 153] on link "Date & Time" at bounding box center [507, 151] width 79 height 35
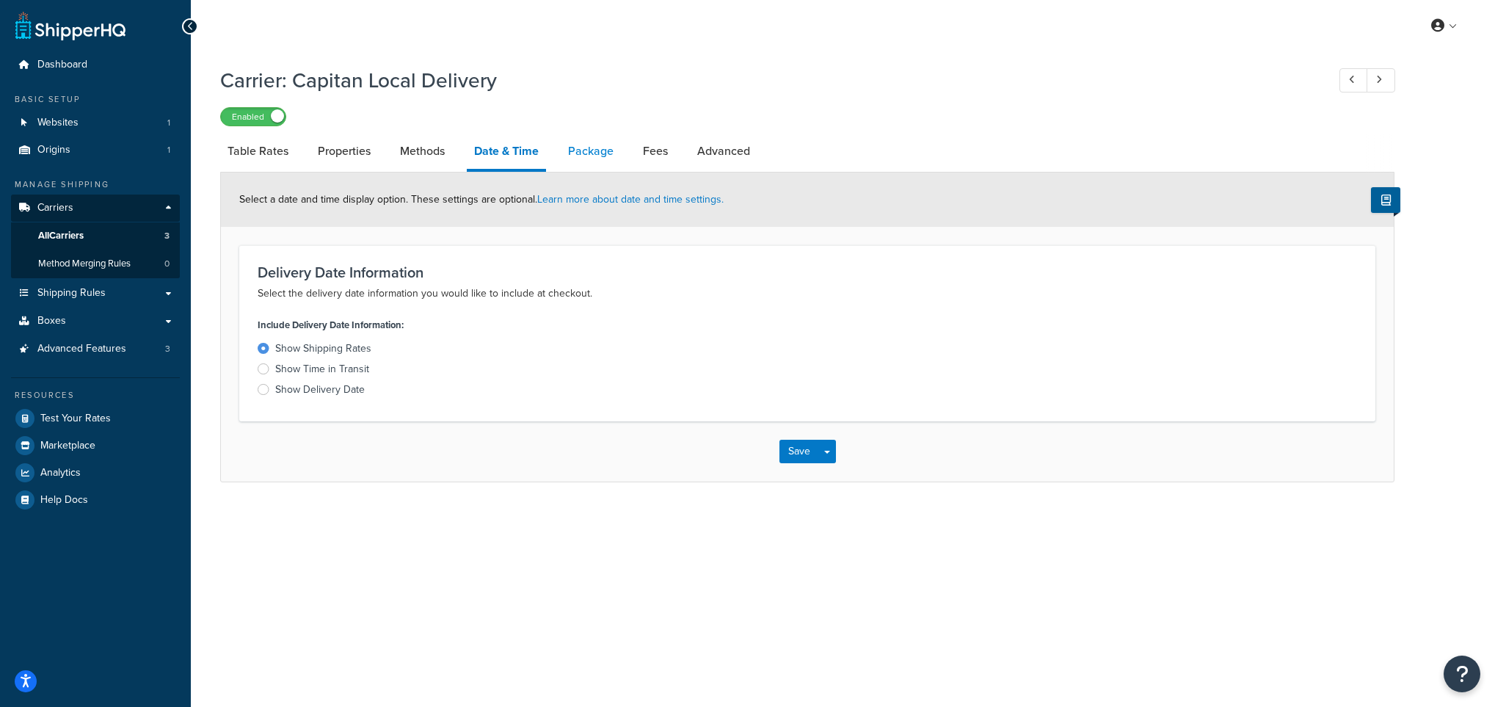
click at [586, 146] on link "Package" at bounding box center [591, 151] width 60 height 35
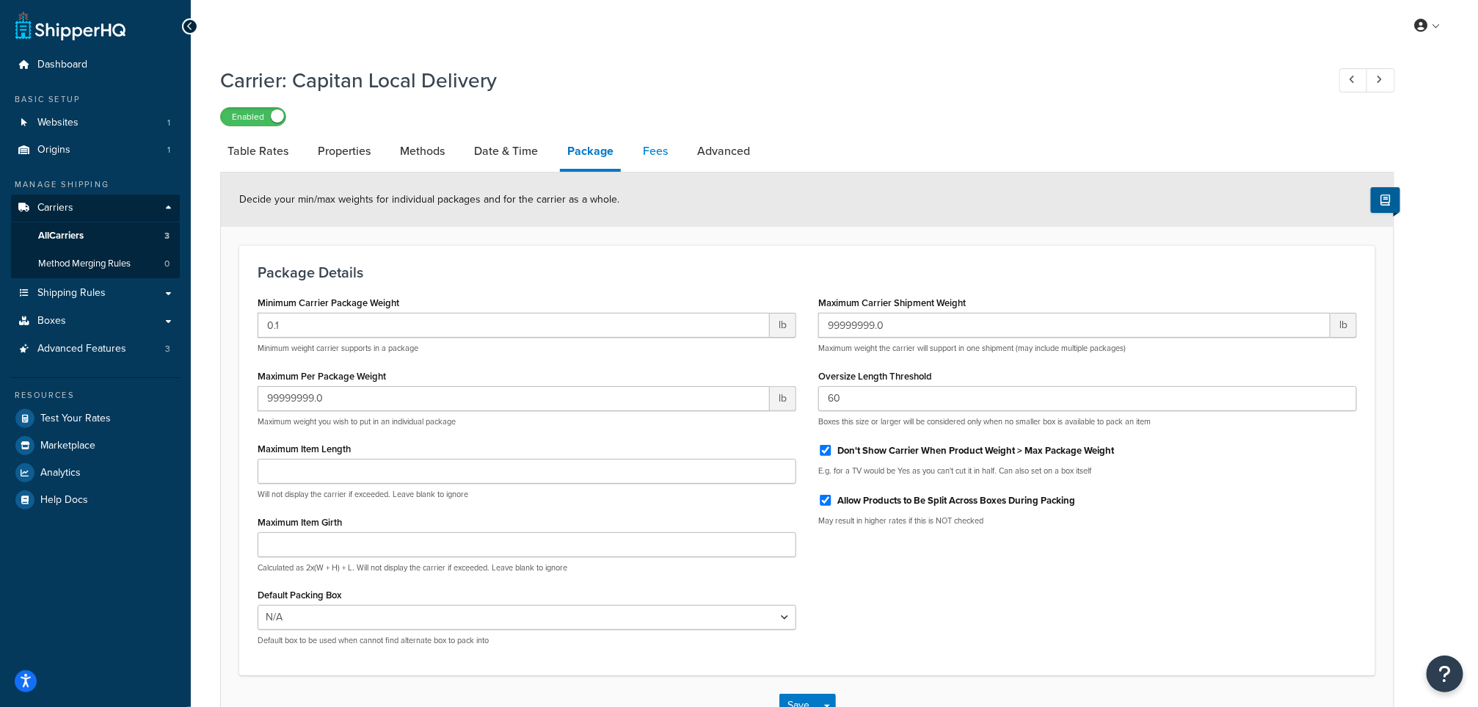
click at [663, 153] on link "Fees" at bounding box center [655, 151] width 40 height 35
select select "AFTER"
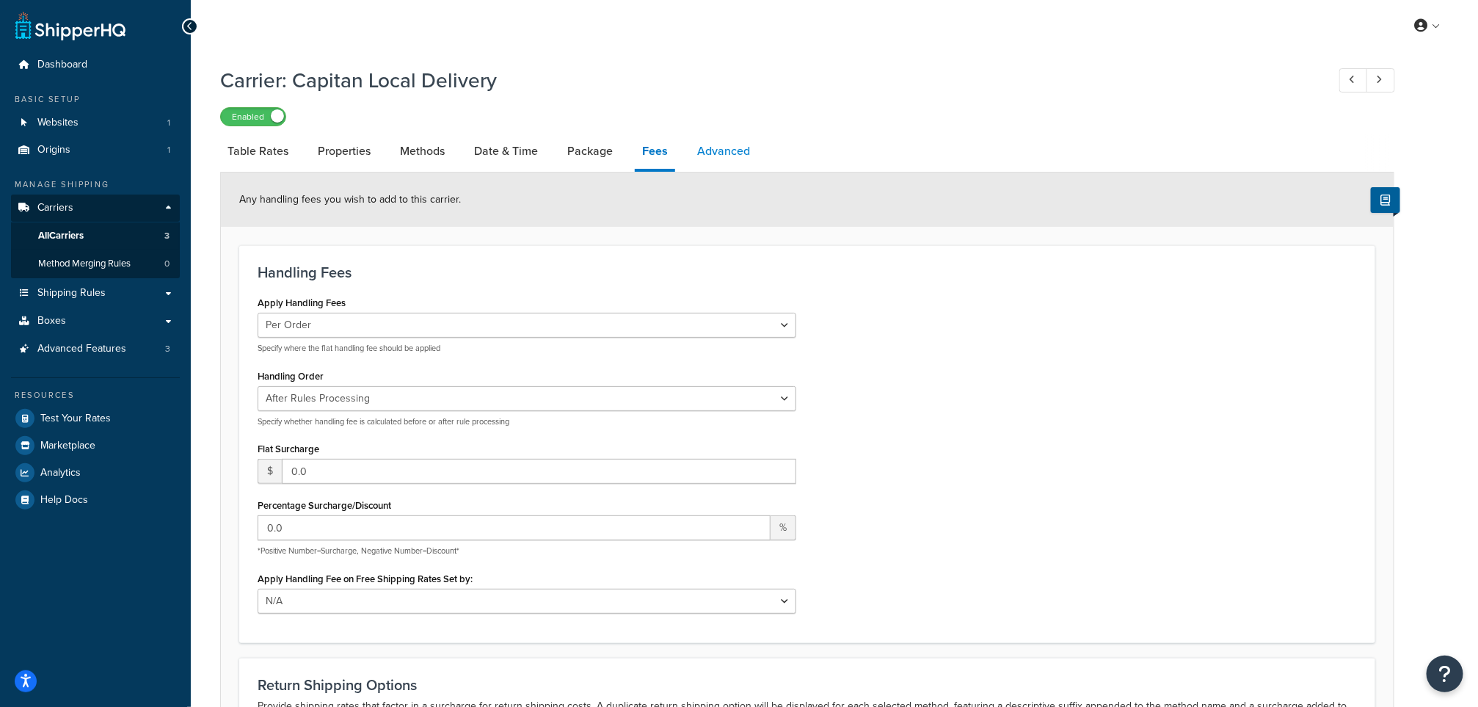
click at [704, 153] on link "Advanced" at bounding box center [724, 151] width 68 height 35
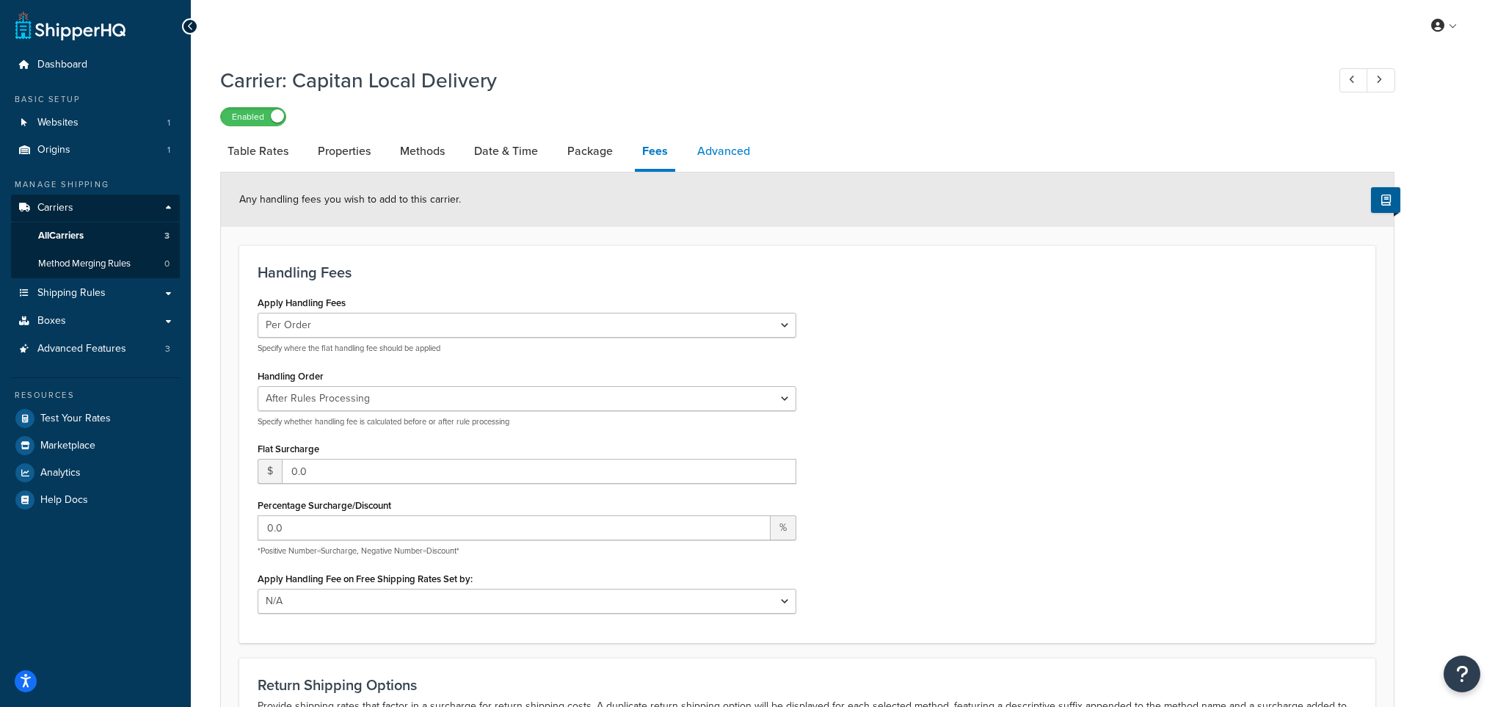
select select "false"
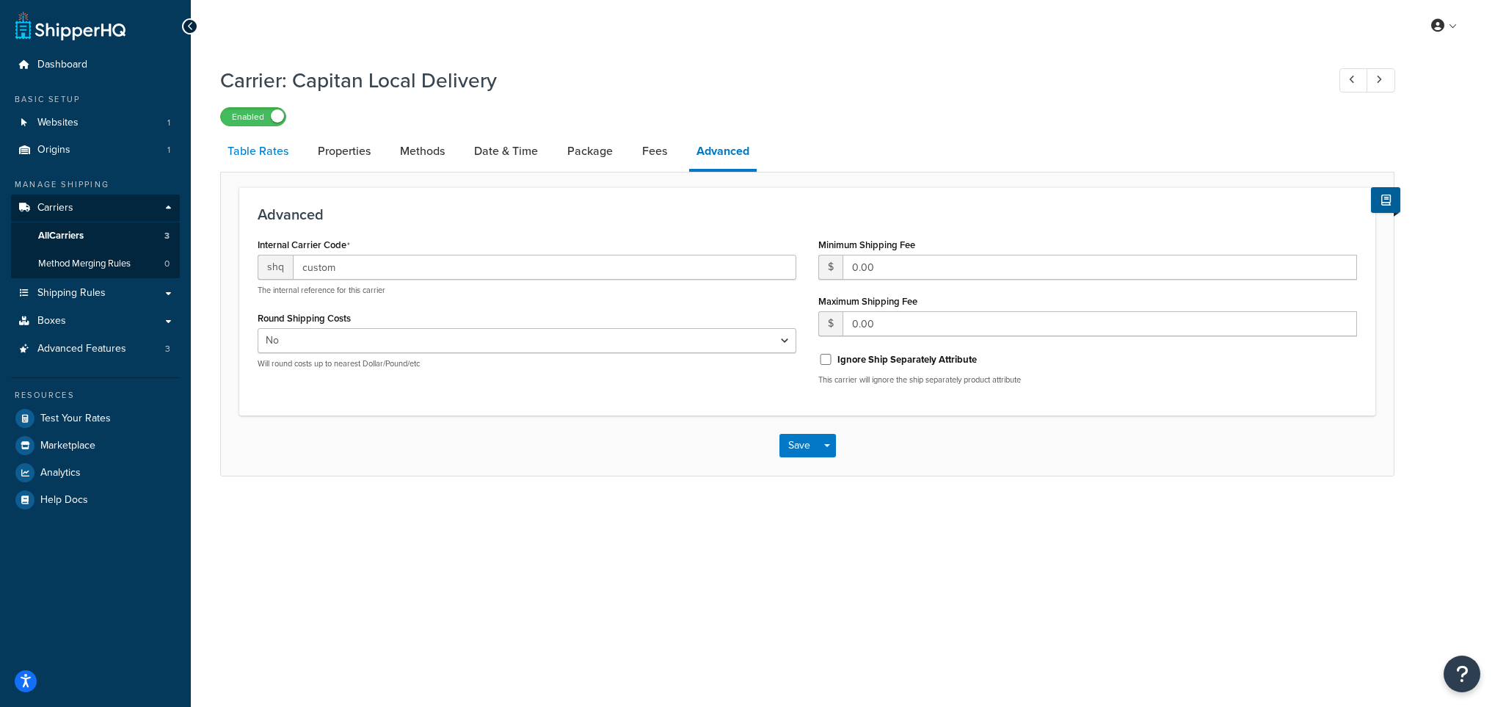
click at [271, 150] on link "Table Rates" at bounding box center [258, 151] width 76 height 35
select select "25"
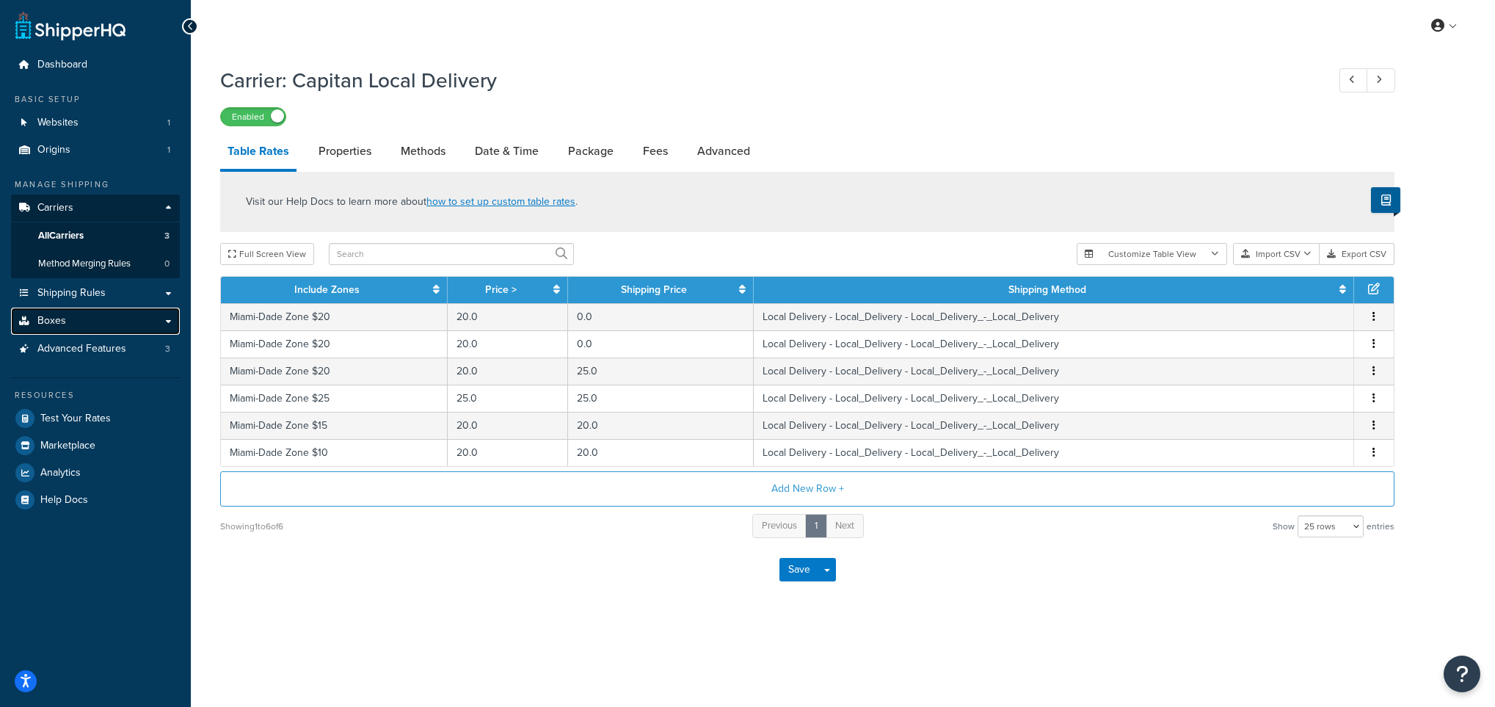
click at [76, 310] on link "Boxes" at bounding box center [95, 320] width 169 height 27
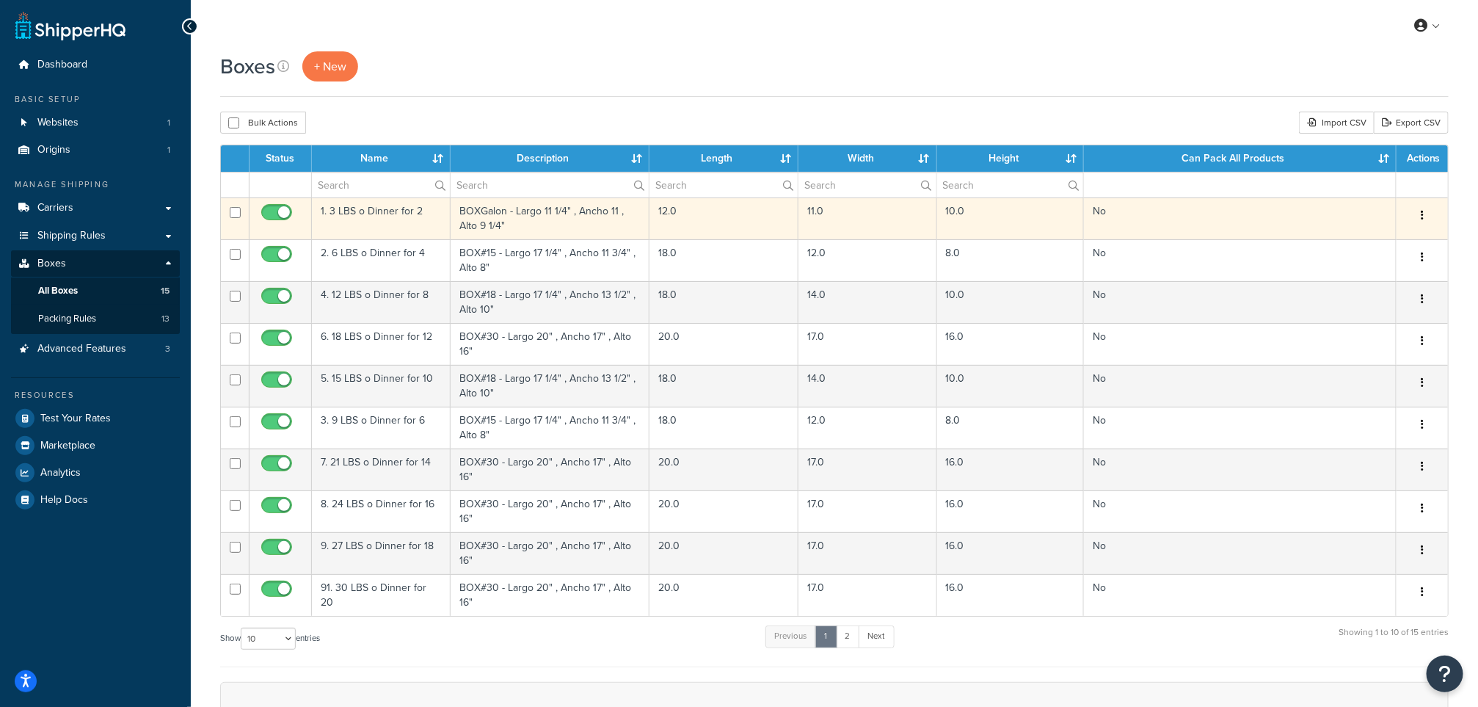
click at [390, 209] on td "1. 3 LBS o Dinner for 2" at bounding box center [381, 218] width 139 height 42
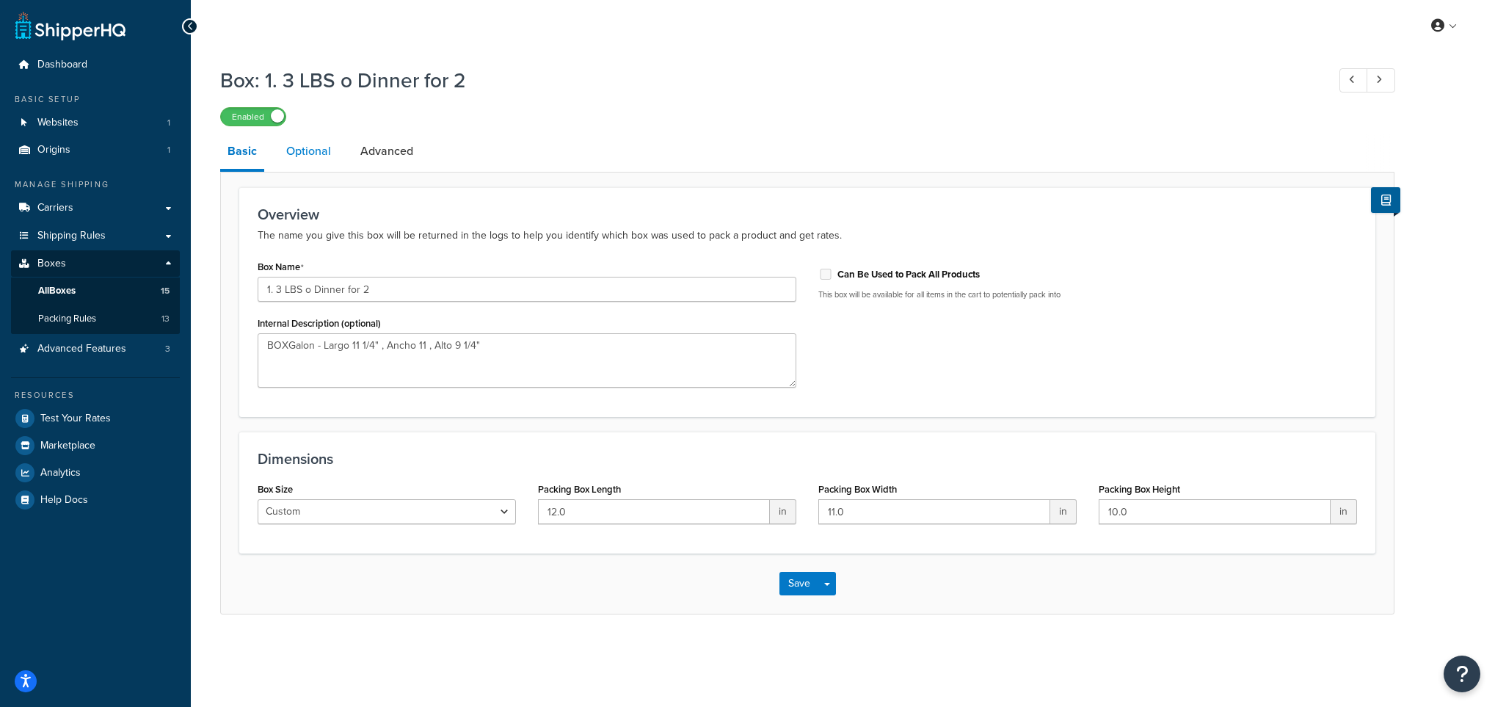
click at [298, 150] on link "Optional" at bounding box center [308, 151] width 59 height 35
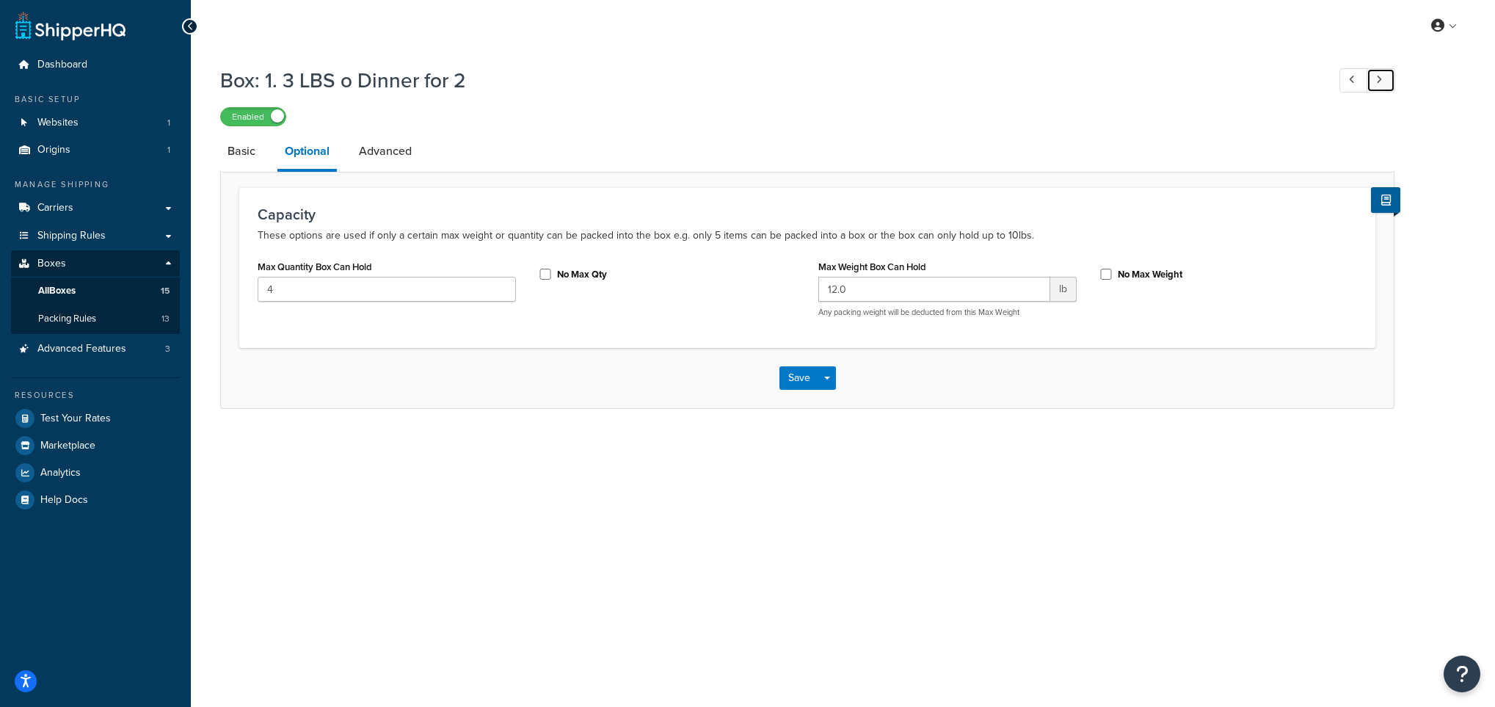
click at [1376, 84] on icon at bounding box center [1379, 80] width 6 height 10
click at [1376, 82] on icon at bounding box center [1379, 80] width 6 height 10
click at [1376, 81] on icon at bounding box center [1379, 80] width 6 height 10
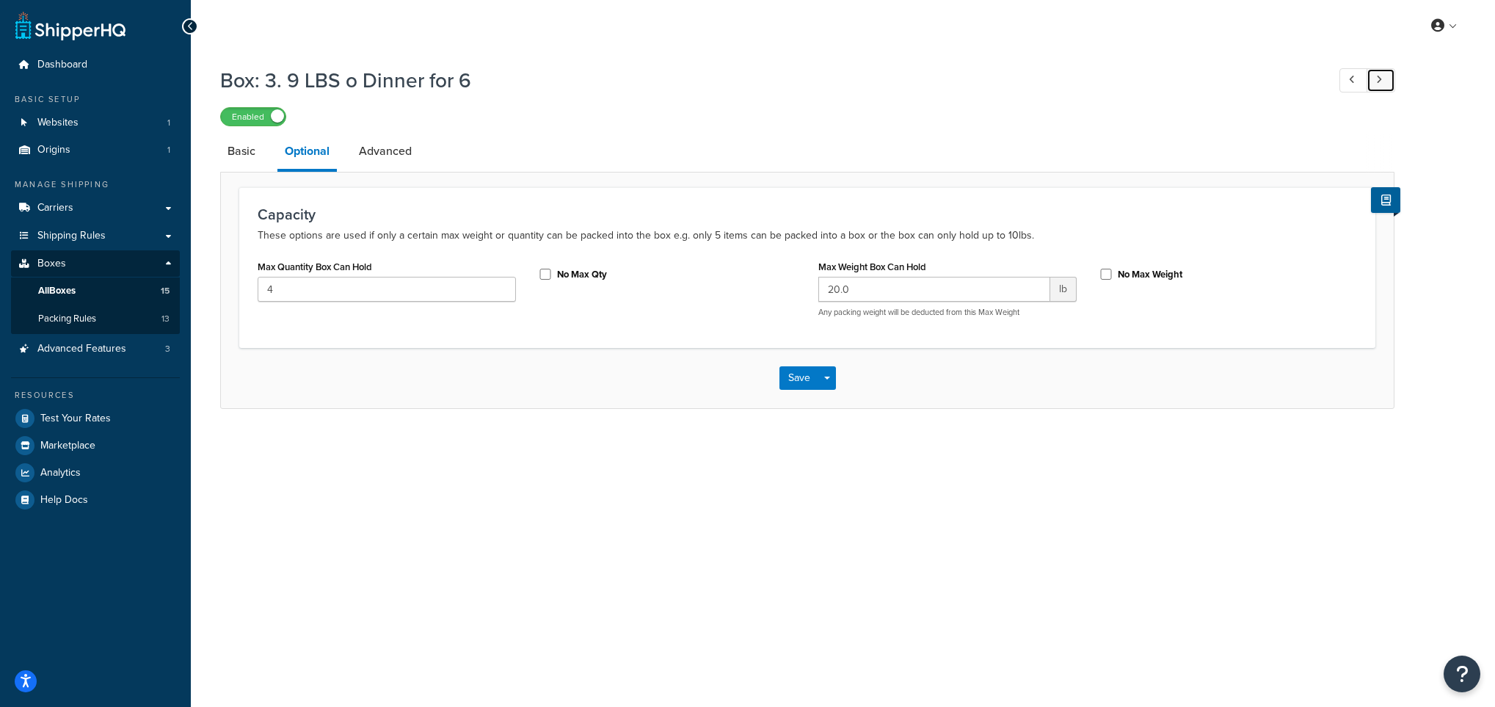
click at [1376, 81] on icon at bounding box center [1379, 80] width 6 height 10
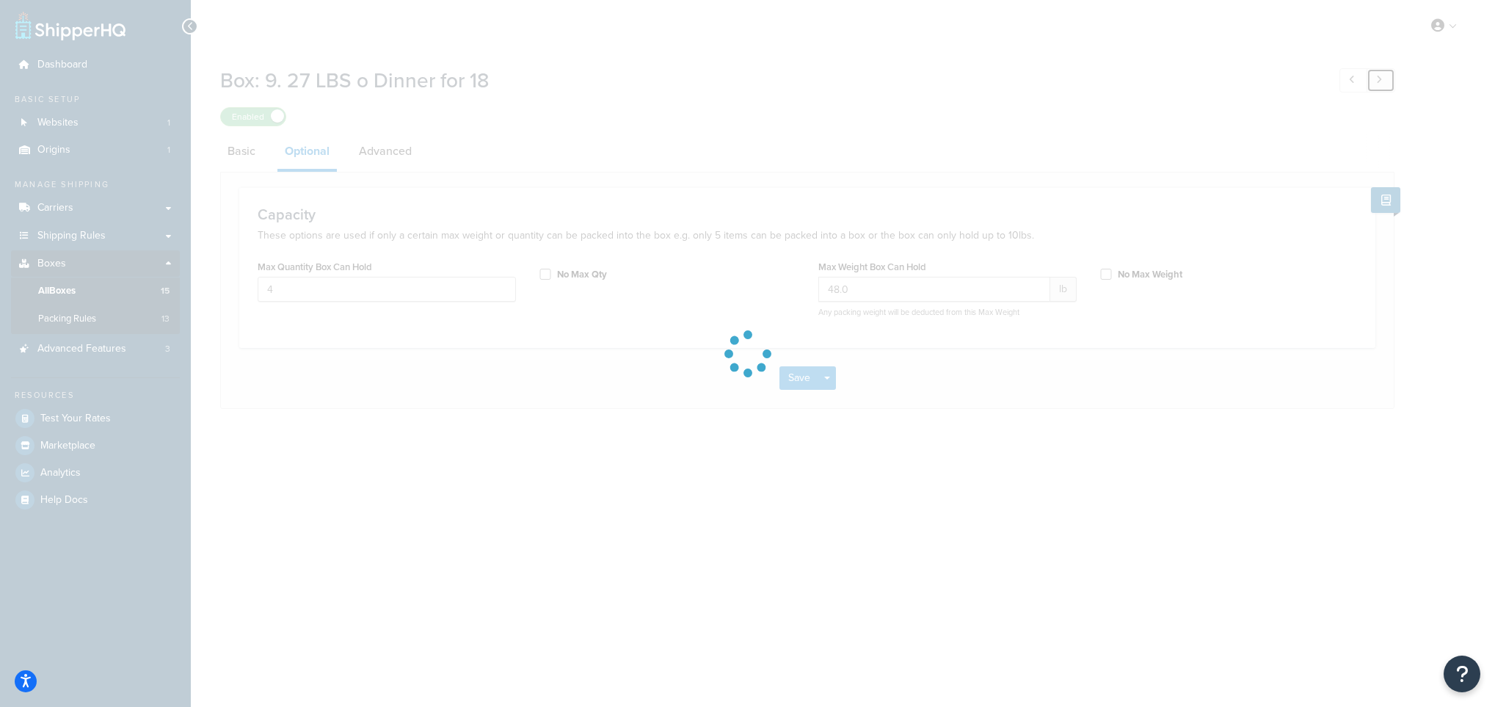
type input "51.0"
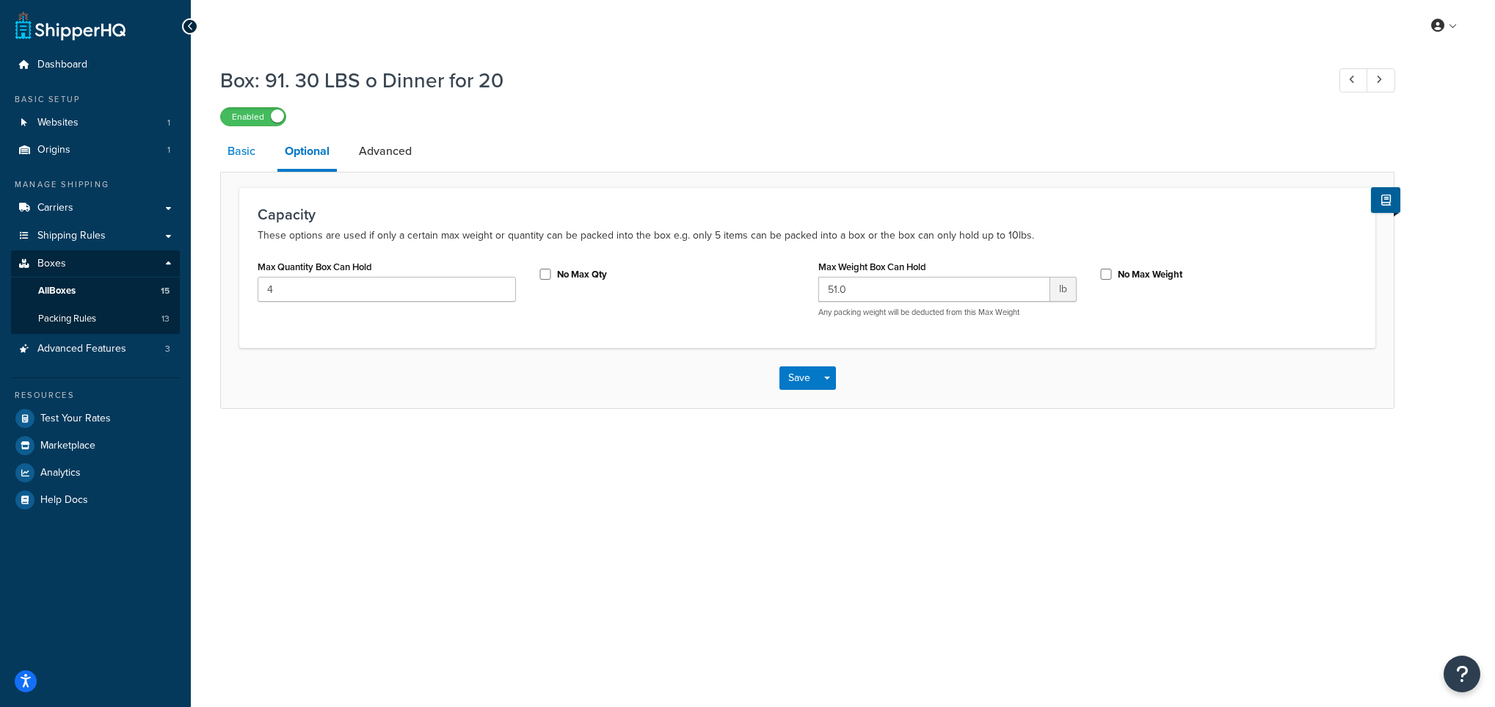
click at [240, 142] on link "Basic" at bounding box center [241, 151] width 43 height 35
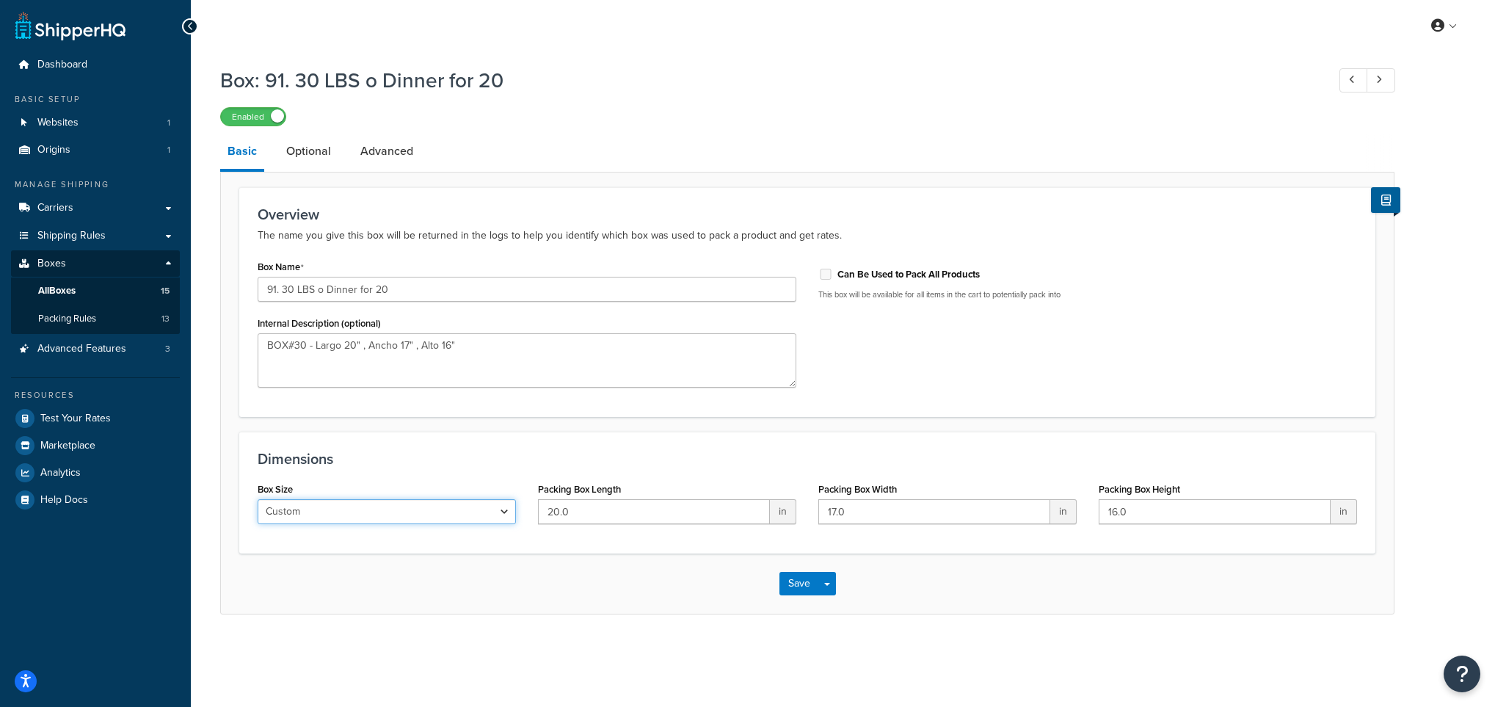
click at [504, 514] on select "Custom USPS Small Flat Box USPS Medium Flat Box USPS Large Flat Box USPS Flat E…" at bounding box center [387, 511] width 258 height 25
click at [551, 602] on div "Save Save Dropdown Save and Edit Save and Duplicate Save and Create New" at bounding box center [807, 583] width 1173 height 60
drag, startPoint x: 49, startPoint y: 262, endPoint x: 58, endPoint y: 258, distance: 9.8
click at [49, 262] on span "Boxes" at bounding box center [51, 264] width 29 height 12
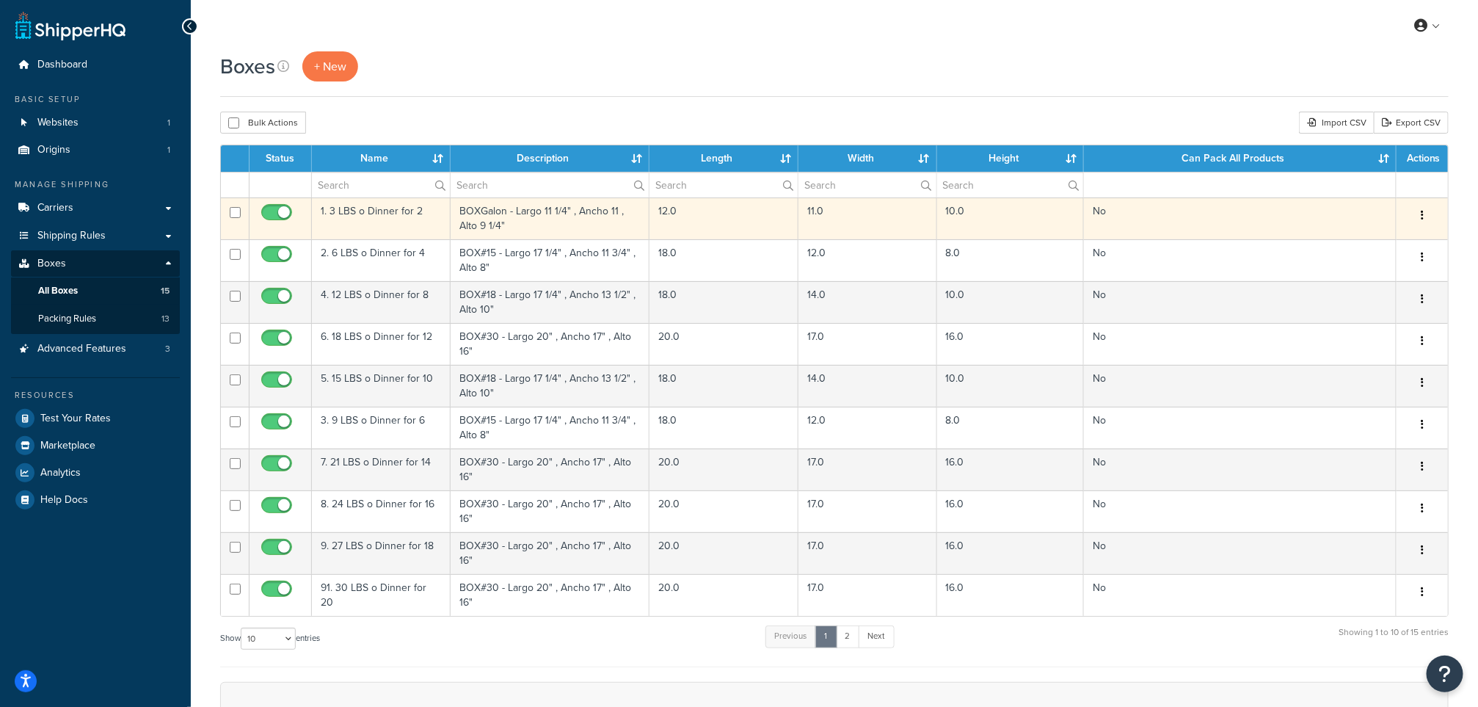
click at [548, 214] on td "BOXGalon - Largo 11 1/4" , Ancho 11 , Alto 9 1/4"" at bounding box center [550, 218] width 198 height 42
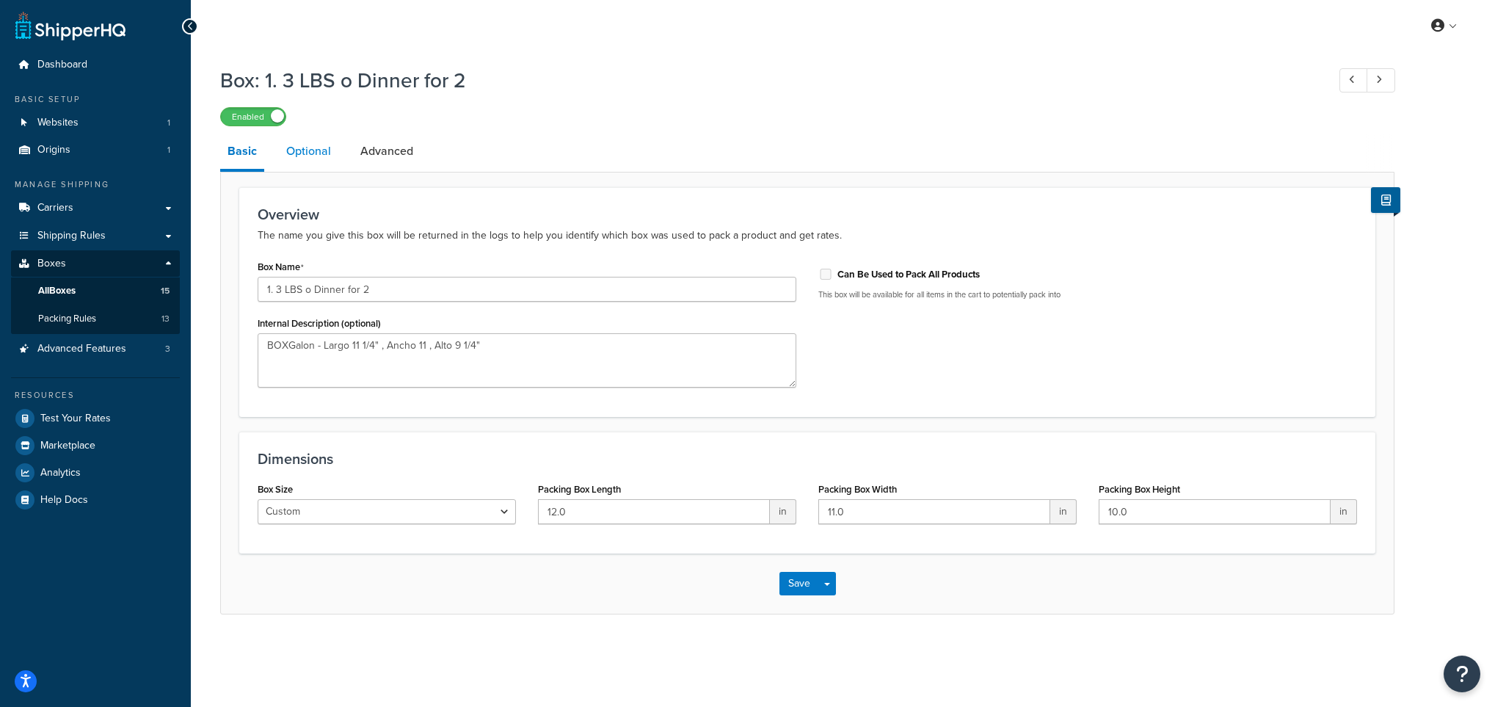
click at [317, 156] on link "Optional" at bounding box center [308, 151] width 59 height 35
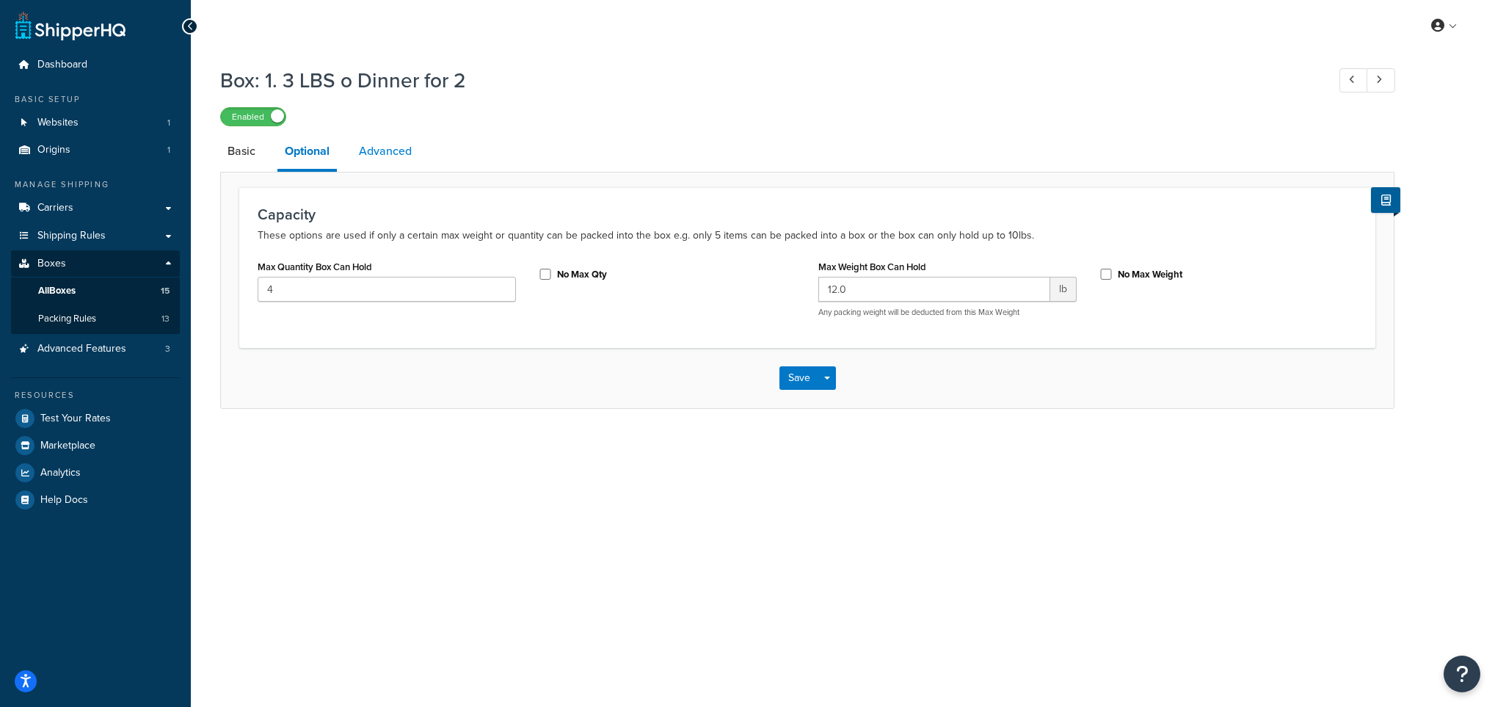
click at [390, 150] on link "Advanced" at bounding box center [385, 151] width 68 height 35
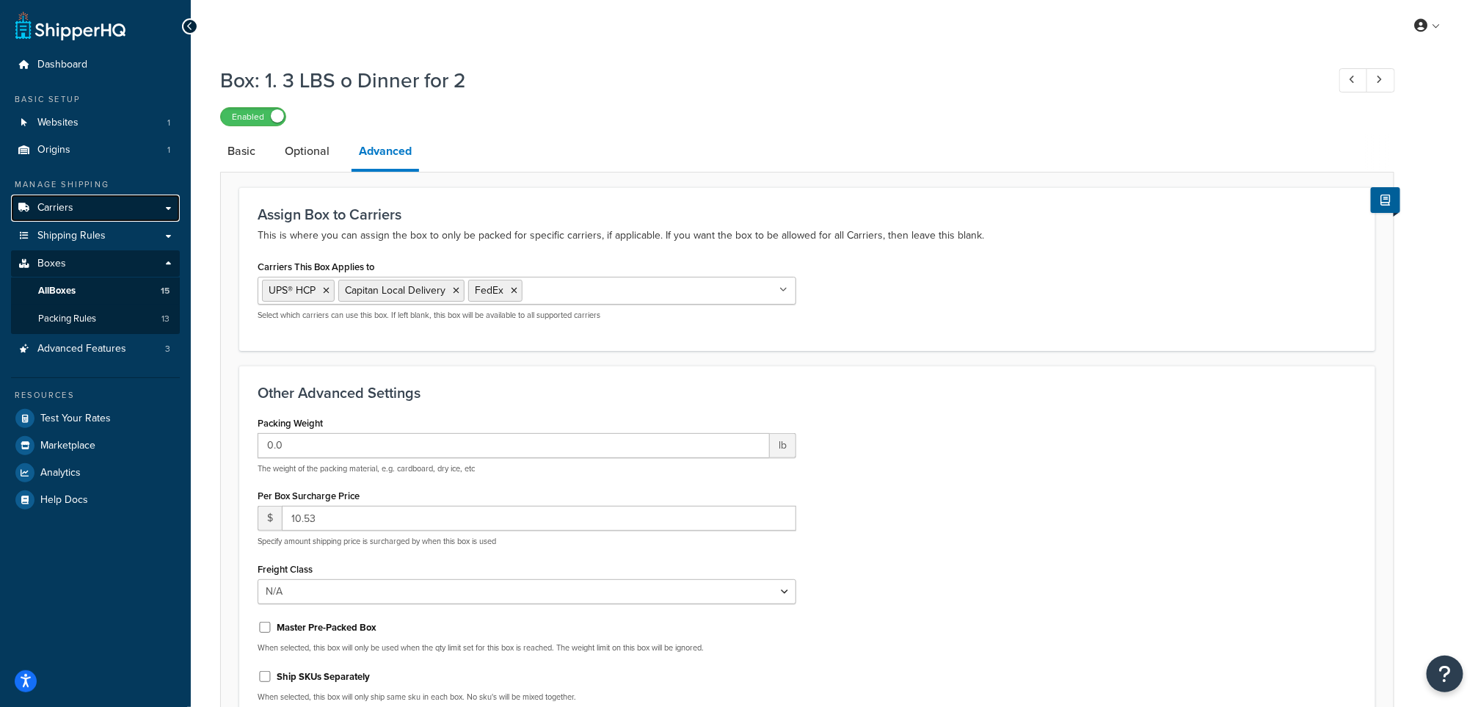
click at [84, 205] on link "Carriers" at bounding box center [95, 207] width 169 height 27
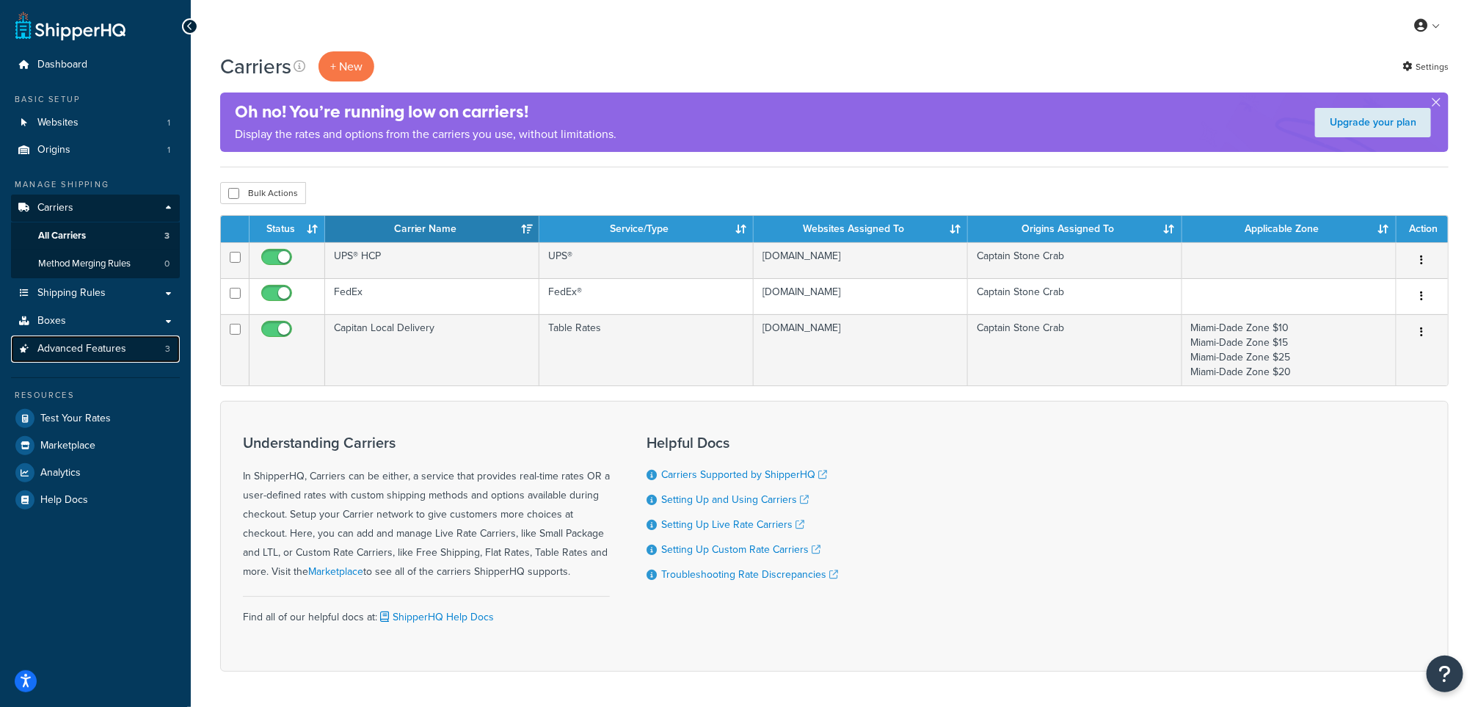
click at [135, 346] on link "Advanced Features 3" at bounding box center [95, 348] width 169 height 27
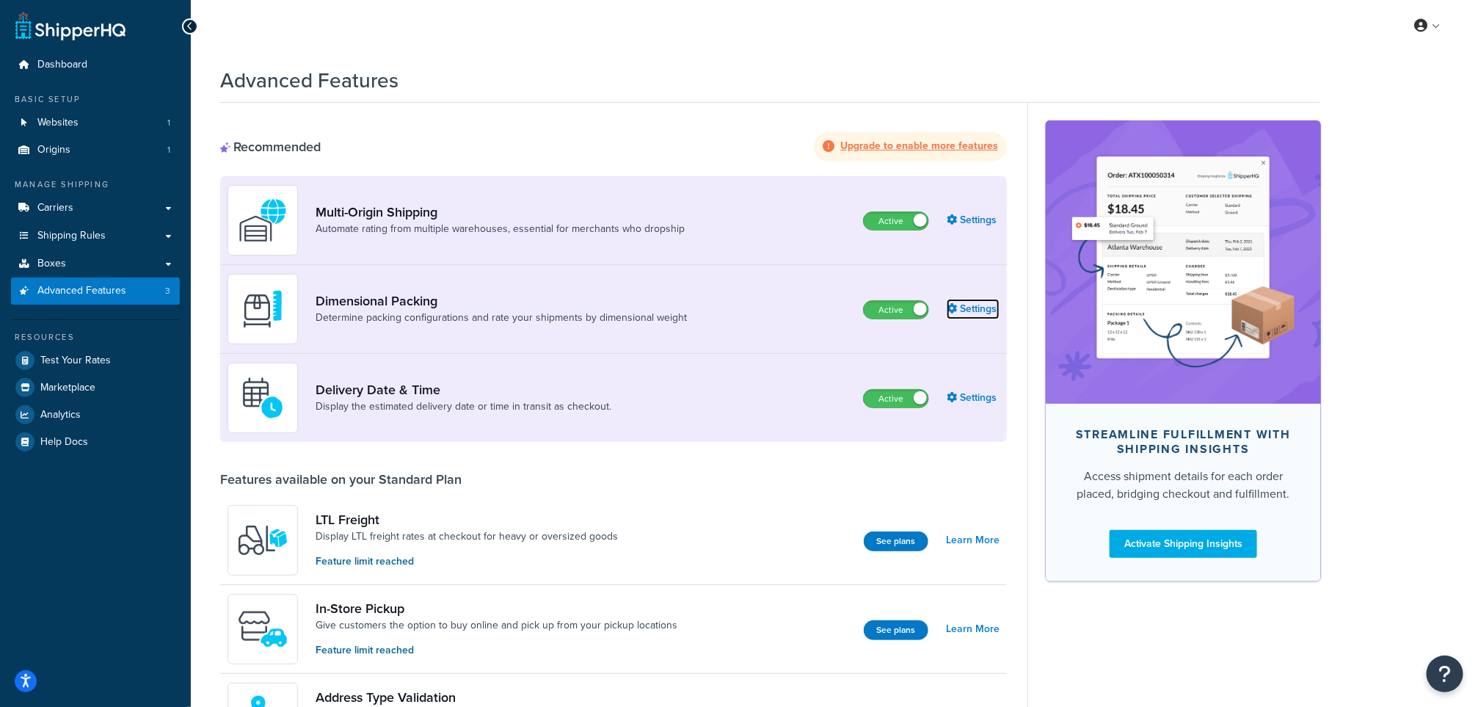
click at [987, 310] on link "Settings" at bounding box center [973, 309] width 53 height 21
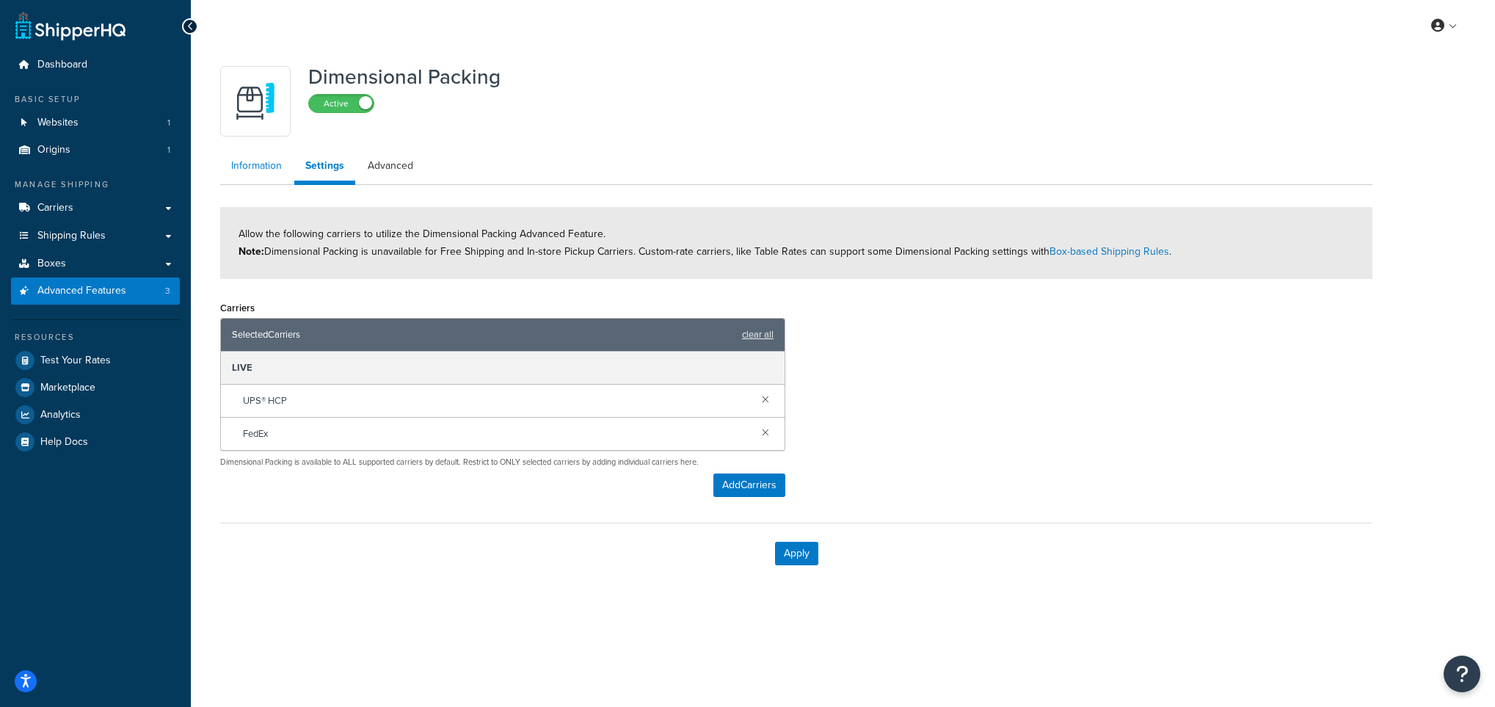
click at [247, 155] on link "Information" at bounding box center [256, 165] width 73 height 29
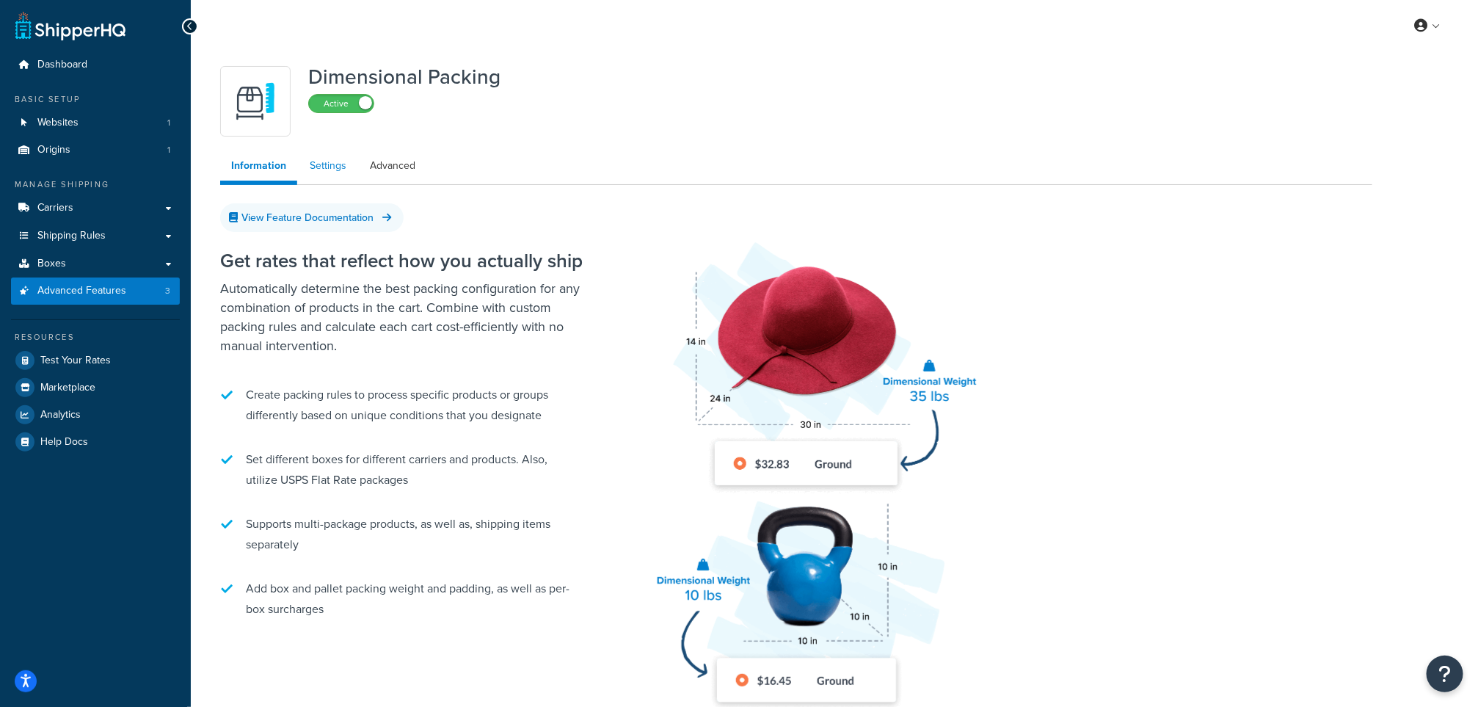
click at [327, 168] on link "Settings" at bounding box center [328, 165] width 59 height 29
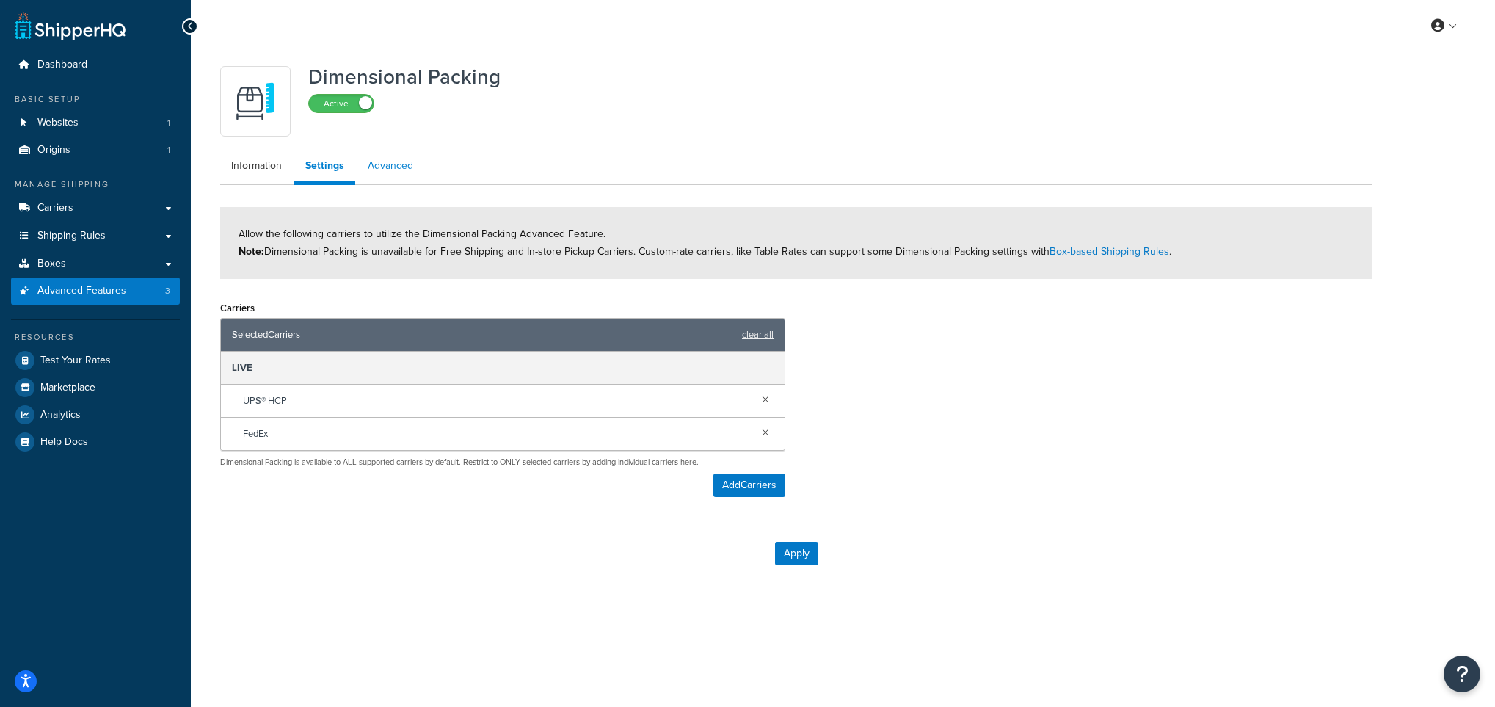
click at [383, 163] on link "Advanced" at bounding box center [391, 165] width 68 height 29
select select "false"
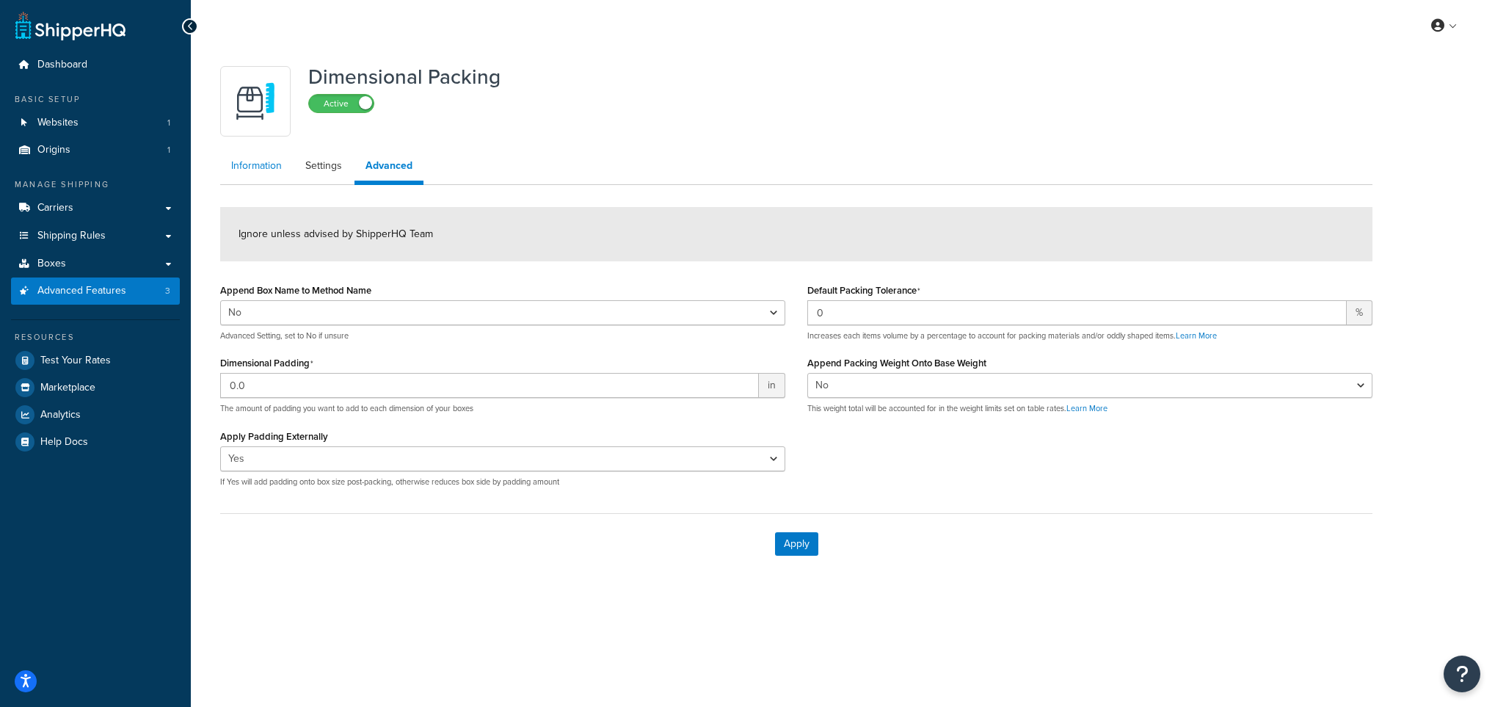
click at [275, 170] on link "Information" at bounding box center [256, 165] width 73 height 29
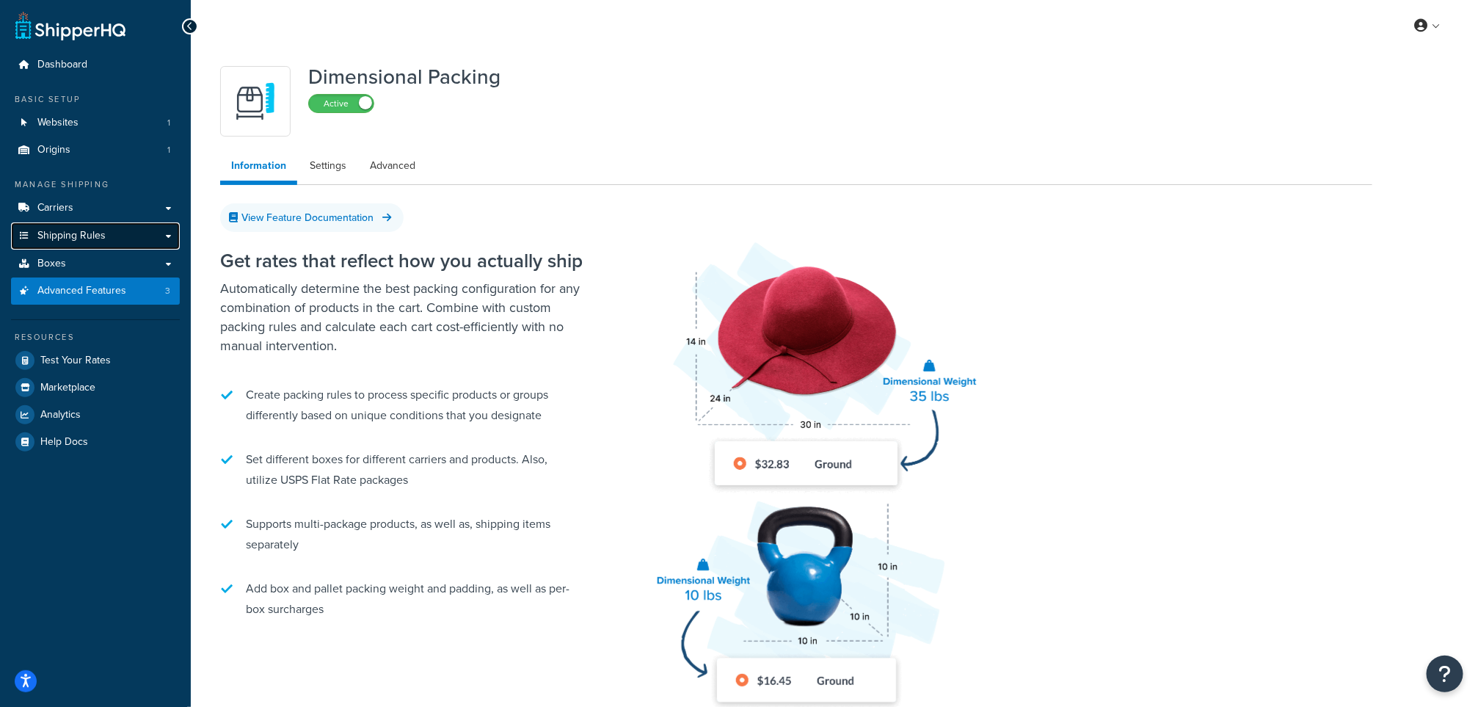
click at [80, 234] on span "Shipping Rules" at bounding box center [71, 236] width 68 height 12
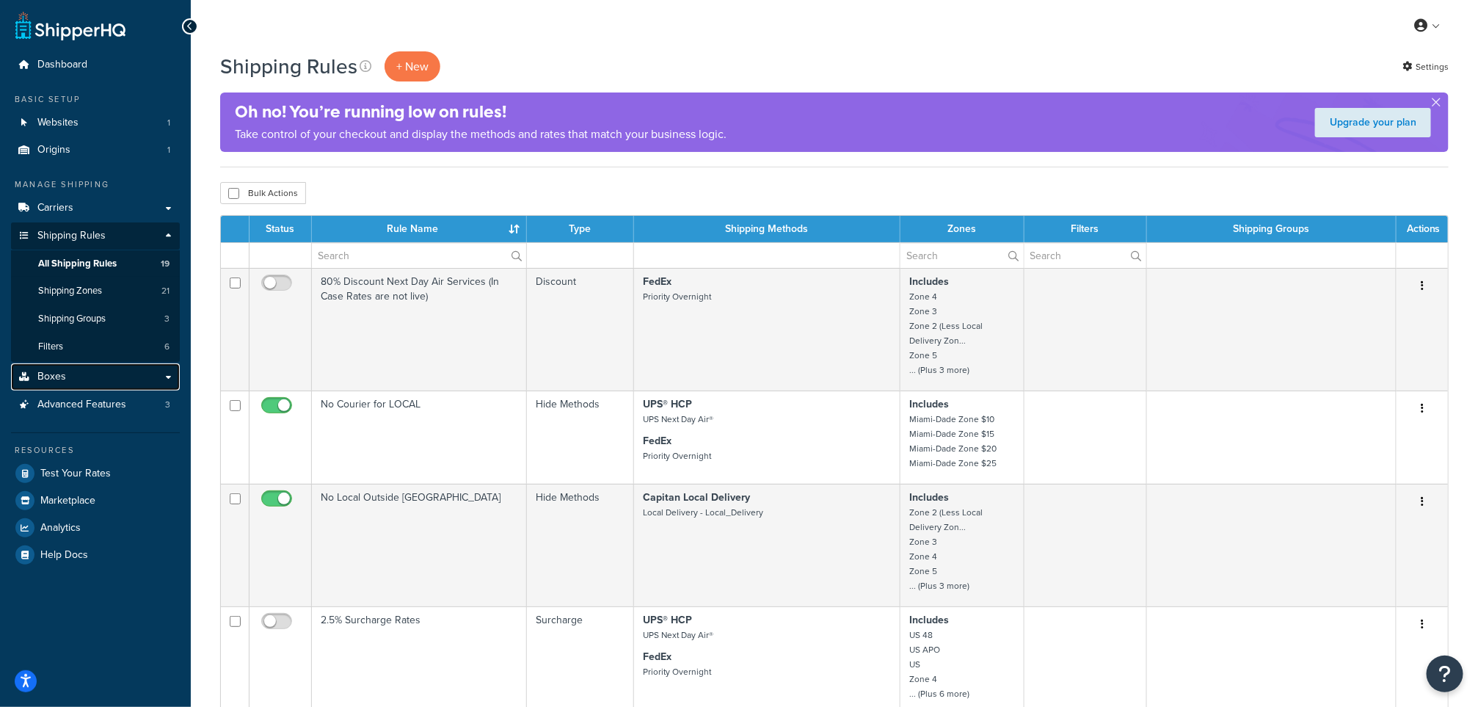
click at [75, 379] on link "Boxes" at bounding box center [95, 376] width 169 height 27
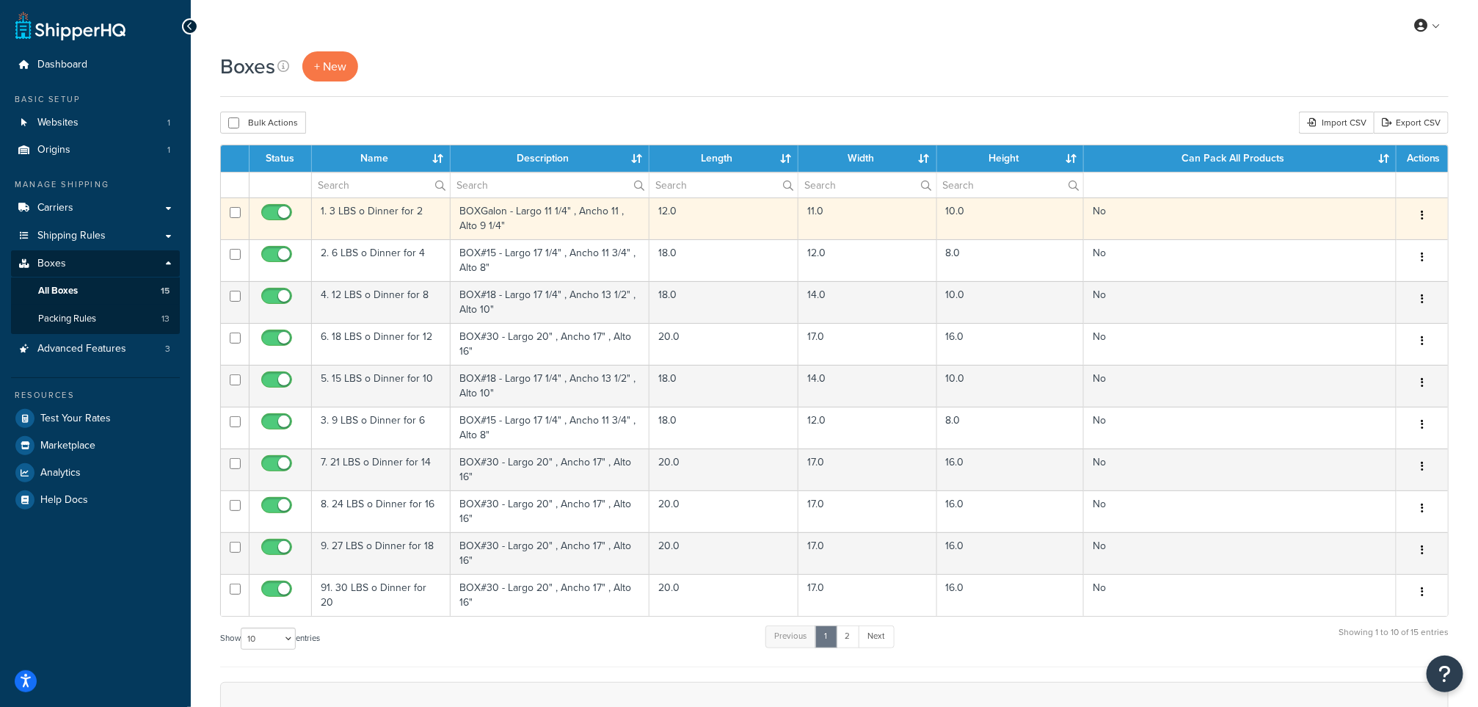
click at [381, 214] on td "1. 3 LBS o Dinner for 2" at bounding box center [381, 218] width 139 height 42
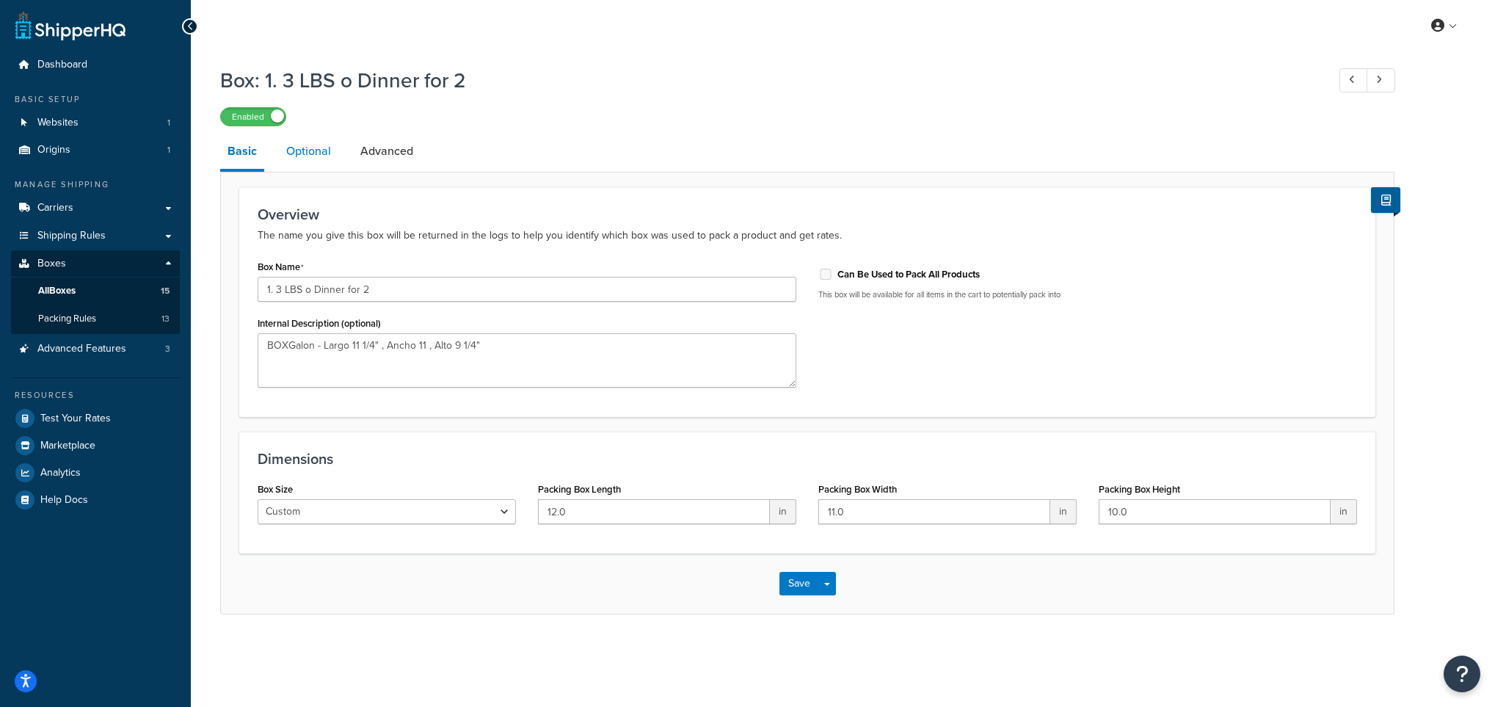
click at [297, 150] on link "Optional" at bounding box center [308, 151] width 59 height 35
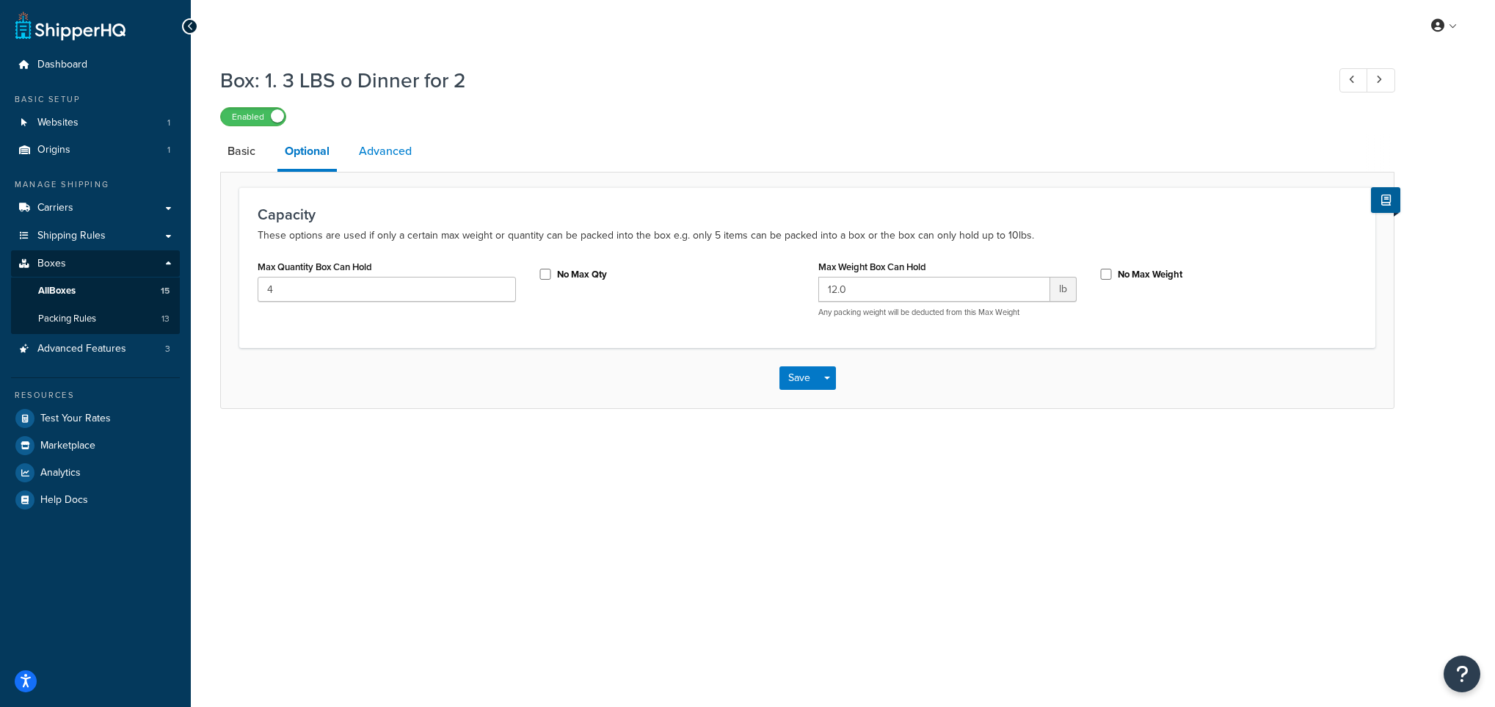
click at [377, 147] on link "Advanced" at bounding box center [385, 151] width 68 height 35
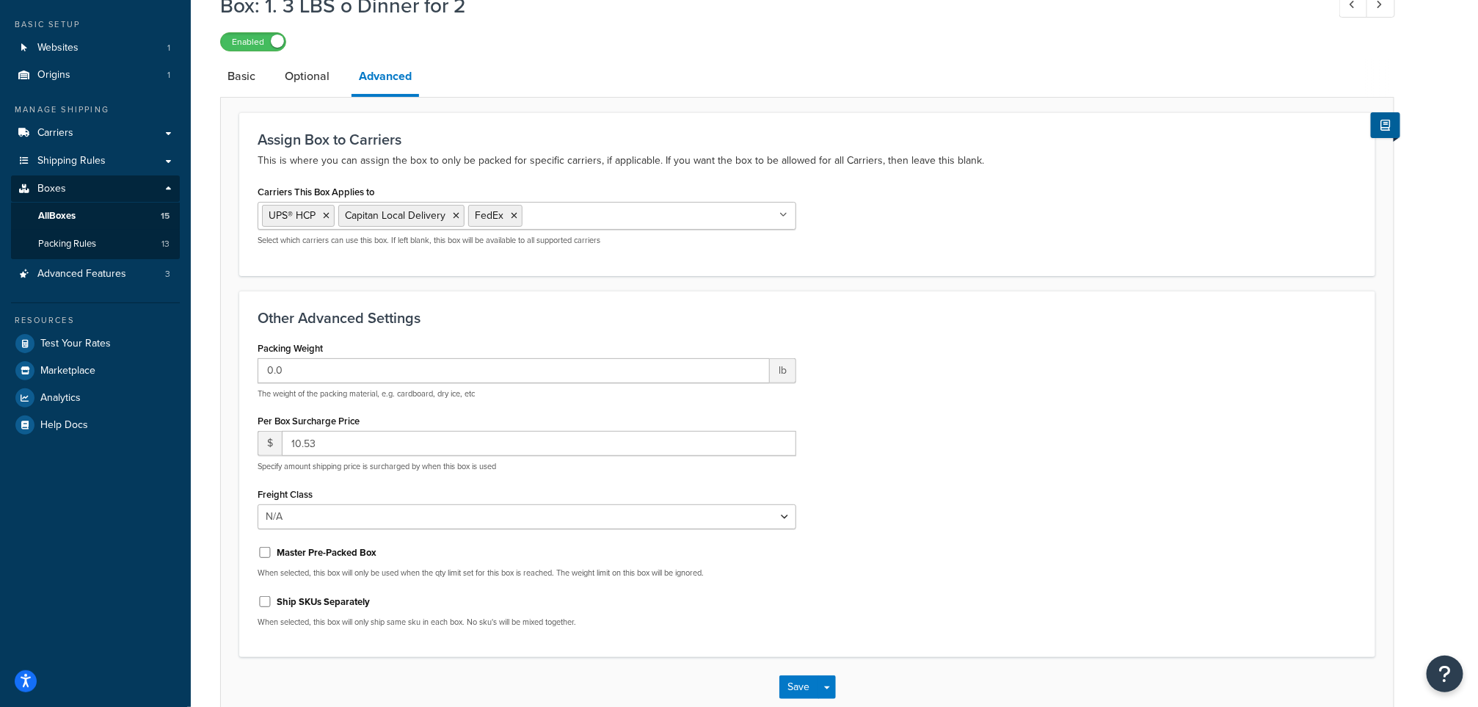
scroll to position [161, 0]
